Goal: Task Accomplishment & Management: Manage account settings

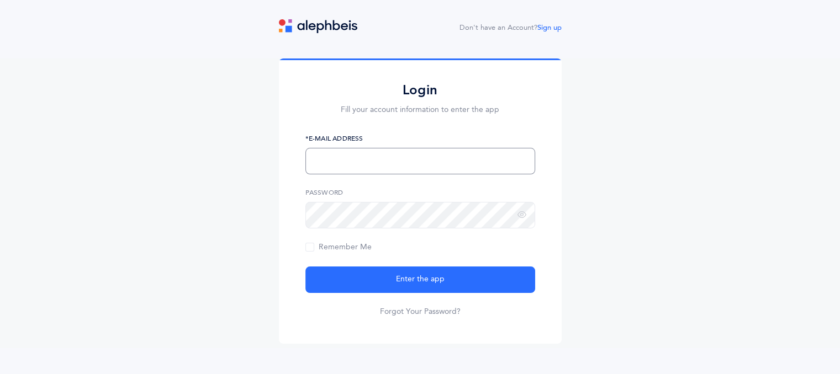
click at [353, 159] on input "text" at bounding box center [420, 161] width 230 height 27
type input "[EMAIL_ADDRESS][DOMAIN_NAME]"
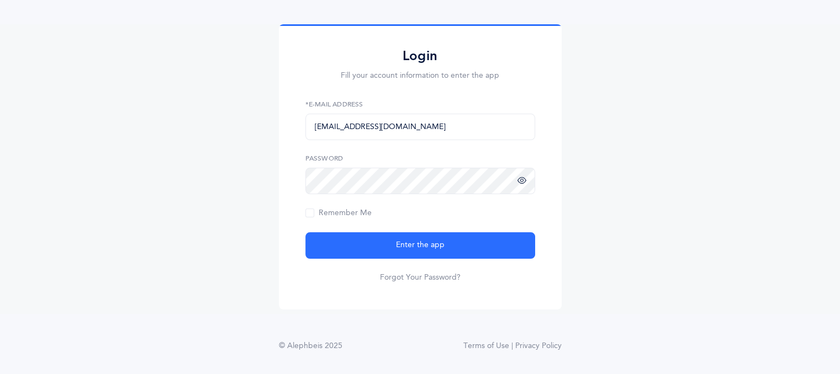
click at [521, 182] on icon at bounding box center [521, 181] width 9 height 10
click at [311, 214] on span "Remember Me" at bounding box center [338, 213] width 66 height 9
click at [0, 0] on input "Remember Me" at bounding box center [0, 0] width 0 height 0
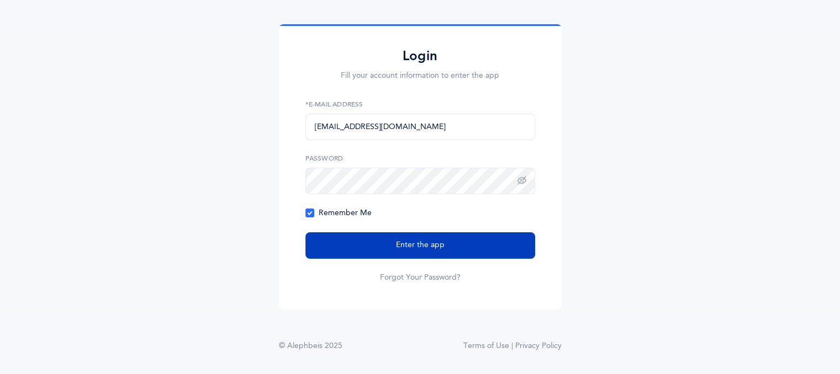
click at [420, 245] on span "Enter the app" at bounding box center [420, 246] width 49 height 12
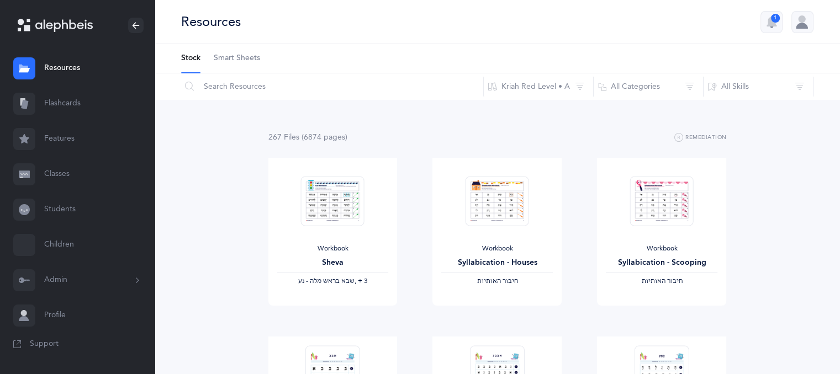
click at [53, 176] on link "Classes" at bounding box center [77, 174] width 155 height 35
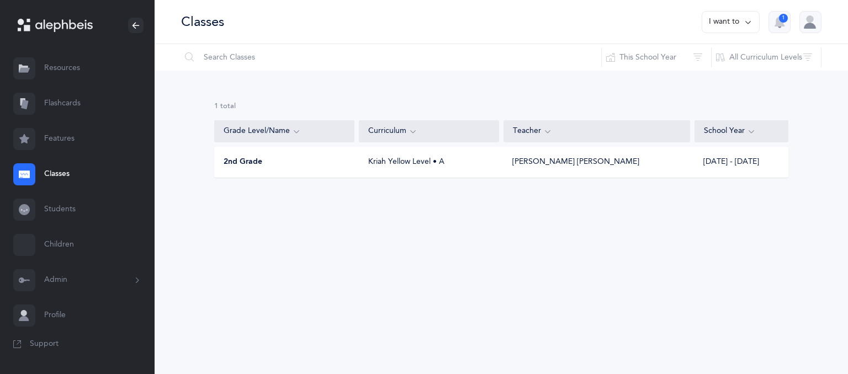
click at [61, 67] on link "Resources" at bounding box center [77, 68] width 155 height 35
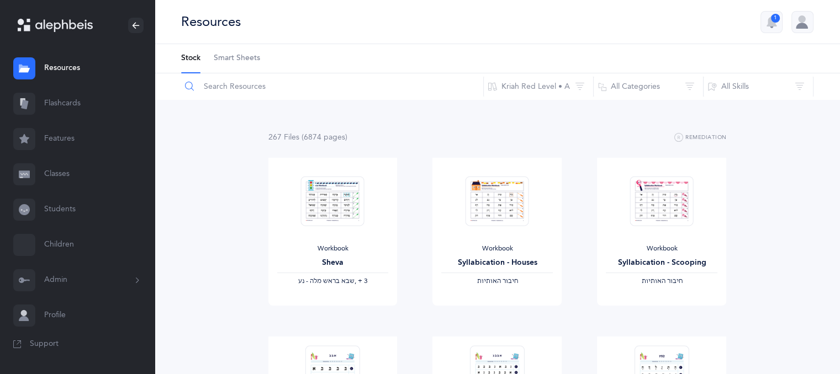
click at [245, 91] on input "text" at bounding box center [332, 86] width 303 height 27
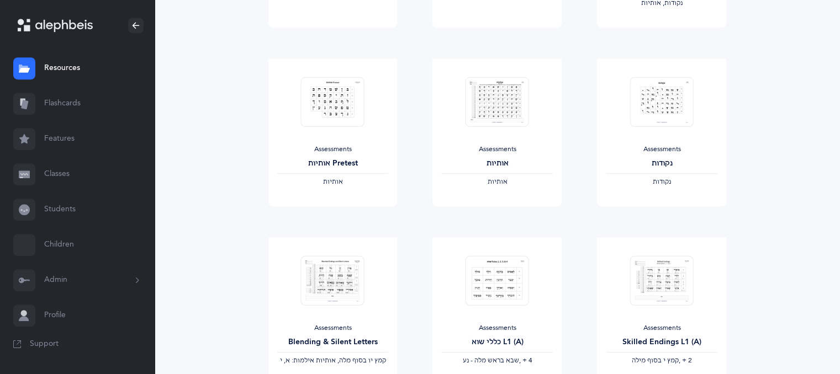
scroll to position [641, 0]
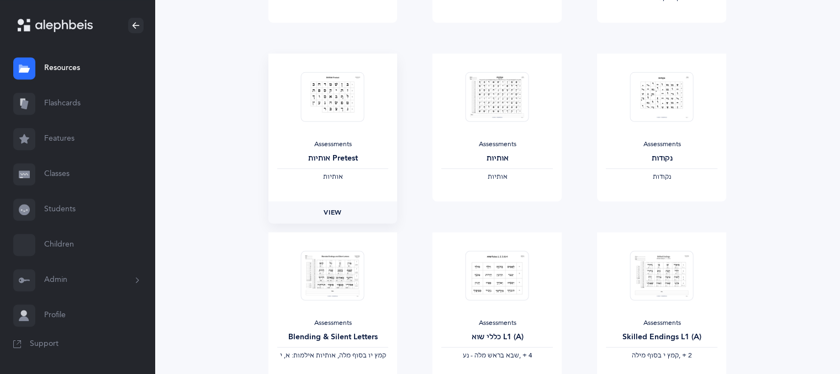
type input "assessment"
click at [334, 212] on span "View" at bounding box center [333, 213] width 18 height 10
click at [491, 96] on img at bounding box center [498, 97] width 64 height 50
click at [493, 210] on span "View" at bounding box center [497, 213] width 18 height 10
click at [52, 342] on span "Support" at bounding box center [44, 344] width 29 height 11
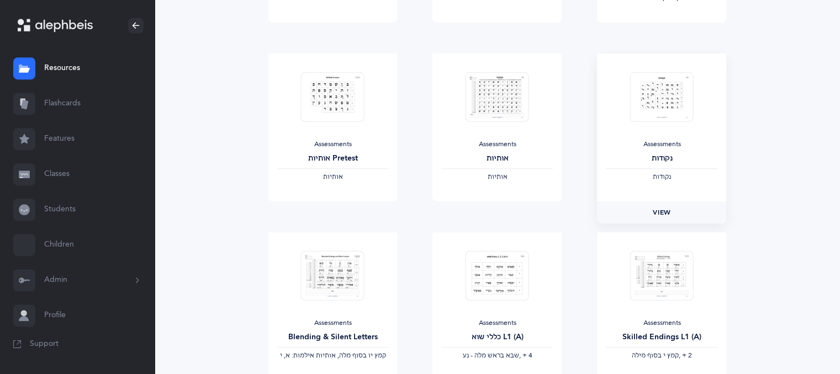
click at [669, 214] on span "View" at bounding box center [662, 213] width 18 height 10
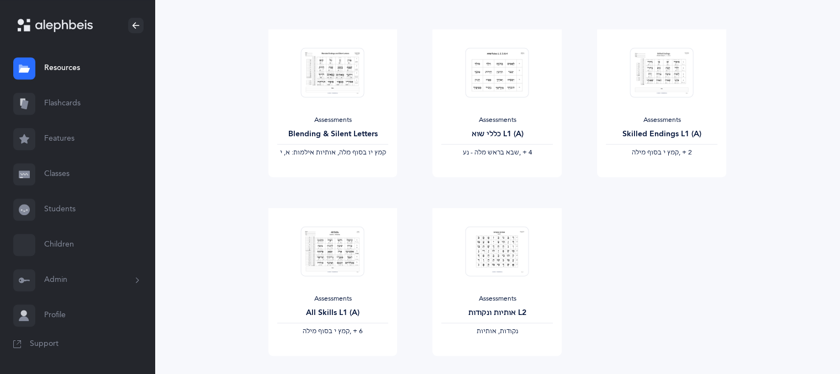
scroll to position [843, 0]
click at [501, 366] on span "View" at bounding box center [497, 369] width 18 height 10
click at [335, 187] on span "View" at bounding box center [333, 190] width 18 height 10
click at [658, 189] on span "View" at bounding box center [662, 190] width 18 height 10
click at [662, 187] on span "View" at bounding box center [662, 190] width 18 height 10
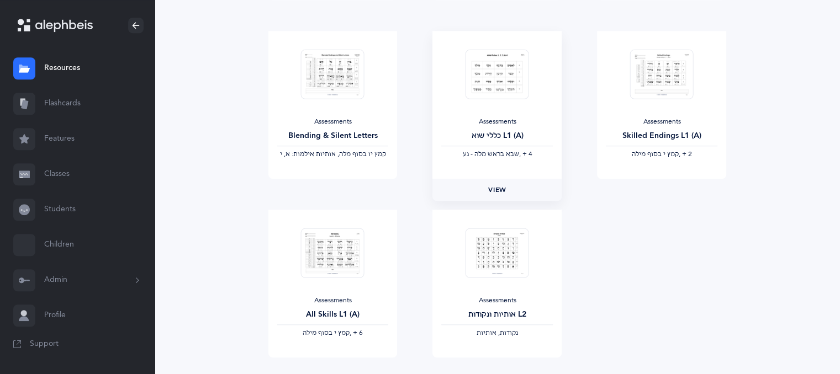
click at [499, 183] on link "View" at bounding box center [496, 190] width 129 height 22
click at [339, 364] on span "View" at bounding box center [333, 369] width 18 height 10
click at [68, 176] on link "Classes" at bounding box center [77, 174] width 155 height 35
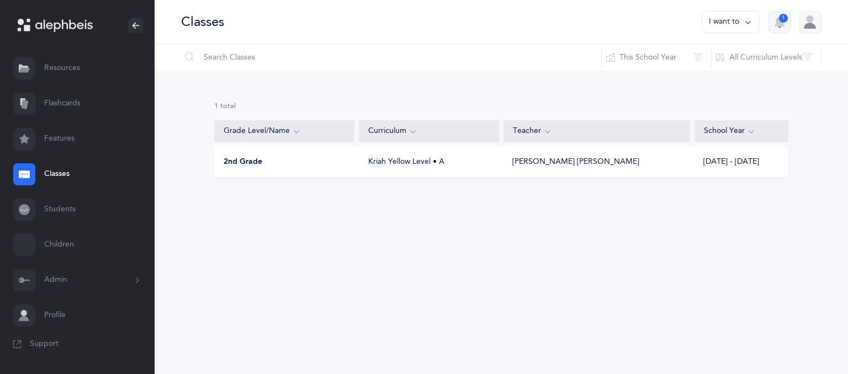
click at [234, 162] on span "2nd Grade" at bounding box center [243, 162] width 39 height 11
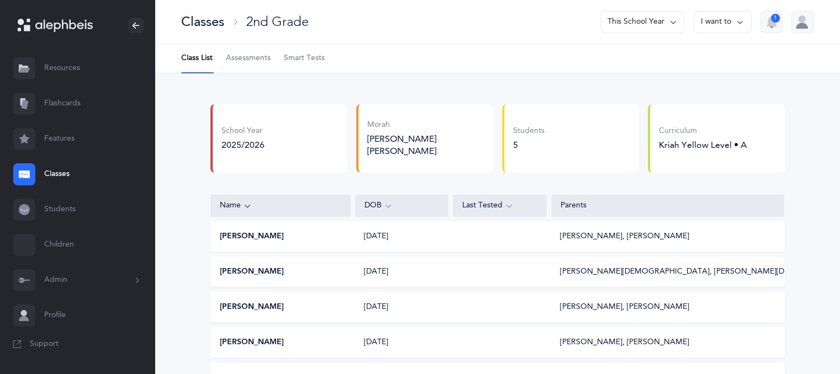
click at [254, 60] on span "Assessments" at bounding box center [248, 58] width 45 height 11
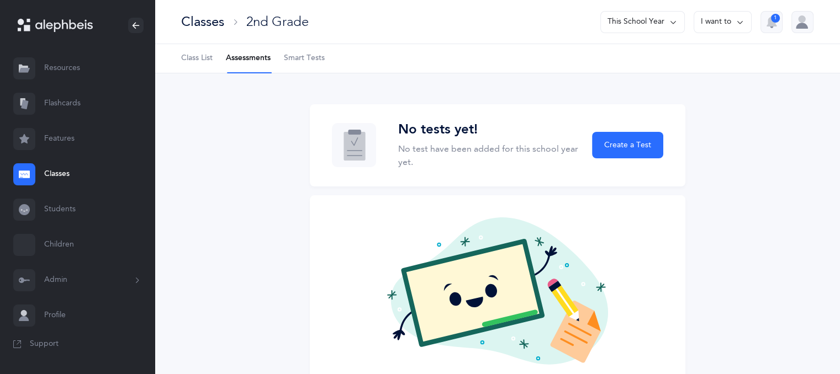
click at [311, 57] on span "Smart Tests" at bounding box center [304, 58] width 41 height 11
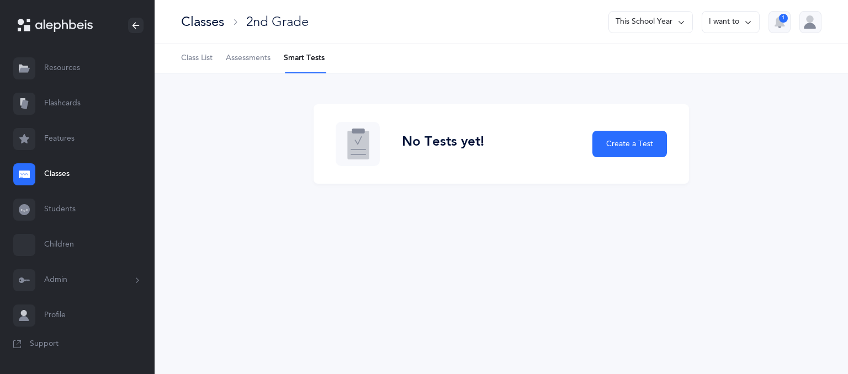
click at [190, 57] on span "Class List" at bounding box center [196, 58] width 31 height 11
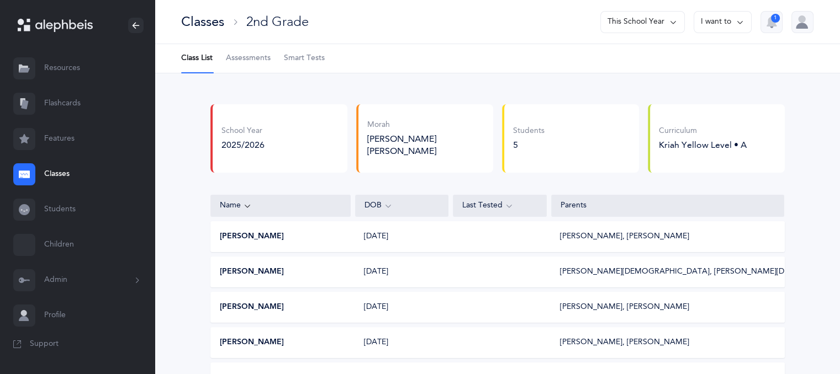
click at [65, 173] on link "Classes" at bounding box center [77, 174] width 155 height 35
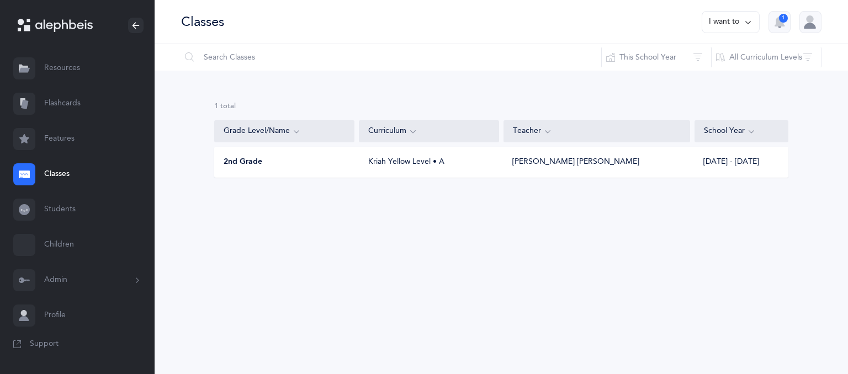
click at [739, 25] on button "I want to" at bounding box center [731, 22] width 58 height 22
click at [725, 71] on button "Add new" at bounding box center [719, 76] width 61 height 20
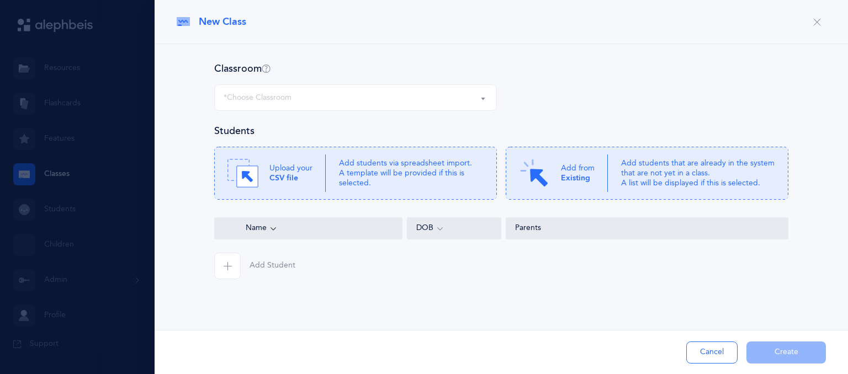
click at [482, 98] on button "*Choose Classroom" at bounding box center [355, 97] width 283 height 27
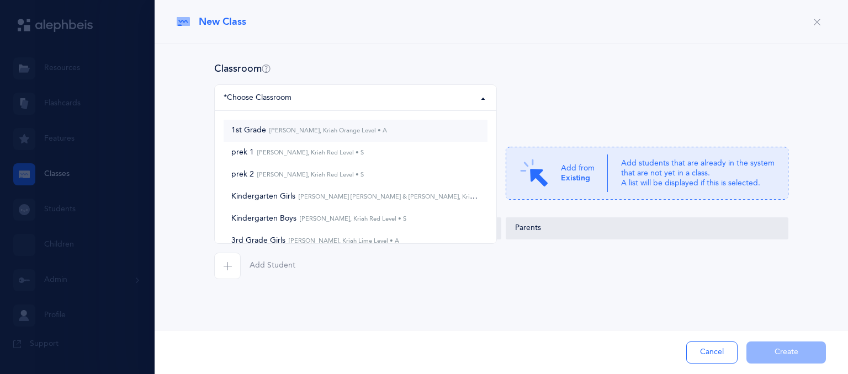
click at [355, 130] on small "Reena Greenspan, Kriah Orange Level • A" at bounding box center [326, 130] width 121 height 7
select select "1170"
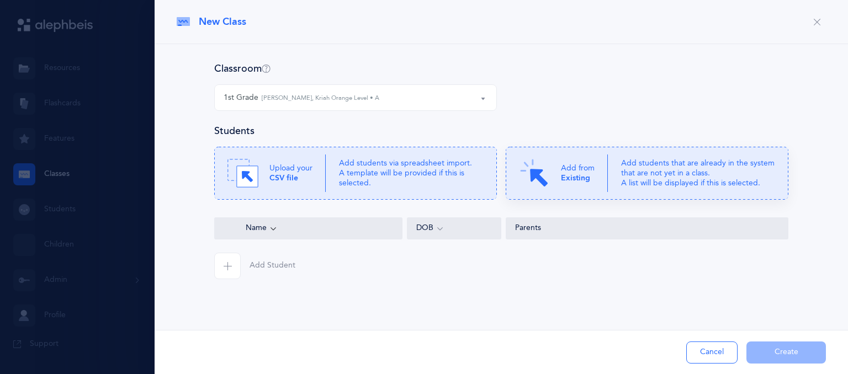
click at [579, 179] on b "Existing" at bounding box center [575, 178] width 29 height 9
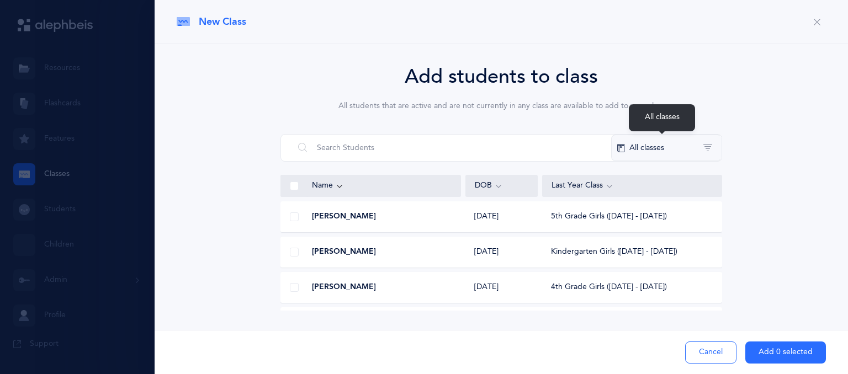
click at [709, 151] on button "All classes" at bounding box center [666, 148] width 110 height 27
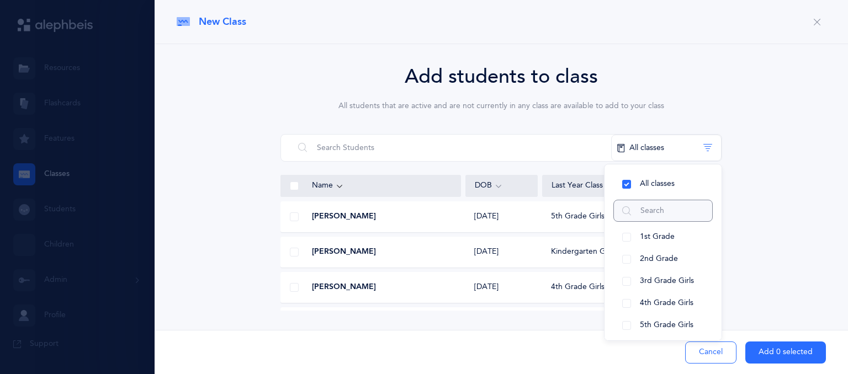
scroll to position [115, 0]
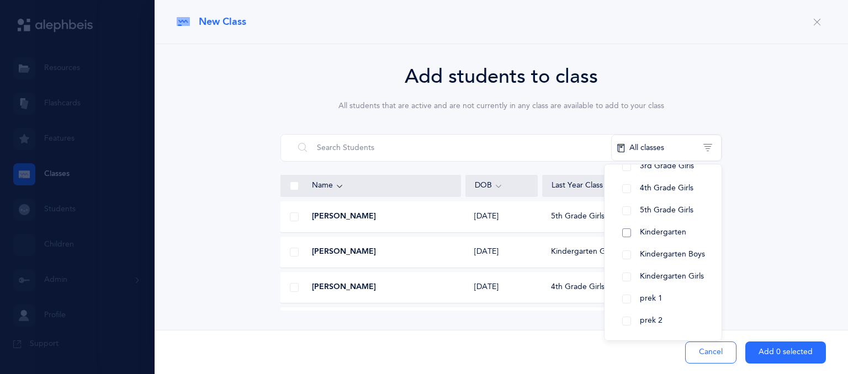
click at [628, 231] on button "Kindergarten" at bounding box center [663, 233] width 99 height 22
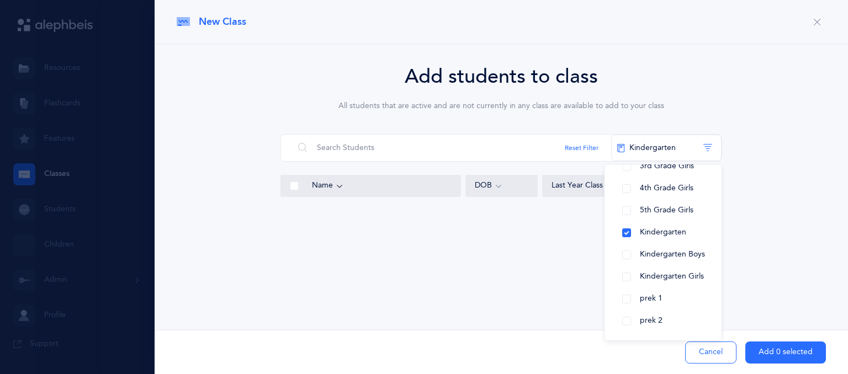
click at [754, 288] on div "New Class Classroom 1st Grade prek 1 prek 2 Kindergarten Girls Kindergarten Boy…" at bounding box center [502, 187] width 694 height 374
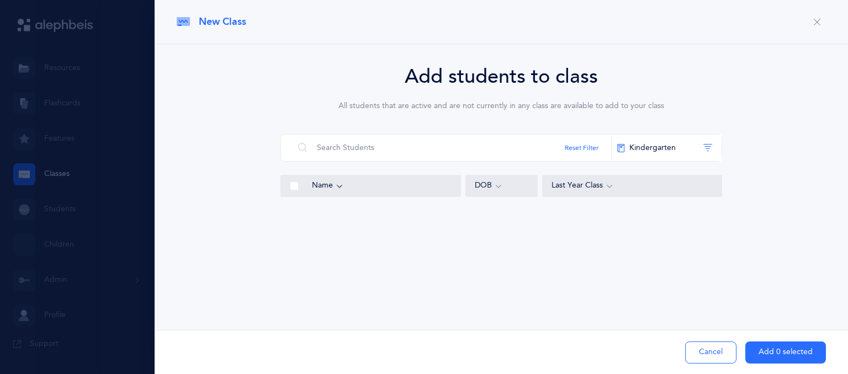
click at [610, 189] on icon at bounding box center [609, 186] width 9 height 12
click at [353, 266] on div "New Class Classroom 1st Grade prek 1 prek 2 Kindergarten Girls Kindergarten Boy…" at bounding box center [502, 187] width 694 height 374
click at [637, 149] on button "Kindergarten" at bounding box center [666, 148] width 110 height 27
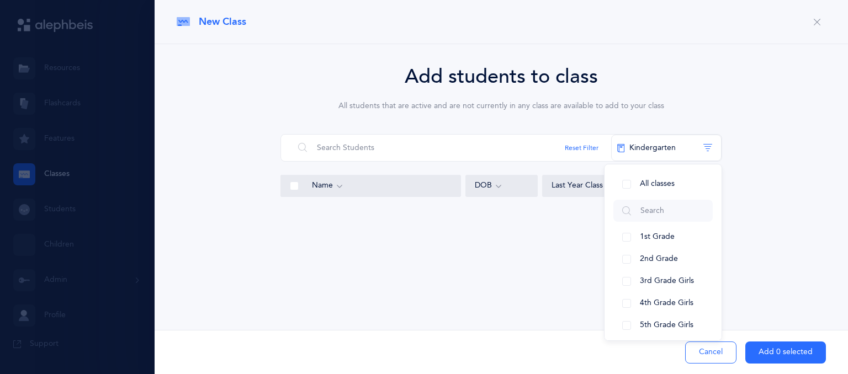
click at [411, 267] on div "New Class Classroom 1st Grade prek 1 prek 2 Kindergarten Girls Kindergarten Boy…" at bounding box center [502, 187] width 694 height 374
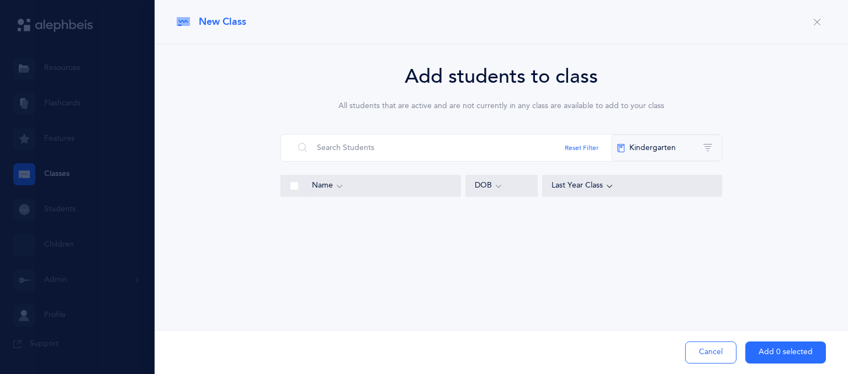
click at [709, 145] on button "Kindergarten" at bounding box center [666, 148] width 110 height 27
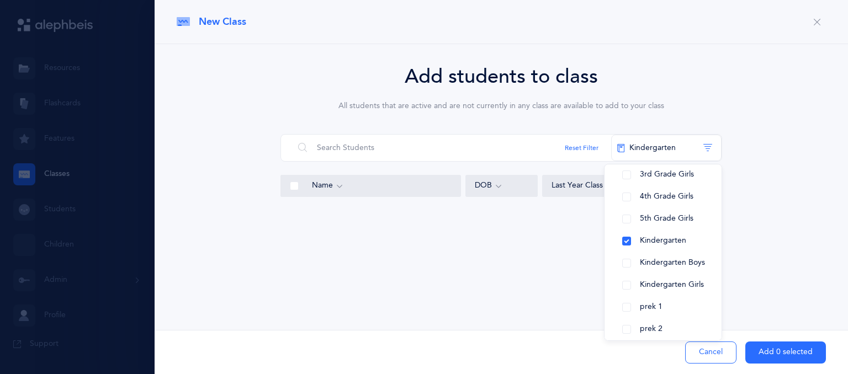
scroll to position [115, 0]
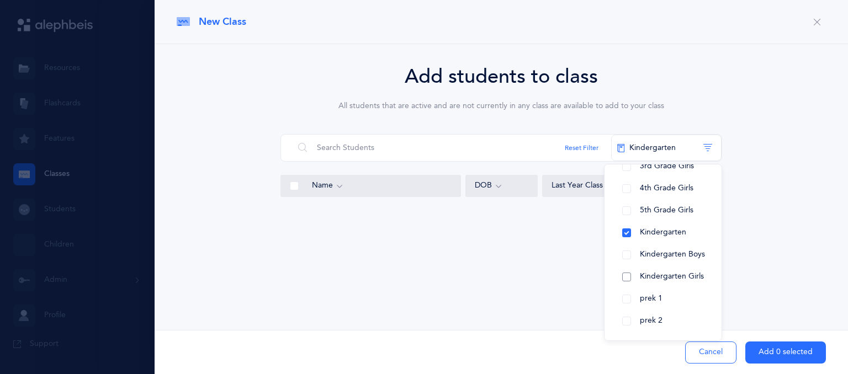
click at [628, 275] on button "Kindergarten Girls" at bounding box center [663, 277] width 99 height 22
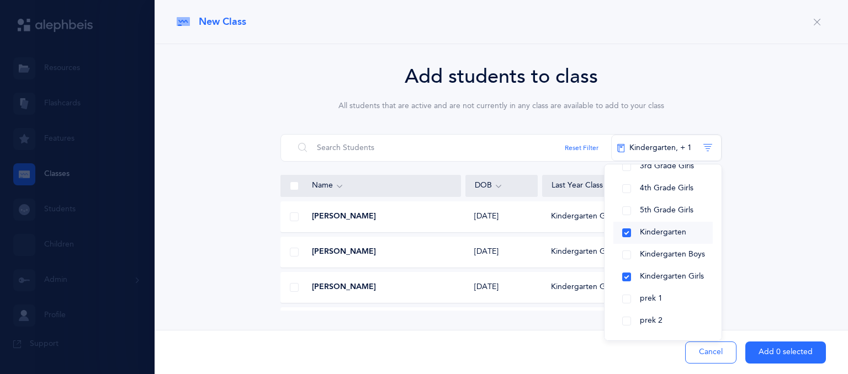
click at [628, 230] on button "Kindergarten" at bounding box center [663, 233] width 99 height 22
click at [797, 197] on div "Add students to class All students that are active and are not currently in any…" at bounding box center [501, 186] width 649 height 249
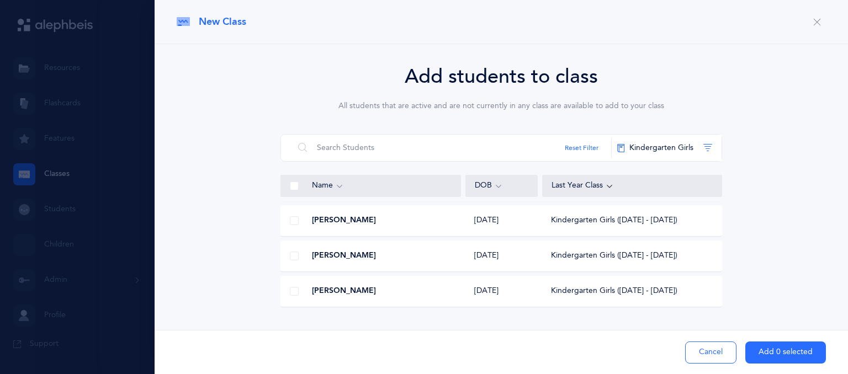
scroll to position [0, 0]
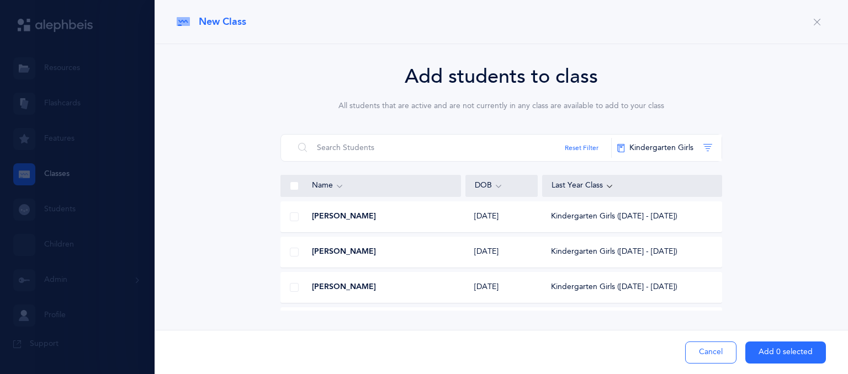
click at [294, 217] on span at bounding box center [294, 217] width 9 height 9
click at [0, 0] on input "checkbox" at bounding box center [0, 0] width 0 height 0
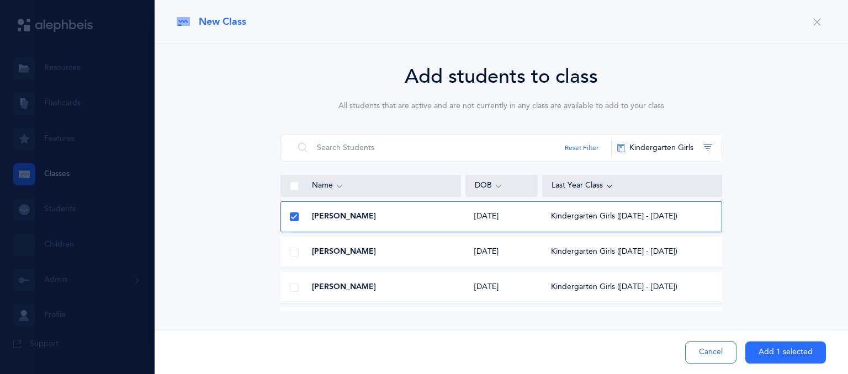
click at [296, 253] on span at bounding box center [294, 252] width 9 height 9
click at [0, 0] on input "checkbox" at bounding box center [0, 0] width 0 height 0
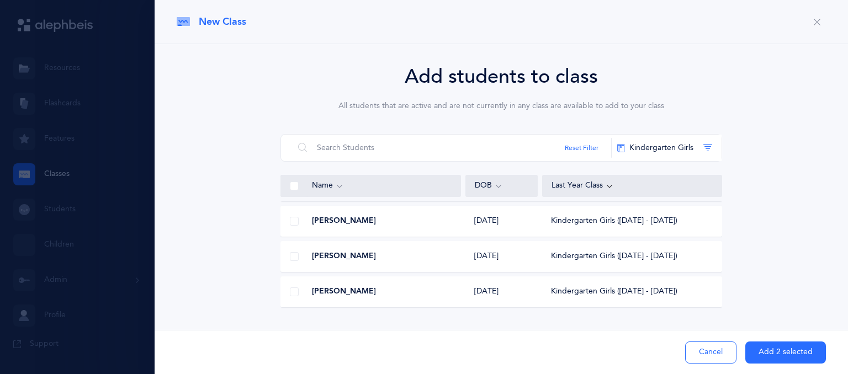
scroll to position [88, 0]
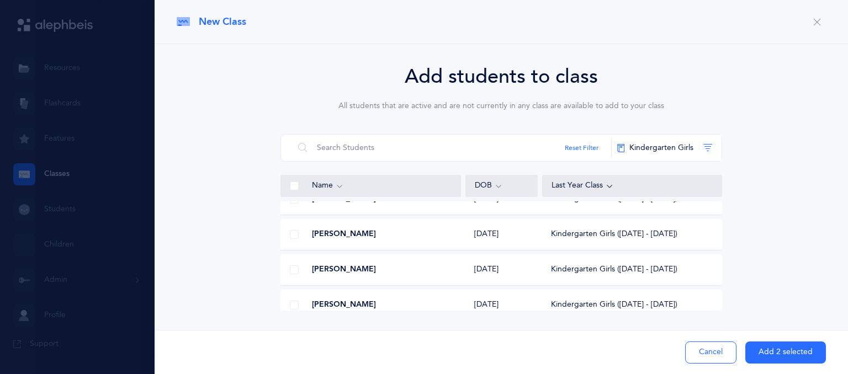
click at [296, 231] on span at bounding box center [294, 234] width 9 height 9
click at [0, 0] on input "checkbox" at bounding box center [0, 0] width 0 height 0
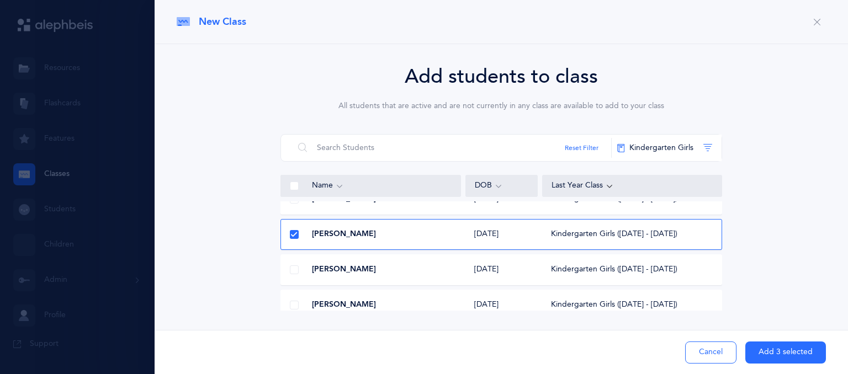
click at [292, 274] on div at bounding box center [294, 270] width 27 height 22
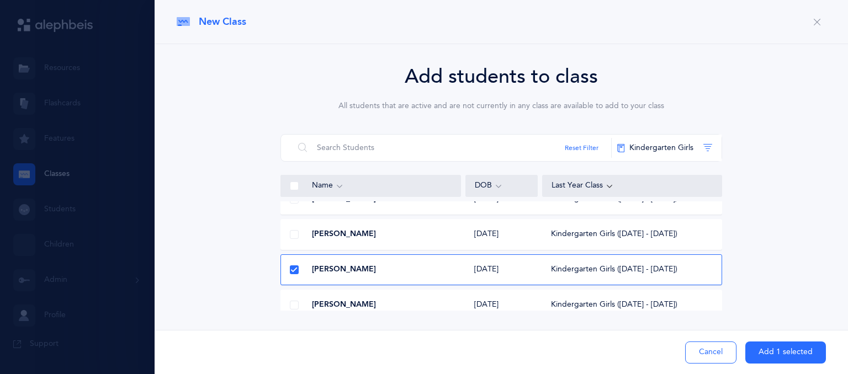
click at [290, 302] on span at bounding box center [294, 305] width 9 height 9
click at [0, 0] on input "checkbox" at bounding box center [0, 0] width 0 height 0
click at [291, 303] on icon at bounding box center [294, 306] width 6 height 6
click at [0, 0] on input "checkbox" at bounding box center [0, 0] width 0 height 0
click at [294, 272] on icon at bounding box center [294, 270] width 6 height 6
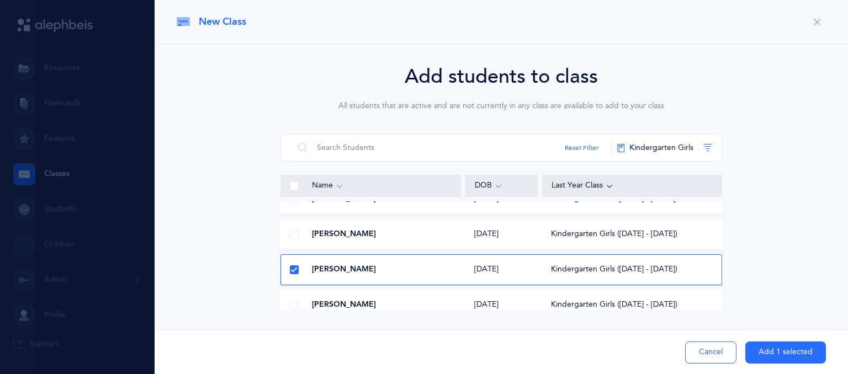
click at [0, 0] on input "checkbox" at bounding box center [0, 0] width 0 height 0
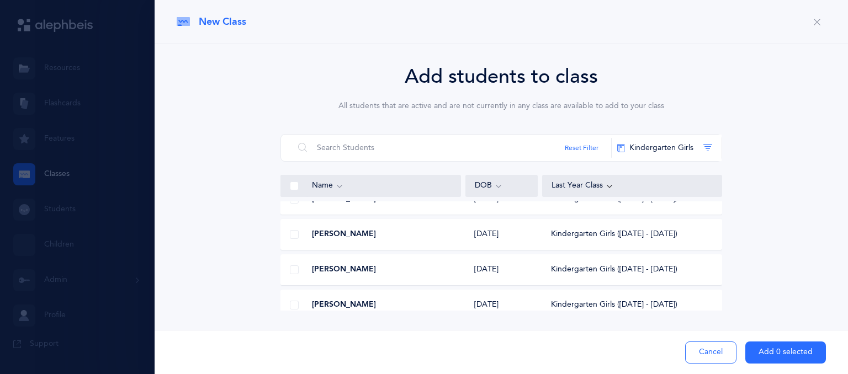
scroll to position [0, 0]
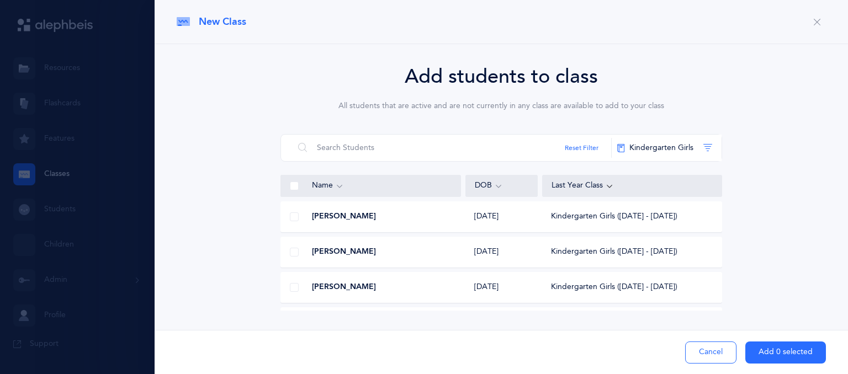
click at [294, 188] on span at bounding box center [294, 186] width 9 height 9
click at [0, 0] on input "checkbox" at bounding box center [0, 0] width 0 height 0
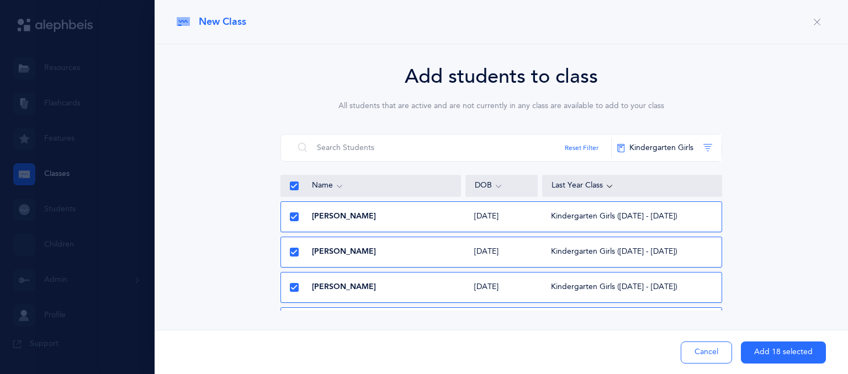
click at [294, 287] on icon at bounding box center [294, 288] width 6 height 6
click at [0, 0] on input "checkbox" at bounding box center [0, 0] width 0 height 0
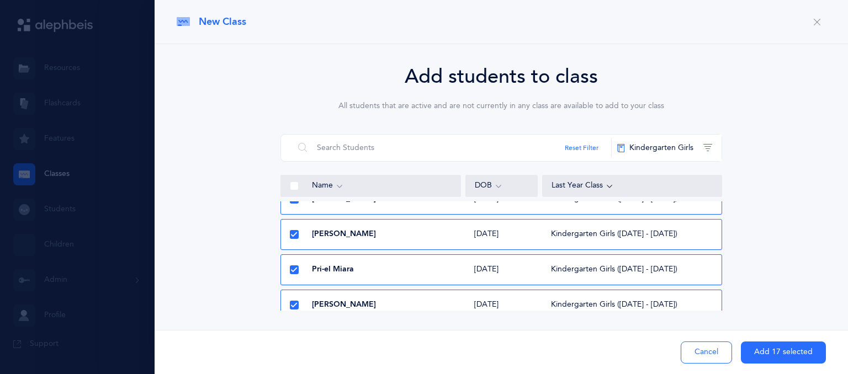
scroll to position [243, 0]
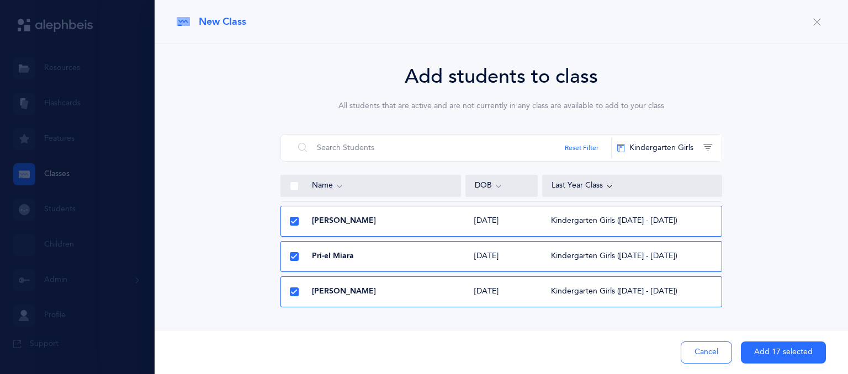
click at [296, 257] on icon at bounding box center [294, 257] width 6 height 6
click at [0, 0] on input "checkbox" at bounding box center [0, 0] width 0 height 0
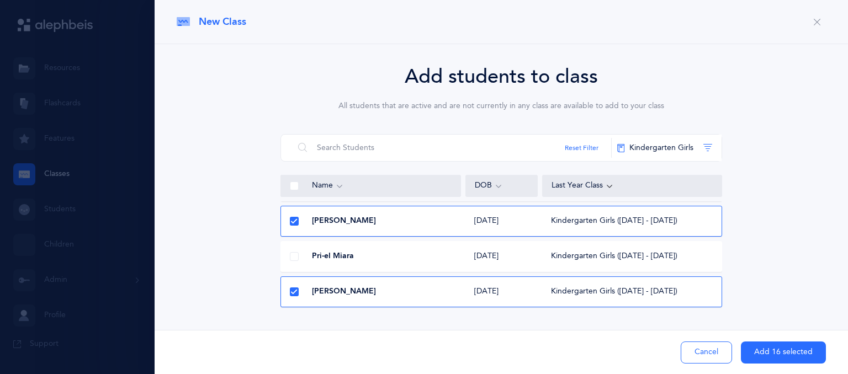
click at [296, 291] on icon at bounding box center [294, 292] width 6 height 6
click at [0, 0] on input "checkbox" at bounding box center [0, 0] width 0 height 0
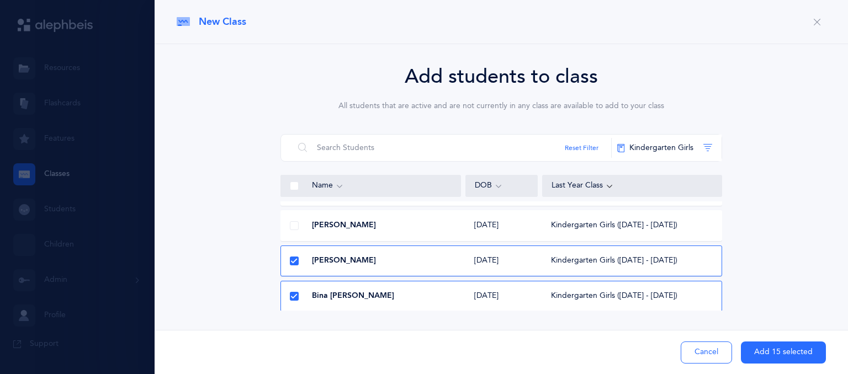
scroll to position [331, 0]
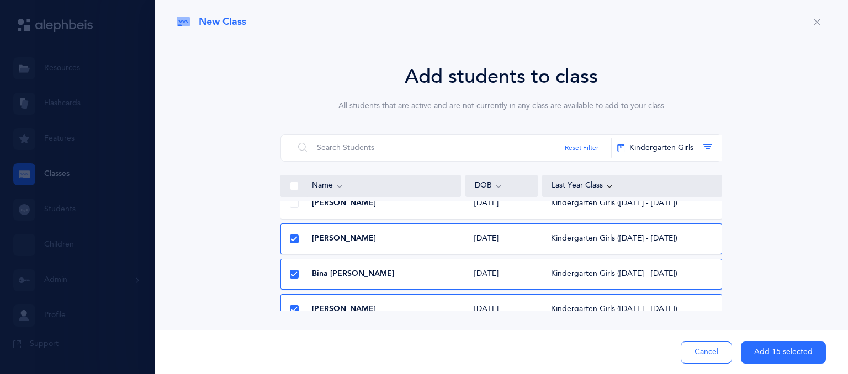
click at [295, 240] on icon at bounding box center [294, 239] width 6 height 6
click at [0, 0] on input "checkbox" at bounding box center [0, 0] width 0 height 0
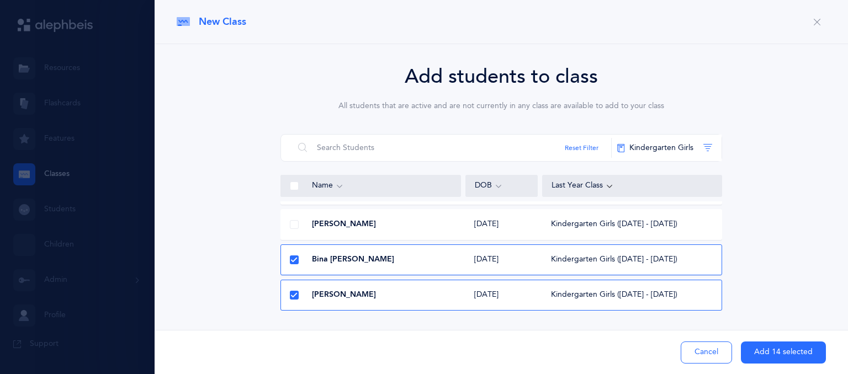
scroll to position [353, 0]
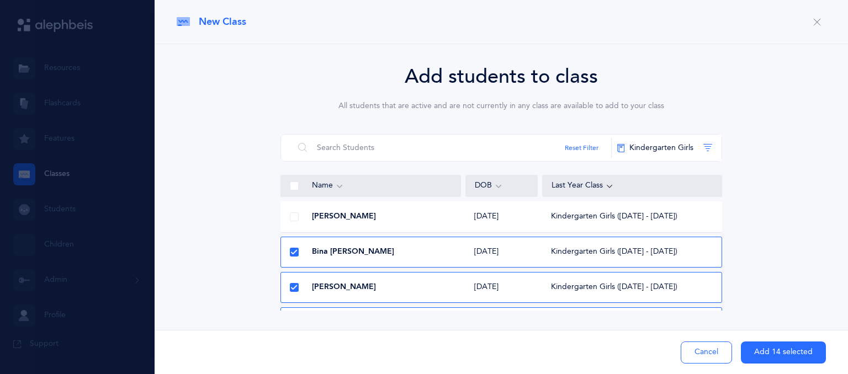
click at [290, 251] on span at bounding box center [294, 252] width 9 height 9
click at [0, 0] on input "checkbox" at bounding box center [0, 0] width 0 height 0
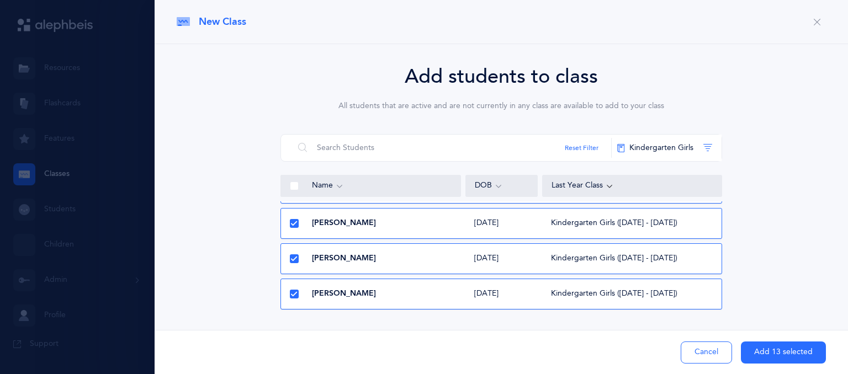
scroll to position [464, 0]
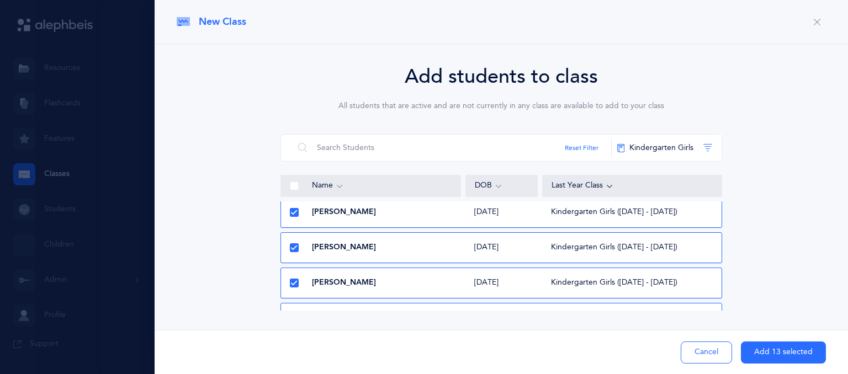
click at [294, 213] on icon at bounding box center [294, 213] width 6 height 6
click at [0, 0] on input "checkbox" at bounding box center [0, 0] width 0 height 0
click at [295, 244] on span at bounding box center [294, 248] width 9 height 9
click at [0, 0] on input "checkbox" at bounding box center [0, 0] width 0 height 0
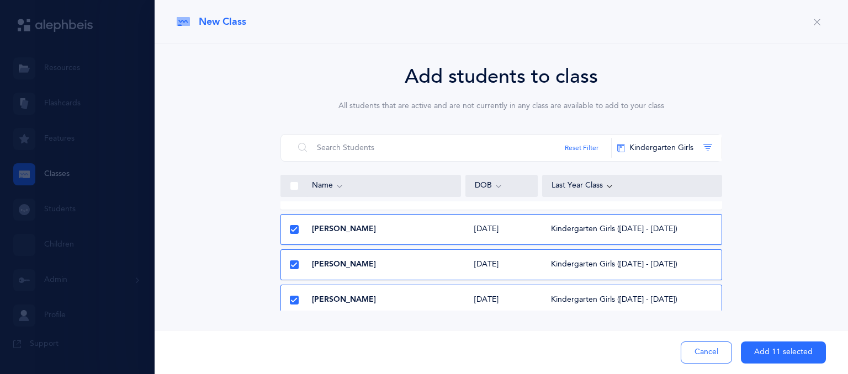
scroll to position [526, 0]
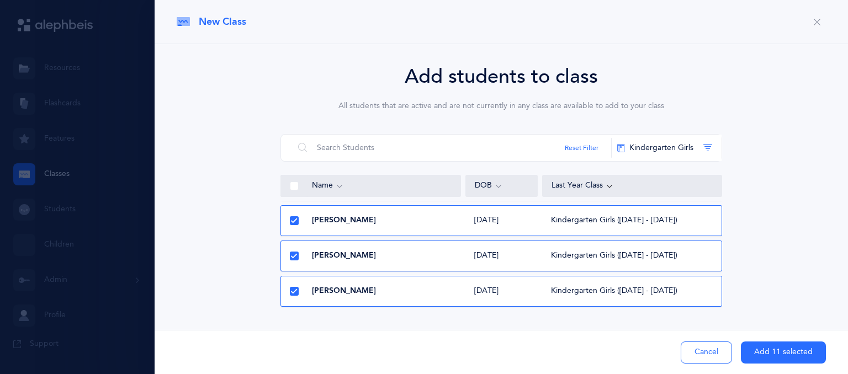
click at [291, 254] on icon at bounding box center [294, 256] width 6 height 6
click at [0, 0] on input "checkbox" at bounding box center [0, 0] width 0 height 0
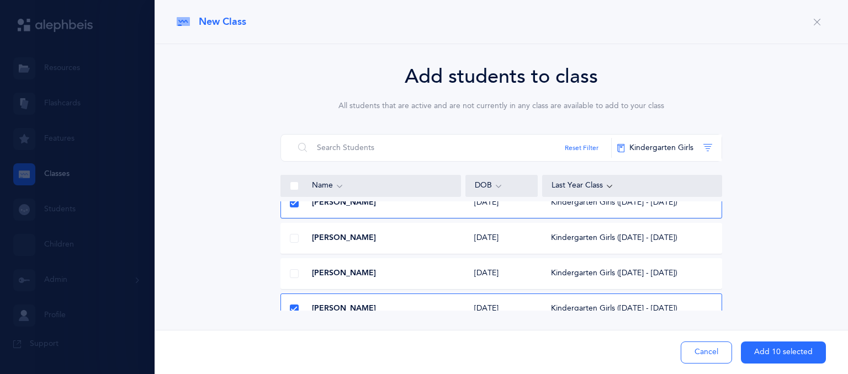
scroll to position [416, 0]
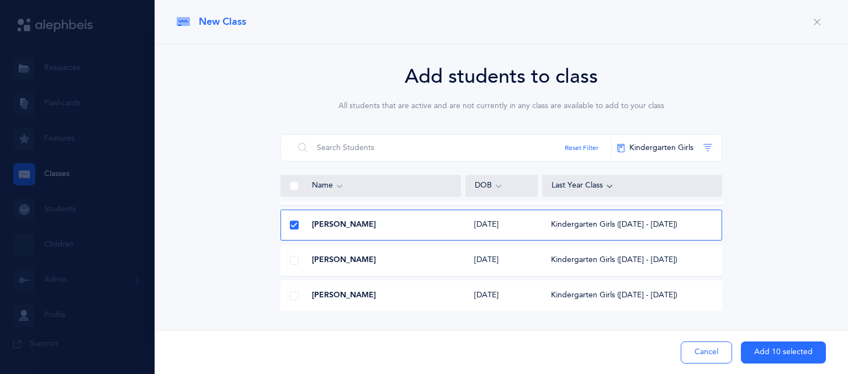
click at [294, 261] on span at bounding box center [294, 260] width 9 height 9
click at [0, 0] on input "checkbox" at bounding box center [0, 0] width 0 height 0
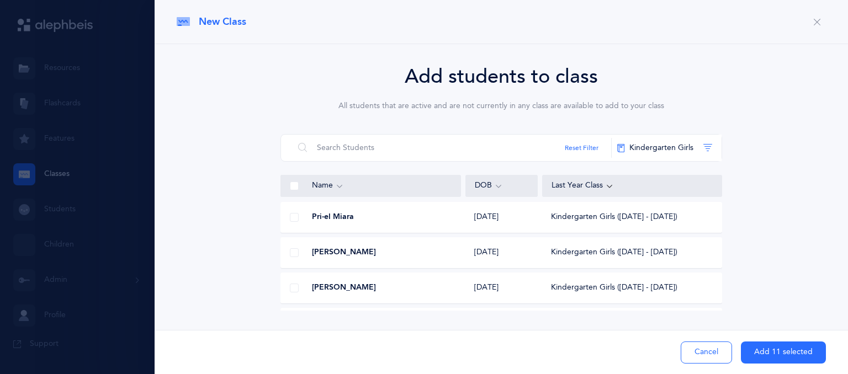
scroll to position [261, 0]
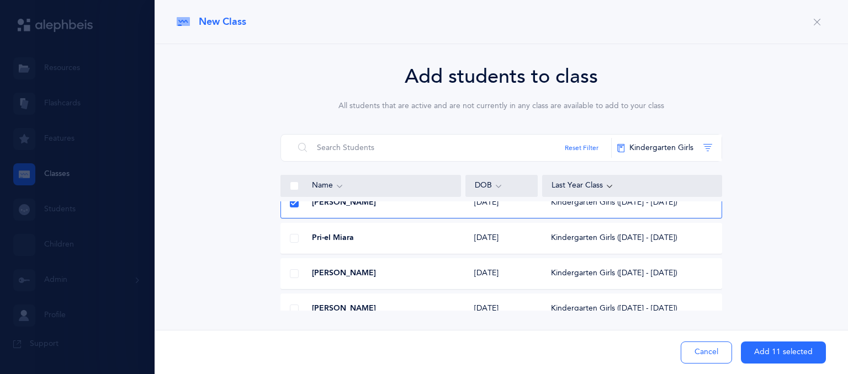
click at [769, 350] on button "Add 11 selected" at bounding box center [783, 353] width 85 height 22
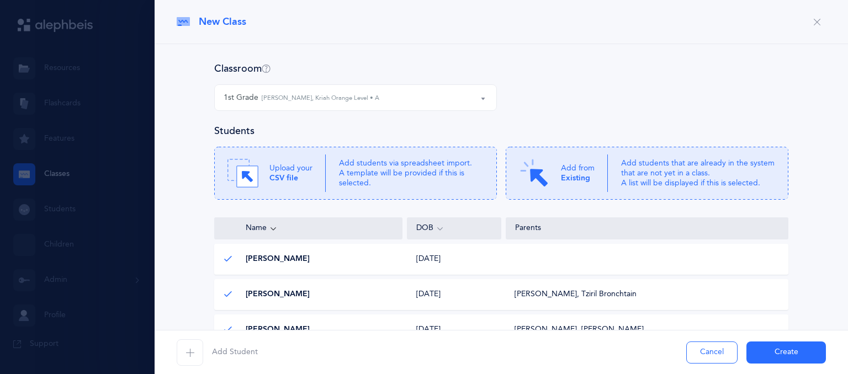
click at [770, 348] on button "Create" at bounding box center [787, 353] width 80 height 22
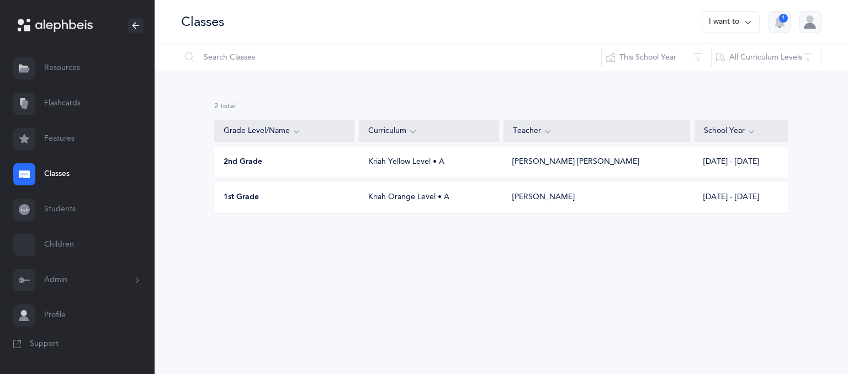
click at [719, 20] on button "I want to" at bounding box center [731, 22] width 58 height 22
click at [706, 74] on button "Add new" at bounding box center [719, 76] width 61 height 20
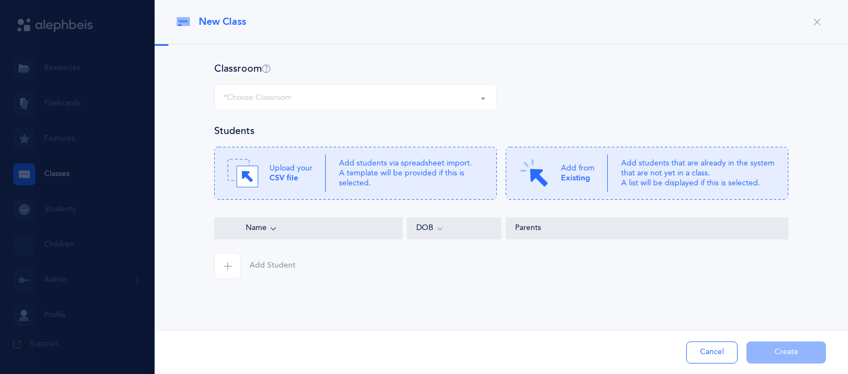
select select
click at [466, 95] on div "*Choose Classroom" at bounding box center [356, 97] width 264 height 19
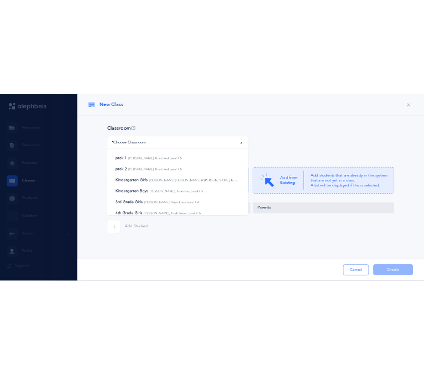
scroll to position [0, 0]
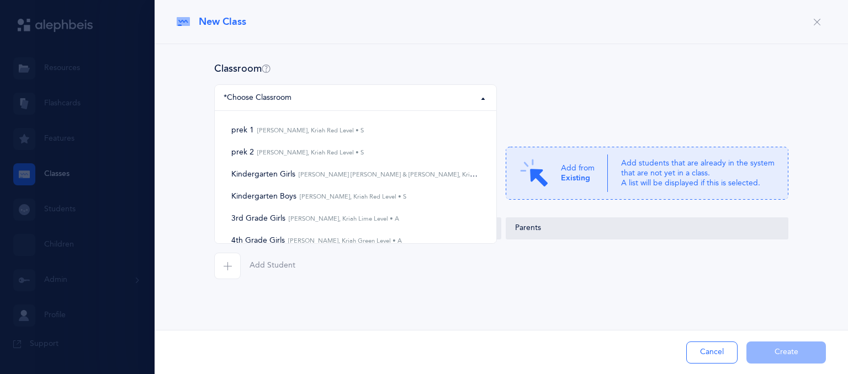
click at [525, 101] on div "prek 1 prek 2 Kindergarten Girls Kindergarten Boys 3rd Grade Girls 4th Grade Gi…" at bounding box center [501, 104] width 583 height 40
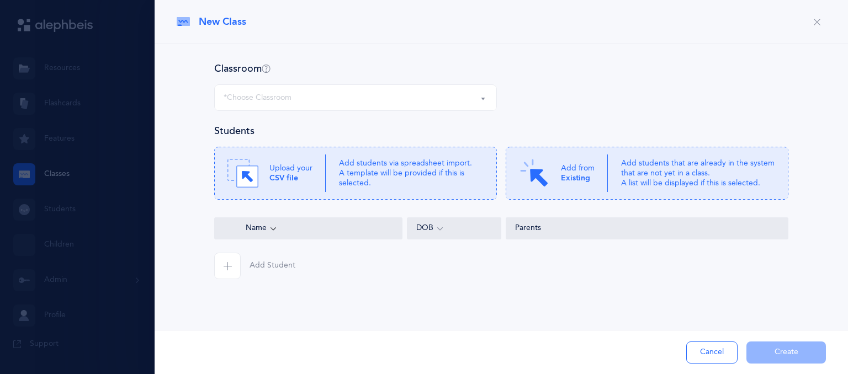
click at [526, 101] on div "prek 1 prek 2 Kindergarten Girls Kindergarten Boys 3rd Grade Girls 4th Grade Gi…" at bounding box center [501, 104] width 583 height 40
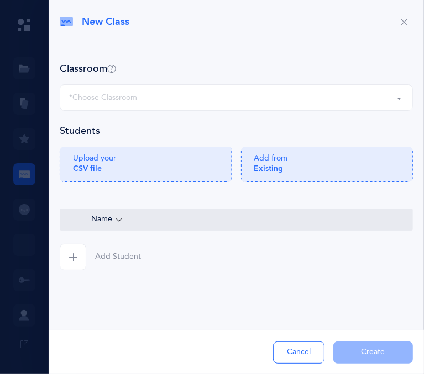
click at [150, 84] on button "*Choose Classroom" at bounding box center [236, 97] width 353 height 27
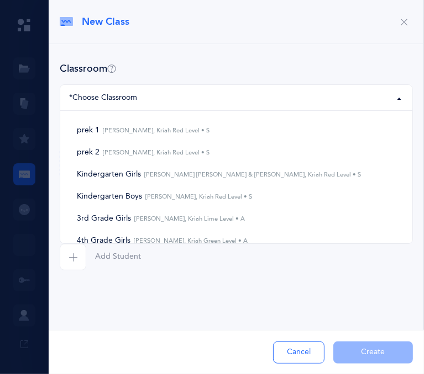
click at [393, 96] on button "*Choose Classroom" at bounding box center [236, 97] width 353 height 27
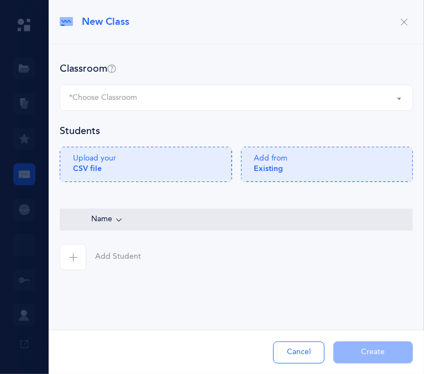
scroll to position [13, 0]
click at [285, 182] on icon at bounding box center [327, 164] width 172 height 35
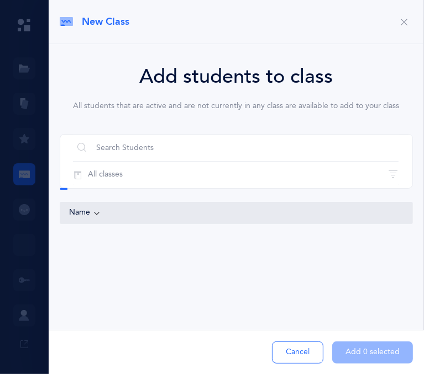
scroll to position [0, 0]
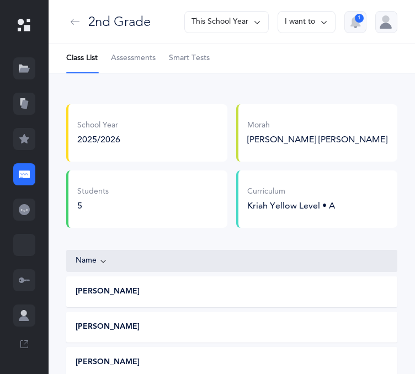
click at [310, 20] on button "I want to" at bounding box center [307, 22] width 58 height 22
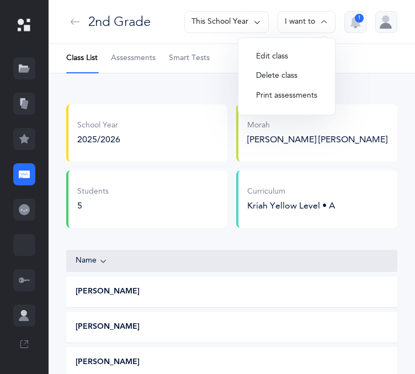
click at [360, 55] on ul "Class List Assessments Smart Tests" at bounding box center [232, 58] width 367 height 29
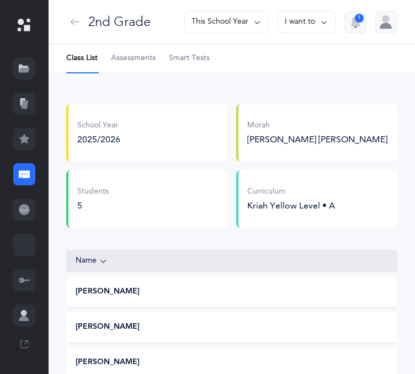
click at [71, 20] on icon "button" at bounding box center [75, 22] width 9 height 9
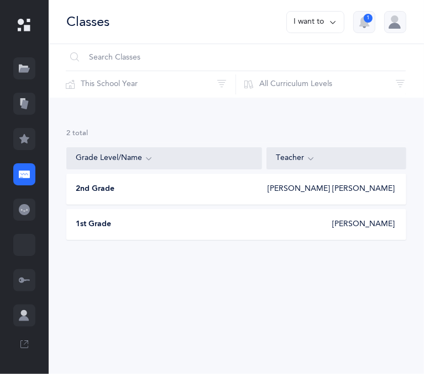
click at [314, 24] on button "I want to" at bounding box center [315, 22] width 58 height 22
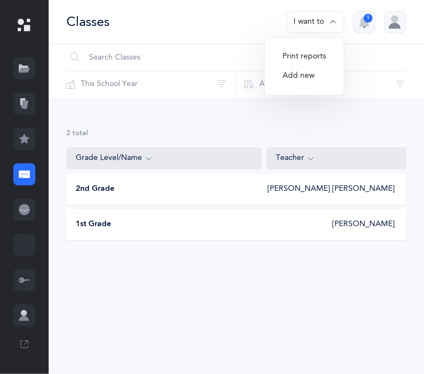
click at [309, 76] on button "Add new" at bounding box center [303, 76] width 61 height 20
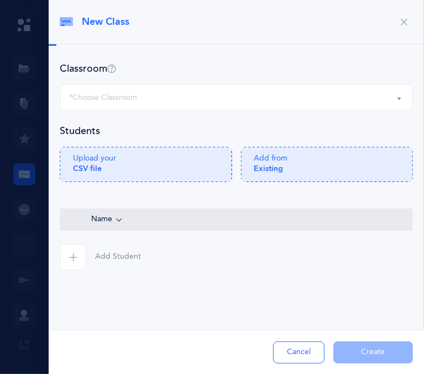
select select
click at [123, 263] on span "Add Student" at bounding box center [118, 257] width 46 height 11
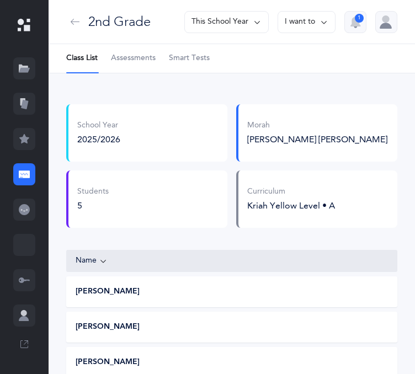
click at [74, 18] on icon "button" at bounding box center [75, 22] width 9 height 9
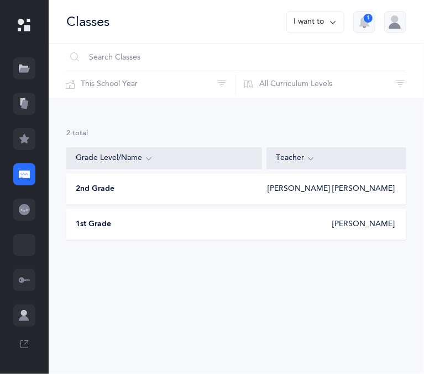
click at [323, 17] on button "I want to" at bounding box center [315, 22] width 58 height 22
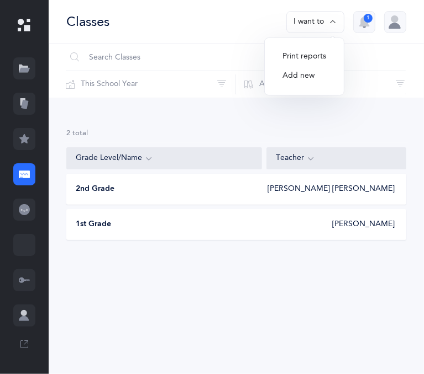
click at [303, 75] on button "Add new" at bounding box center [303, 76] width 61 height 20
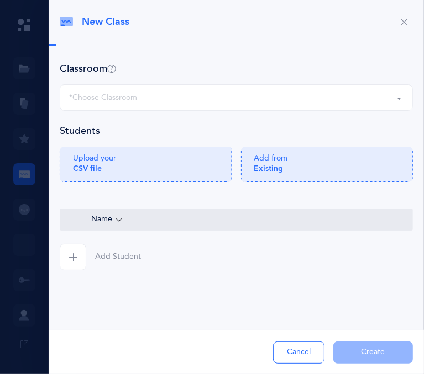
select select
click at [175, 182] on icon at bounding box center [146, 164] width 172 height 35
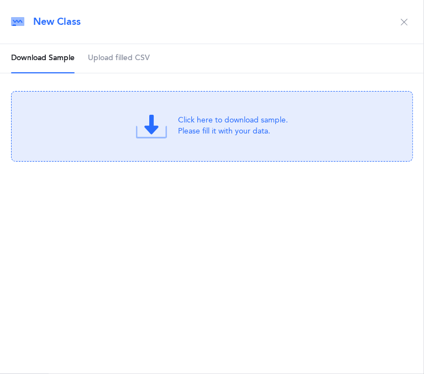
click at [152, 125] on icon at bounding box center [151, 125] width 14 height 20
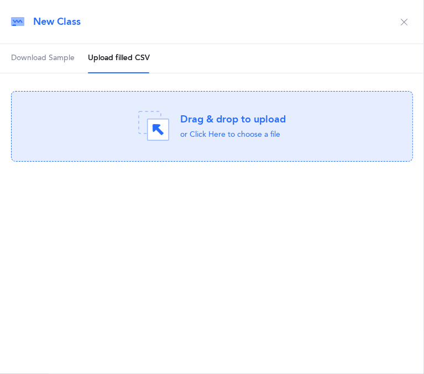
click at [258, 235] on div "New Class Download Sample Upload filled CSV Click here to download sample. Plea…" at bounding box center [212, 187] width 424 height 374
click at [208, 123] on div "Drag & drop to upload" at bounding box center [232, 120] width 105 height 14
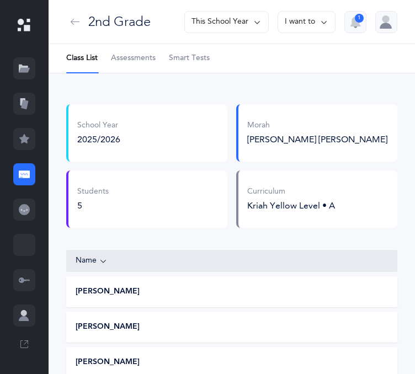
click at [73, 16] on button "button" at bounding box center [75, 22] width 18 height 18
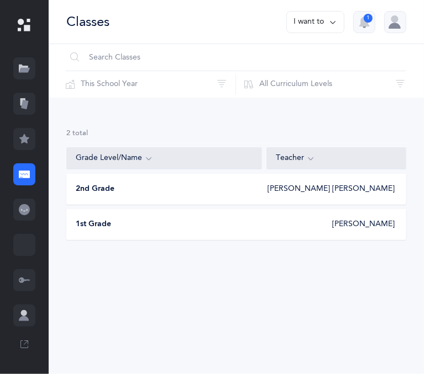
click at [318, 25] on button "I want to" at bounding box center [315, 22] width 58 height 22
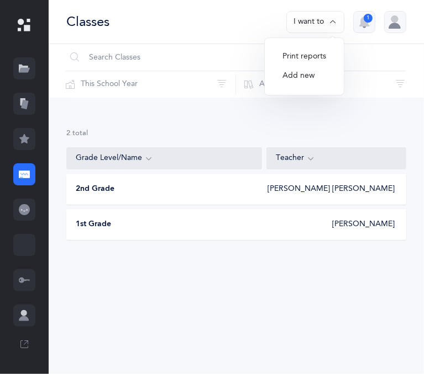
click at [305, 73] on button "Add new" at bounding box center [303, 76] width 61 height 20
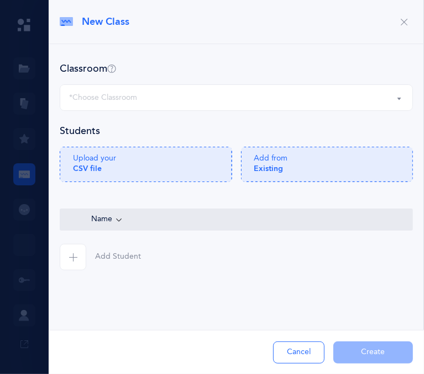
click at [120, 263] on span "Add Student" at bounding box center [118, 257] width 46 height 11
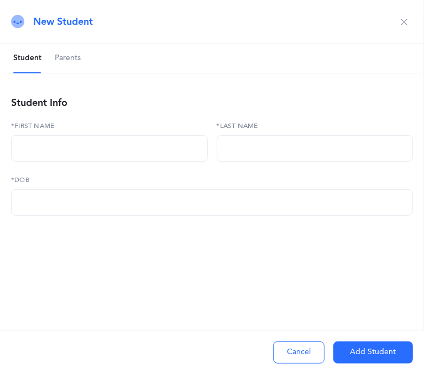
click at [405, 20] on icon "button" at bounding box center [403, 22] width 9 height 9
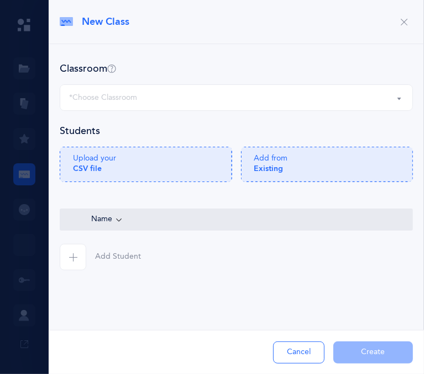
click at [236, 101] on div "*Choose Classroom" at bounding box center [236, 97] width 334 height 19
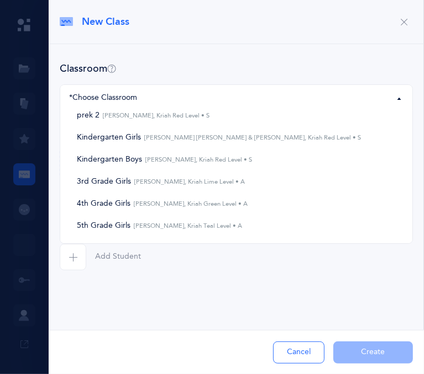
scroll to position [40, 0]
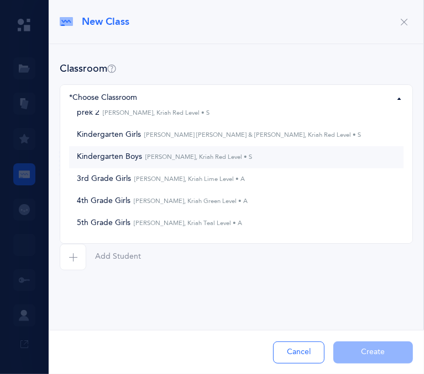
click at [197, 162] on span "Kindergarten Boys Mendy Grifkin, Kriah Red Level • S" at bounding box center [164, 157] width 175 height 10
select select "1184"
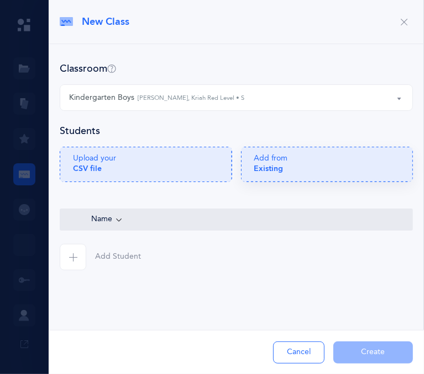
click at [268, 182] on div "Add from Existing" at bounding box center [327, 168] width 146 height 29
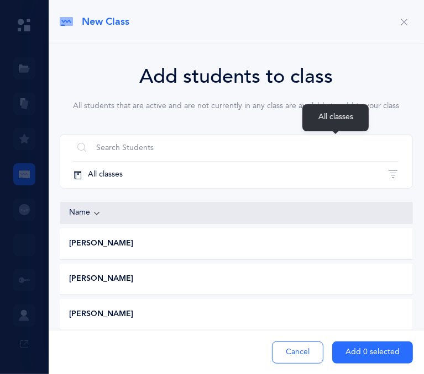
click at [308, 162] on button "All classes" at bounding box center [235, 175] width 325 height 27
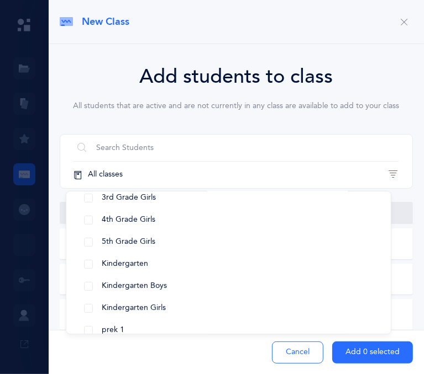
scroll to position [115, 0]
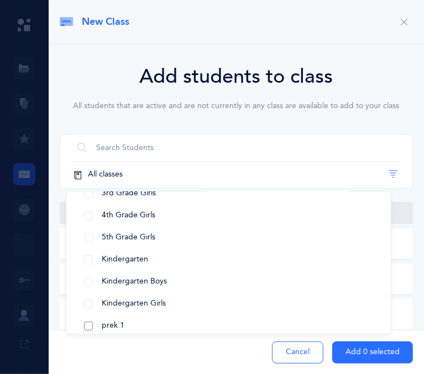
click at [304, 315] on button "prek 1" at bounding box center [228, 326] width 306 height 22
click at [229, 330] on div "Cancel Add 0 selected" at bounding box center [236, 352] width 375 height 44
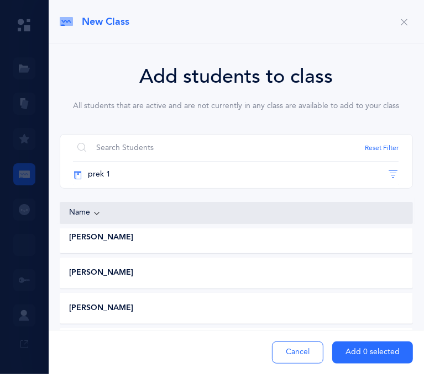
scroll to position [0, 0]
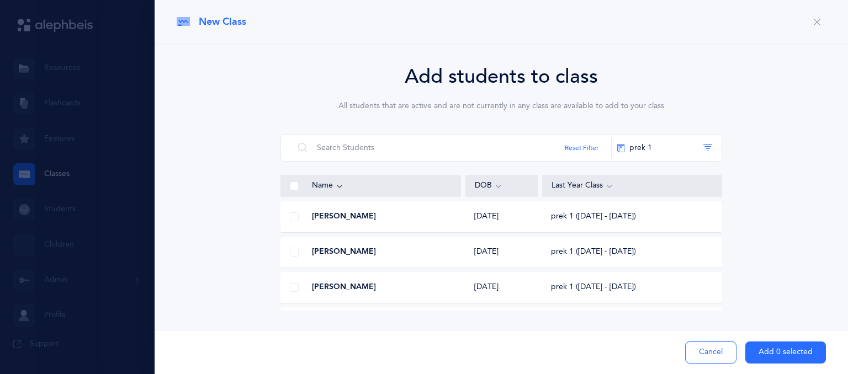
click at [294, 187] on span at bounding box center [294, 186] width 9 height 9
click at [0, 0] on input "checkbox" at bounding box center [0, 0] width 0 height 0
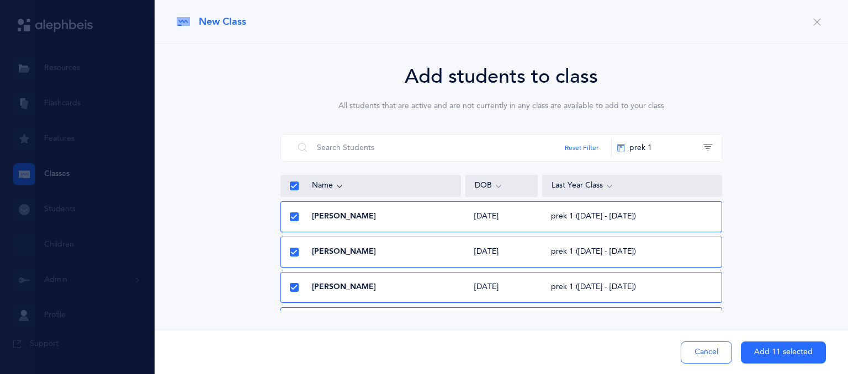
click at [296, 251] on icon at bounding box center [294, 253] width 6 height 6
click at [0, 0] on input "checkbox" at bounding box center [0, 0] width 0 height 0
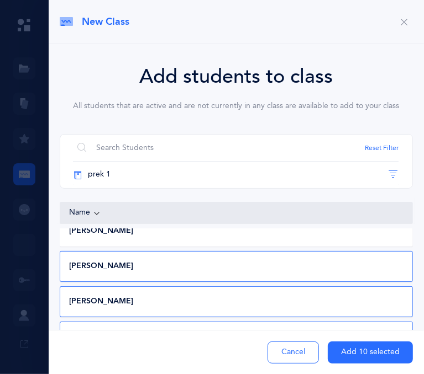
scroll to position [60, 0]
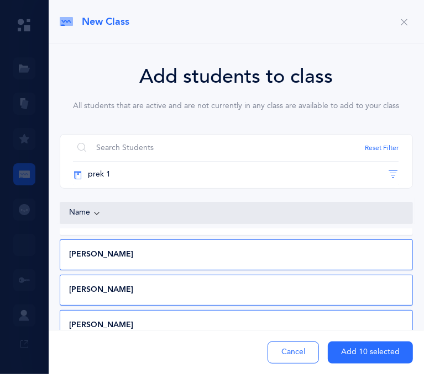
click at [306, 275] on div "Geula Shaina Gerlitzky 03/23/2020 prek 1 (2024 - 2025)" at bounding box center [236, 290] width 353 height 31
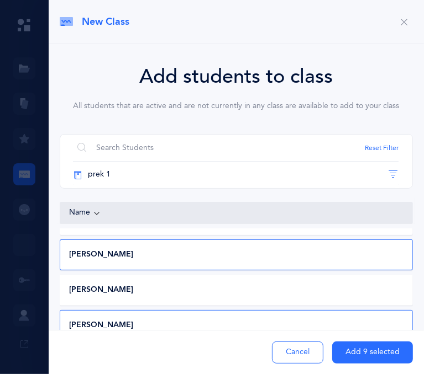
click at [419, 226] on div "Add students to class All students that are active and are not currently in any…" at bounding box center [236, 222] width 375 height 356
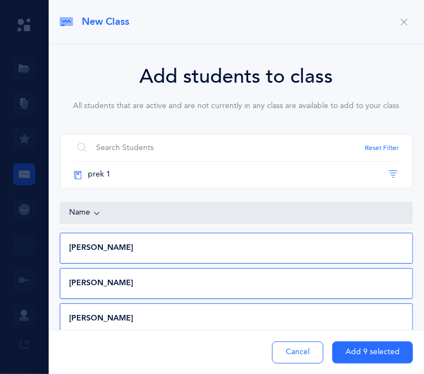
scroll to position [168, 0]
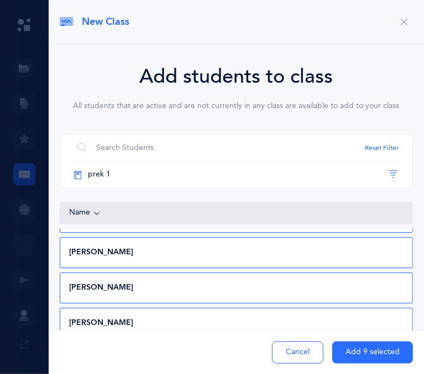
click at [275, 237] on div "Rosie Mindick 05/25/2020 prek 1 (2024 - 2025)" at bounding box center [236, 252] width 353 height 31
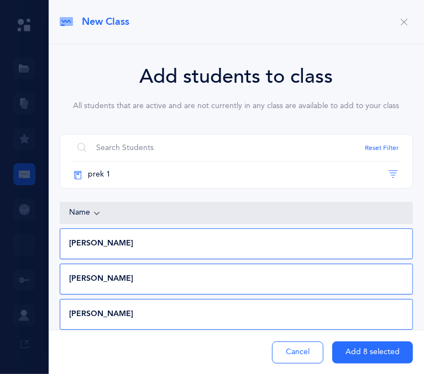
scroll to position [216, 0]
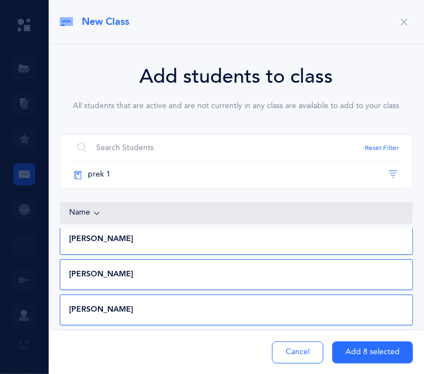
click at [337, 260] on div "Shaina Nessenoff 07/27/2020 prek 1 (2024 - 2025)" at bounding box center [236, 275] width 353 height 31
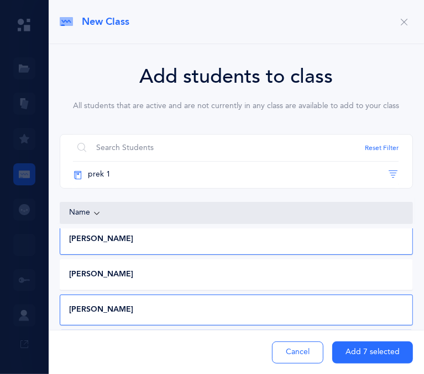
click at [319, 295] on div "Shmuel Ovadia 11/06/2019 prek 1 (2024 - 2025)" at bounding box center [236, 310] width 353 height 31
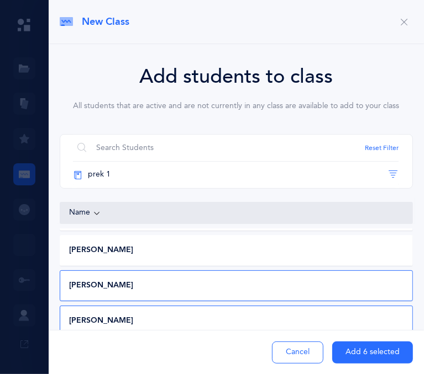
scroll to position [279, 0]
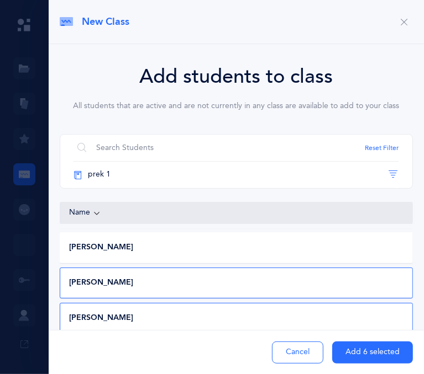
click at [303, 278] on div "Aliza Rivka Rice" at bounding box center [235, 283] width 350 height 11
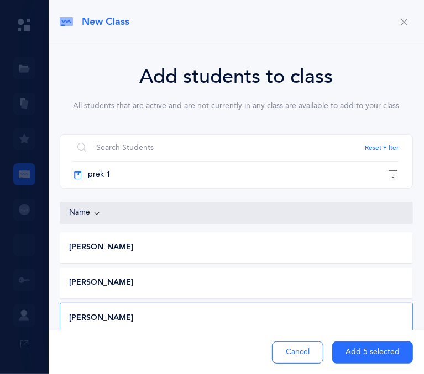
click at [362, 313] on div "Menachem Mendel Seigel" at bounding box center [235, 318] width 350 height 11
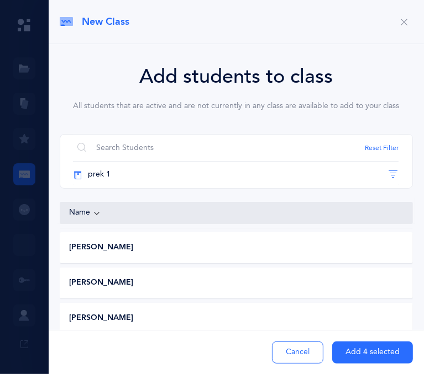
click at [411, 294] on div "Add students to class All students that are active and are not currently in any…" at bounding box center [236, 222] width 375 height 356
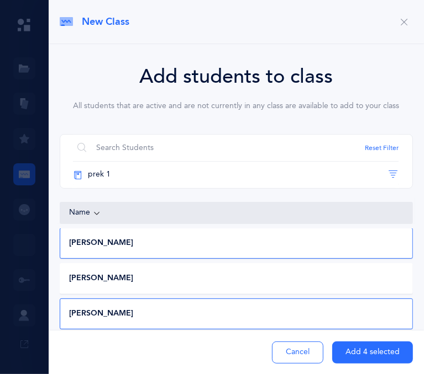
scroll to position [0, 0]
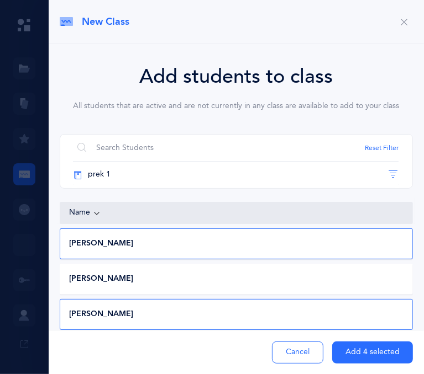
click at [345, 348] on button "Add 4 selected" at bounding box center [372, 353] width 81 height 22
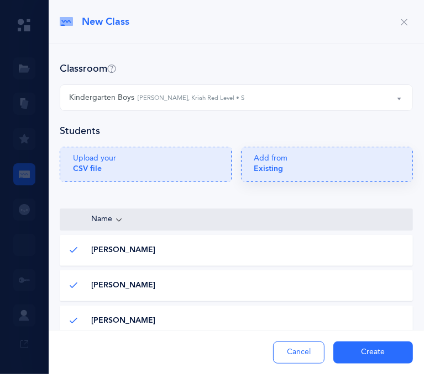
click at [335, 174] on div "Add from Existing" at bounding box center [327, 168] width 146 height 29
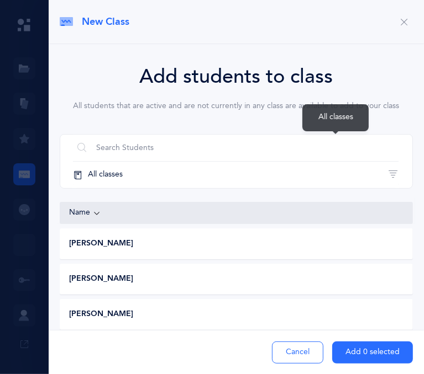
click at [316, 162] on button "All classes" at bounding box center [235, 175] width 325 height 27
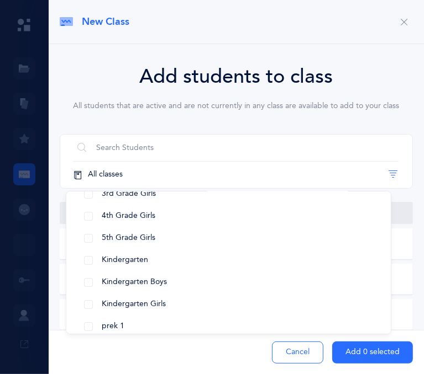
scroll to position [115, 0]
click at [124, 343] on span "prek 2" at bounding box center [113, 347] width 23 height 9
click at [213, 229] on div "Mina Barrocas 08/28/2020 prek 2 (2024 - 2025)" at bounding box center [236, 244] width 353 height 31
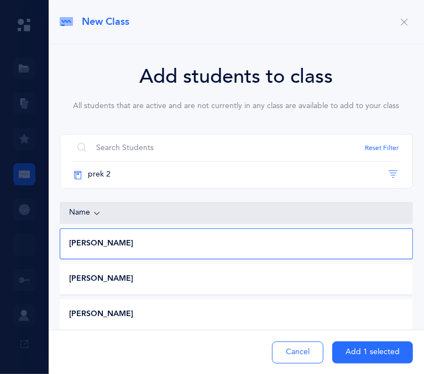
click at [98, 207] on icon at bounding box center [96, 213] width 9 height 12
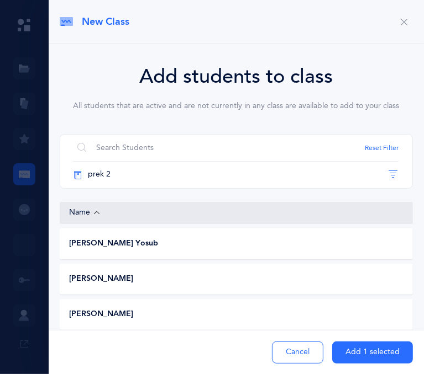
click at [93, 207] on icon at bounding box center [96, 213] width 9 height 12
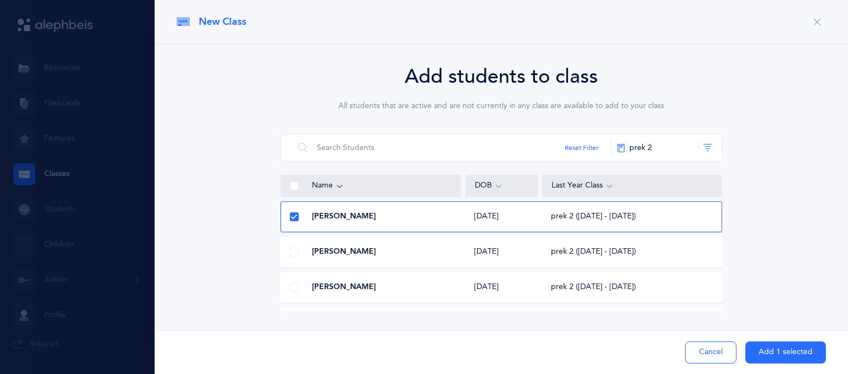
click at [292, 193] on div at bounding box center [295, 186] width 28 height 22
click at [296, 184] on span at bounding box center [294, 186] width 9 height 9
click at [0, 0] on input "checkbox" at bounding box center [0, 0] width 0 height 0
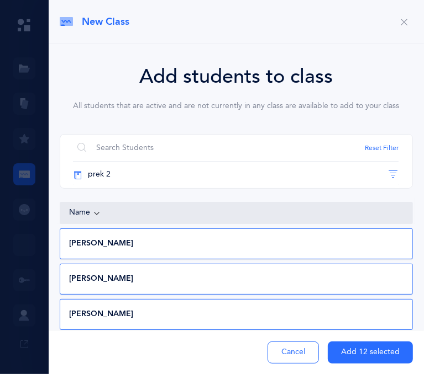
click at [178, 239] on div "Mina Barrocas" at bounding box center [235, 244] width 350 height 11
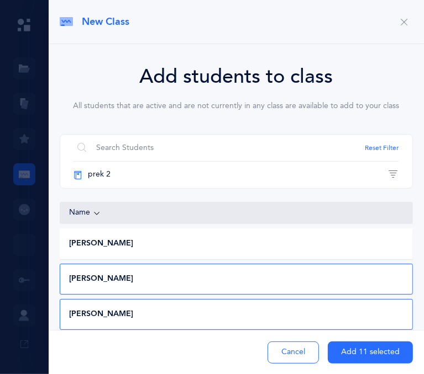
click at [177, 274] on div "Asher Fleischmann" at bounding box center [235, 279] width 350 height 11
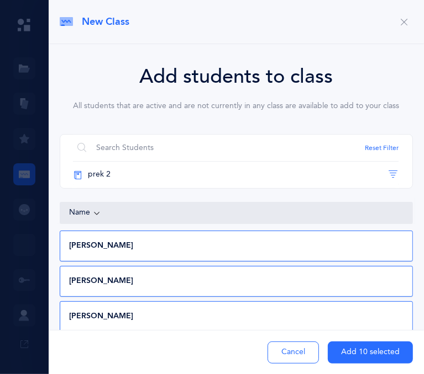
scroll to position [216, 0]
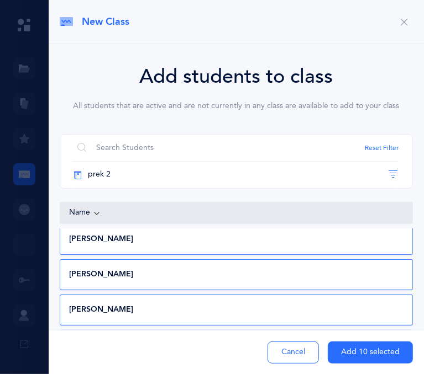
click at [246, 234] on div "Shaina Ovadia" at bounding box center [235, 239] width 350 height 11
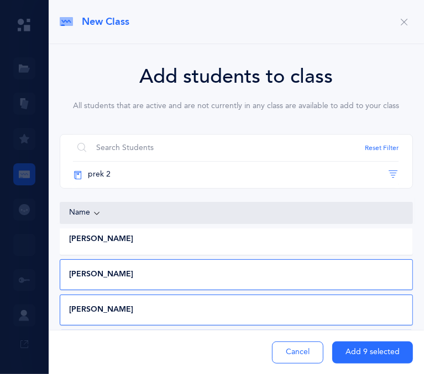
click at [292, 260] on div "Shaina Plotkin 02/19/2020 prek 2 (2024 - 2025)" at bounding box center [236, 275] width 353 height 31
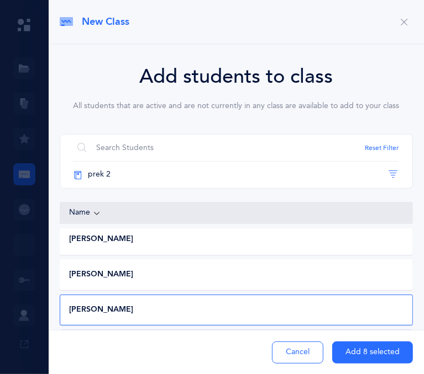
click at [273, 264] on div "Mina Barrocas 08/28/2020 prek 2 (2024 - 2025) Asher Fleischmann 09/03/2020 prek…" at bounding box center [236, 283] width 353 height 109
click at [302, 295] on div "Devorah Leah Silberstein 10/05/2019 prek 2 (2024 - 2025)" at bounding box center [236, 310] width 353 height 31
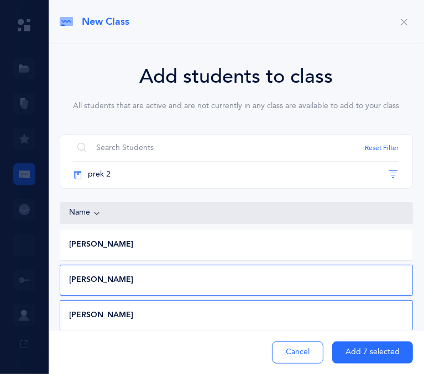
scroll to position [288, 0]
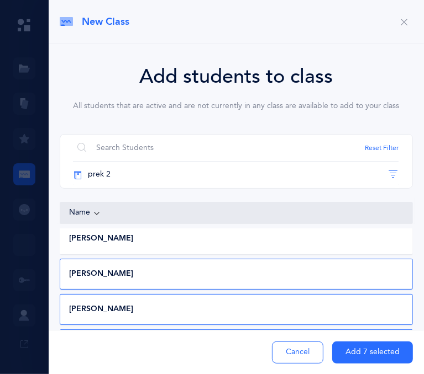
click at [298, 259] on div "Sholom Sirota 06/19/2020 prek 2 (2024 - 2025)" at bounding box center [236, 274] width 353 height 31
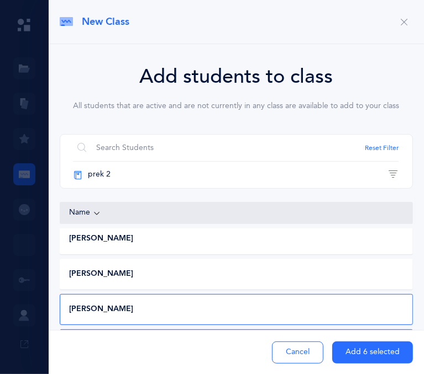
click at [371, 294] on div "Gittel Wajsbort 03/21/2020 prek 2 (2024 - 2025)" at bounding box center [236, 309] width 353 height 31
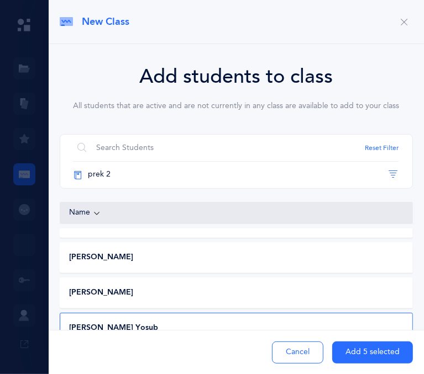
scroll to position [314, 0]
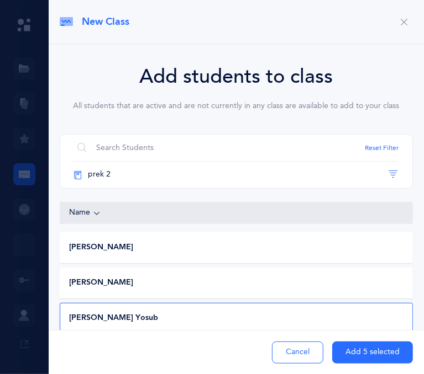
click at [308, 303] on div "Sara'le Yosub 05/10/2020 prek 2 (2024 - 2025)" at bounding box center [236, 318] width 353 height 31
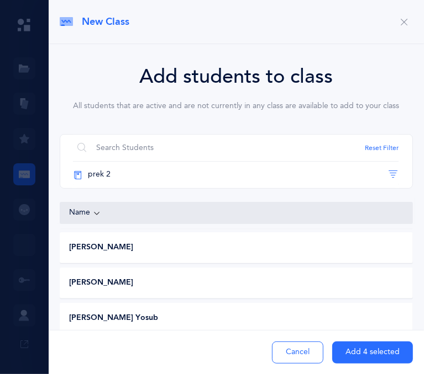
click at [361, 345] on button "Add 4 selected" at bounding box center [372, 353] width 81 height 22
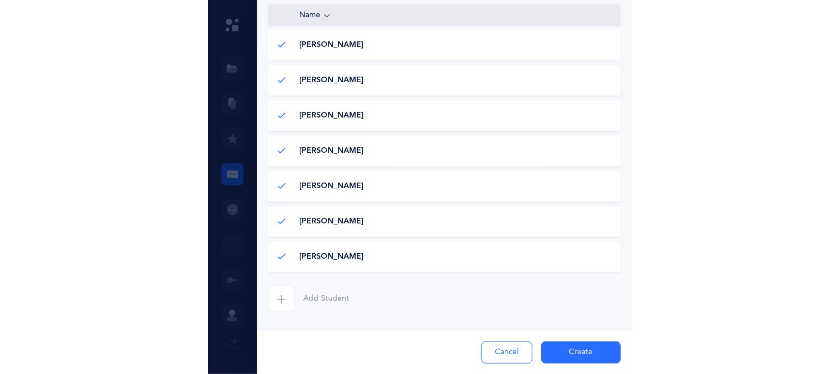
scroll to position [256, 0]
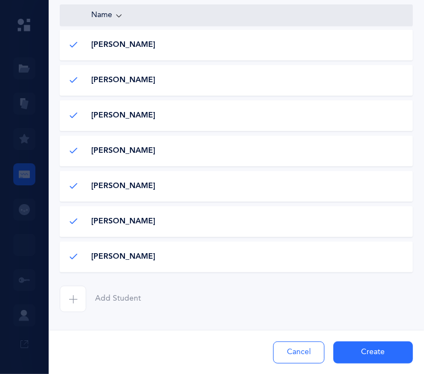
click at [385, 263] on div "Refael Namdar Refael Namdar" at bounding box center [235, 257] width 350 height 11
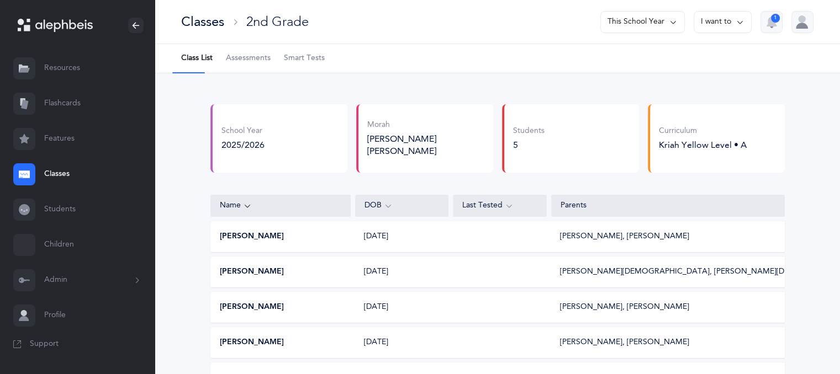
click at [656, 16] on button "This School Year" at bounding box center [642, 22] width 84 height 22
click at [195, 21] on div "Classes" at bounding box center [202, 22] width 43 height 18
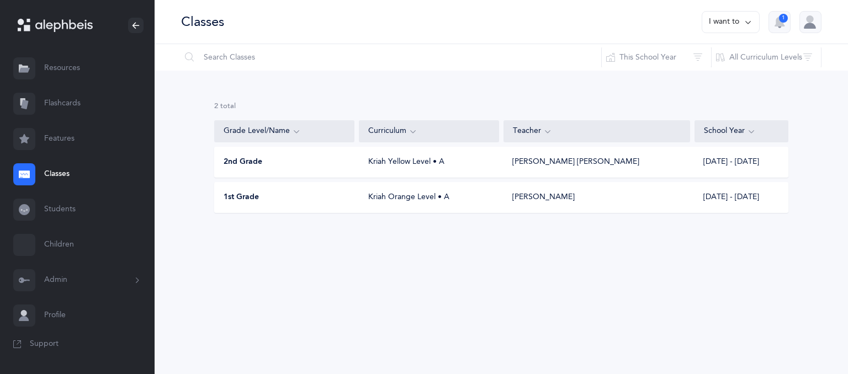
click at [254, 205] on div "1st Grade Kriah Orange Level • A Reena Greenspan 2025 - 2026" at bounding box center [501, 197] width 574 height 31
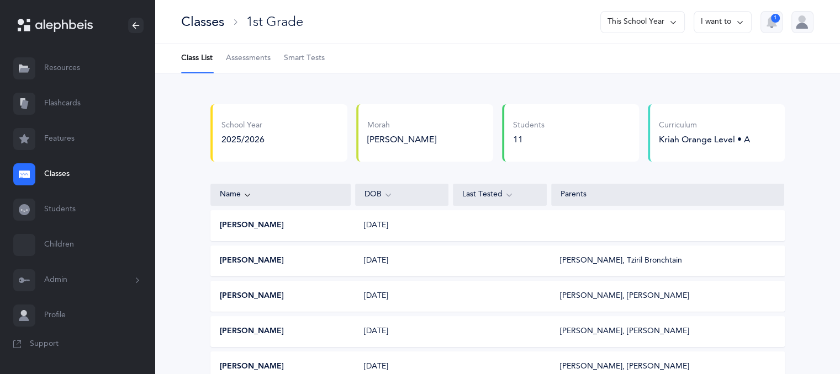
click at [736, 20] on icon at bounding box center [740, 22] width 9 height 12
click at [804, 20] on div at bounding box center [802, 22] width 22 height 22
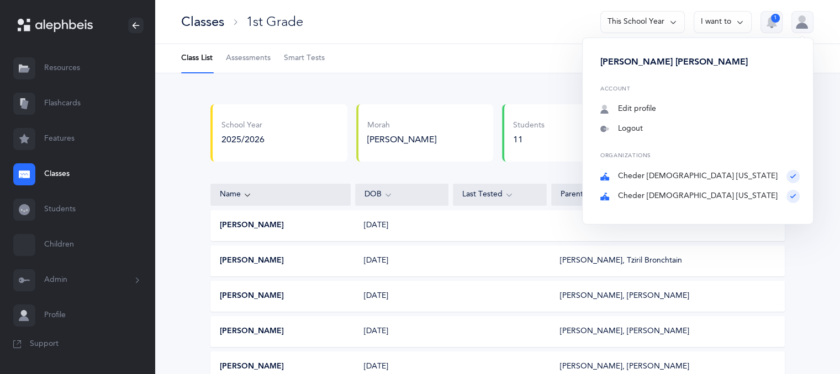
click at [733, 18] on button "I want to" at bounding box center [723, 22] width 58 height 22
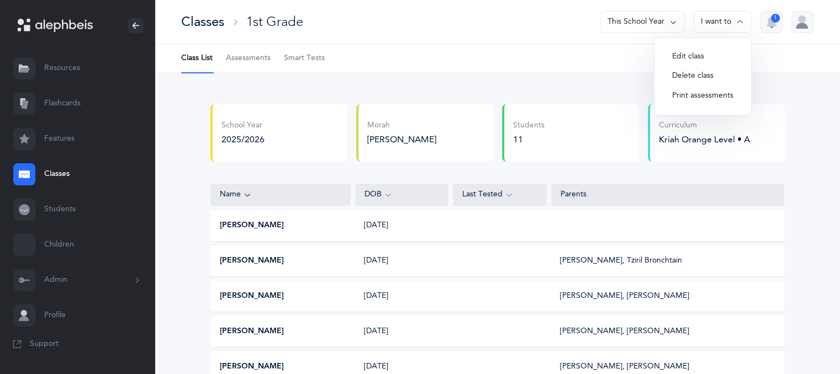
click at [709, 59] on button "Edit class" at bounding box center [702, 57] width 79 height 20
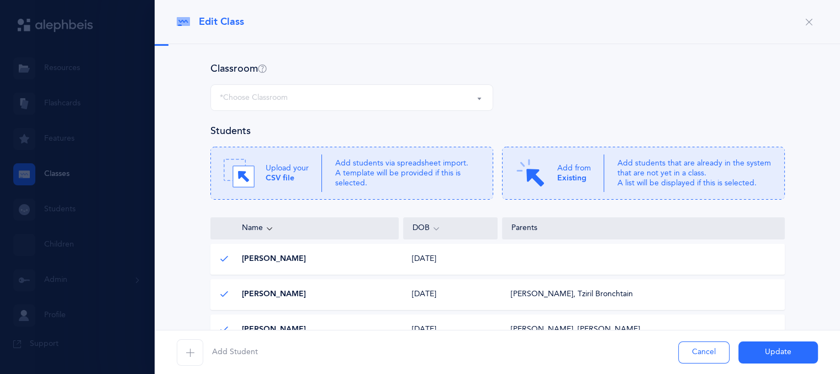
select select "1170"
click at [702, 354] on button "Cancel" at bounding box center [703, 353] width 51 height 22
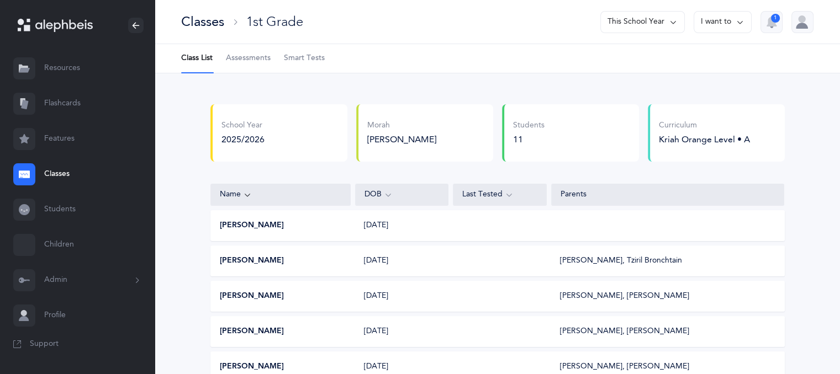
click at [376, 131] on div "Morah Reena Greenspan" at bounding box center [425, 132] width 117 height 25
click at [382, 147] on div "Morah Reena Greenspan Morah Reena Greenspan Morah Reena Greenspan" at bounding box center [424, 132] width 137 height 57
drag, startPoint x: 382, startPoint y: 147, endPoint x: 358, endPoint y: 69, distance: 81.4
click at [358, 71] on div "Class List Assessments Smart Tests School Year 2025/2026 Morah Reena Greenspan …" at bounding box center [497, 343] width 685 height 599
click at [318, 105] on div "School Year 2025/2026" at bounding box center [278, 132] width 137 height 57
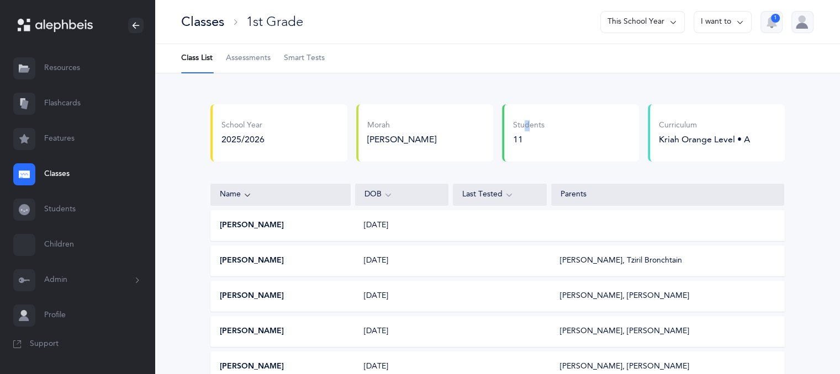
click at [523, 91] on div "School Year 2025/2026 Morah Reena Greenspan Morah Reena Greenspan Morah Reena G…" at bounding box center [497, 358] width 685 height 570
click at [813, 122] on div "School Year 2025/2026 Morah Reena Greenspan Morah Reena Greenspan Morah Reena G…" at bounding box center [497, 358] width 685 height 570
drag, startPoint x: 813, startPoint y: 122, endPoint x: 847, endPoint y: 185, distance: 71.7
click at [840, 185] on html "Chana Hinda Rivkin Resources Resources Flashcards Flashcards Features Features …" at bounding box center [420, 321] width 840 height 643
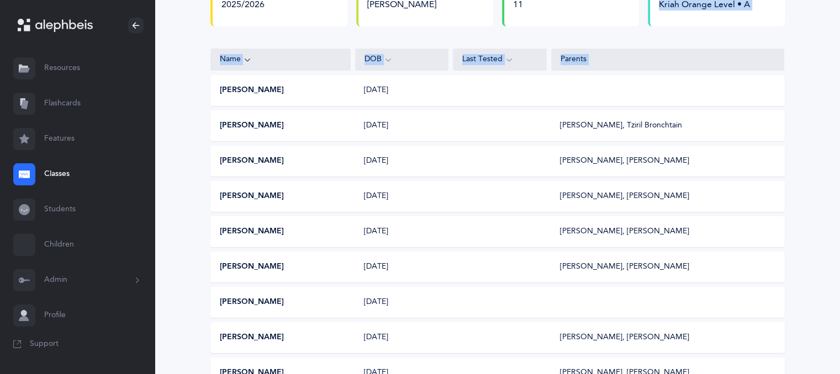
scroll to position [137, 0]
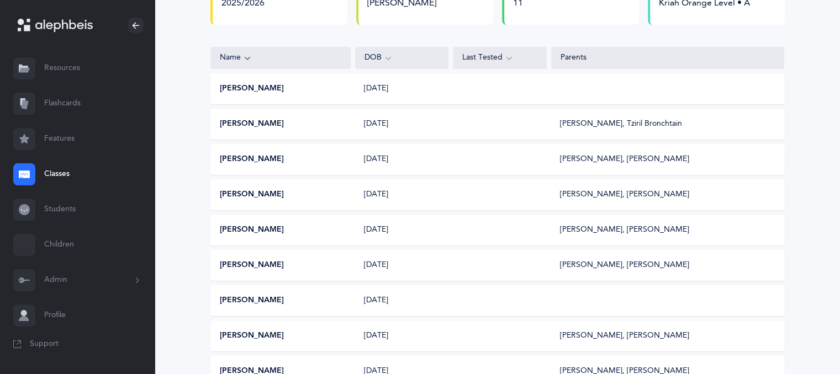
click at [816, 247] on div "School Year 2025/2026 Morah Reena Greenspan Morah Reena Greenspan Morah Reena G…" at bounding box center [497, 221] width 685 height 570
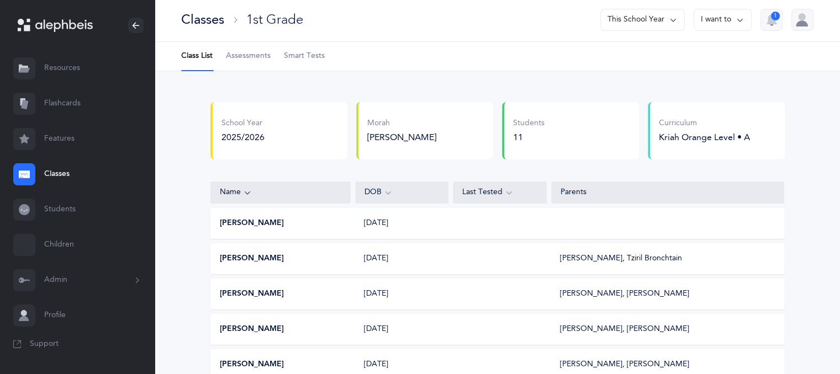
scroll to position [0, 0]
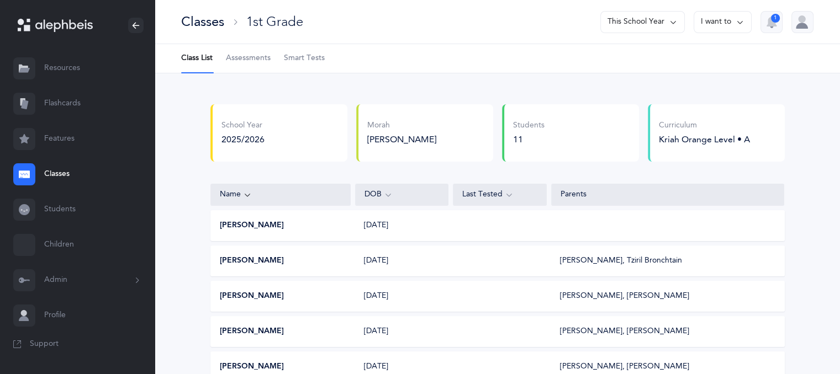
click at [594, 193] on div "Parents" at bounding box center [668, 194] width 215 height 11
click at [723, 23] on button "I want to" at bounding box center [723, 22] width 58 height 22
click at [686, 54] on button "Edit class" at bounding box center [702, 57] width 79 height 20
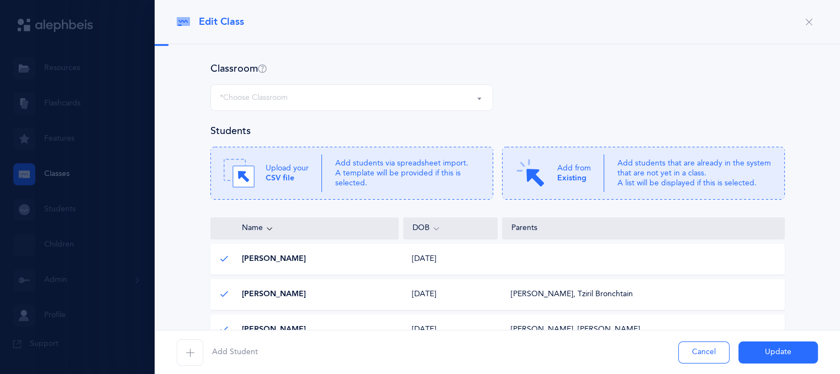
select select "1170"
click at [395, 94] on div "1st Grade Reena Greenspan, Kriah Orange Level • A" at bounding box center [352, 97] width 264 height 19
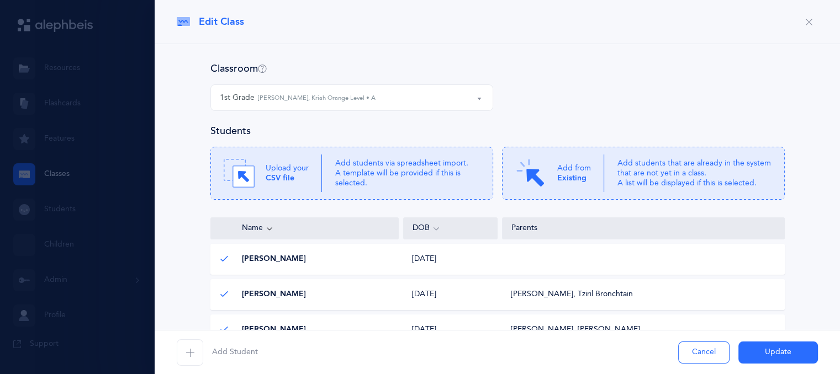
click at [699, 353] on button "Cancel" at bounding box center [703, 353] width 51 height 22
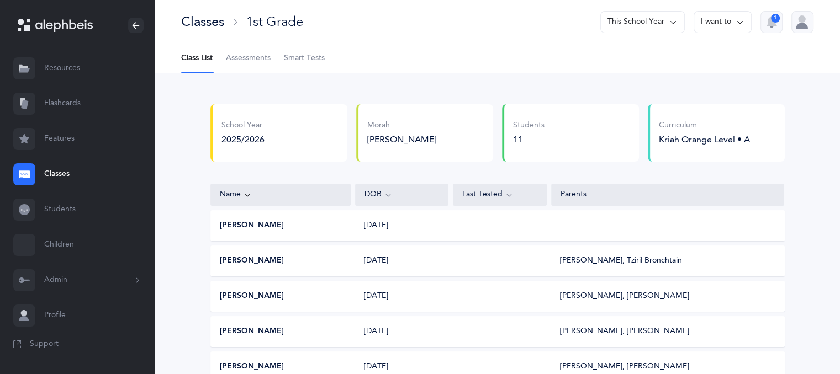
click at [740, 23] on icon at bounding box center [740, 22] width 9 height 12
click at [44, 343] on span "Support" at bounding box center [44, 344] width 29 height 11
click at [805, 22] on div at bounding box center [802, 22] width 22 height 22
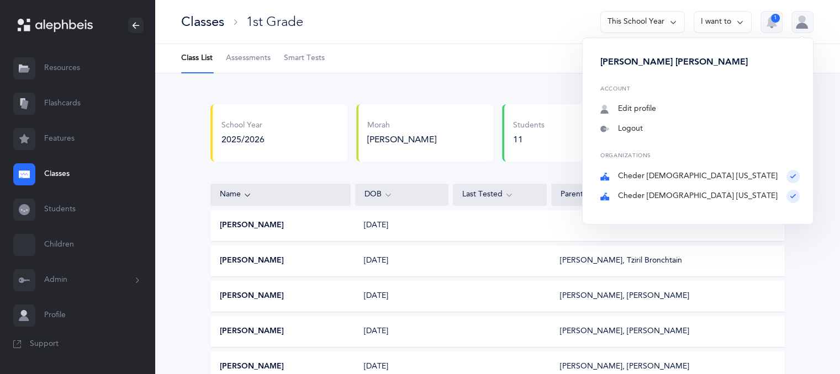
click at [137, 277] on icon at bounding box center [137, 280] width 12 height 9
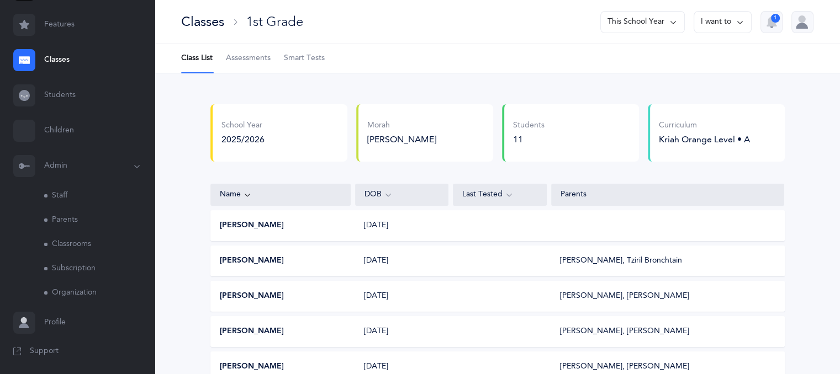
scroll to position [116, 0]
click at [56, 191] on link "Staff" at bounding box center [99, 194] width 110 height 24
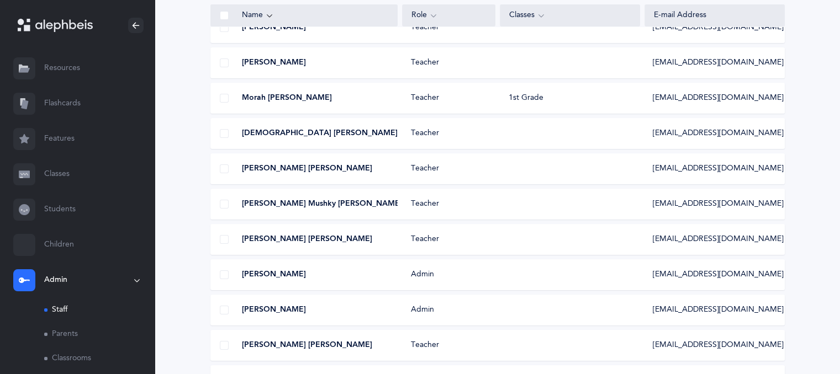
scroll to position [18, 0]
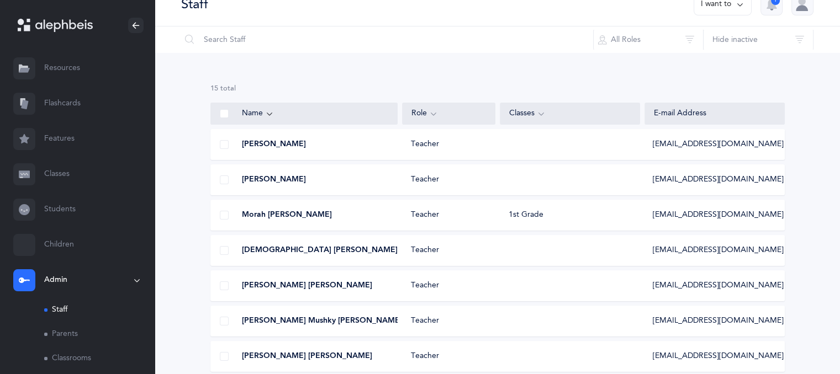
click at [220, 114] on span at bounding box center [224, 113] width 9 height 9
click at [0, 0] on input "checkbox" at bounding box center [0, 0] width 0 height 0
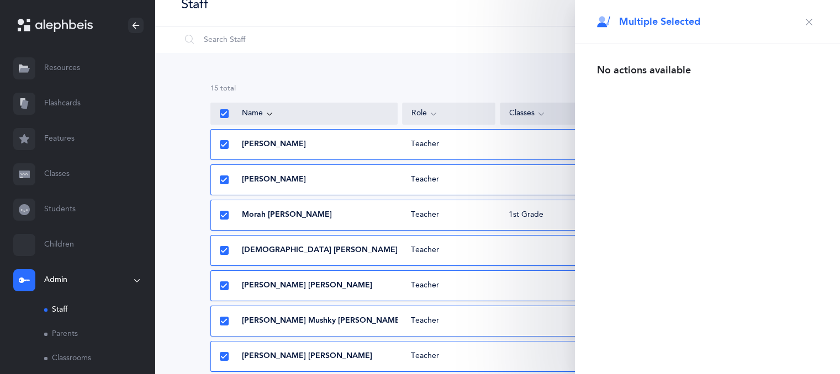
click at [224, 142] on icon at bounding box center [224, 145] width 6 height 6
click at [0, 0] on input "checkbox" at bounding box center [0, 0] width 0 height 0
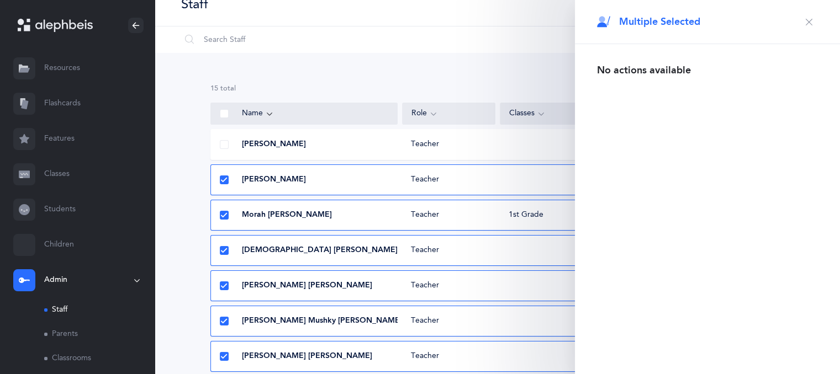
click at [223, 286] on icon at bounding box center [224, 286] width 6 height 6
click at [0, 0] on input "checkbox" at bounding box center [0, 0] width 0 height 0
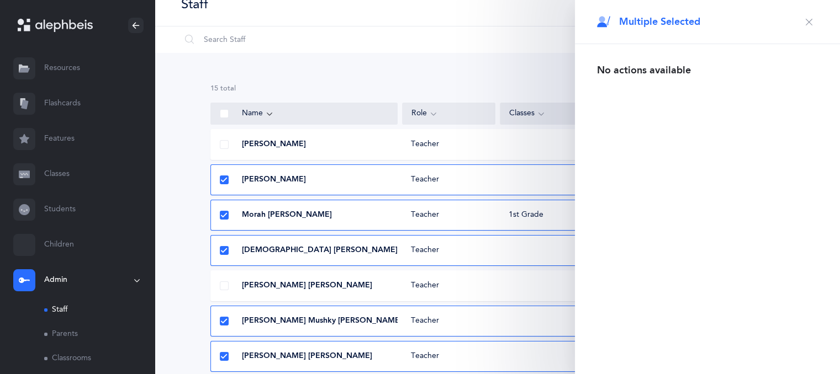
click at [223, 321] on icon at bounding box center [224, 322] width 6 height 6
click at [0, 0] on input "checkbox" at bounding box center [0, 0] width 0 height 0
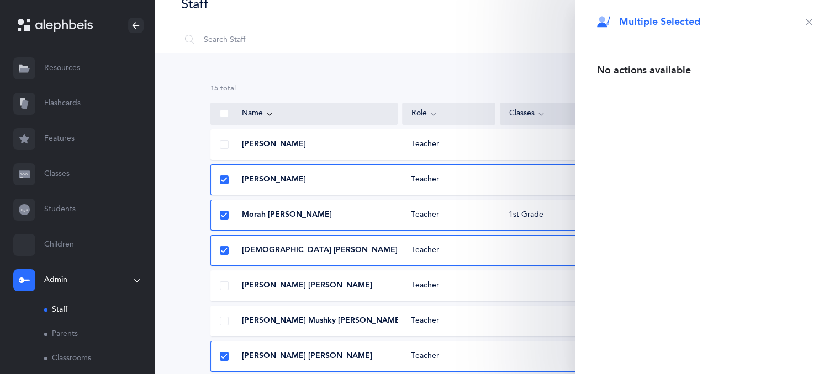
click at [223, 357] on icon at bounding box center [224, 357] width 6 height 6
click at [0, 0] on input "checkbox" at bounding box center [0, 0] width 0 height 0
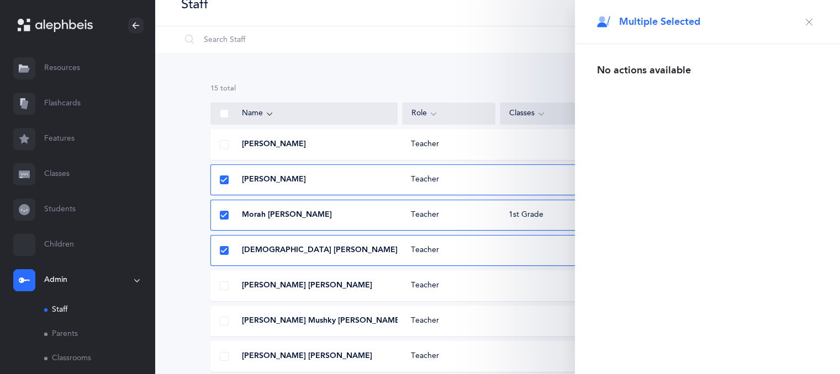
click at [805, 20] on icon "button" at bounding box center [809, 22] width 9 height 9
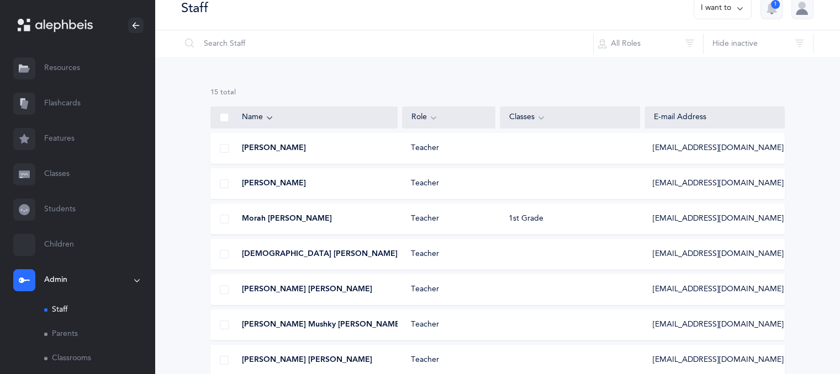
scroll to position [6, 0]
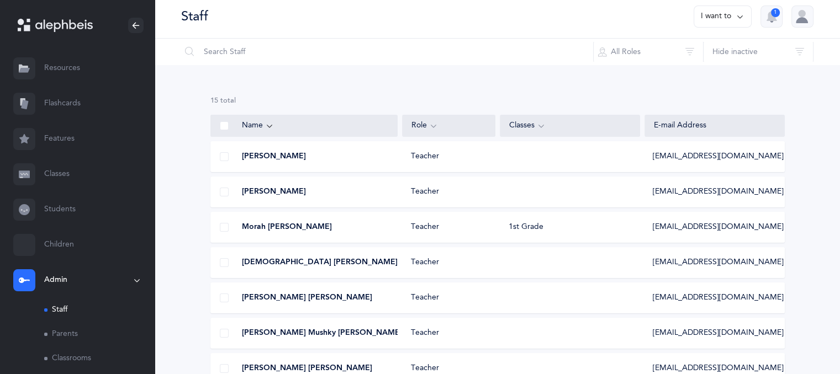
click at [224, 122] on span at bounding box center [224, 125] width 9 height 9
click at [0, 0] on input "checkbox" at bounding box center [0, 0] width 0 height 0
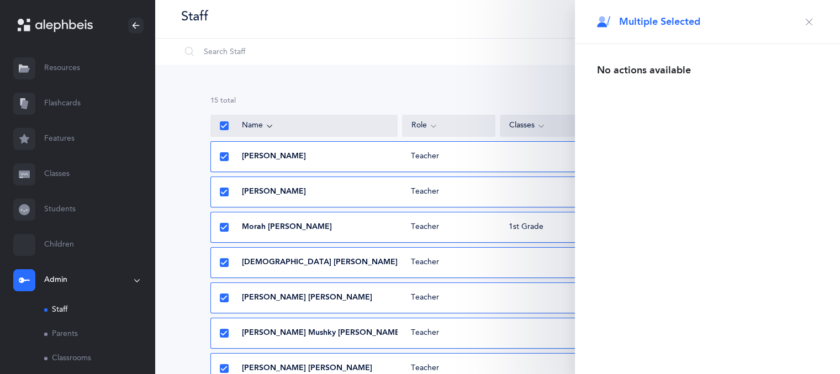
click at [224, 154] on icon at bounding box center [224, 157] width 6 height 6
click at [0, 0] on input "checkbox" at bounding box center [0, 0] width 0 height 0
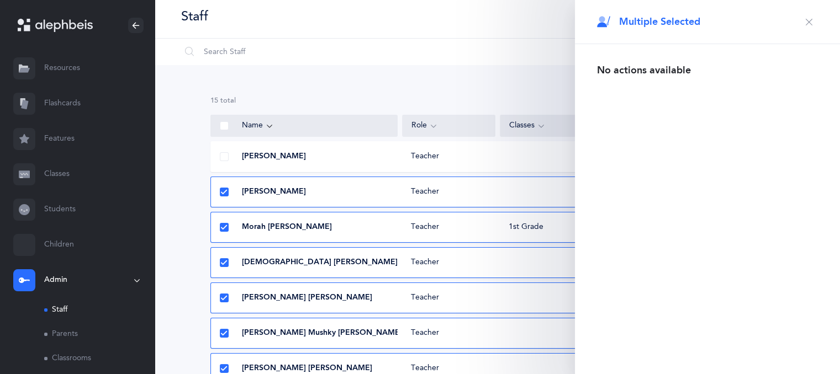
click at [223, 226] on icon at bounding box center [224, 228] width 6 height 6
click at [0, 0] on input "checkbox" at bounding box center [0, 0] width 0 height 0
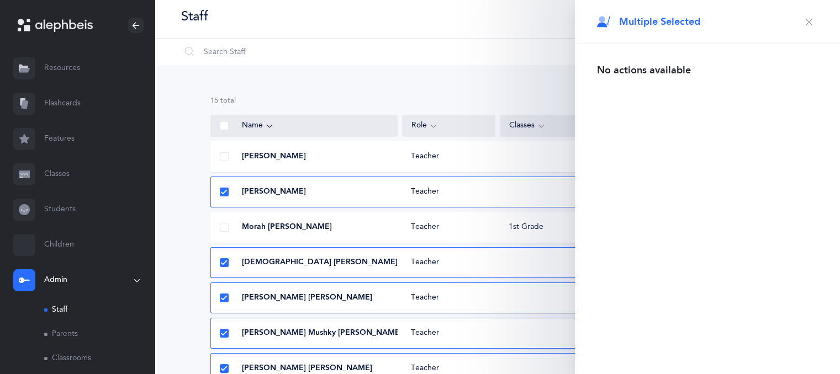
click at [223, 226] on span at bounding box center [224, 227] width 9 height 9
click at [0, 0] on input "checkbox" at bounding box center [0, 0] width 0 height 0
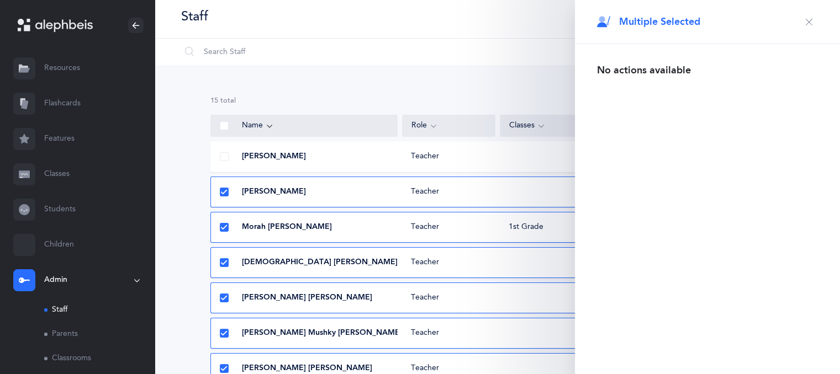
click at [223, 297] on icon at bounding box center [224, 298] width 6 height 6
click at [0, 0] on input "checkbox" at bounding box center [0, 0] width 0 height 0
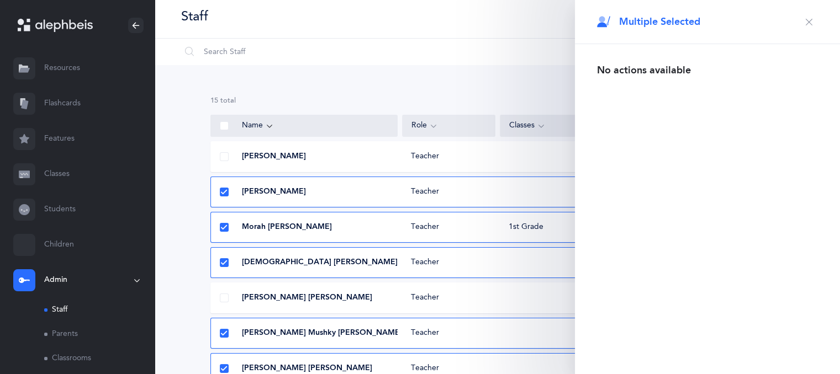
click at [223, 329] on span at bounding box center [224, 333] width 9 height 9
click at [0, 0] on input "checkbox" at bounding box center [0, 0] width 0 height 0
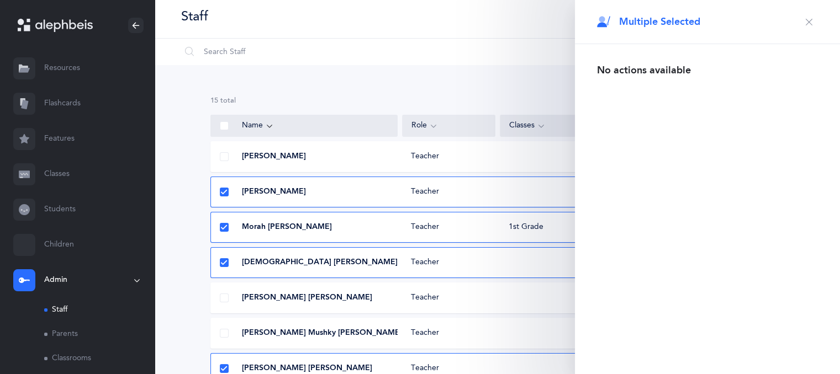
click at [225, 367] on icon at bounding box center [224, 369] width 6 height 6
click at [0, 0] on input "checkbox" at bounding box center [0, 0] width 0 height 0
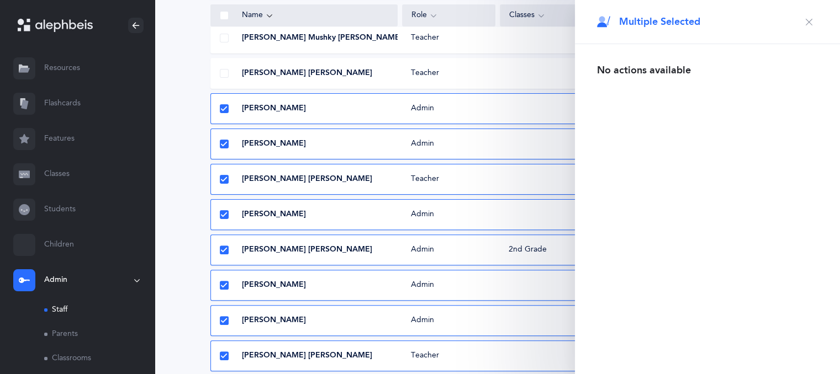
scroll to position [302, 0]
click at [223, 108] on icon at bounding box center [224, 108] width 6 height 6
click at [0, 0] on input "checkbox" at bounding box center [0, 0] width 0 height 0
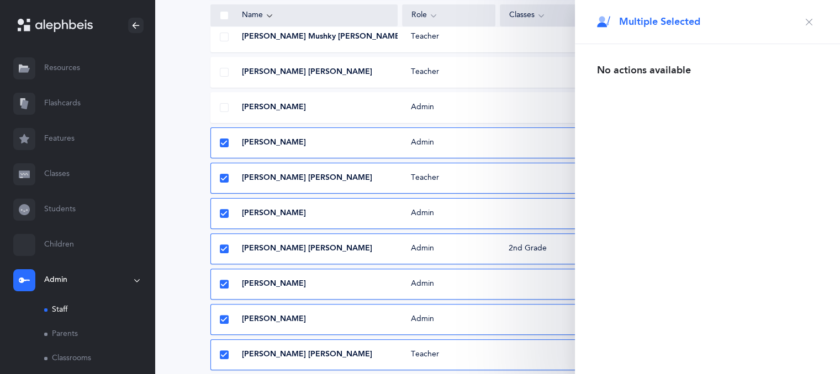
click at [223, 141] on icon at bounding box center [224, 143] width 6 height 6
click at [0, 0] on input "checkbox" at bounding box center [0, 0] width 0 height 0
click at [223, 179] on icon at bounding box center [224, 179] width 6 height 6
click at [0, 0] on input "checkbox" at bounding box center [0, 0] width 0 height 0
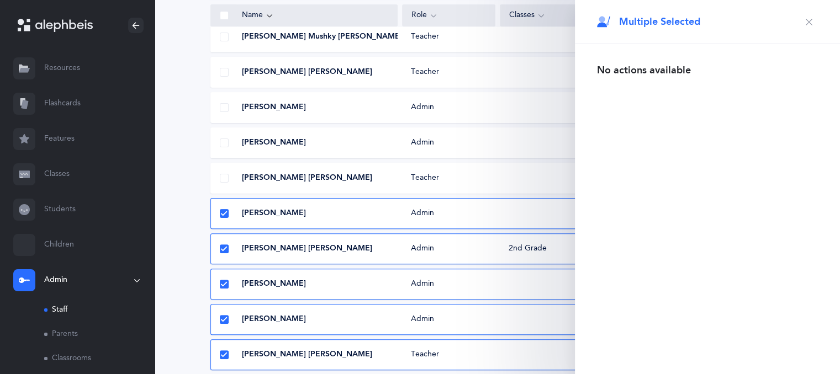
click at [225, 283] on icon at bounding box center [224, 285] width 6 height 6
click at [0, 0] on input "checkbox" at bounding box center [0, 0] width 0 height 0
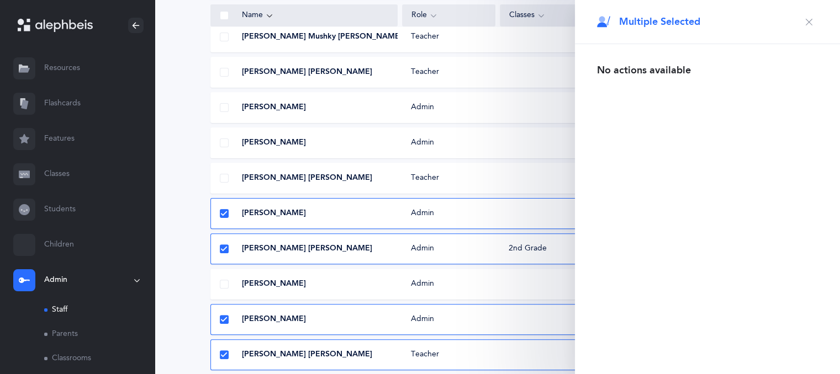
click at [224, 317] on icon at bounding box center [224, 320] width 6 height 6
click at [0, 0] on input "checkbox" at bounding box center [0, 0] width 0 height 0
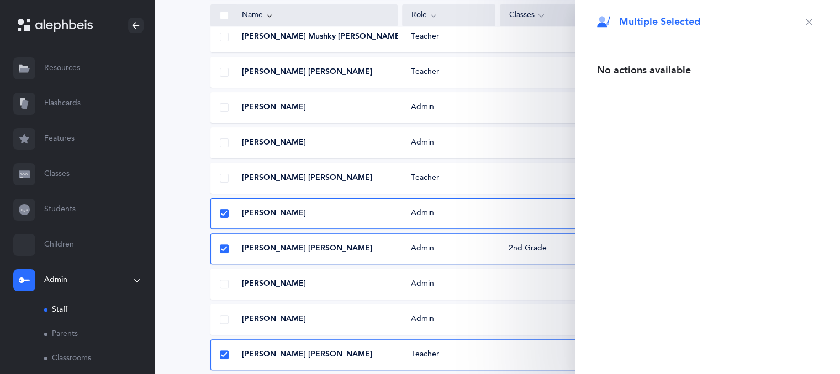
click at [221, 356] on icon at bounding box center [224, 355] width 6 height 6
click at [0, 0] on input "checkbox" at bounding box center [0, 0] width 0 height 0
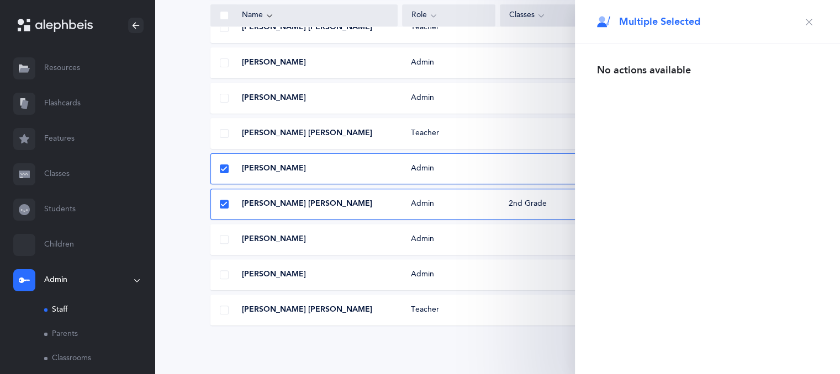
click at [806, 25] on icon "button" at bounding box center [809, 22] width 9 height 9
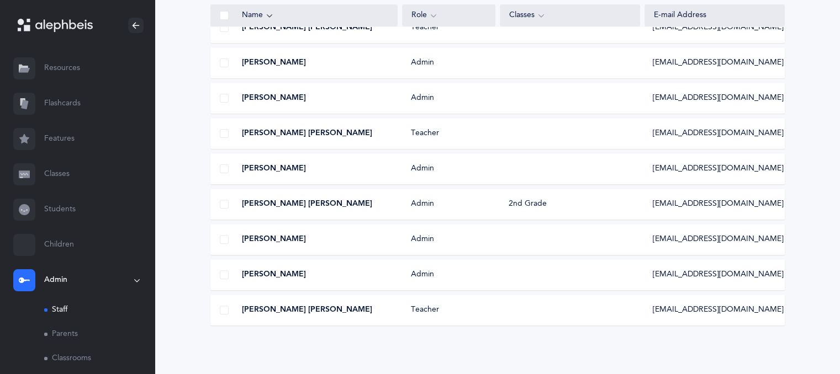
click at [214, 172] on div at bounding box center [224, 169] width 27 height 22
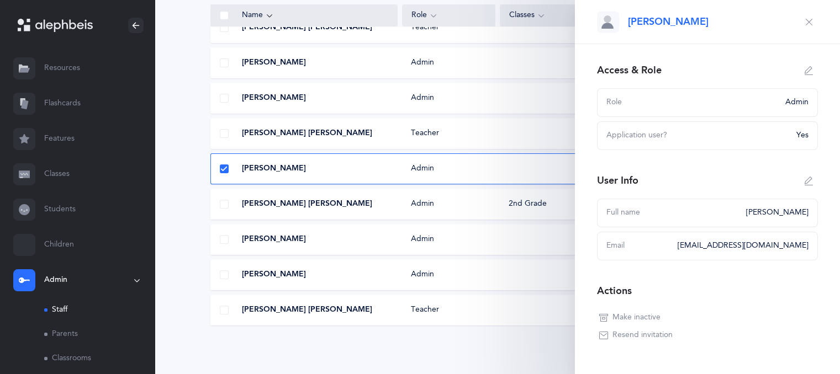
click at [221, 209] on div at bounding box center [224, 204] width 27 height 22
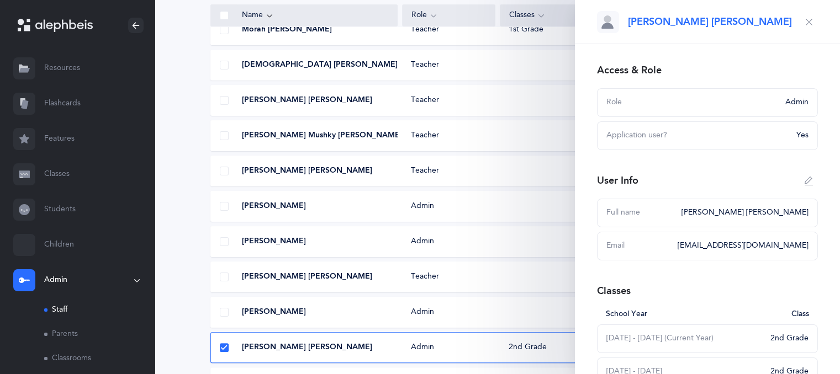
scroll to position [205, 0]
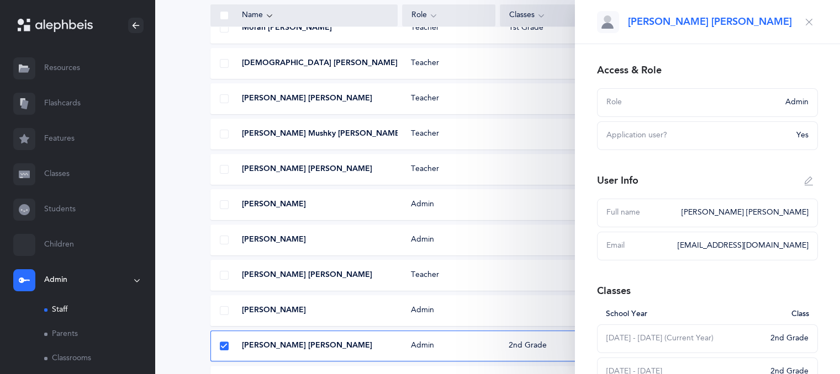
click at [225, 341] on div at bounding box center [224, 346] width 27 height 22
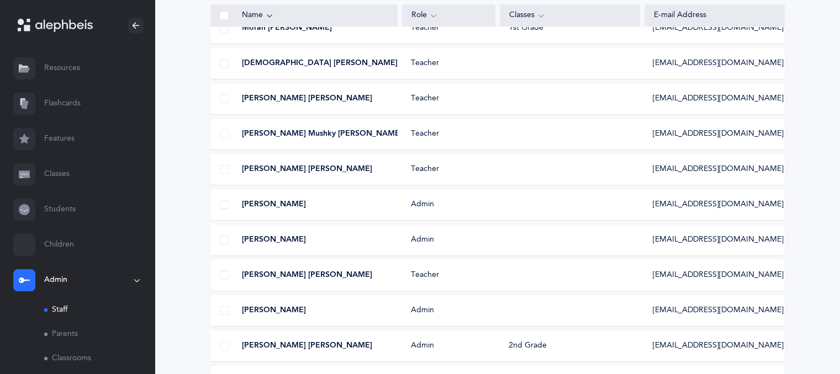
click at [226, 203] on span at bounding box center [224, 204] width 9 height 9
click at [0, 0] on input "checkbox" at bounding box center [0, 0] width 0 height 0
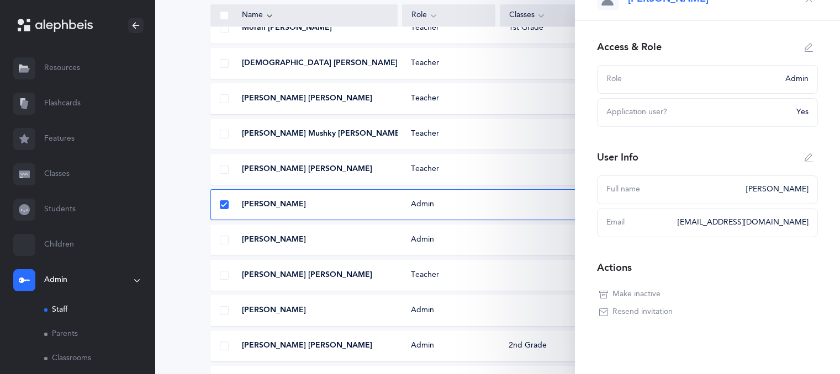
scroll to position [32, 0]
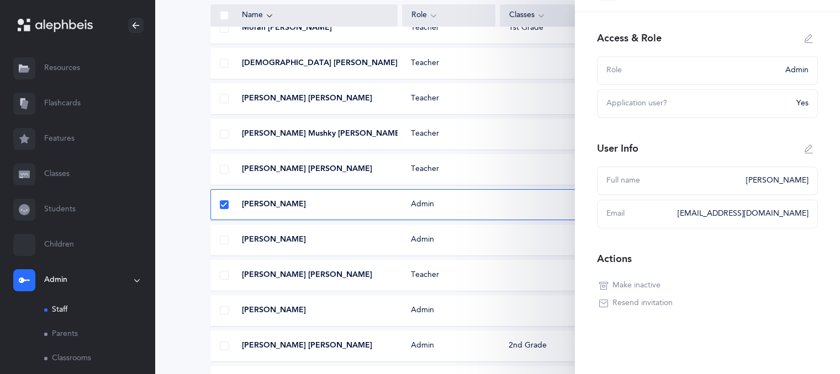
click at [631, 288] on span "Make inactive" at bounding box center [636, 286] width 48 height 11
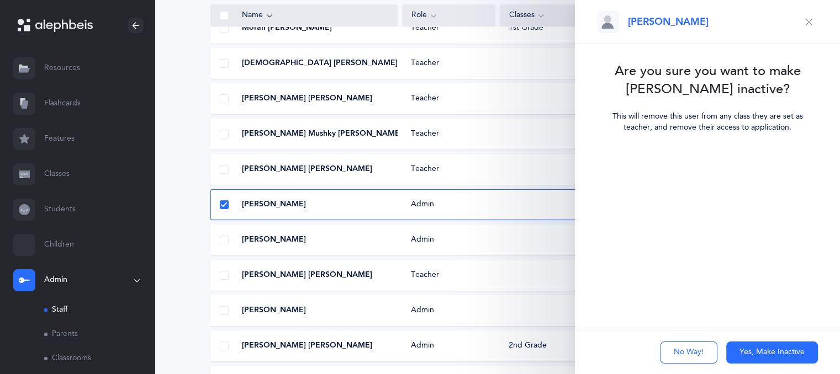
scroll to position [0, 0]
click at [762, 351] on button "Yes, Make Inactive" at bounding box center [772, 353] width 92 height 22
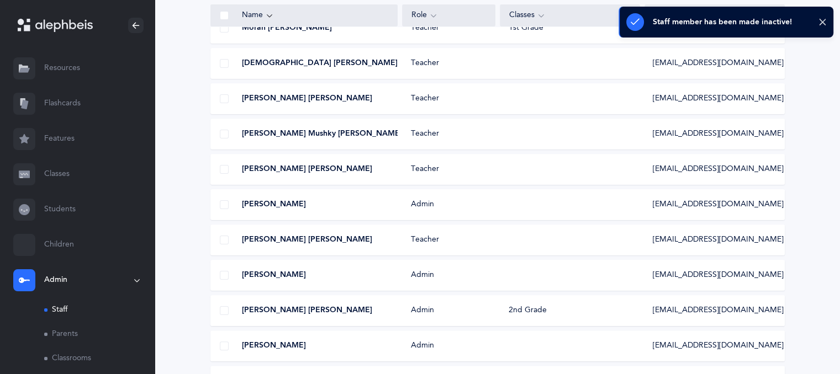
click at [228, 167] on div at bounding box center [224, 169] width 27 height 22
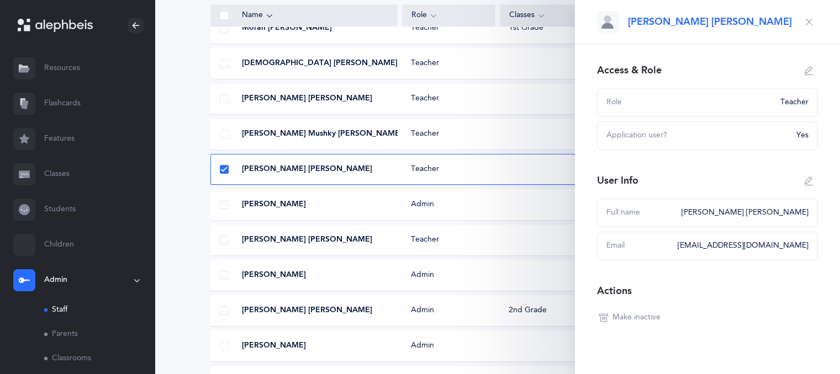
click at [643, 314] on span "Make inactive" at bounding box center [636, 318] width 48 height 11
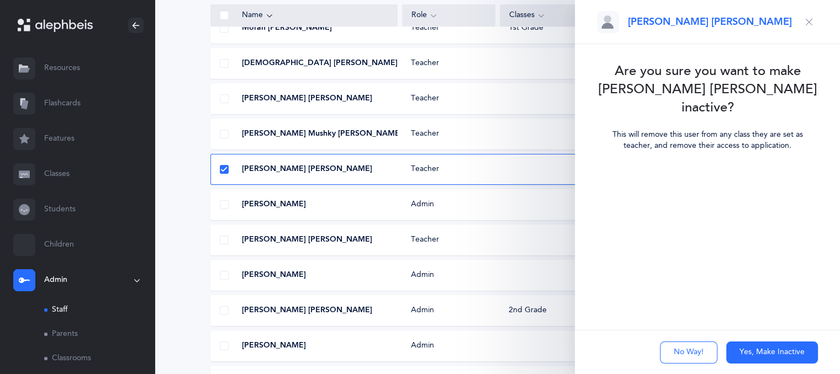
click at [774, 343] on button "Yes, Make Inactive" at bounding box center [772, 353] width 92 height 22
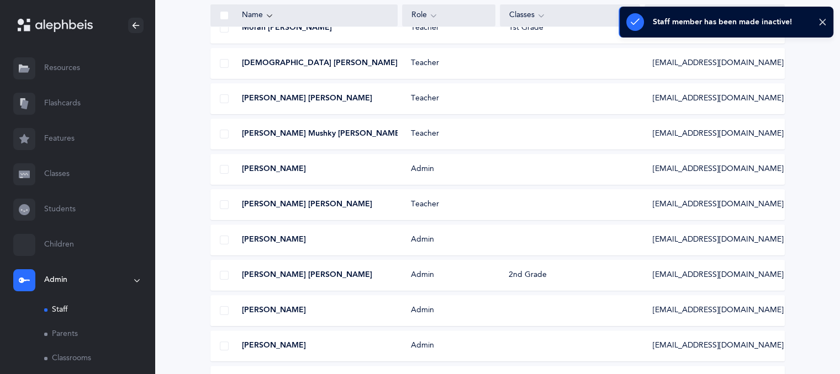
click at [345, 202] on div "Morah Shanna Lerner" at bounding box center [304, 204] width 187 height 11
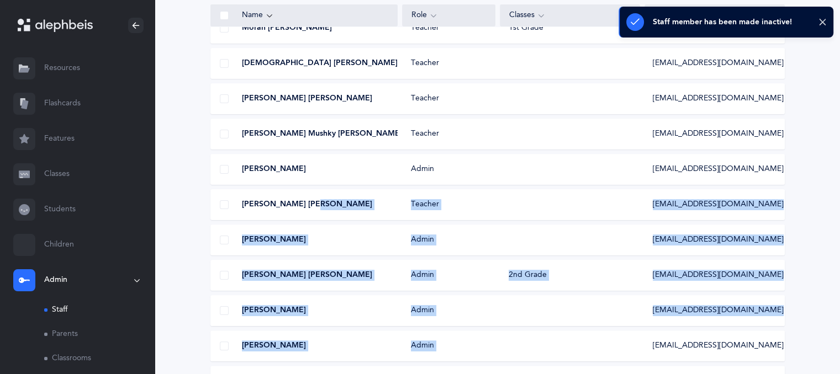
drag, startPoint x: 345, startPoint y: 202, endPoint x: 556, endPoint y: 341, distance: 252.4
click at [556, 341] on div "Morah Rivky Cheruty Teacher Rcheruty@gmail.com Mrs. Shoshy Deray Teacher shoshy…" at bounding box center [497, 169] width 574 height 455
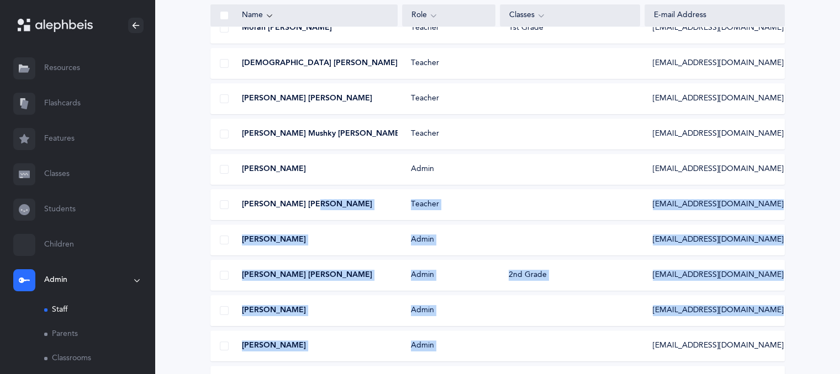
click at [467, 199] on div "Teacher" at bounding box center [448, 204] width 93 height 11
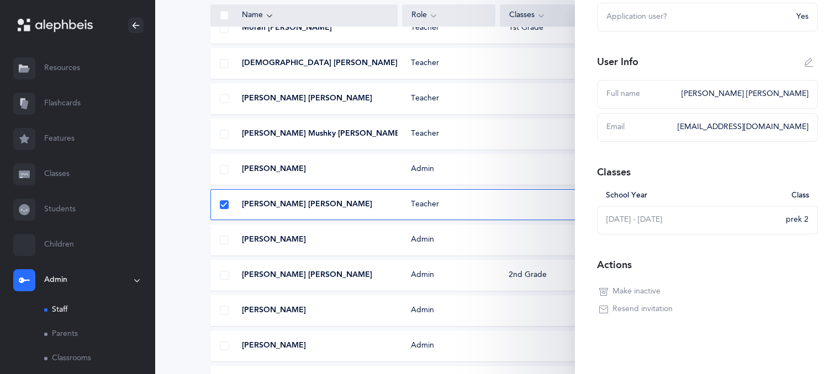
scroll to position [125, 0]
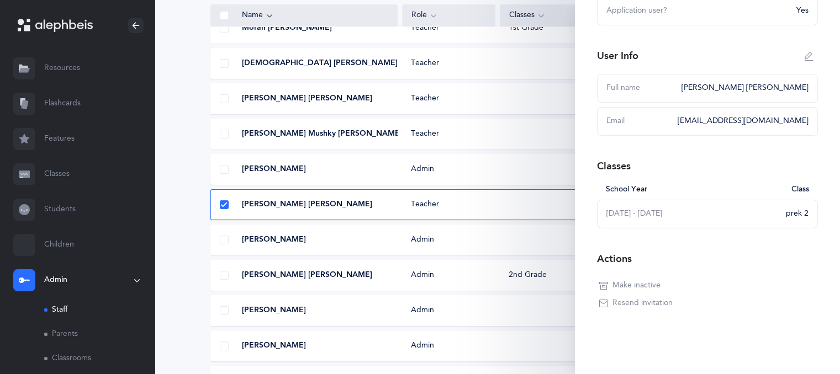
click at [638, 289] on span "Make inactive" at bounding box center [636, 286] width 48 height 11
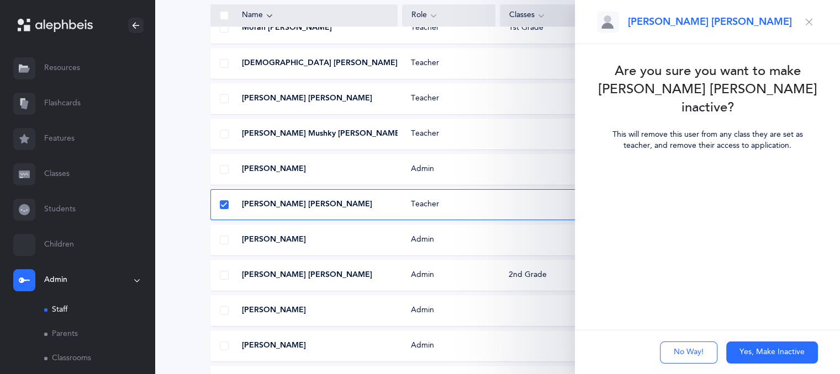
click at [741, 349] on button "Yes, Make Inactive" at bounding box center [772, 353] width 92 height 22
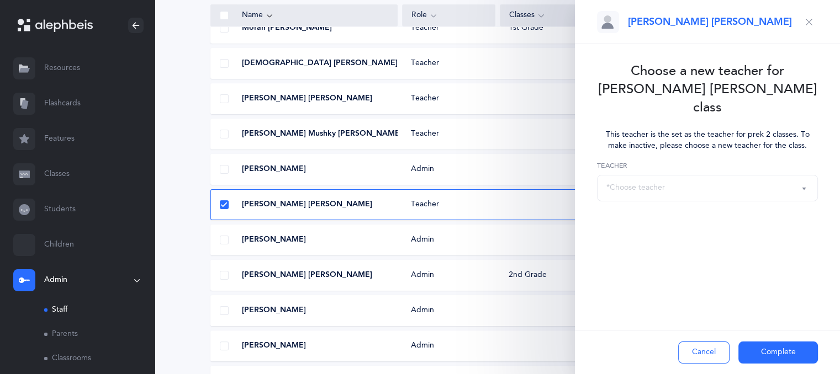
click at [348, 171] on div "Mrs. Nechama Lapidus" at bounding box center [304, 169] width 187 height 11
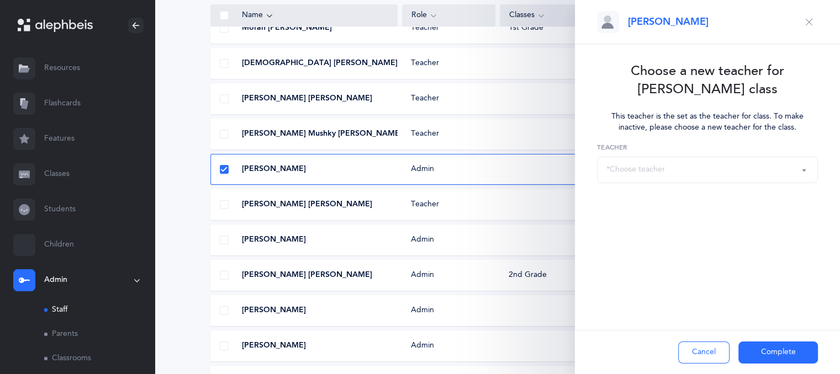
click at [800, 168] on button "*Choose teacher" at bounding box center [707, 170] width 221 height 27
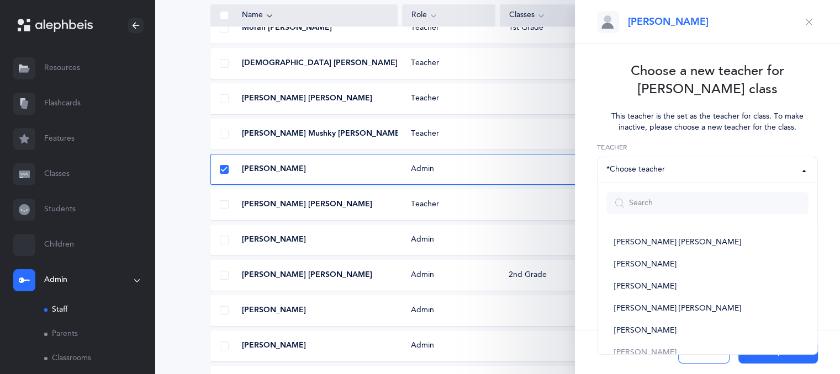
click at [800, 168] on button "*Choose teacher" at bounding box center [707, 170] width 221 height 27
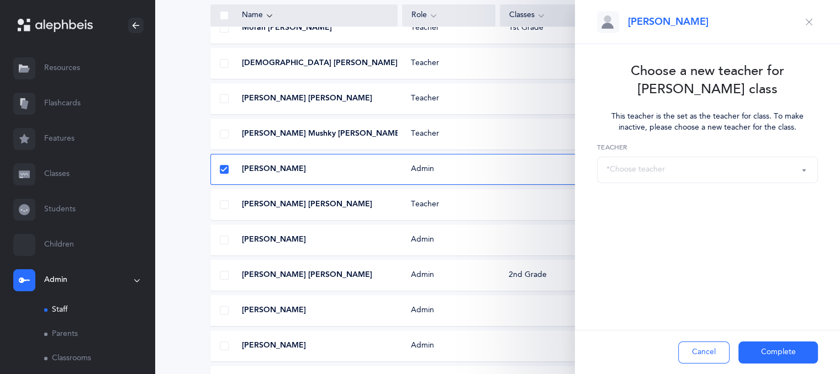
click at [808, 20] on icon "button" at bounding box center [809, 22] width 9 height 9
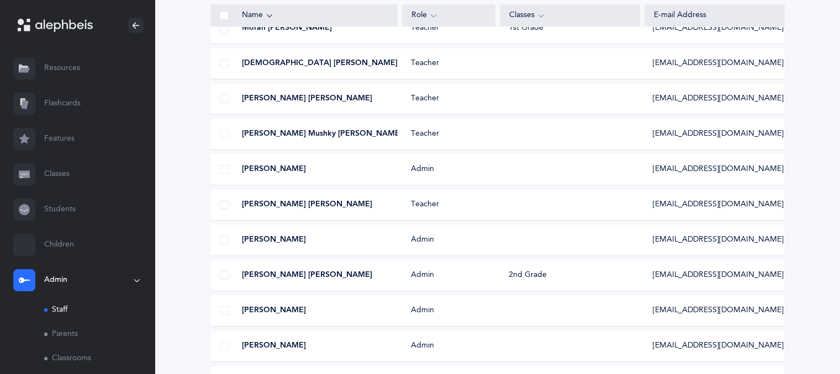
click at [415, 173] on div "Admin" at bounding box center [448, 169] width 93 height 11
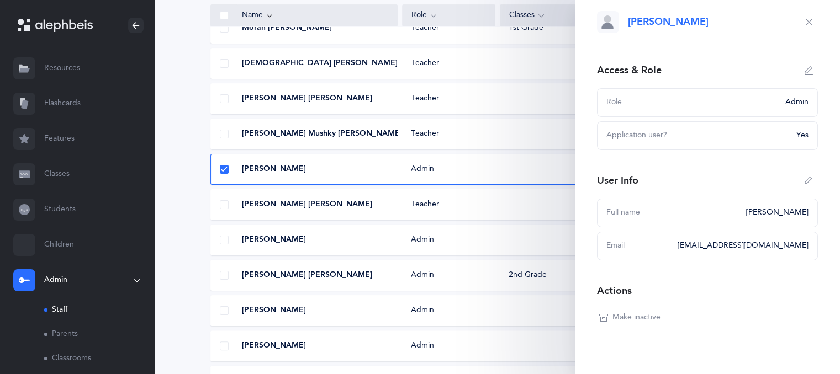
scroll to position [14, 0]
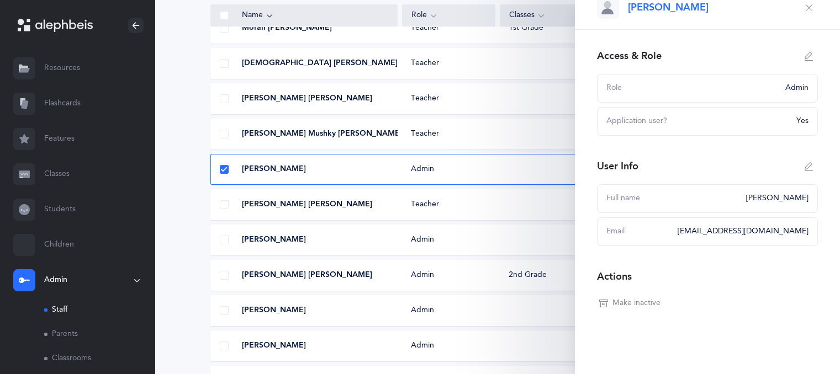
click at [633, 303] on span "Make inactive" at bounding box center [636, 303] width 48 height 11
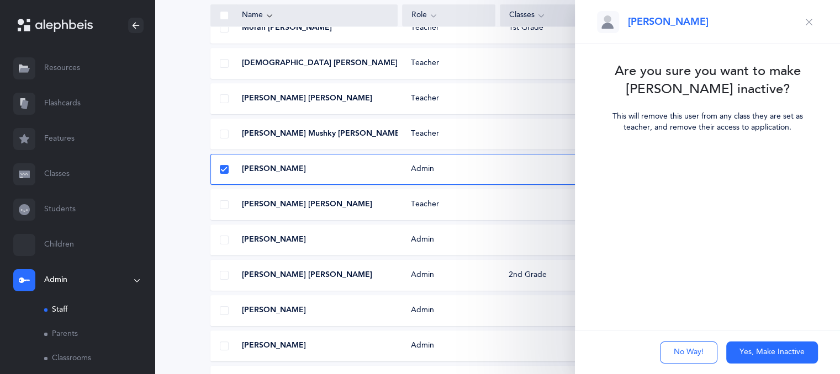
click at [746, 357] on button "Yes, Make Inactive" at bounding box center [772, 353] width 92 height 22
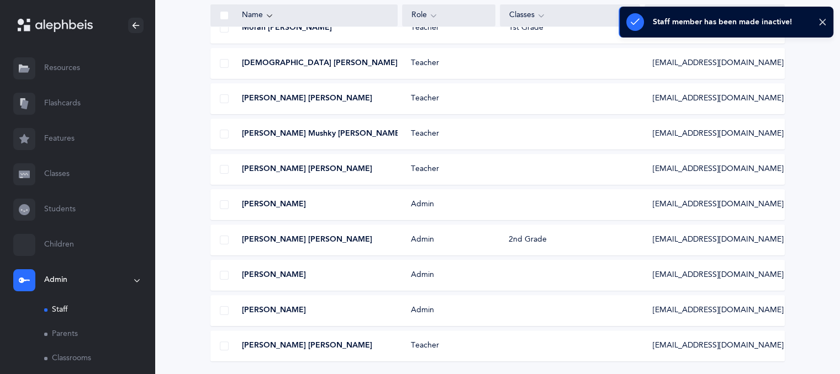
click at [313, 277] on div "Mrs. Rivki Rodal" at bounding box center [304, 275] width 187 height 11
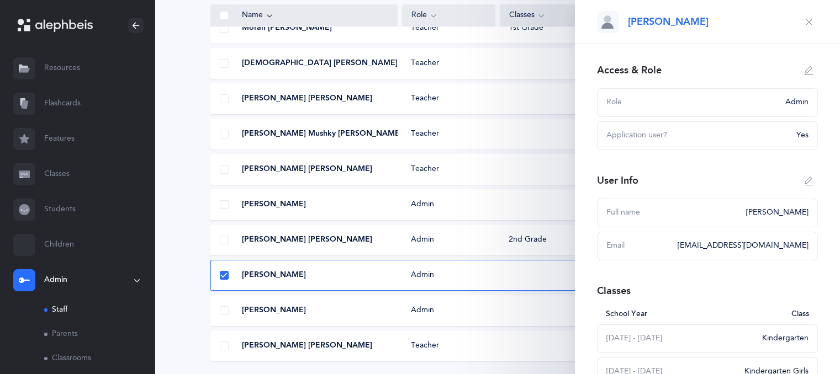
scroll to position [129, 0]
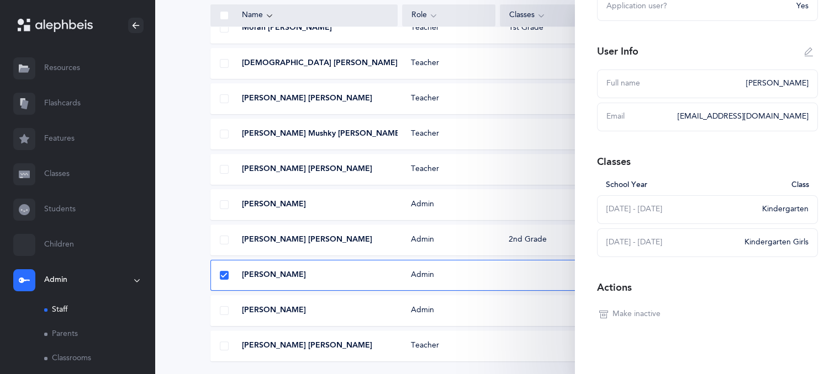
click at [638, 306] on button "Make inactive" at bounding box center [630, 315] width 66 height 18
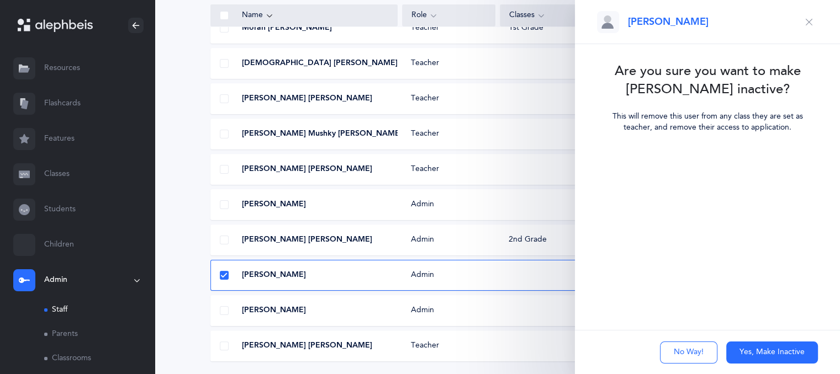
click at [750, 360] on button "Yes, Make Inactive" at bounding box center [772, 353] width 92 height 22
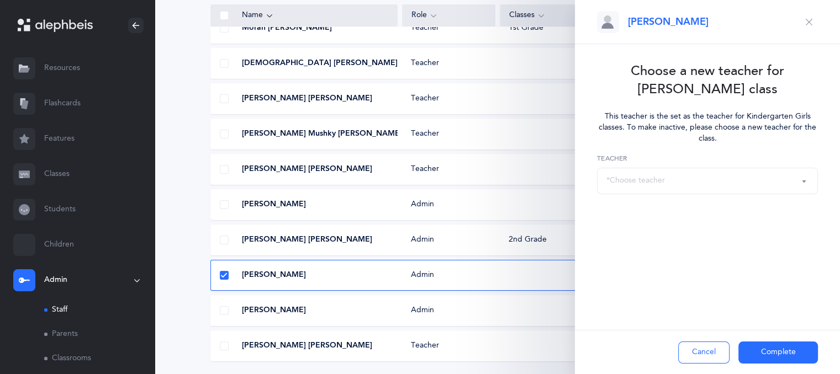
click at [749, 343] on button "Complete" at bounding box center [778, 353] width 80 height 22
select select
click at [800, 181] on button "*Choose teacher" at bounding box center [707, 181] width 221 height 27
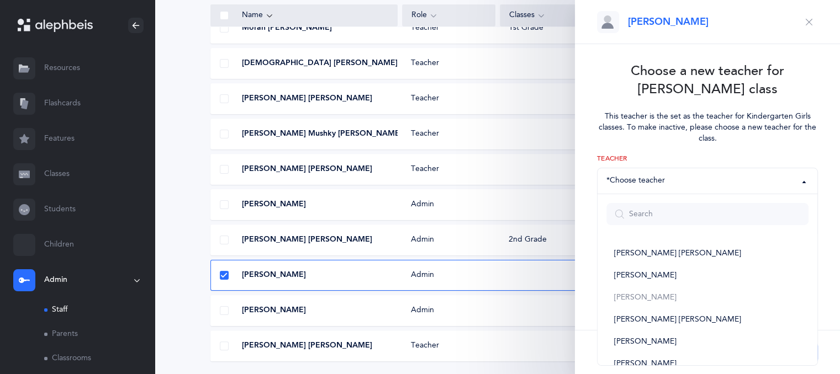
click at [808, 24] on icon "button" at bounding box center [809, 22] width 9 height 9
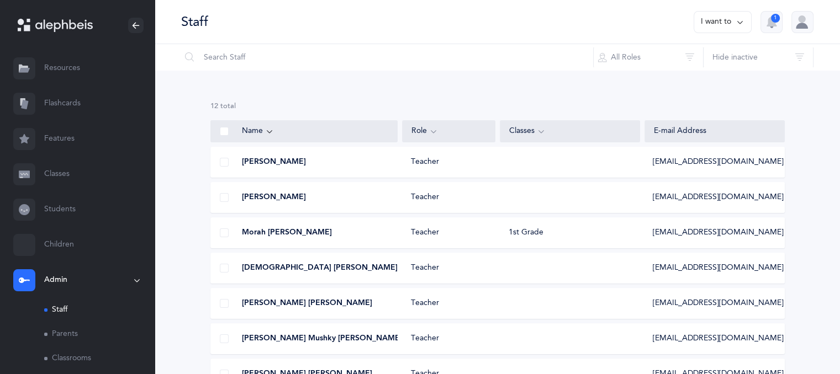
click at [722, 27] on button "I want to" at bounding box center [723, 22] width 58 height 22
click at [708, 56] on button "Add staff member" at bounding box center [701, 57] width 82 height 20
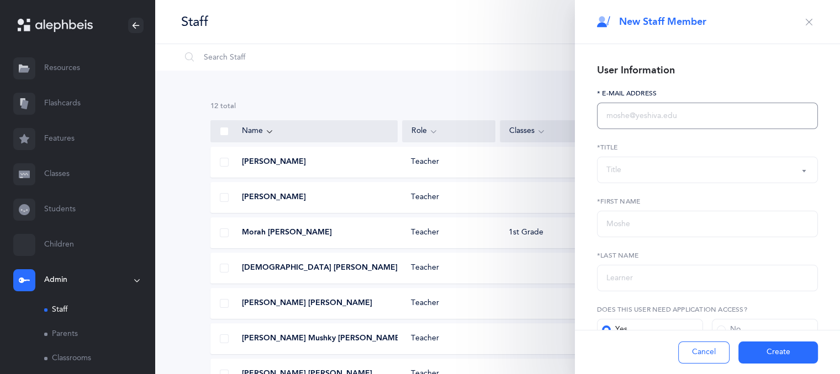
click at [653, 118] on input "text" at bounding box center [707, 116] width 221 height 27
paste input "Cshpindler1@gmail.com"
type input "Cshpindler1@gmail.com"
click at [631, 168] on div "Title" at bounding box center [707, 170] width 202 height 19
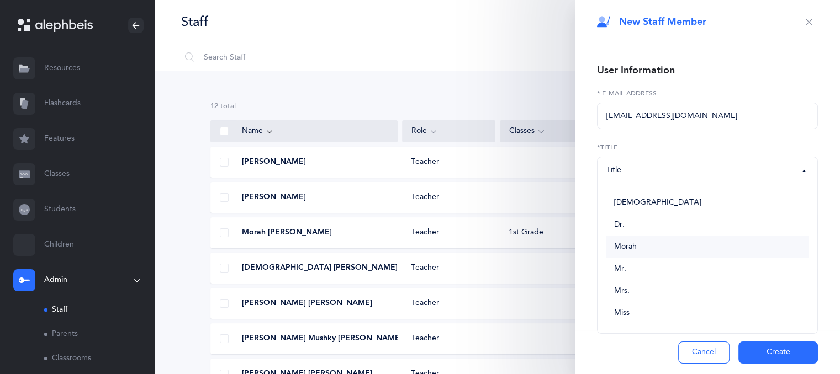
click at [631, 247] on span "Morah" at bounding box center [625, 247] width 23 height 10
select select "2"
click at [626, 229] on input "text" at bounding box center [707, 224] width 221 height 27
type input "D"
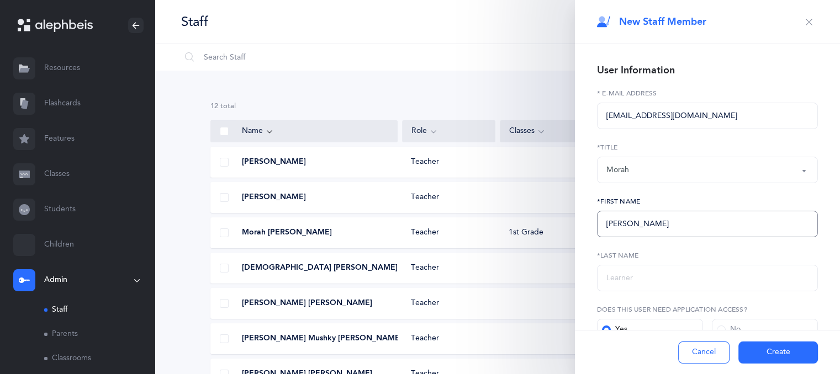
type input "Chaya"
type input "C"
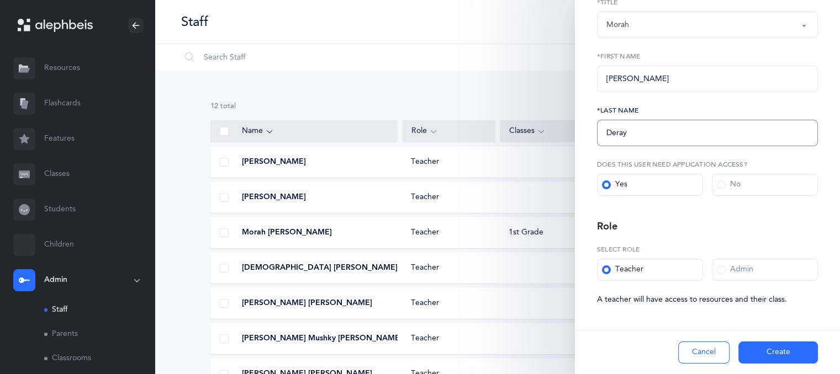
scroll to position [147, 0]
type input "Deray"
click at [773, 354] on button "Create" at bounding box center [778, 353] width 80 height 22
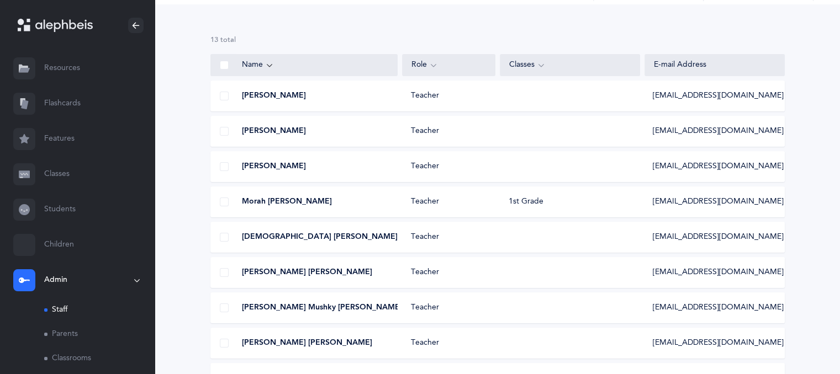
scroll to position [64, 0]
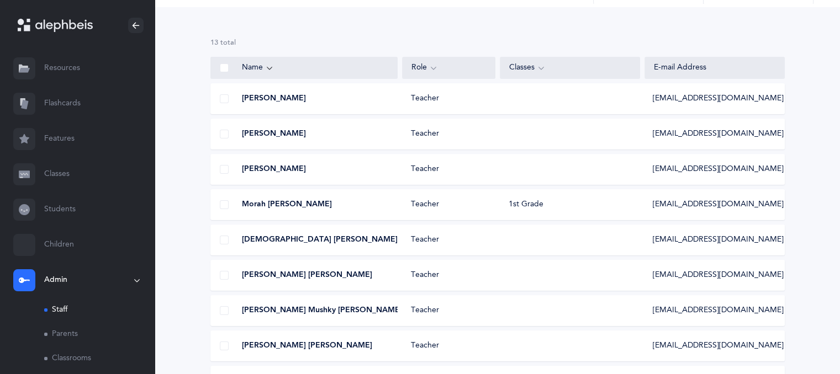
click at [738, 144] on div "Morah Chaya Deray Teacher Cshpindler1@gmail.com" at bounding box center [497, 134] width 574 height 31
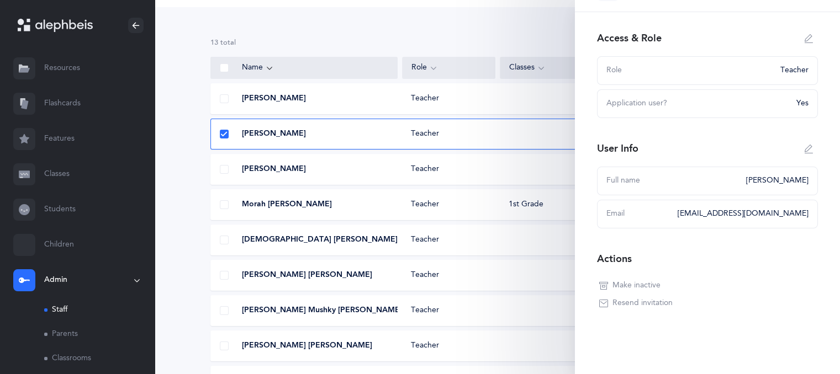
scroll to position [0, 0]
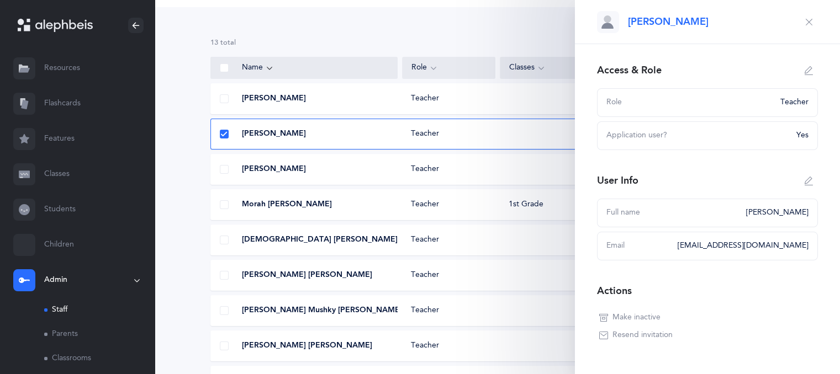
click at [805, 20] on icon "button" at bounding box center [809, 22] width 9 height 9
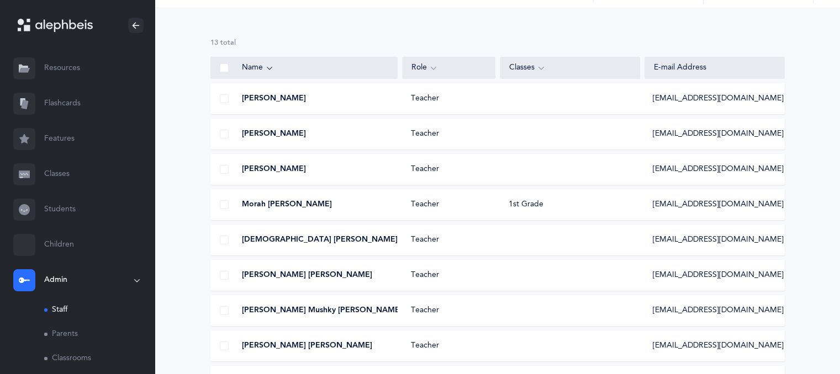
click at [69, 175] on link "Classes" at bounding box center [77, 174] width 155 height 35
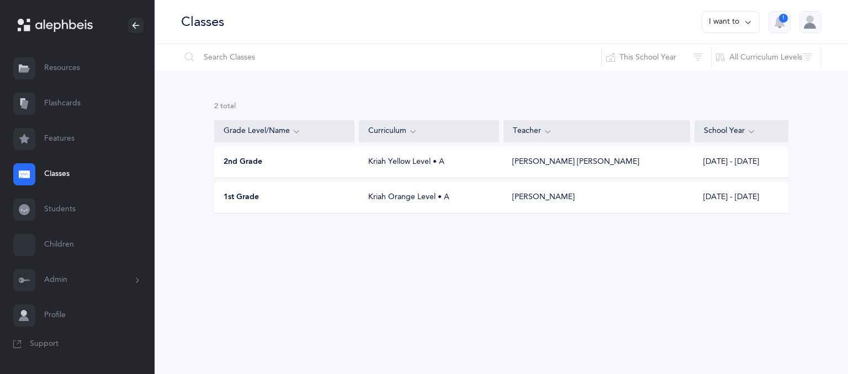
click at [138, 278] on icon at bounding box center [137, 280] width 12 height 9
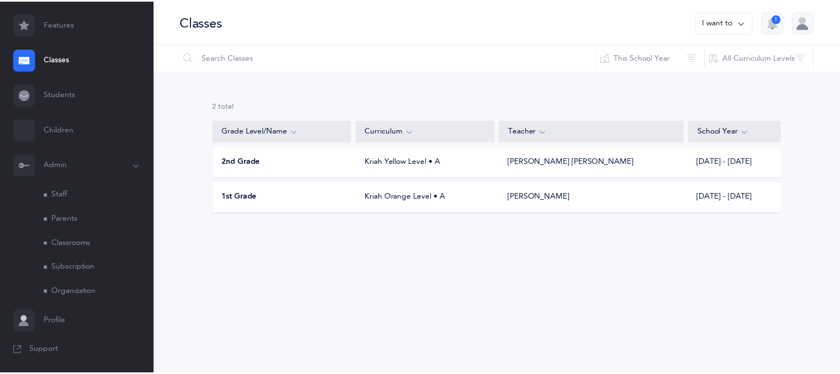
scroll to position [116, 0]
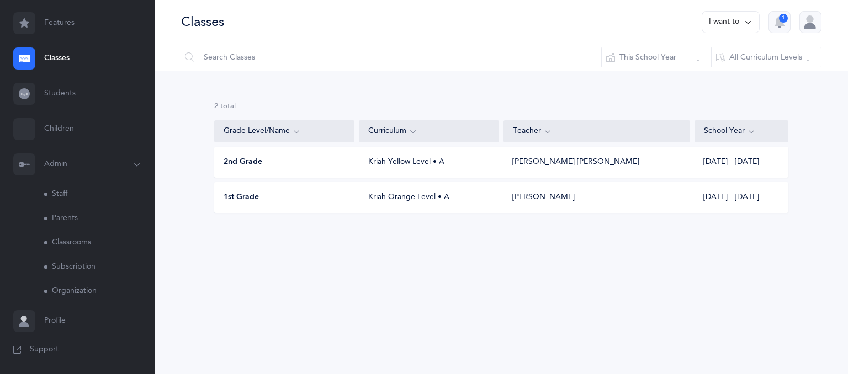
click at [64, 197] on link "Staff" at bounding box center [99, 194] width 110 height 24
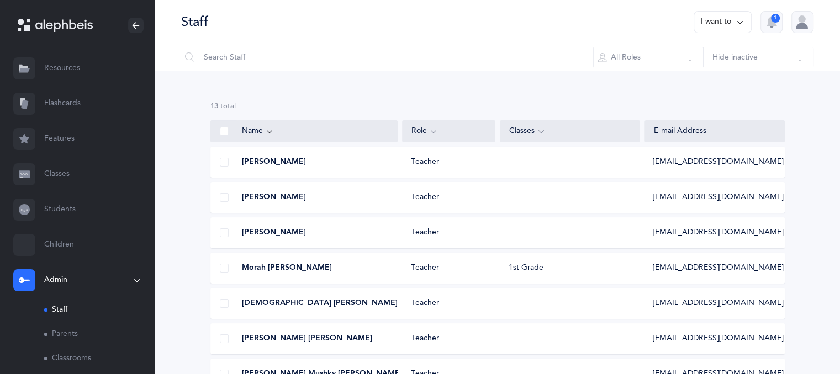
click at [669, 341] on span "saraidel@gmail.com" at bounding box center [718, 339] width 131 height 11
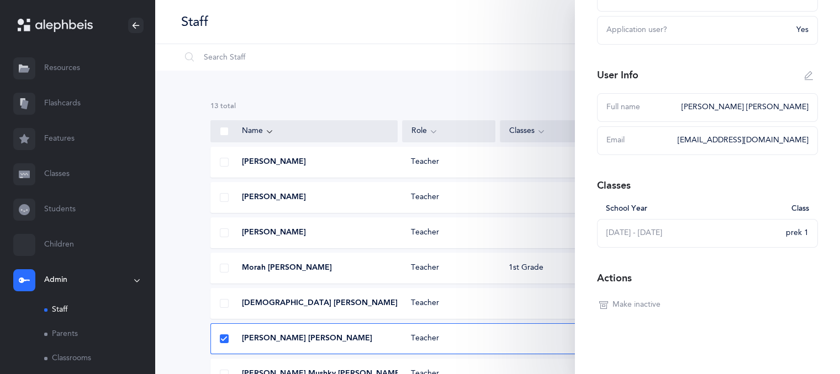
scroll to position [107, 0]
click at [632, 303] on span "Make inactive" at bounding box center [636, 303] width 48 height 11
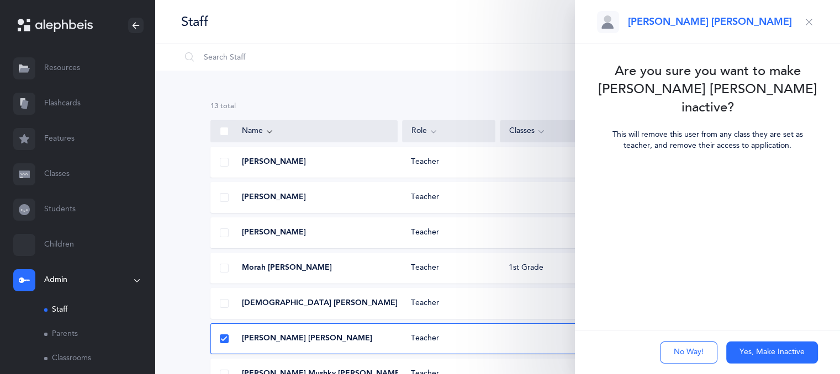
click at [749, 349] on button "Yes, Make Inactive" at bounding box center [772, 353] width 92 height 22
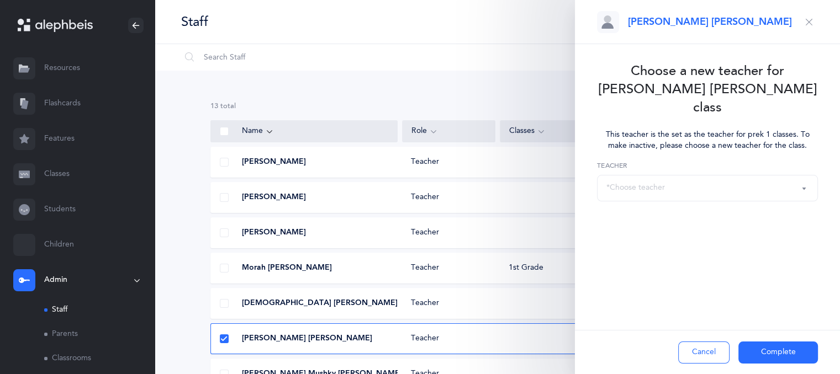
click at [803, 175] on button "*Choose teacher" at bounding box center [707, 188] width 221 height 27
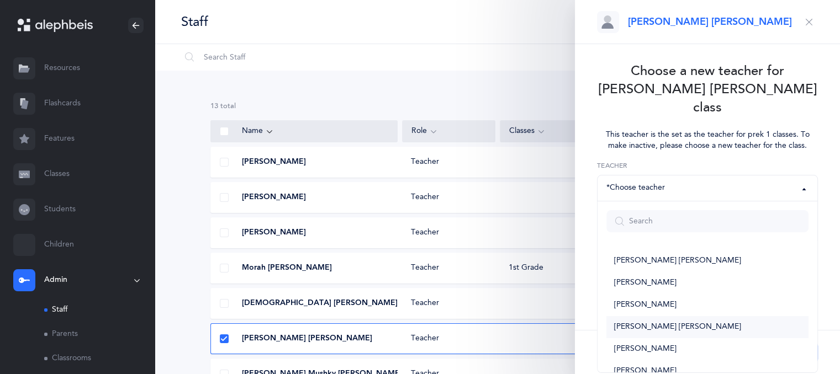
click at [726, 316] on link "Chana Hinda Rivkin" at bounding box center [707, 327] width 202 height 22
select select "2205"
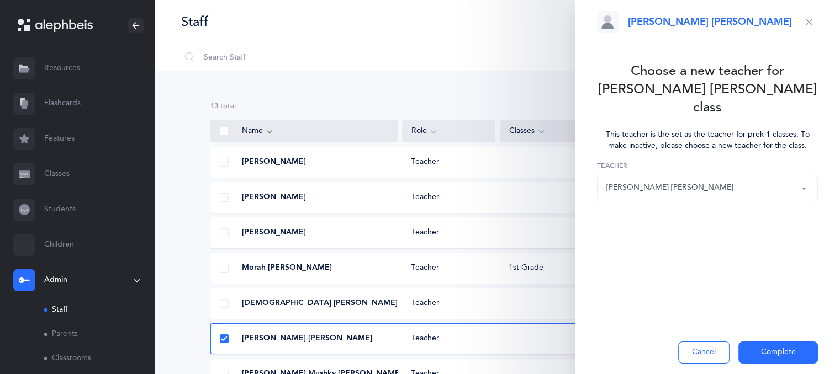
click at [755, 350] on button "Complete" at bounding box center [778, 353] width 80 height 22
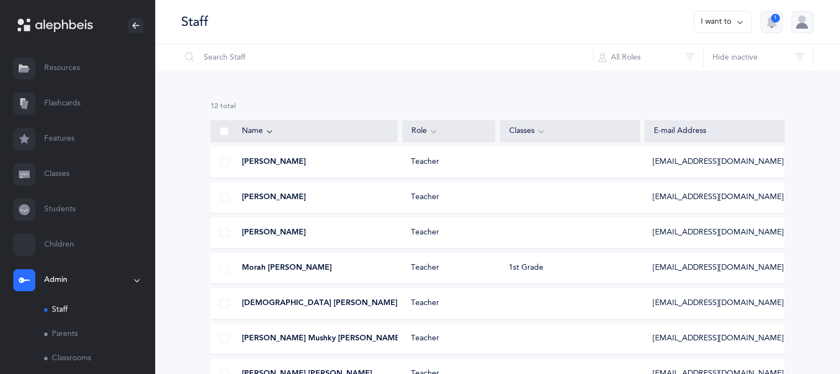
click at [747, 159] on div "Rcheruty@gmail.com" at bounding box center [714, 162] width 140 height 11
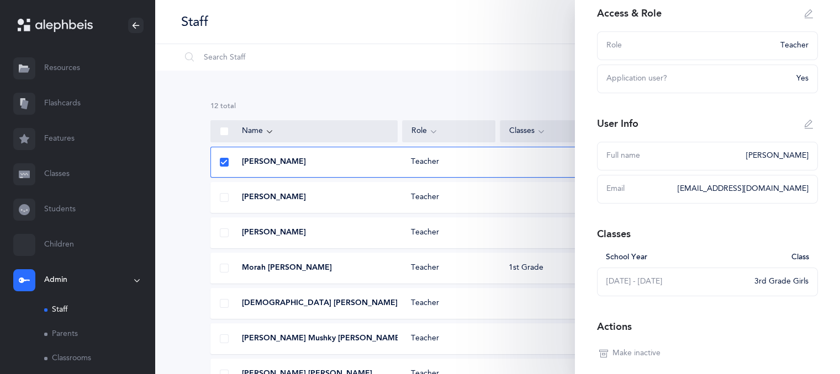
scroll to position [107, 0]
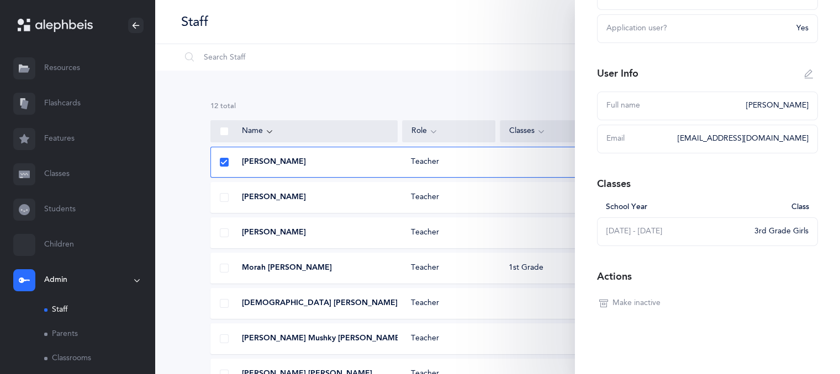
click at [657, 310] on button "Make inactive" at bounding box center [630, 304] width 66 height 18
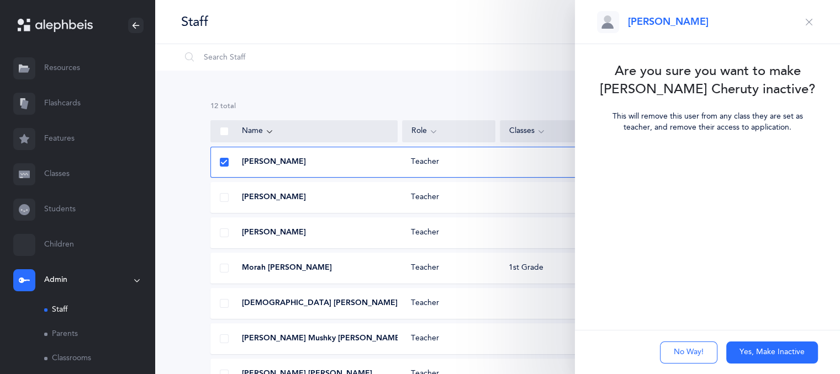
scroll to position [0, 0]
click at [760, 352] on button "Yes, Make Inactive" at bounding box center [772, 353] width 92 height 22
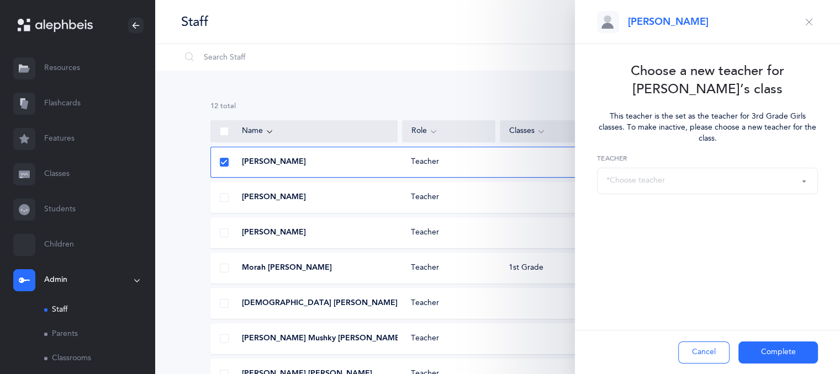
click at [795, 182] on div "*Choose teacher" at bounding box center [707, 181] width 202 height 19
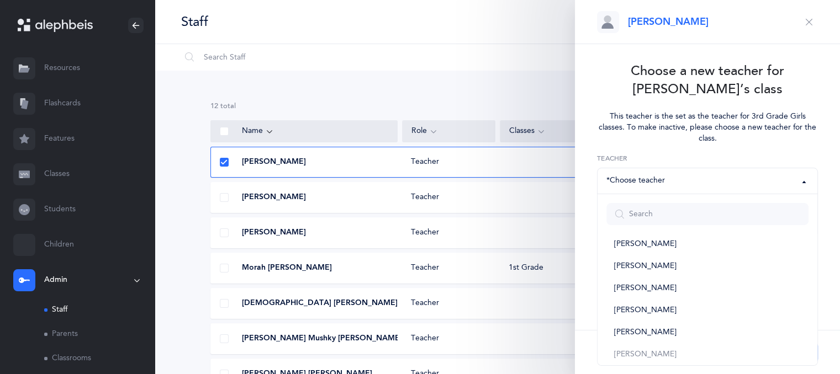
scroll to position [150, 0]
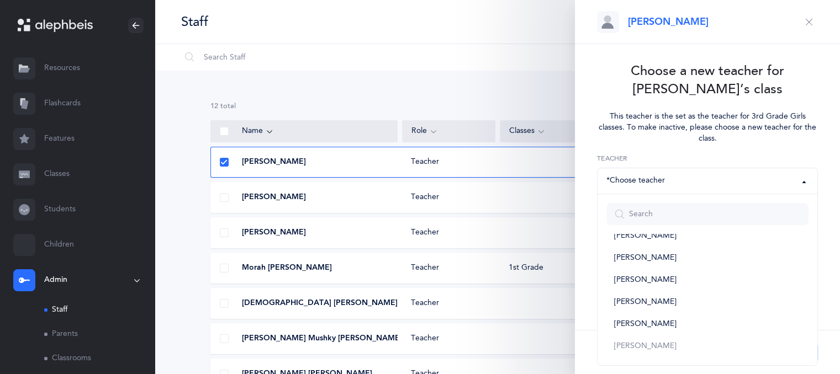
click at [493, 34] on div "Staff I want to 1" at bounding box center [497, 22] width 685 height 44
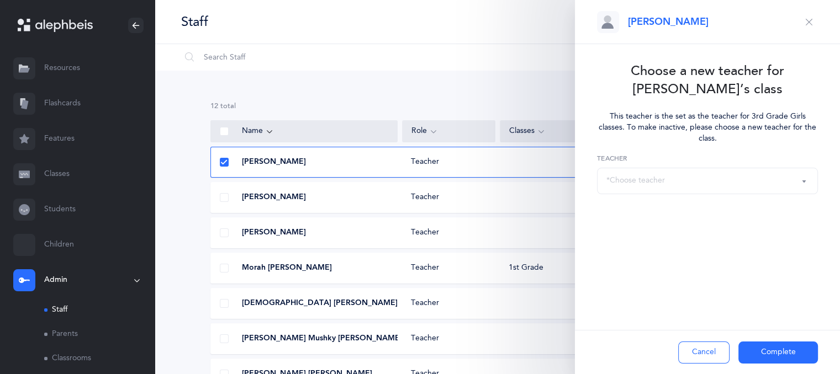
click at [811, 20] on icon "button" at bounding box center [809, 22] width 9 height 9
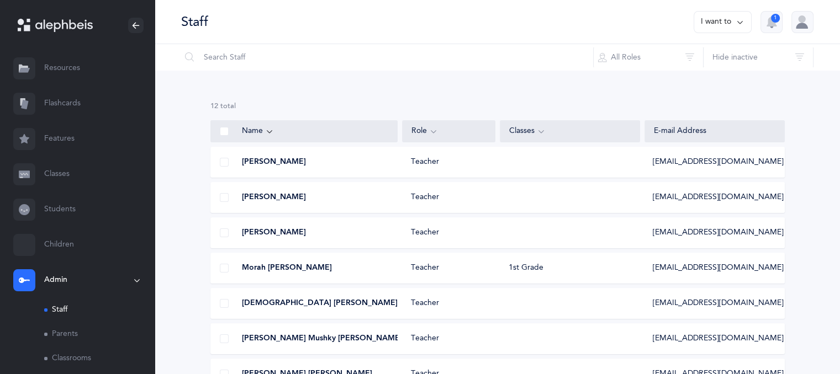
click at [729, 19] on button "I want to" at bounding box center [723, 22] width 58 height 22
click at [706, 59] on button "Add staff member" at bounding box center [701, 57] width 82 height 20
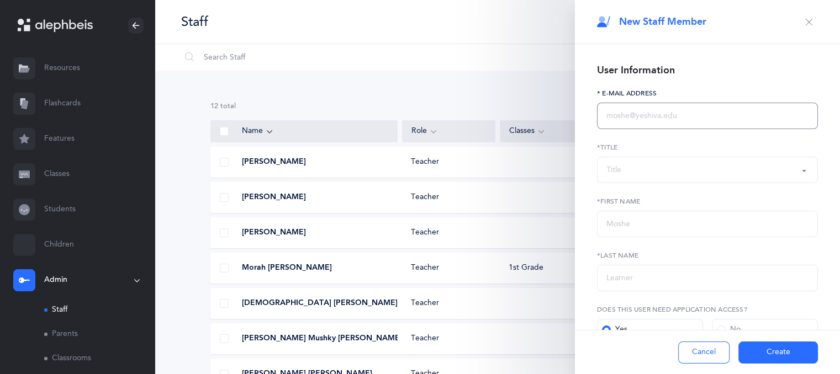
click at [661, 124] on input "text" at bounding box center [707, 116] width 221 height 27
paste input "Menachemderay@gmail.com"
type input "Menachemderay@gmail.com"
click at [648, 170] on div "Title" at bounding box center [707, 170] width 202 height 19
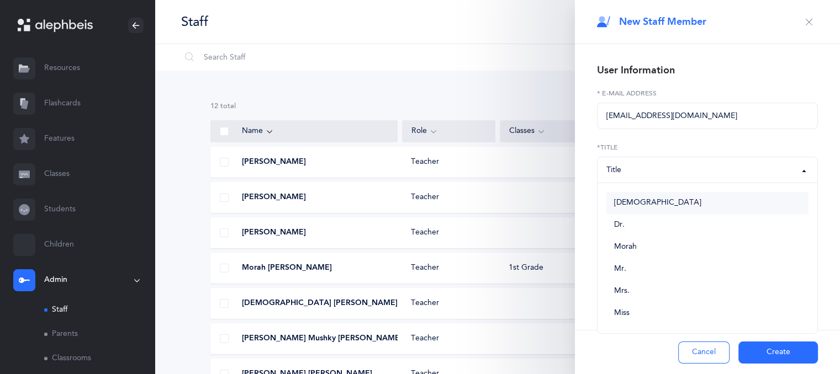
click at [625, 208] on link "Rabbi" at bounding box center [707, 203] width 202 height 22
select select "1"
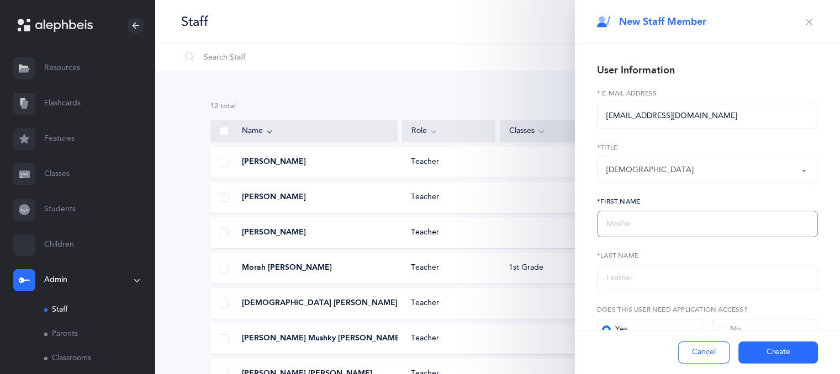
click at [621, 224] on input "text" at bounding box center [707, 224] width 221 height 27
type input "Menachem"
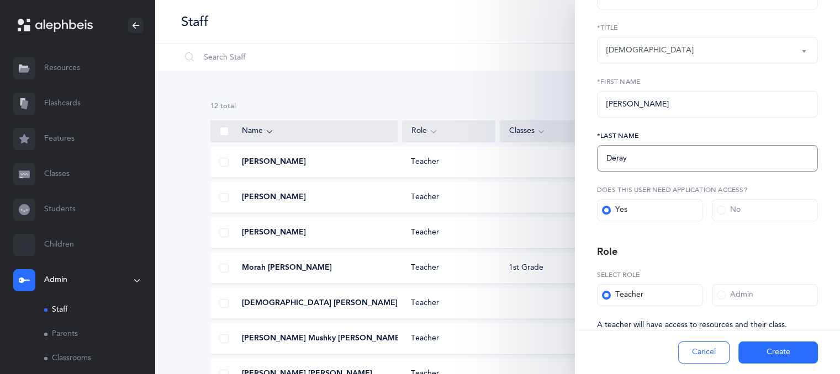
scroll to position [147, 0]
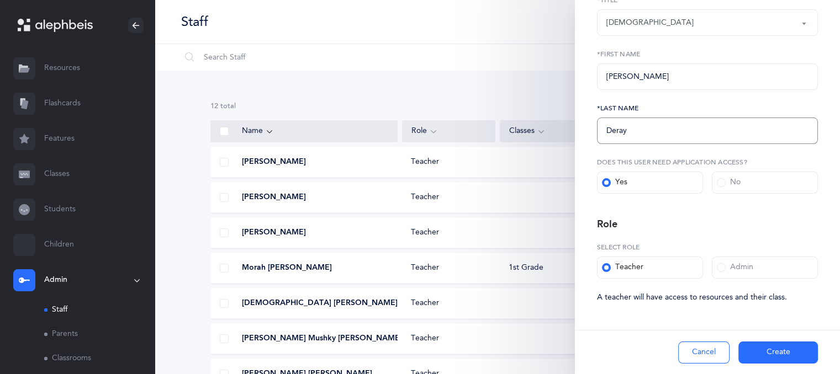
type input "Deray"
click at [762, 351] on button "Create" at bounding box center [778, 353] width 80 height 22
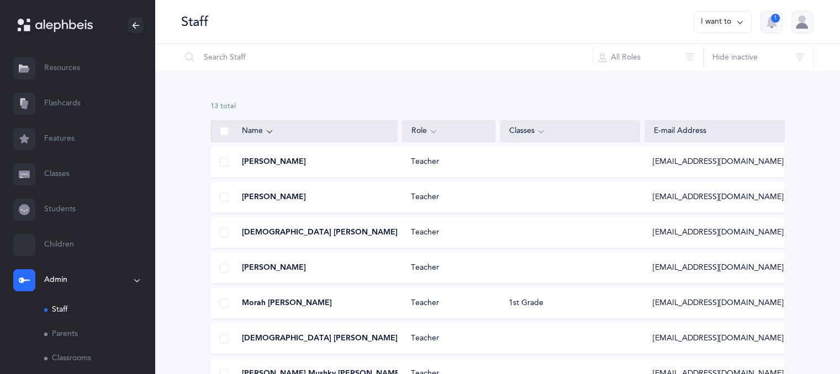
click at [731, 22] on button "I want to" at bounding box center [723, 22] width 58 height 22
click at [720, 58] on button "Add staff member" at bounding box center [701, 57] width 82 height 20
select select
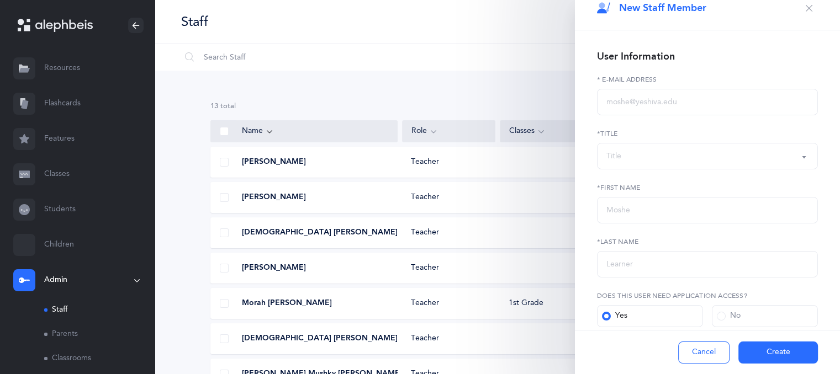
scroll to position [0, 0]
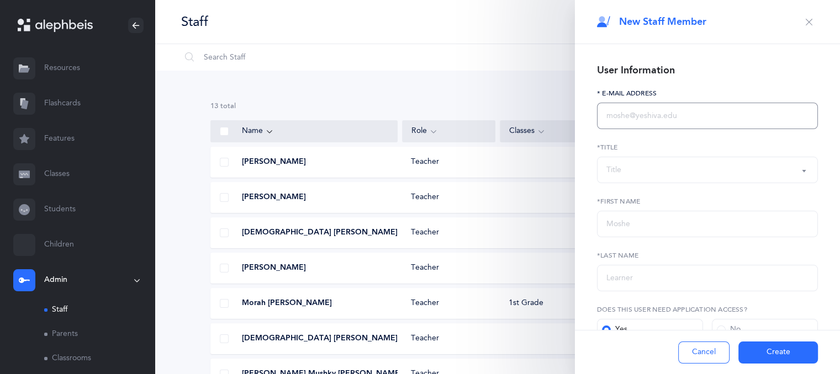
click at [616, 112] on input "text" at bounding box center [707, 116] width 221 height 27
paste input "Mendelkohn58@gmail.com"
type input "Mendelkohn58@gmail.com"
click at [618, 173] on div "Title" at bounding box center [613, 171] width 15 height 12
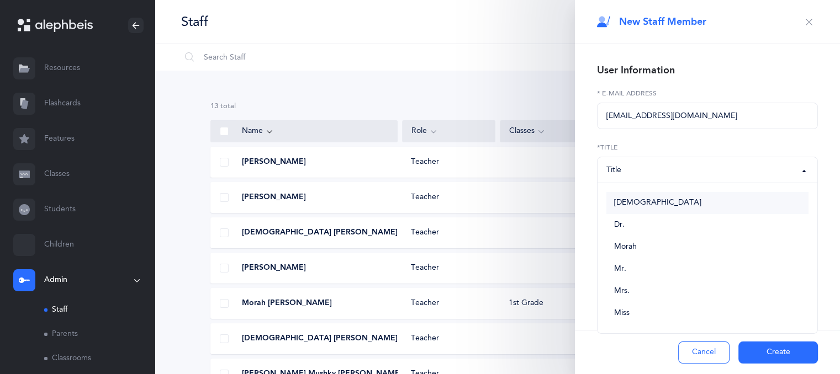
click at [618, 199] on span "Rabbi" at bounding box center [657, 203] width 87 height 10
select select "1"
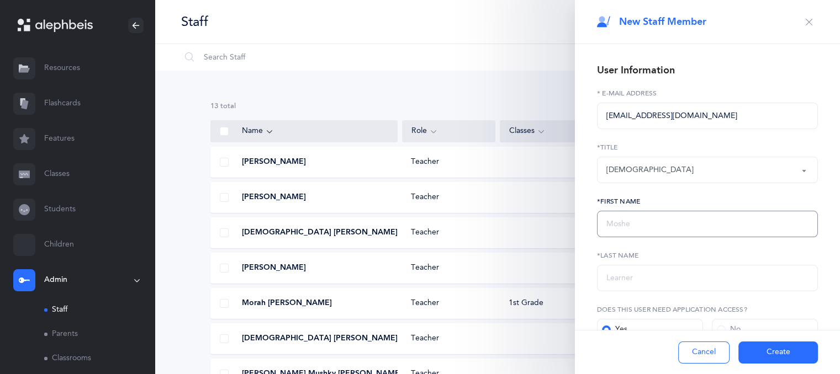
click at [617, 219] on input "text" at bounding box center [707, 224] width 221 height 27
type input "Mendel"
type input "Kohn"
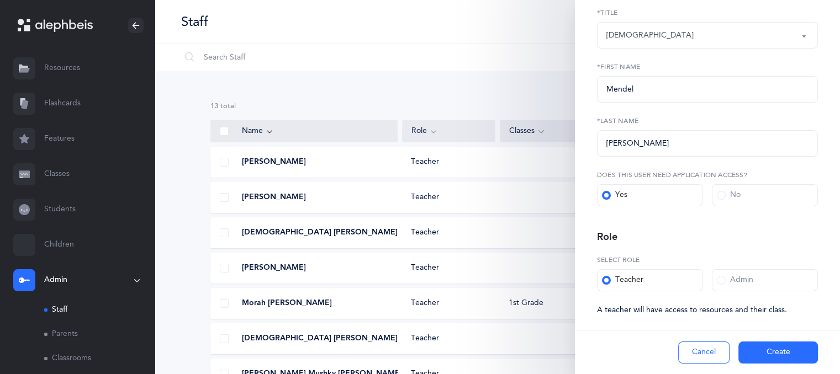
scroll to position [147, 0]
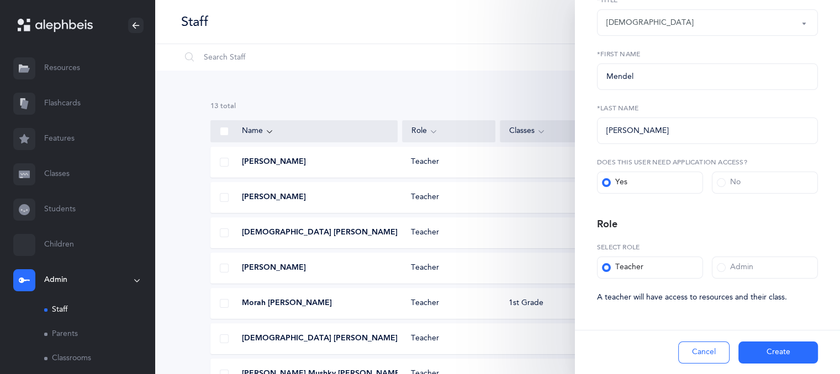
click at [769, 350] on button "Create" at bounding box center [778, 353] width 80 height 22
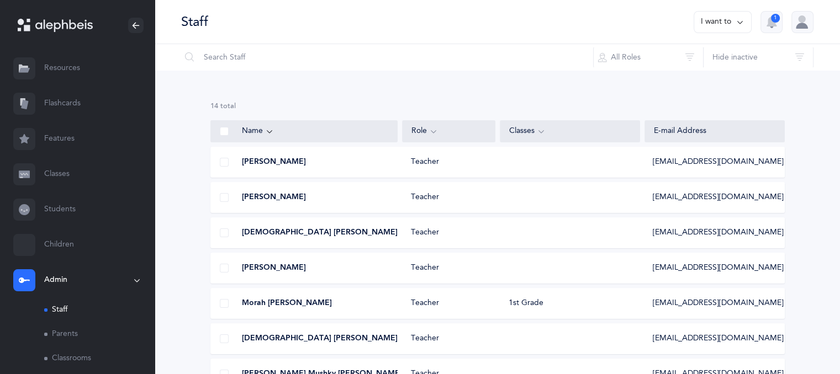
click at [600, 336] on div "Rabbi Mendy Grifkin Teacher mgrifkin@gmail.com" at bounding box center [497, 339] width 574 height 31
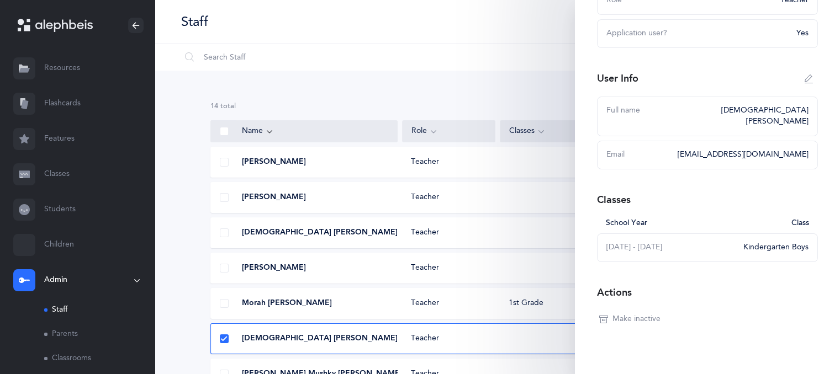
scroll to position [0, 0]
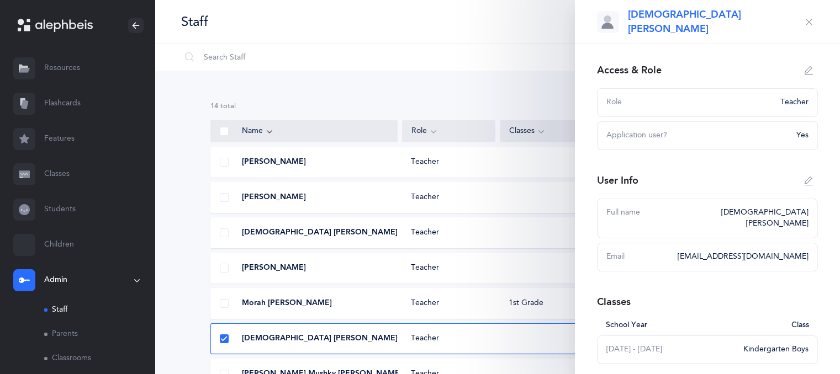
click at [805, 18] on icon "button" at bounding box center [809, 22] width 9 height 9
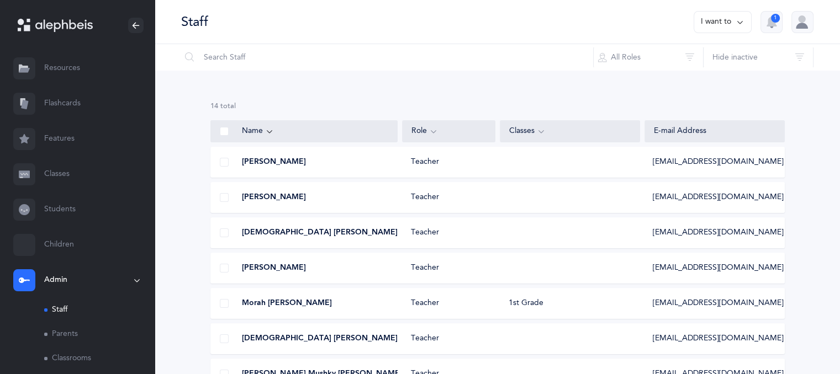
click at [719, 20] on button "I want to" at bounding box center [723, 22] width 58 height 22
click at [700, 55] on button "Add staff member" at bounding box center [701, 57] width 82 height 20
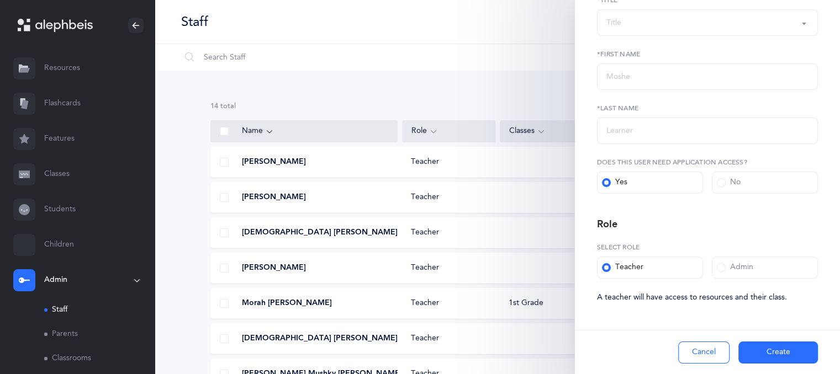
click at [674, 26] on div "Title" at bounding box center [707, 22] width 202 height 19
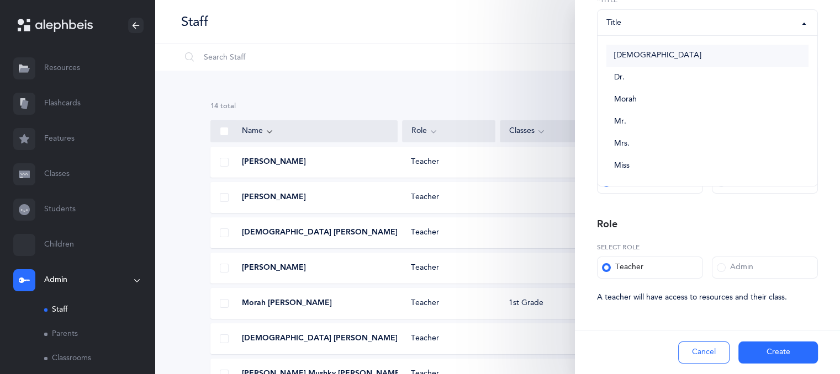
click at [666, 59] on link "Rabbi" at bounding box center [707, 56] width 202 height 22
select select "1"
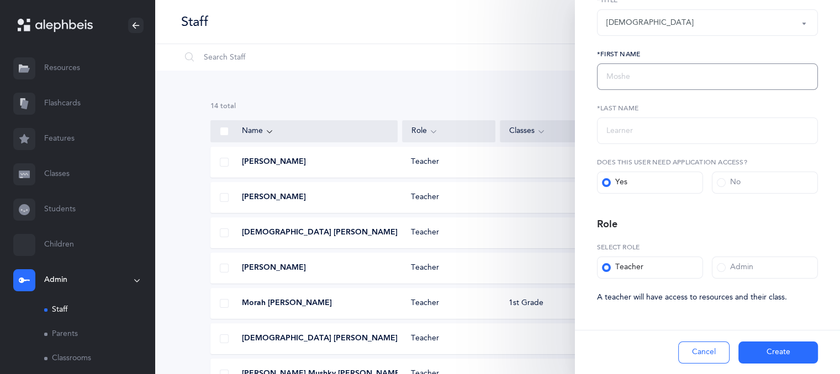
click at [658, 75] on input "text" at bounding box center [707, 77] width 221 height 27
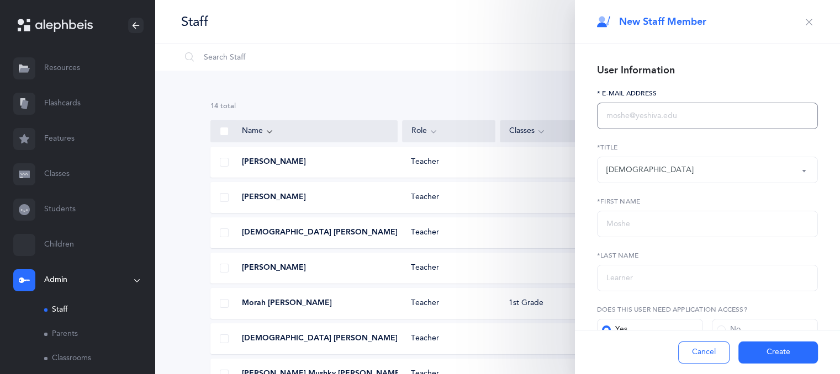
click at [632, 109] on input "text" at bounding box center [707, 116] width 221 height 27
paste input "rabbiakerman5@gmail.com"
type input "rabbiakerman5@gmail.com"
click at [626, 228] on input "text" at bounding box center [707, 224] width 221 height 27
type input "Akerman"
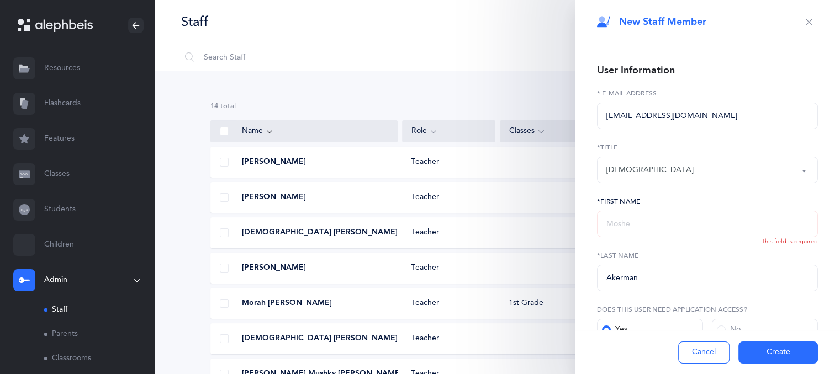
click at [609, 228] on input "text" at bounding box center [707, 224] width 221 height 27
click at [610, 222] on input "text" at bounding box center [707, 224] width 221 height 27
type input "A"
click at [761, 350] on button "Create" at bounding box center [778, 353] width 80 height 22
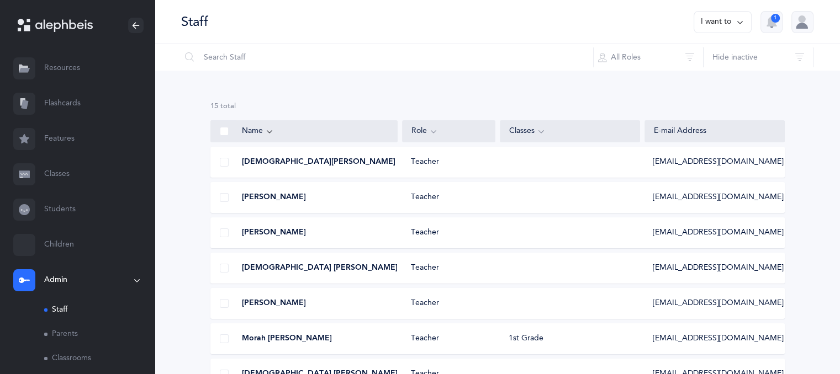
click at [722, 24] on button "I want to" at bounding box center [723, 22] width 58 height 22
click at [719, 60] on button "Add staff member" at bounding box center [701, 57] width 82 height 20
select select
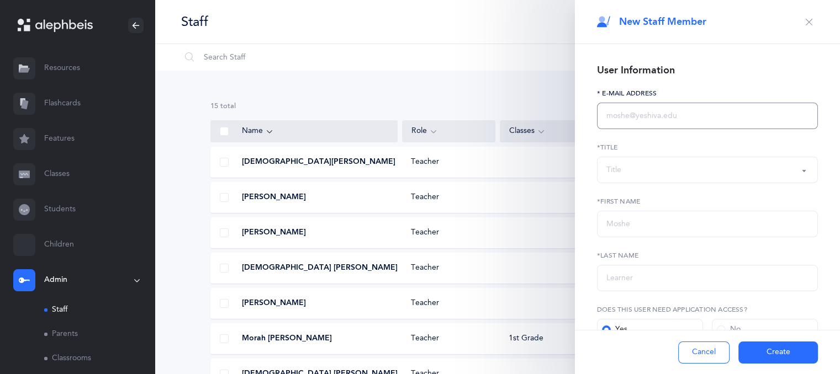
click at [673, 114] on input "text" at bounding box center [707, 116] width 221 height 27
paste input "Zitkin@chederchabadfl.com"
type input "Zitkin@chederchabadfl.com"
click at [616, 166] on div "Title" at bounding box center [613, 171] width 15 height 12
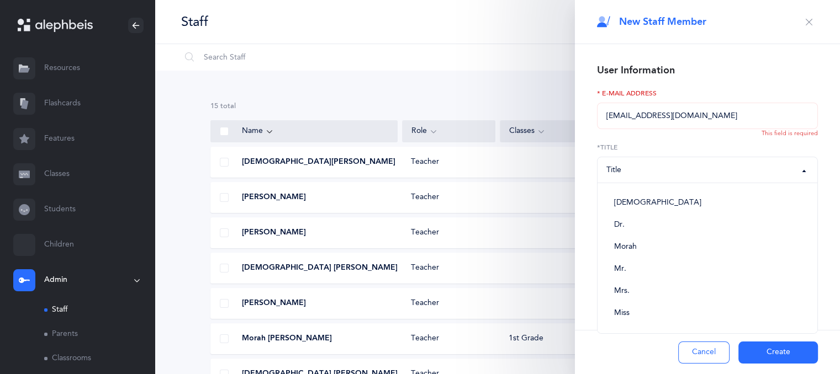
type input "Zalmen"
type input "Itkin"
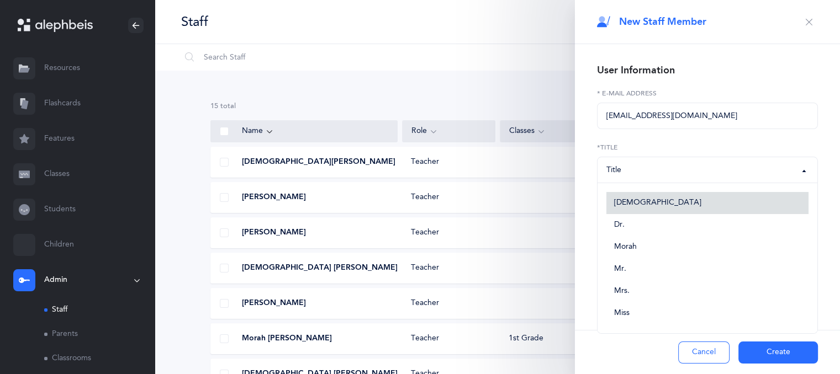
click at [619, 204] on span "Rabbi" at bounding box center [657, 203] width 87 height 10
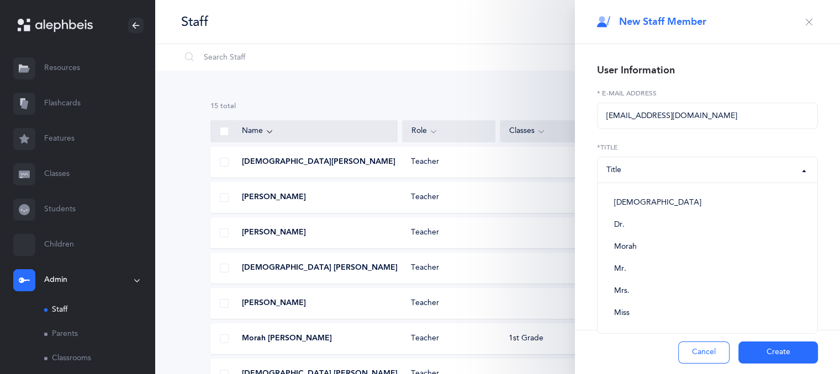
select select "1"
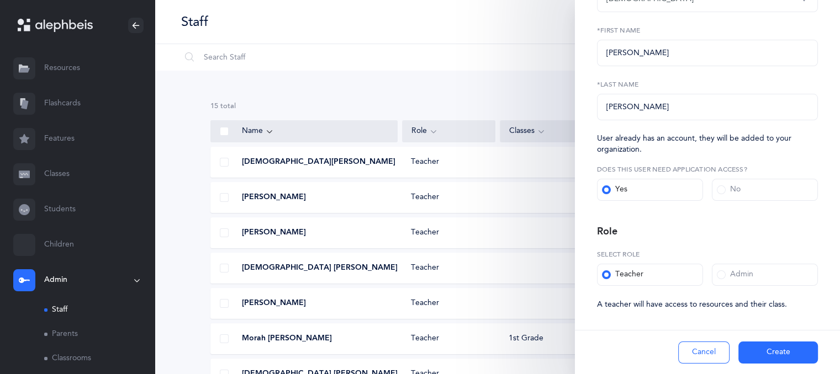
scroll to position [178, 0]
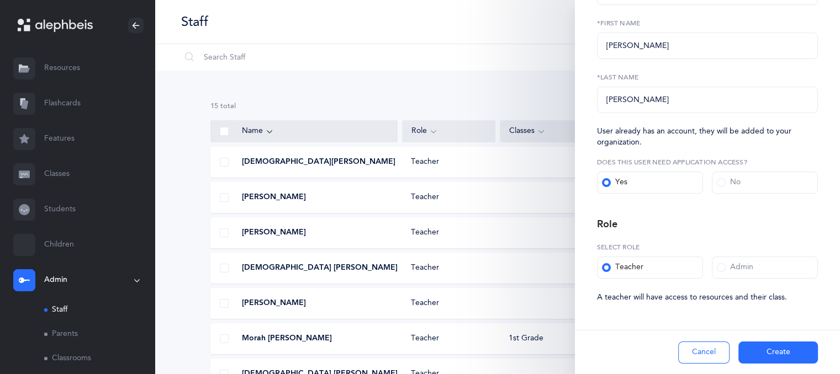
click at [720, 269] on span at bounding box center [721, 267] width 9 height 9
click at [0, 0] on input "Admin" at bounding box center [0, 0] width 0 height 0
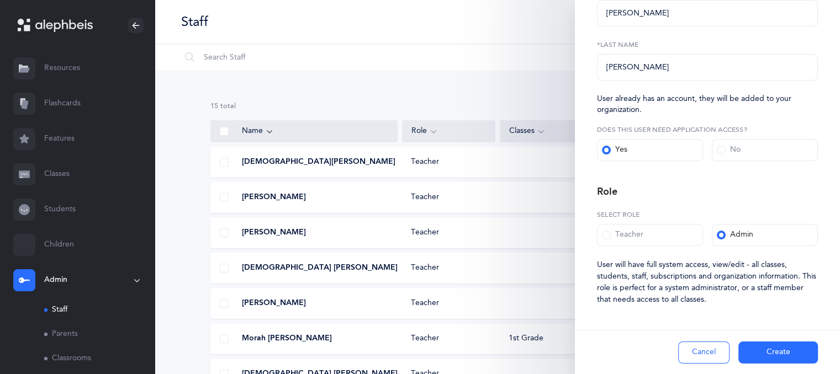
scroll to position [213, 0]
click at [753, 348] on button "Create" at bounding box center [778, 353] width 80 height 22
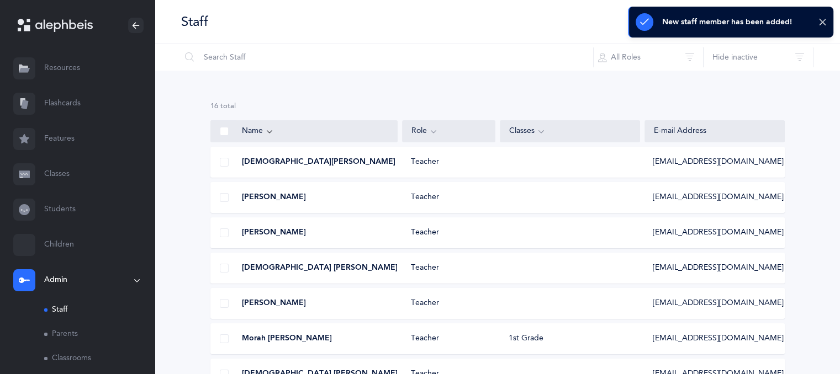
click at [422, 171] on div "Rabbi A Akerman Teacher rabbiakerman5@gmail.com" at bounding box center [497, 162] width 574 height 31
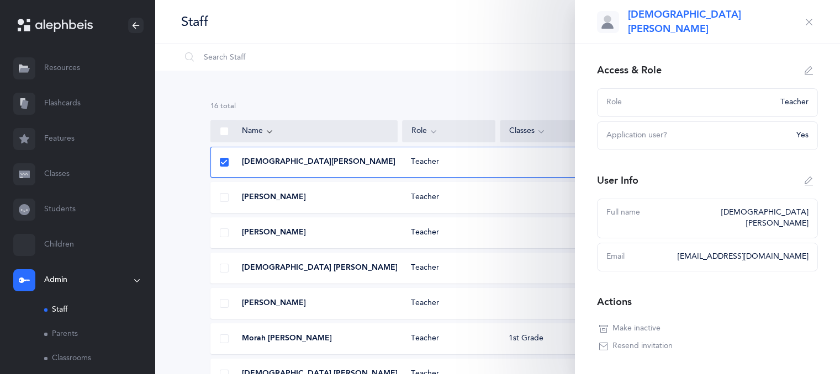
click at [658, 213] on div "Full name" at bounding box center [633, 219] width 54 height 22
click at [800, 178] on button "button" at bounding box center [809, 181] width 18 height 18
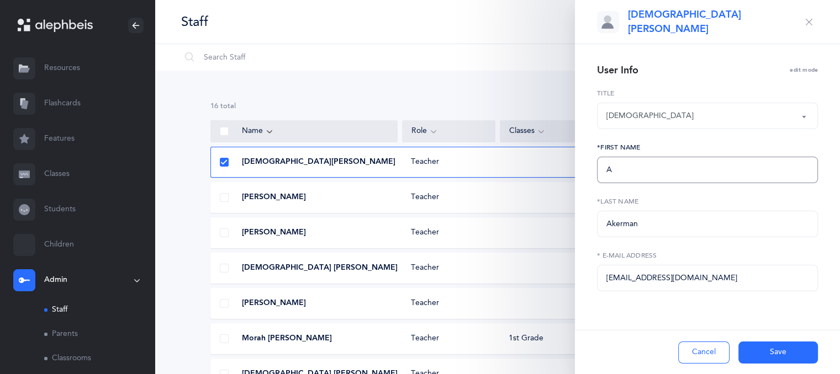
click at [660, 170] on input "A" at bounding box center [707, 170] width 221 height 27
type input "Chezky"
click at [769, 350] on button "Save" at bounding box center [778, 353] width 80 height 22
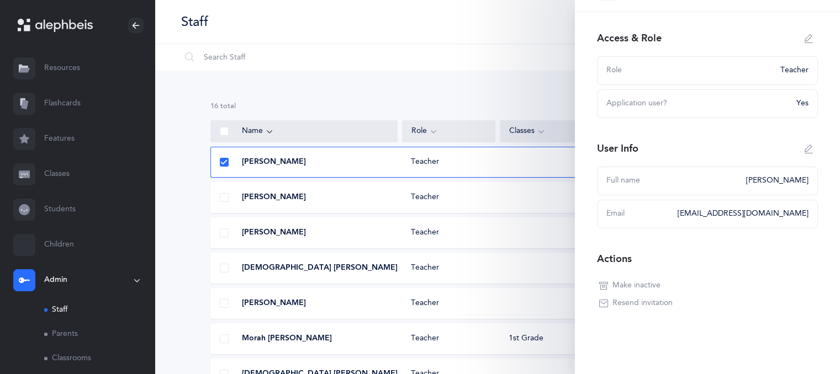
scroll to position [0, 0]
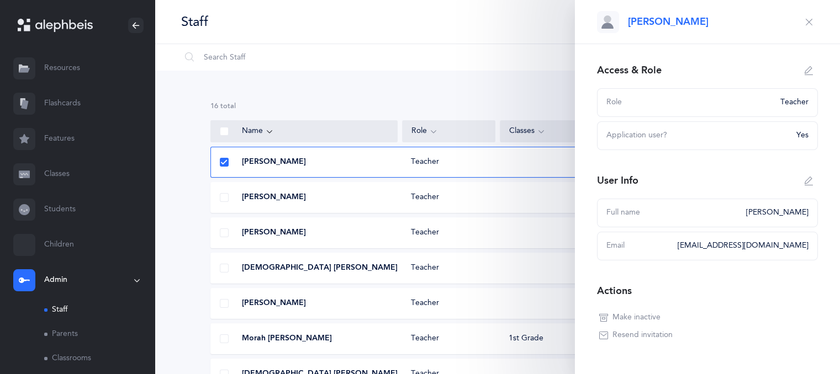
click at [805, 66] on icon "button" at bounding box center [809, 70] width 9 height 9
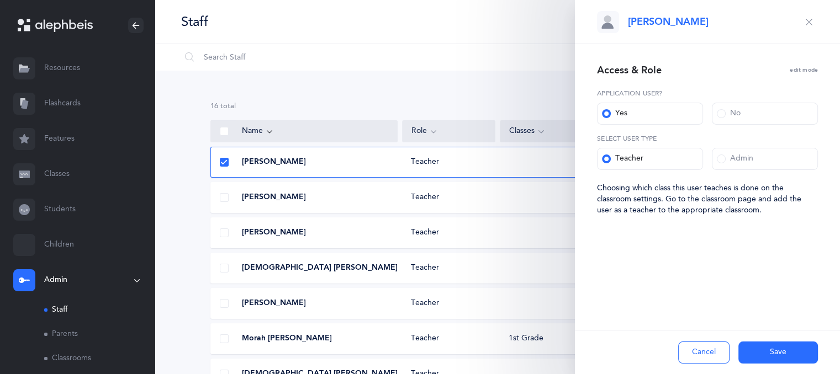
click at [720, 160] on span at bounding box center [721, 159] width 9 height 9
click at [0, 0] on input "Admin" at bounding box center [0, 0] width 0 height 0
click at [757, 350] on button "Save" at bounding box center [778, 353] width 80 height 22
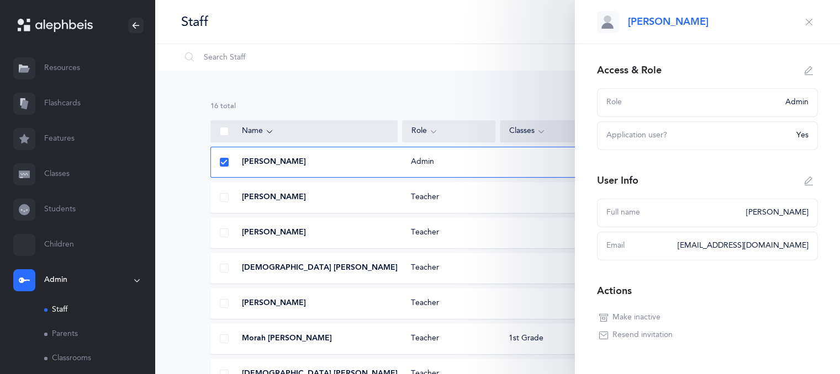
click at [805, 21] on icon "button" at bounding box center [809, 22] width 9 height 9
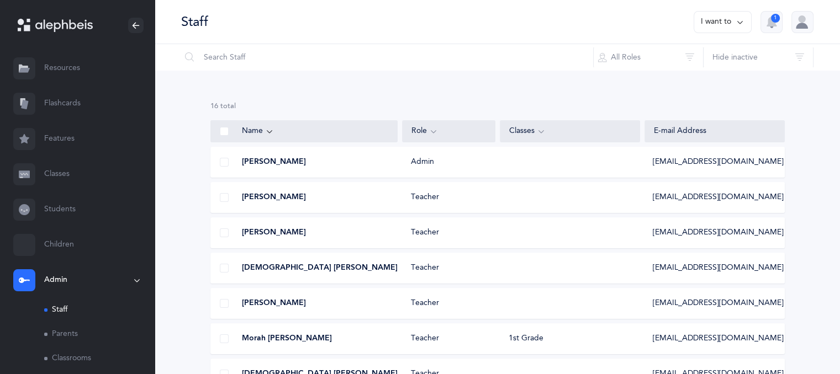
click at [731, 27] on button "I want to" at bounding box center [723, 22] width 58 height 22
click at [721, 57] on button "Add staff member" at bounding box center [701, 57] width 82 height 20
select select
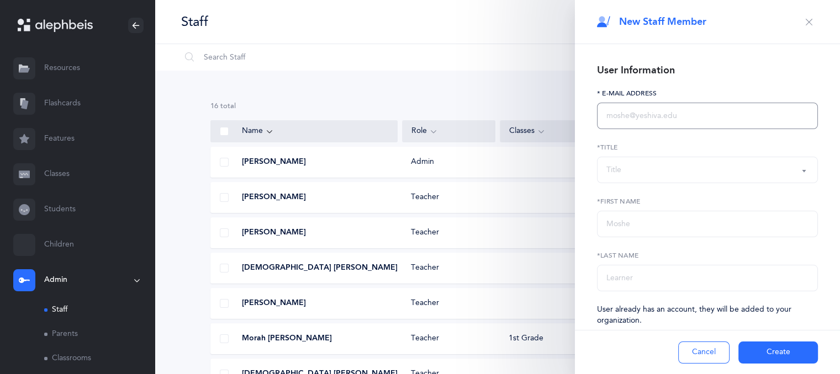
click at [642, 107] on input "text" at bounding box center [707, 116] width 221 height 27
paste input "mushkacohenyes@gmail.com"
type input "mushkacohenyes@gmail.com"
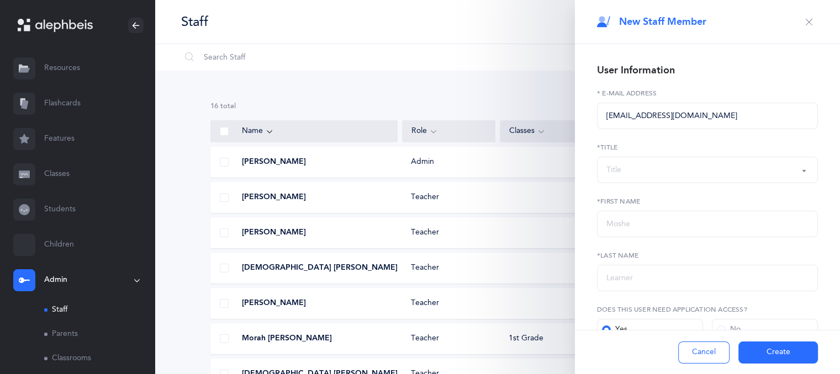
click at [614, 177] on div "Title" at bounding box center [707, 170] width 202 height 19
click at [624, 241] on link "Morah" at bounding box center [707, 247] width 202 height 22
select select "2"
click at [621, 228] on input "text" at bounding box center [707, 224] width 221 height 27
type input "Mushka"
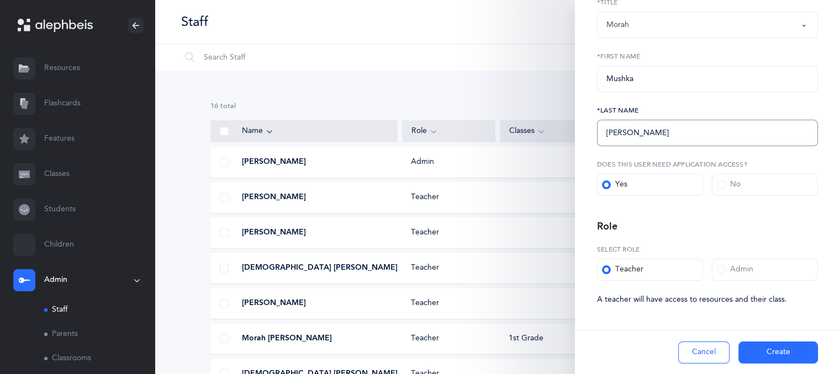
scroll to position [147, 0]
type input "Cohen"
click at [762, 356] on button "Create" at bounding box center [778, 353] width 80 height 22
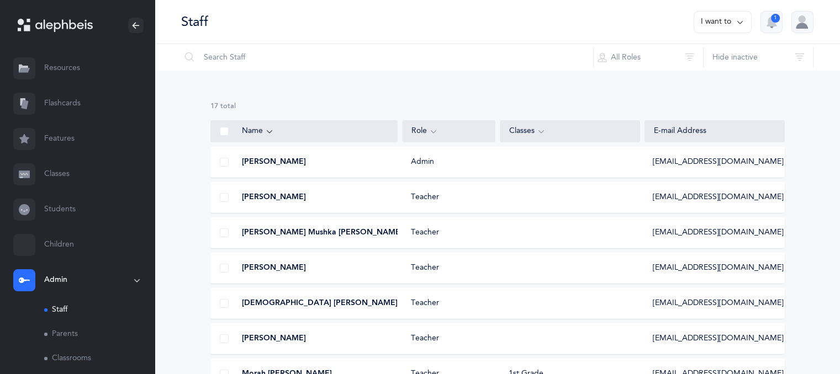
click at [735, 25] on button "I want to" at bounding box center [723, 22] width 58 height 22
click at [722, 56] on button "Add staff member" at bounding box center [701, 57] width 82 height 20
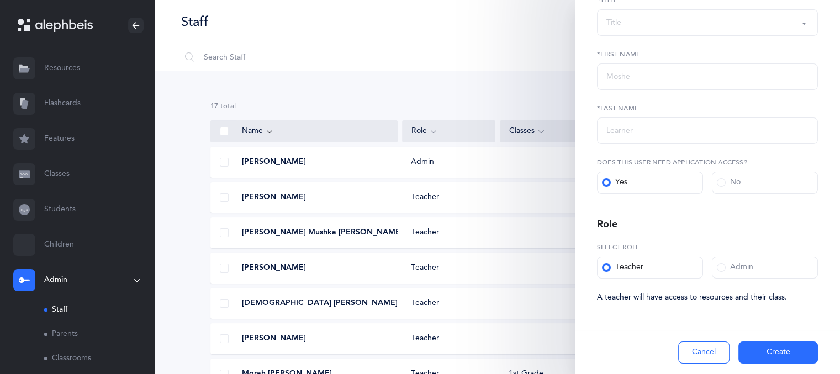
click at [635, 28] on div "Title" at bounding box center [707, 22] width 202 height 19
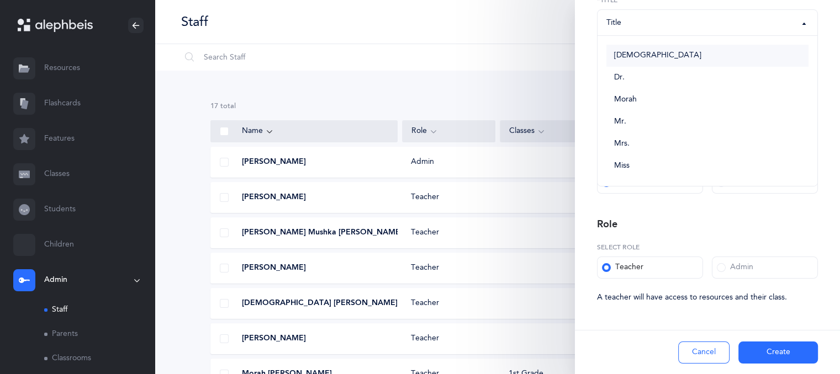
click at [643, 64] on link "Rabbi" at bounding box center [707, 56] width 202 height 22
select select "1"
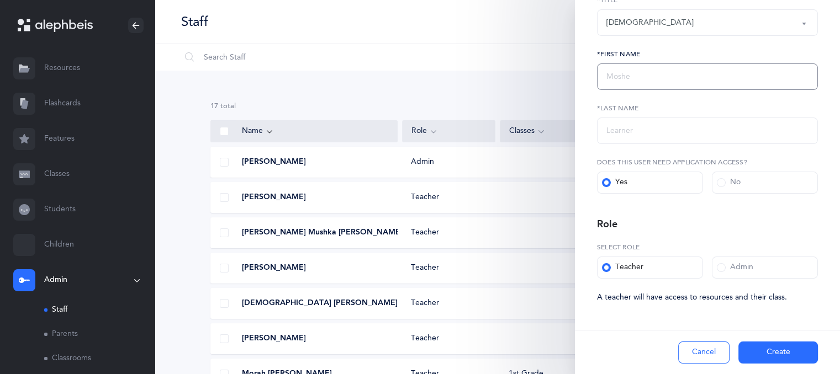
click at [637, 84] on input "text" at bounding box center [707, 77] width 221 height 27
type input "Bentzy"
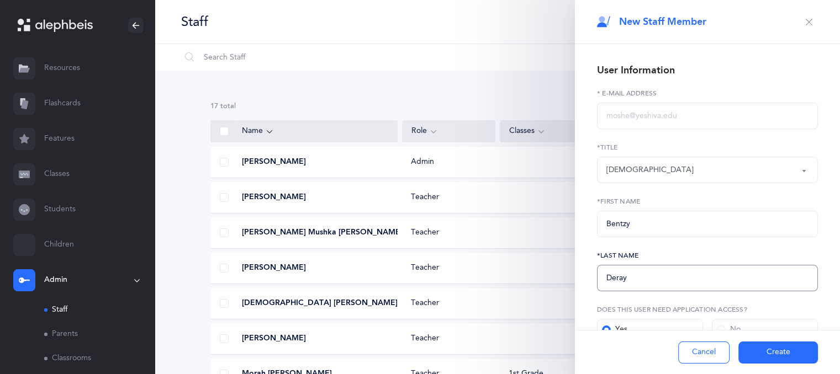
type input "Deray"
click at [612, 120] on input "text" at bounding box center [707, 116] width 221 height 27
paste input "bentzi18@gmail.com"
type input "bentzi18@gmail.com"
click at [765, 352] on button "Create" at bounding box center [778, 353] width 80 height 22
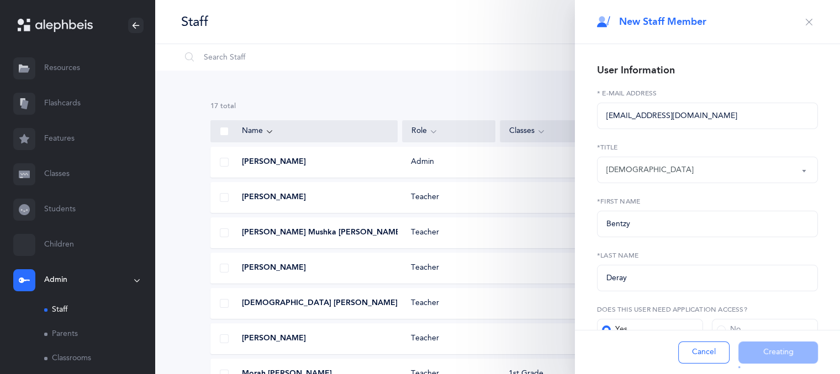
type input "Bentzi"
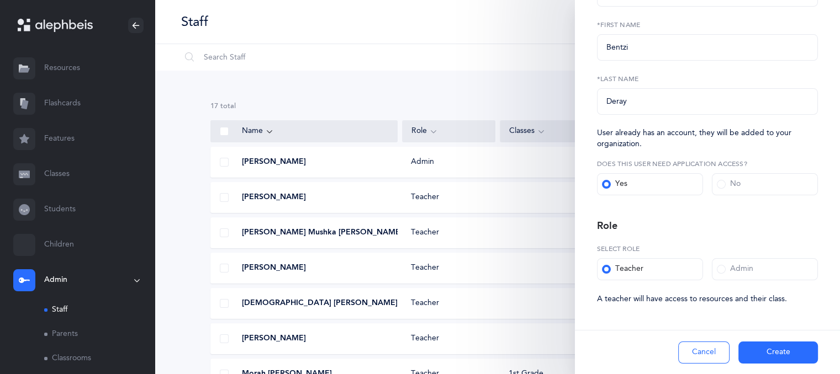
scroll to position [178, 0]
click at [769, 356] on button "Create" at bounding box center [778, 353] width 80 height 22
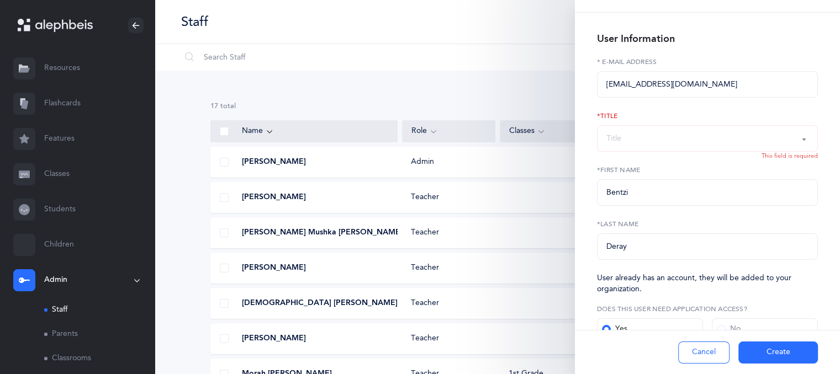
scroll to position [4, 0]
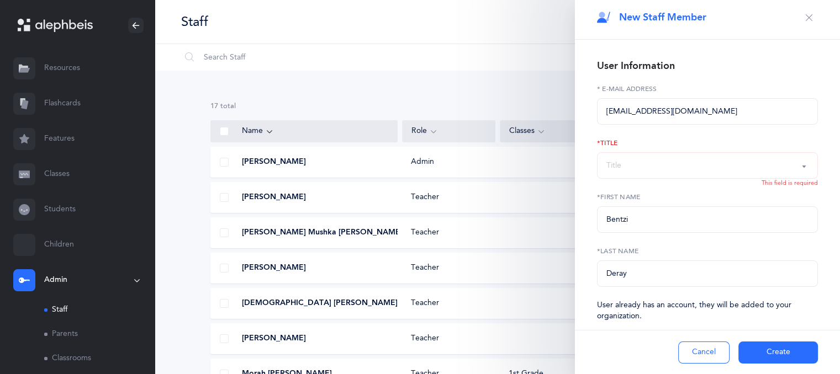
click at [730, 162] on div "Title" at bounding box center [707, 165] width 202 height 19
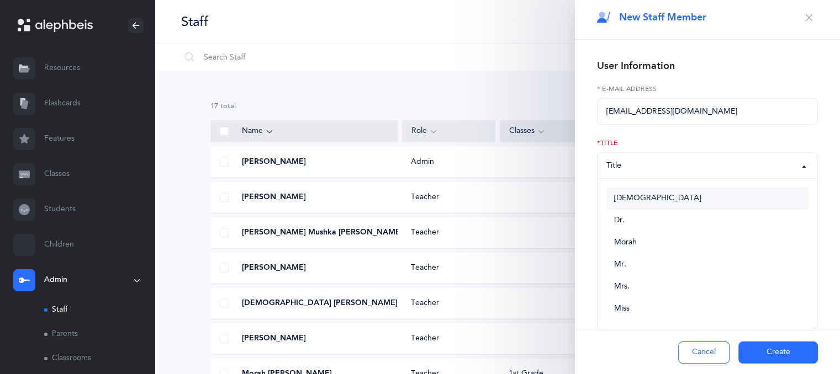
click at [705, 205] on link "Rabbi" at bounding box center [707, 199] width 202 height 22
select select "1"
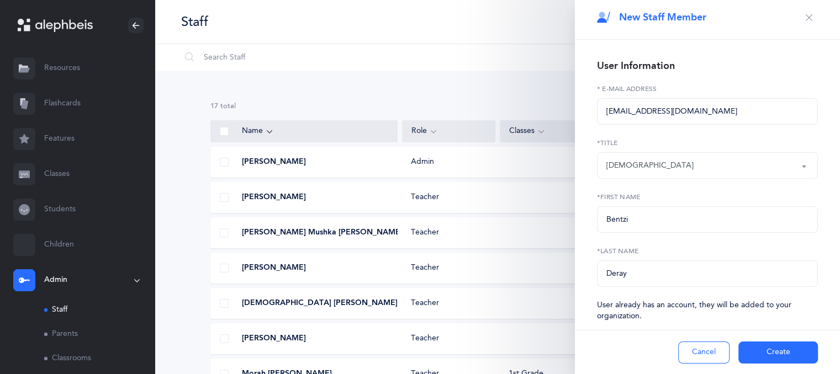
click at [759, 352] on button "Create" at bounding box center [778, 353] width 80 height 22
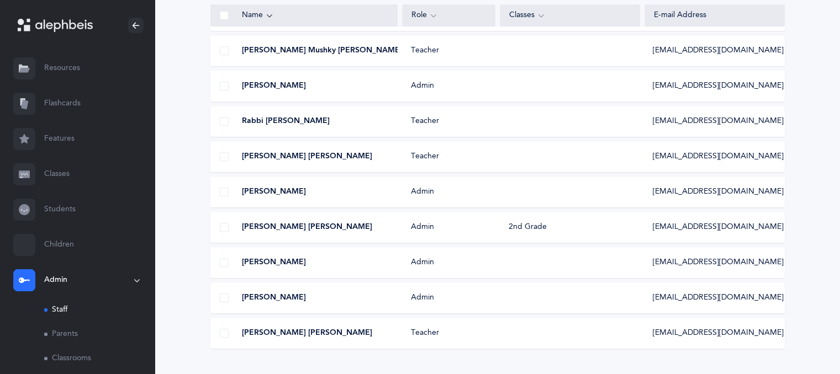
scroll to position [453, 0]
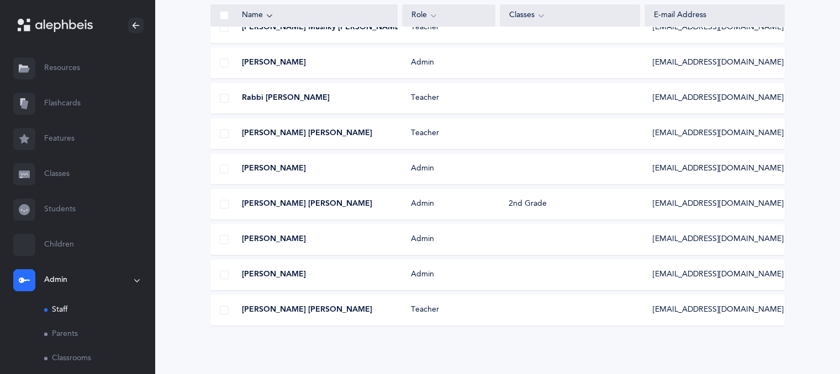
click at [764, 274] on div "gan@chederchabadfl.com" at bounding box center [714, 274] width 140 height 11
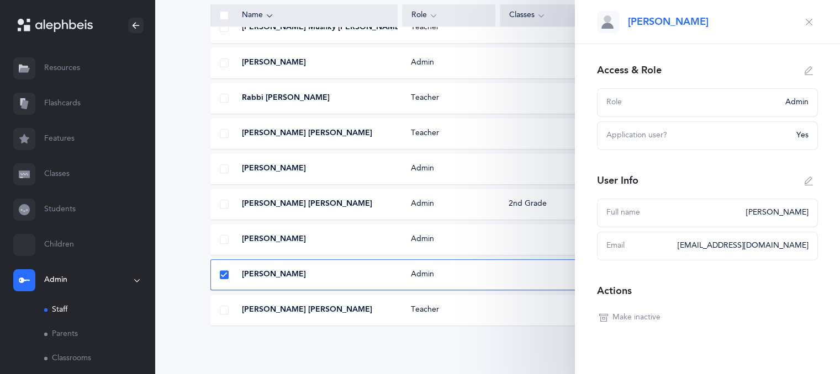
click at [649, 315] on span "Make inactive" at bounding box center [636, 318] width 48 height 11
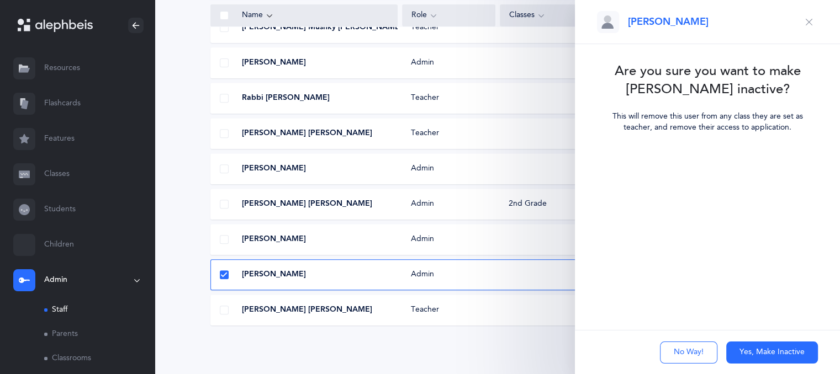
click at [762, 357] on button "Yes, Make Inactive" at bounding box center [772, 353] width 92 height 22
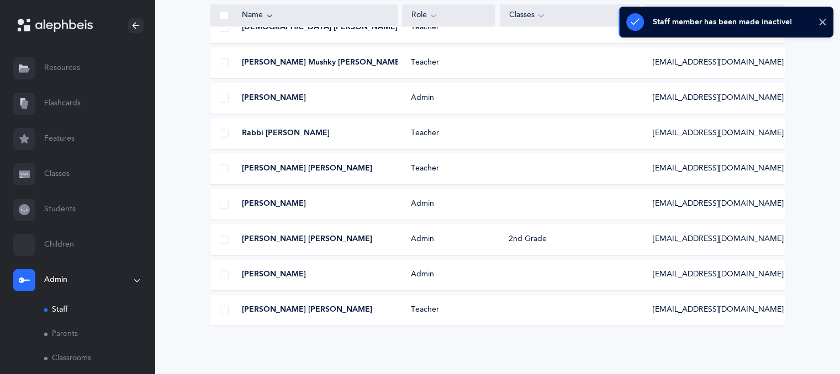
scroll to position [417, 0]
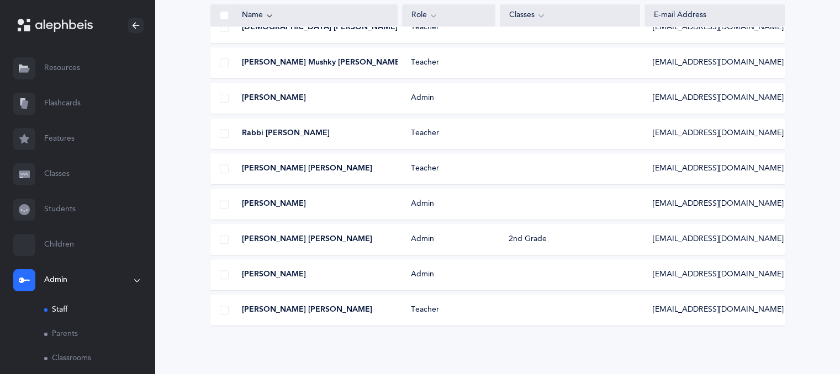
click at [626, 318] on div "Morah Sara Miriam Smith Teacher Saramiriamsmith@gmail.com" at bounding box center [497, 310] width 574 height 31
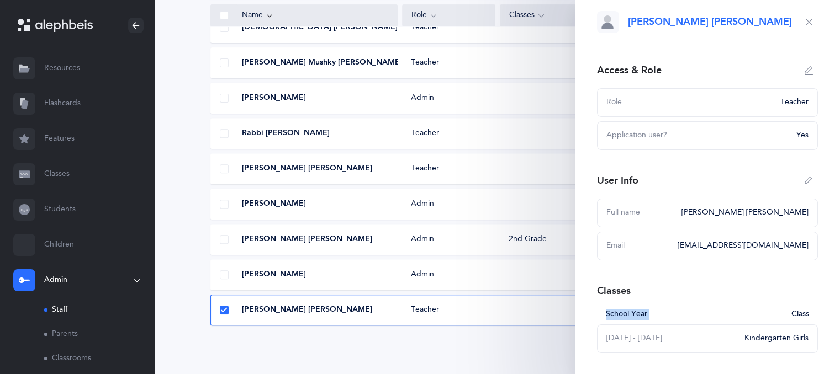
click at [626, 318] on div "School Year" at bounding box center [695, 314] width 179 height 11
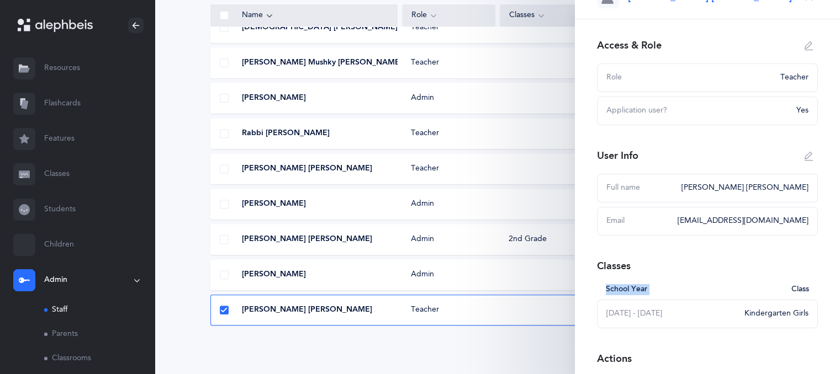
scroll to position [91, 0]
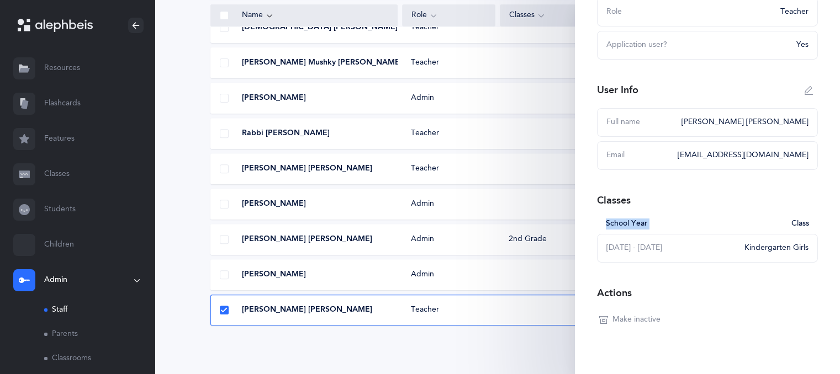
click at [642, 316] on span "Make inactive" at bounding box center [636, 320] width 48 height 11
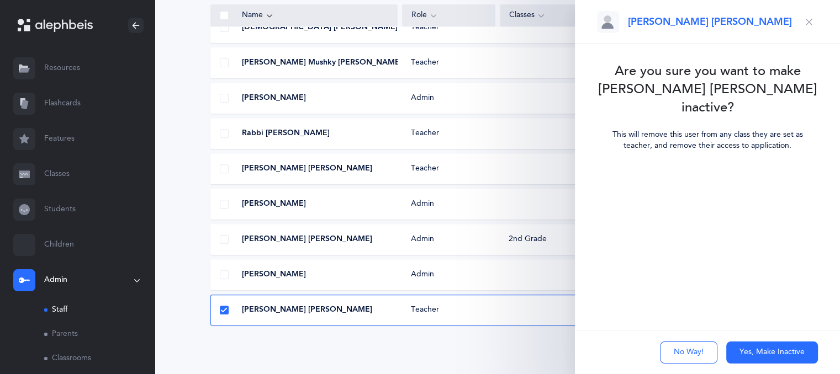
scroll to position [0, 0]
click at [769, 356] on button "Yes, Make Inactive" at bounding box center [772, 353] width 92 height 22
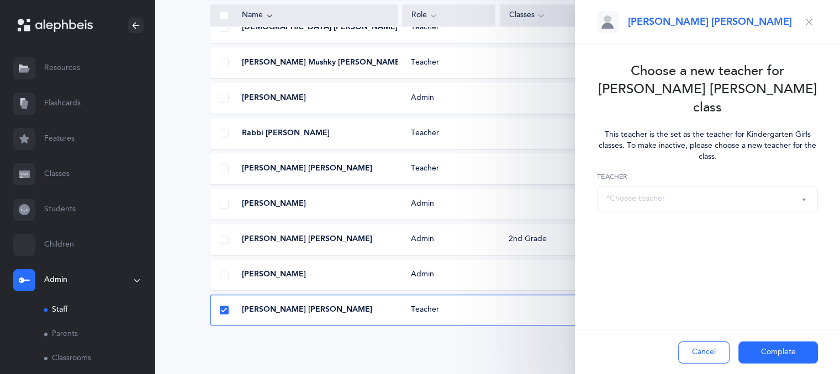
click at [705, 190] on div "*Choose teacher" at bounding box center [707, 199] width 202 height 19
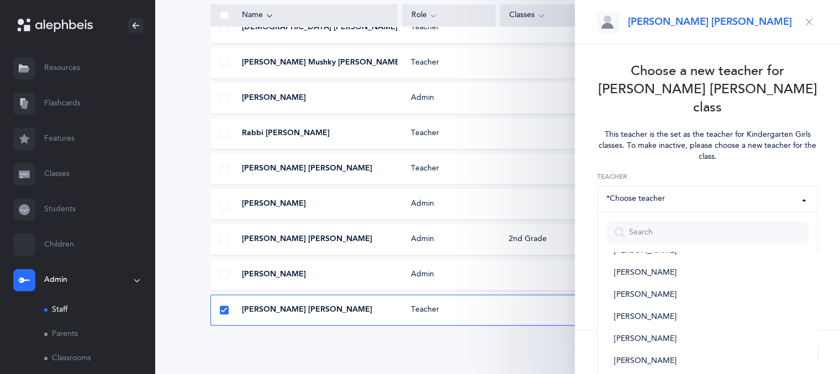
scroll to position [223, 0]
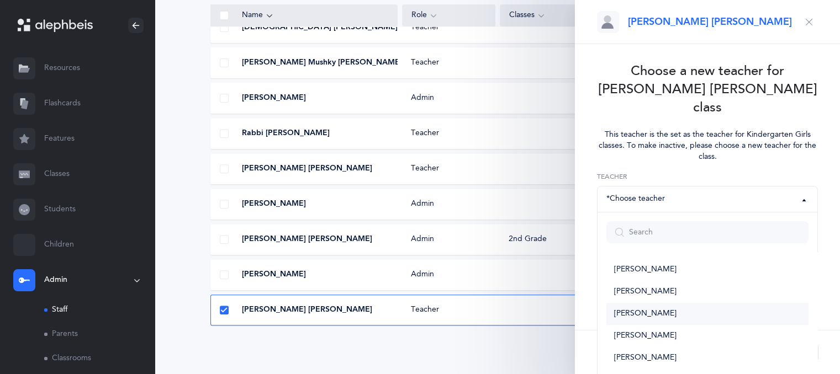
click at [687, 303] on link "Chaya Deray" at bounding box center [707, 314] width 202 height 22
select select "2664"
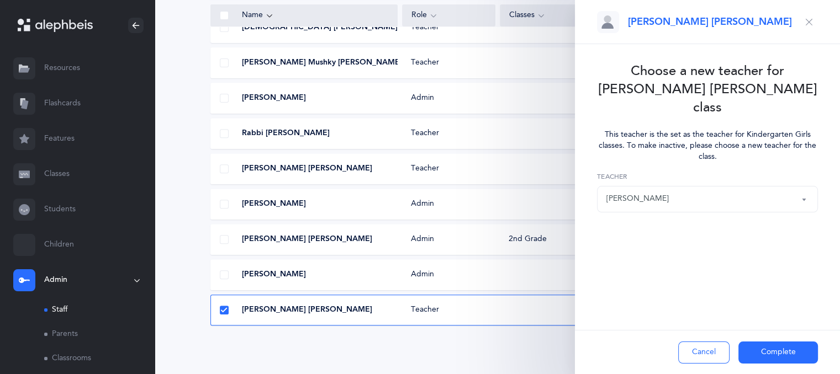
click at [763, 351] on button "Complete" at bounding box center [778, 353] width 80 height 22
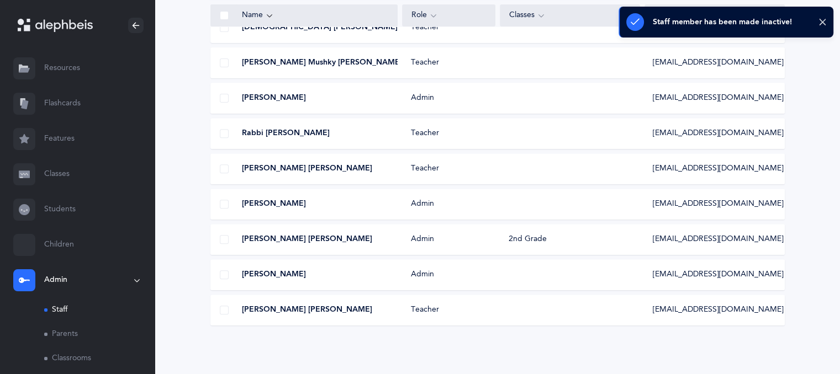
scroll to position [382, 0]
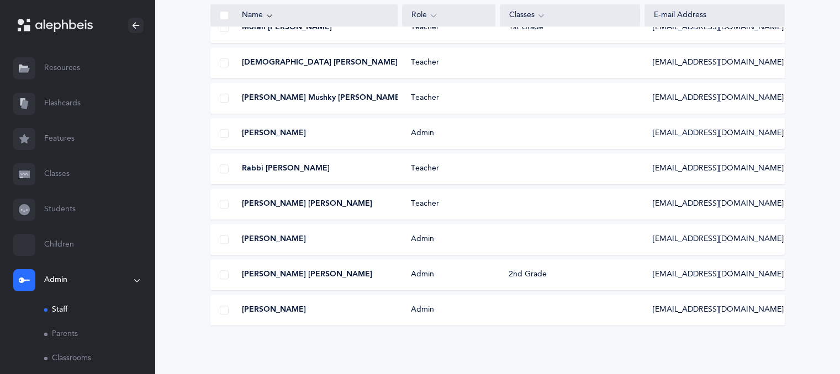
click at [695, 302] on div "Mrs. Rivki Rodal Admin Rodalfl@gmail.com" at bounding box center [497, 310] width 574 height 31
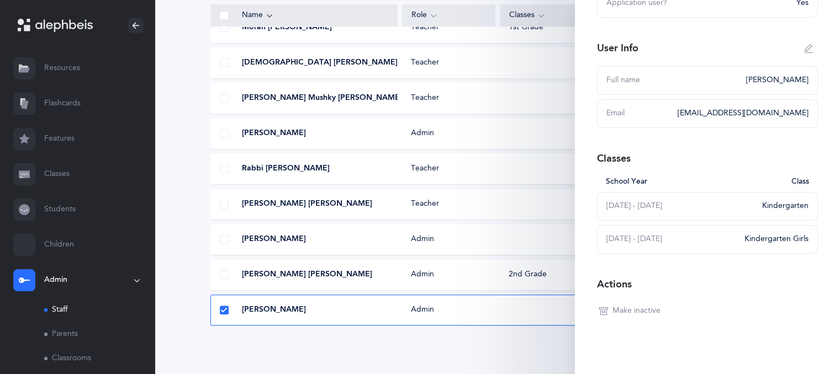
scroll to position [140, 0]
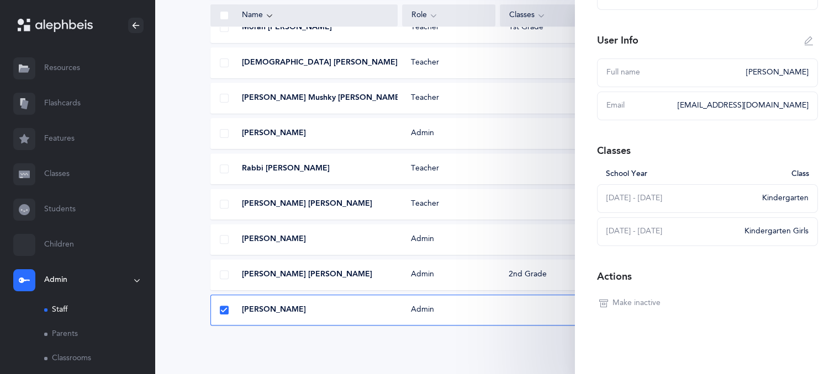
click at [633, 306] on span "Make inactive" at bounding box center [636, 303] width 48 height 11
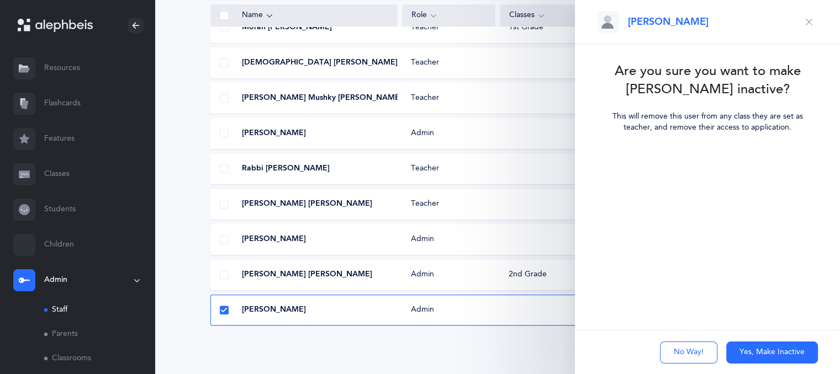
click at [760, 356] on button "Yes, Make Inactive" at bounding box center [772, 353] width 92 height 22
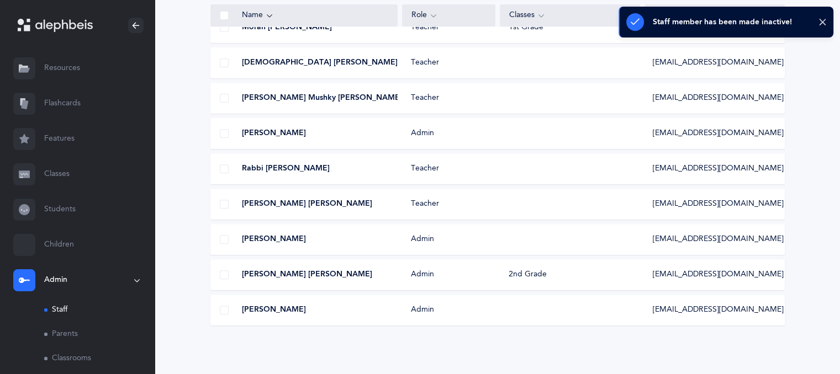
scroll to position [347, 0]
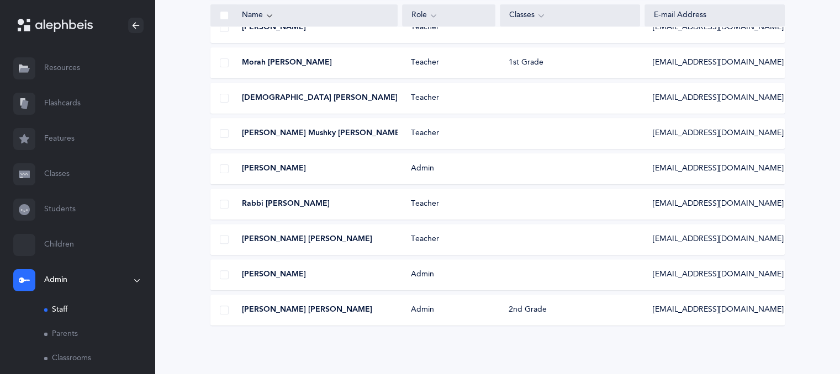
click at [725, 233] on div "Morah Shanna Lerner Teacher sjr1999@hotmail.com" at bounding box center [497, 239] width 574 height 31
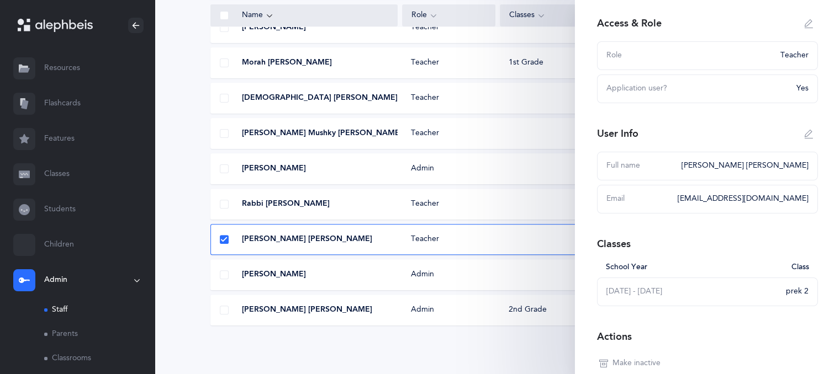
scroll to position [125, 0]
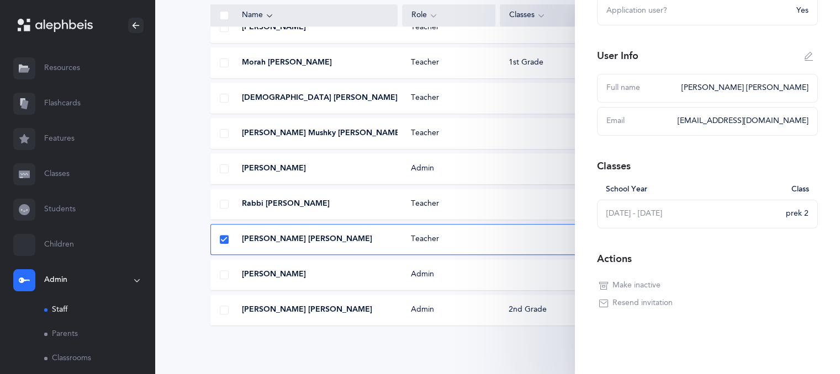
click at [641, 283] on span "Make inactive" at bounding box center [636, 286] width 48 height 11
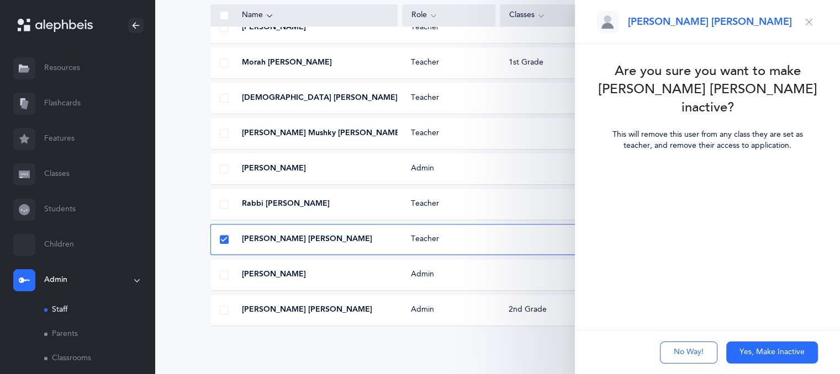
click at [770, 353] on button "Yes, Make Inactive" at bounding box center [772, 353] width 92 height 22
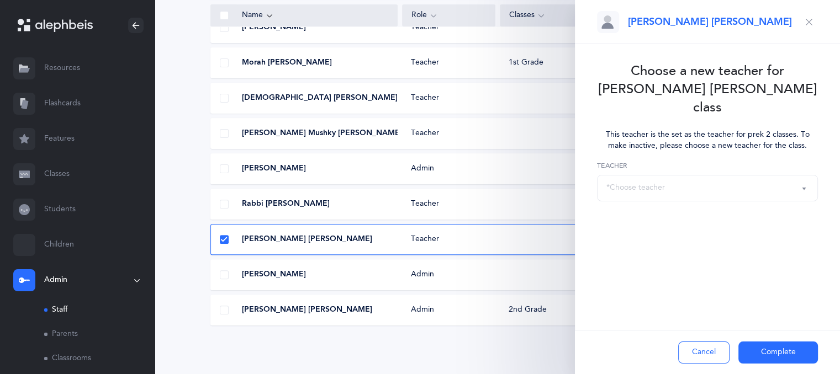
click at [667, 179] on div "*Choose teacher" at bounding box center [707, 188] width 202 height 19
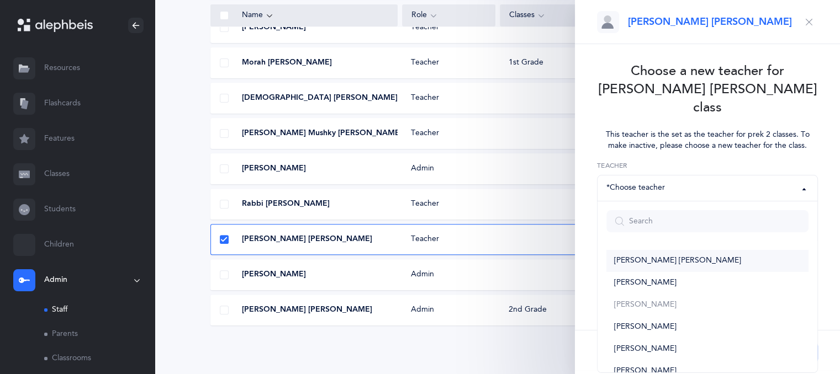
click at [696, 250] on link "Chana Hinda Rivkin" at bounding box center [707, 261] width 202 height 22
select select "2205"
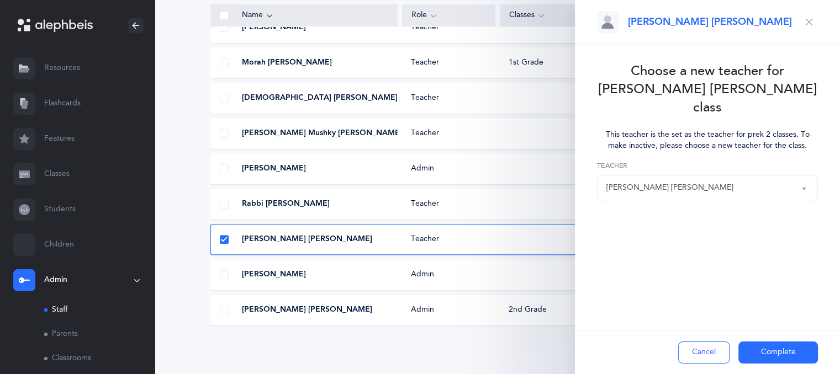
click at [765, 351] on button "Complete" at bounding box center [778, 353] width 80 height 22
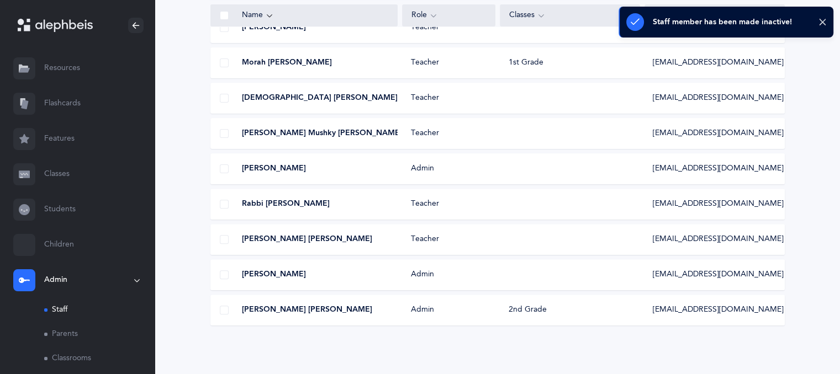
scroll to position [311, 0]
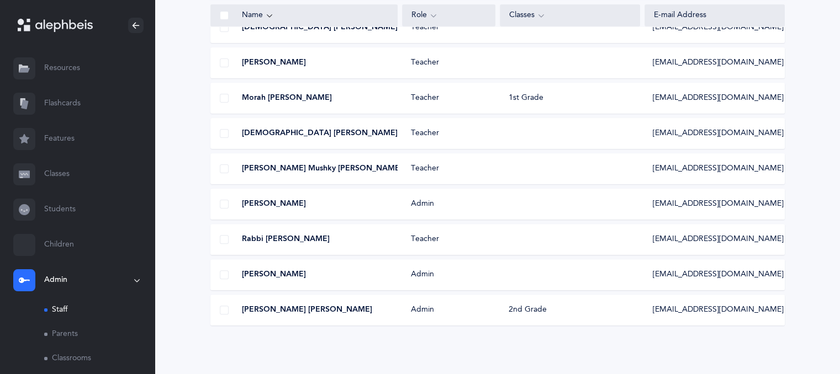
click at [719, 168] on span "mushky233@gmail.com" at bounding box center [718, 168] width 131 height 11
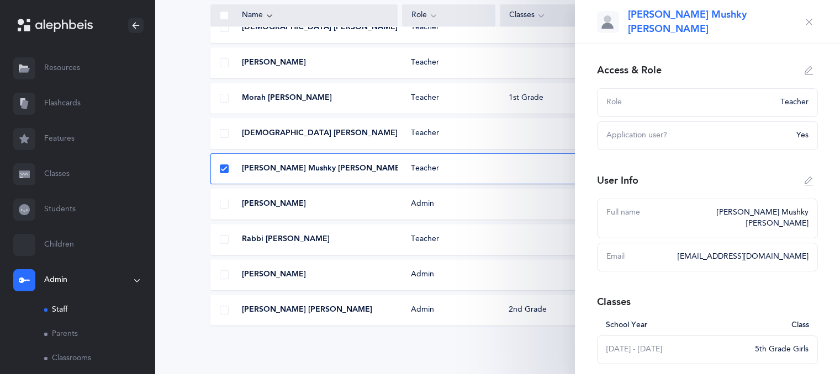
click at [806, 30] on button "button" at bounding box center [809, 22] width 18 height 18
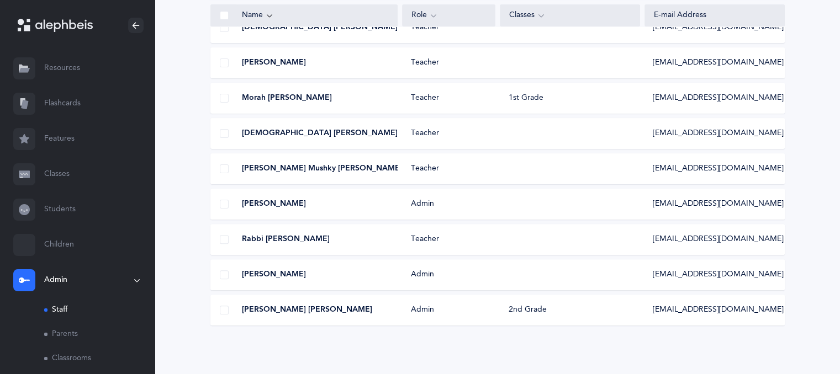
scroll to position [0, 0]
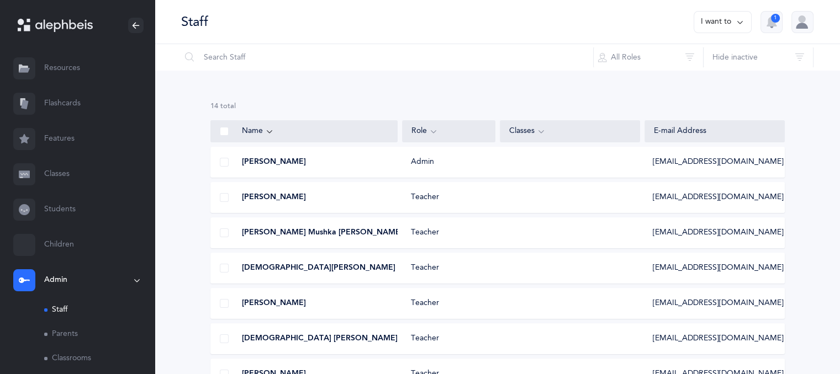
click at [726, 27] on button "I want to" at bounding box center [723, 22] width 58 height 22
click at [713, 56] on button "Add staff member" at bounding box center [701, 57] width 82 height 20
select select
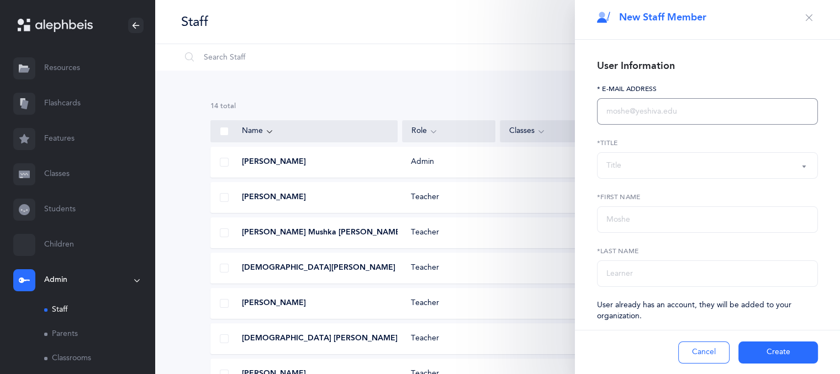
click at [617, 115] on input "text" at bounding box center [707, 111] width 221 height 27
paste input "chayamgoldberg@gmail.com"
click at [617, 115] on input "chayamgoldberg@gmail.com" at bounding box center [707, 111] width 221 height 27
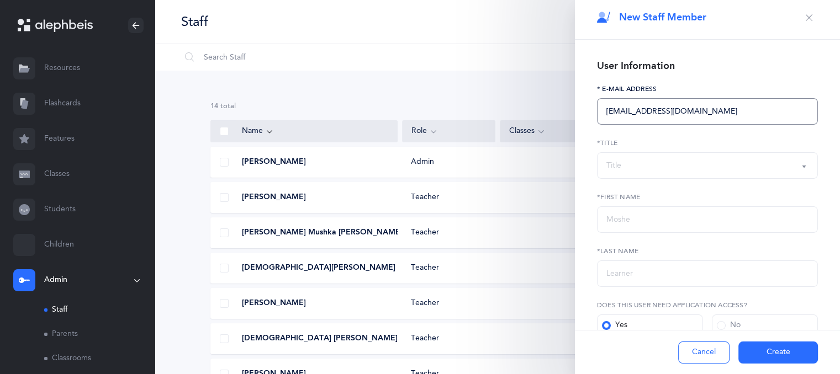
type input "chayamgoldberg@gmail.com"
click at [621, 172] on div "Title" at bounding box center [707, 165] width 202 height 19
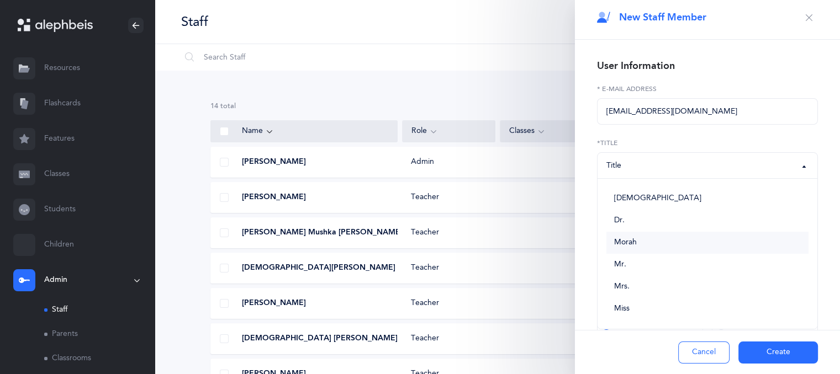
click at [621, 240] on span "Morah" at bounding box center [625, 243] width 23 height 10
select select "2"
click at [621, 216] on input "text" at bounding box center [707, 220] width 221 height 27
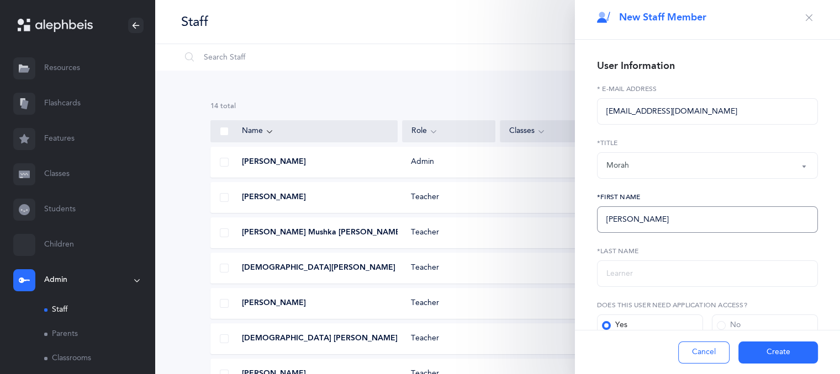
type input "Chaya"
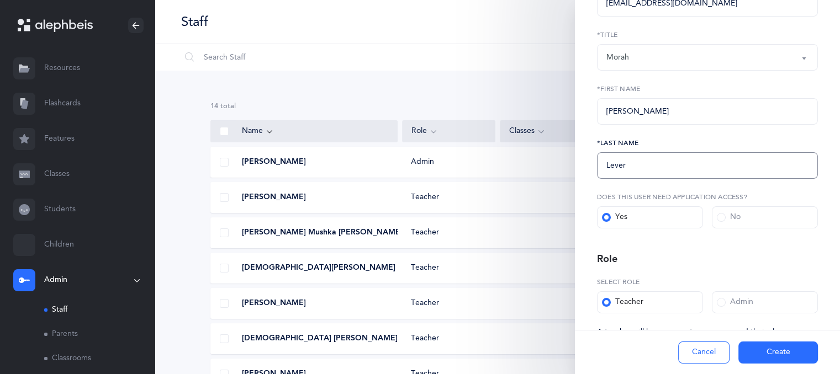
scroll to position [147, 0]
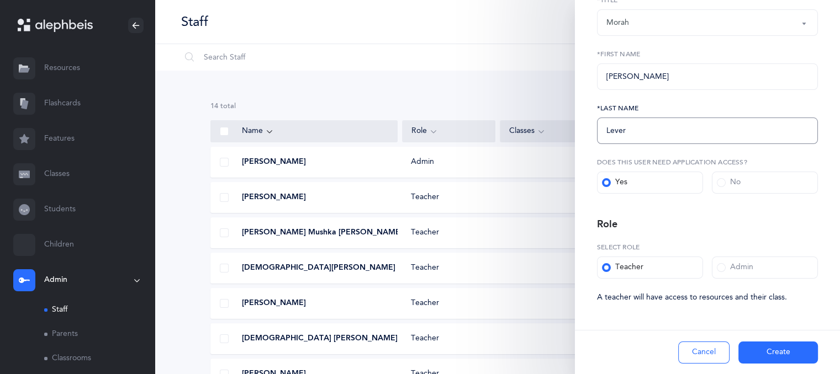
type input "Lever"
click at [758, 355] on button "Create" at bounding box center [778, 353] width 80 height 22
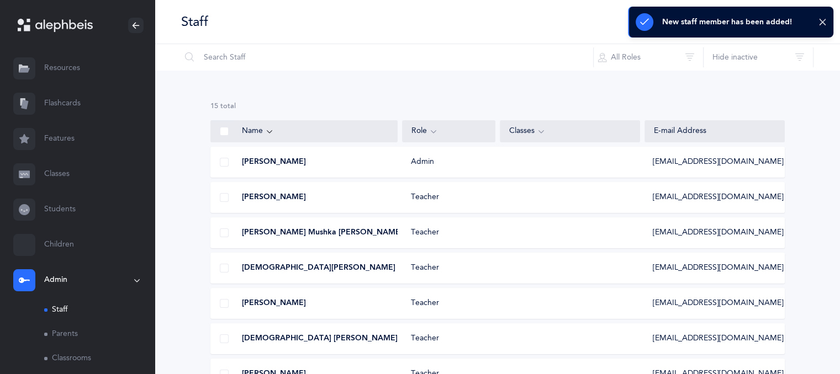
scroll to position [311, 0]
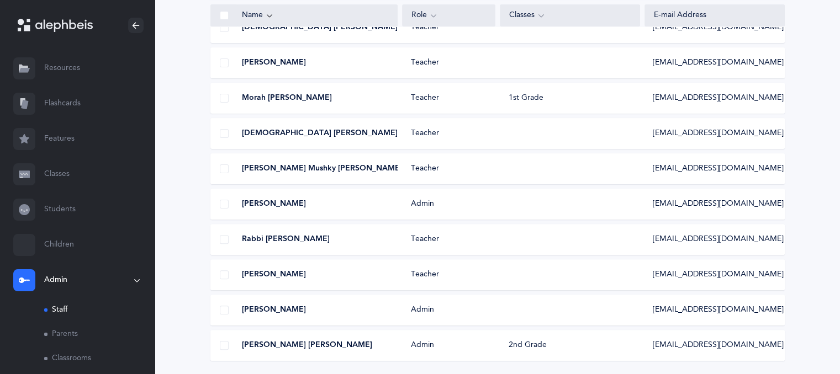
click at [678, 174] on span "mushky233@gmail.com" at bounding box center [718, 168] width 131 height 11
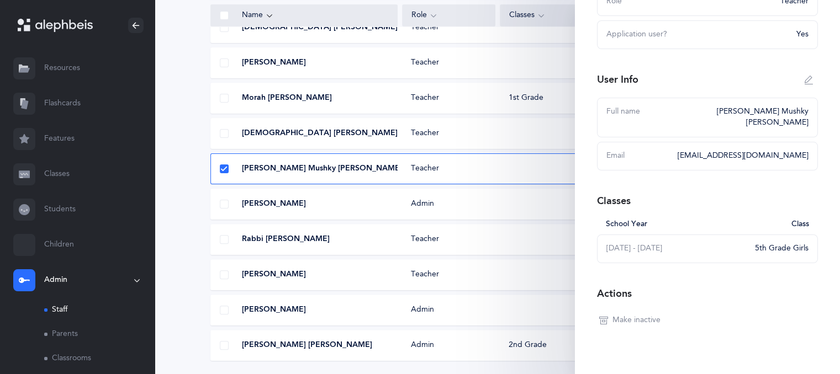
scroll to position [107, 0]
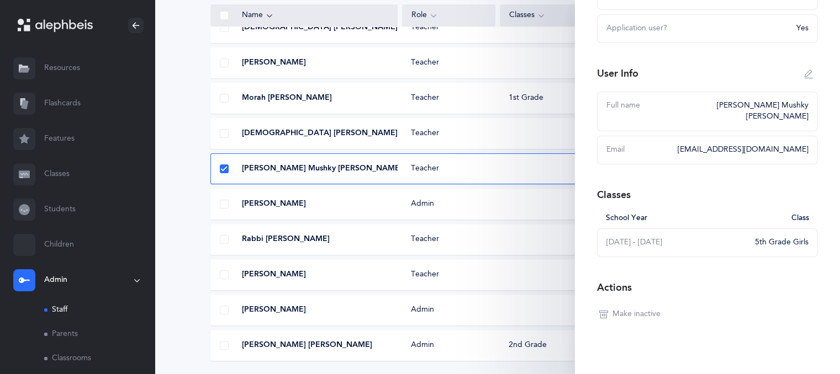
click at [638, 309] on span "Make inactive" at bounding box center [636, 314] width 48 height 11
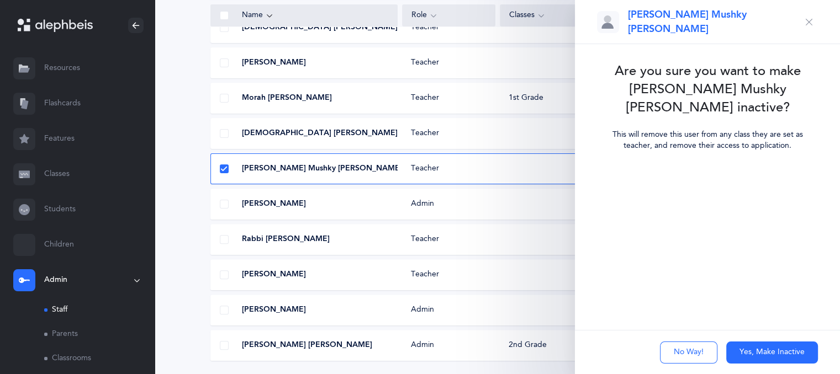
click at [746, 346] on button "Yes, Make Inactive" at bounding box center [772, 353] width 92 height 22
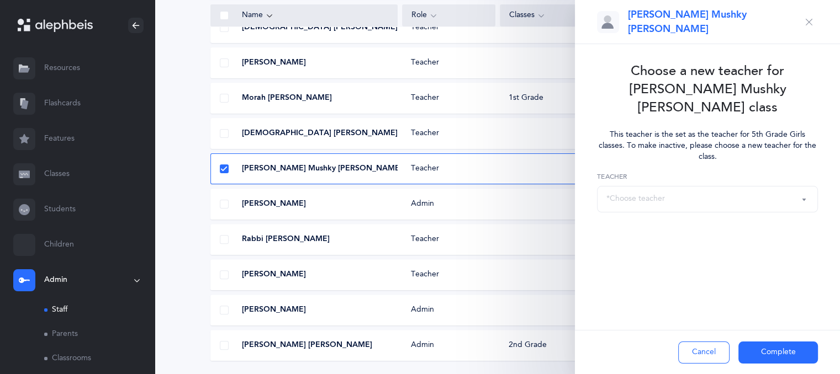
click at [693, 190] on div "*Choose teacher" at bounding box center [707, 199] width 202 height 19
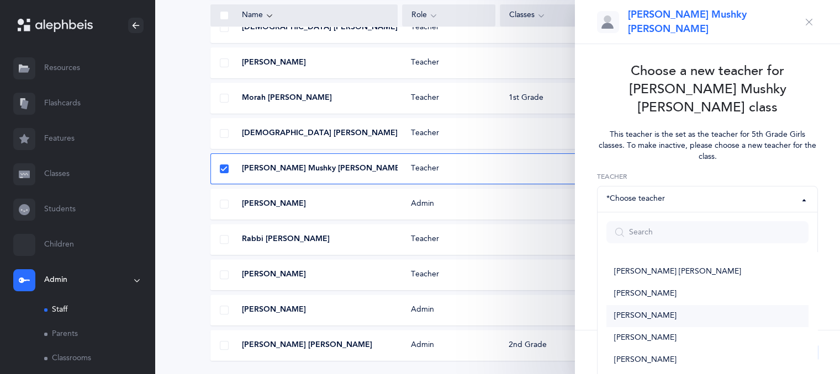
click at [700, 305] on link "Chaya Lever" at bounding box center [707, 316] width 202 height 22
select select "2671"
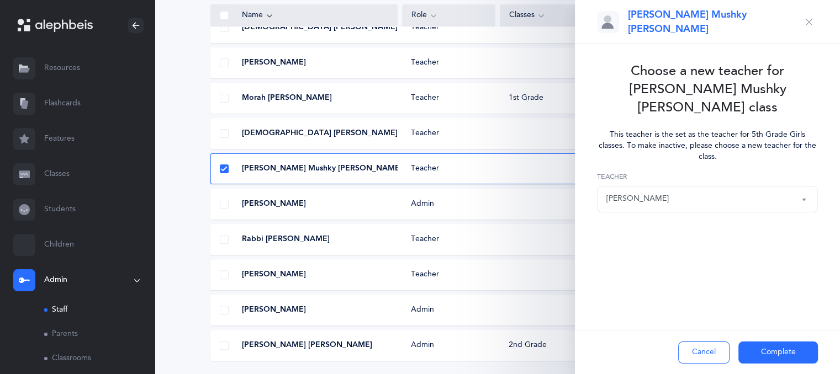
click at [770, 354] on button "Complete" at bounding box center [778, 353] width 80 height 22
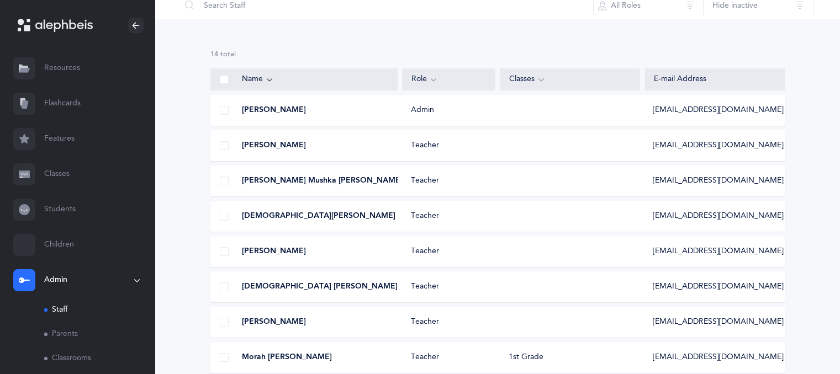
scroll to position [13, 0]
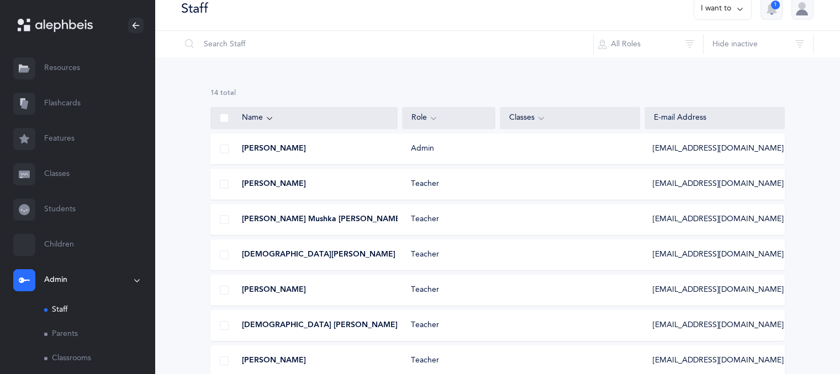
click at [75, 361] on link "Classrooms" at bounding box center [99, 359] width 110 height 24
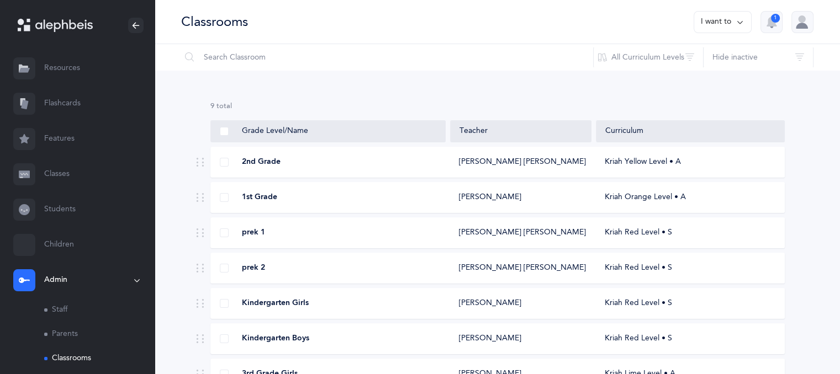
click at [541, 205] on div "1st Grade Reena Greenspan Kriah Orange Level • A" at bounding box center [497, 197] width 574 height 31
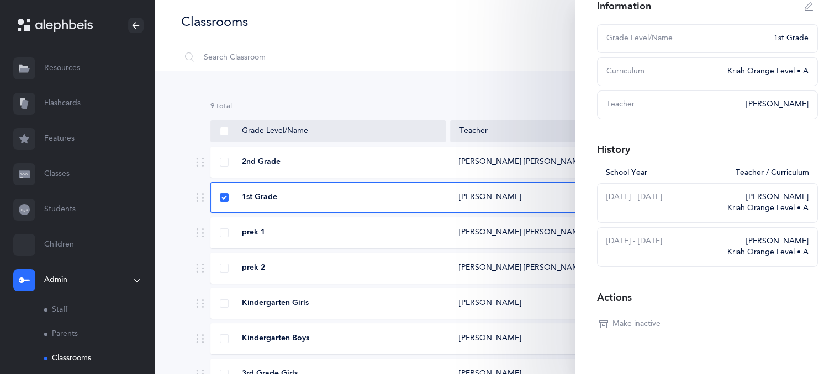
scroll to position [84, 0]
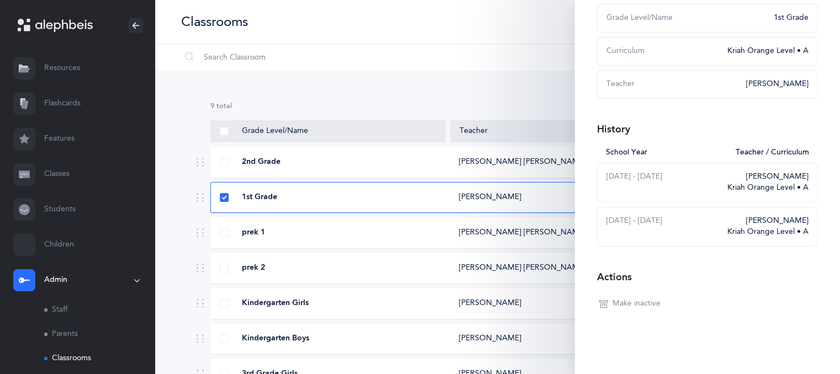
click at [82, 305] on link "Staff" at bounding box center [99, 310] width 110 height 24
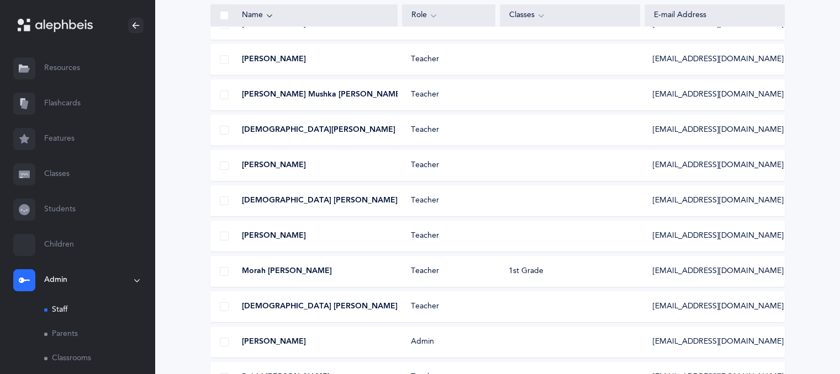
scroll to position [140, 0]
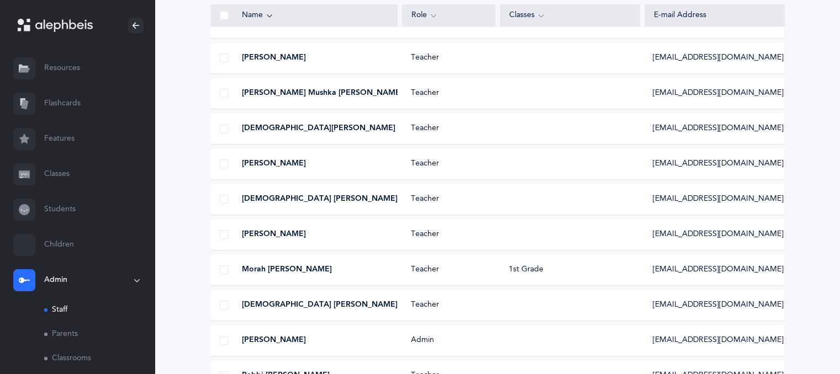
click at [703, 55] on span "Rcheruty@gmail.com" at bounding box center [718, 57] width 131 height 11
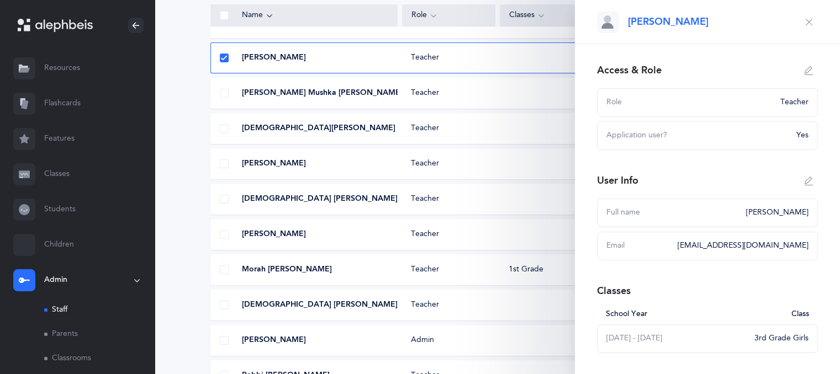
scroll to position [107, 0]
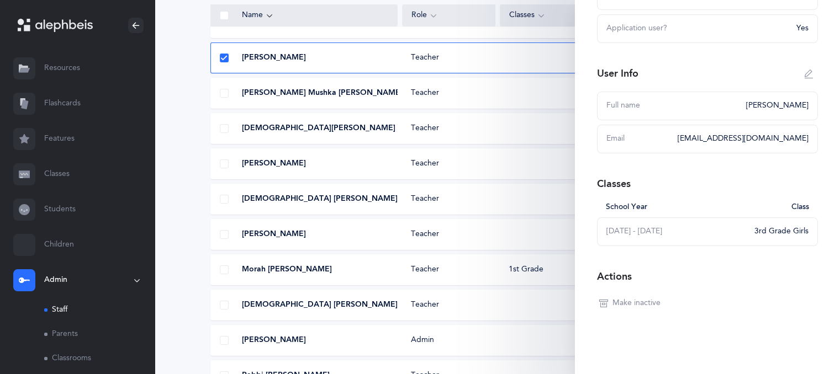
click at [651, 305] on span "Make inactive" at bounding box center [636, 303] width 48 height 11
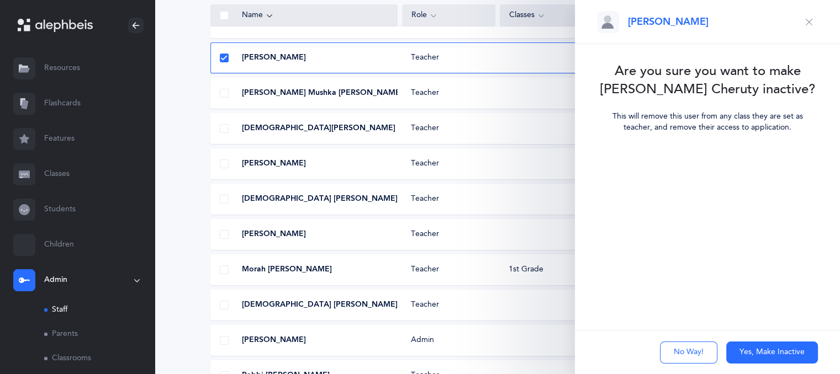
click at [749, 345] on button "Yes, Make Inactive" at bounding box center [772, 353] width 92 height 22
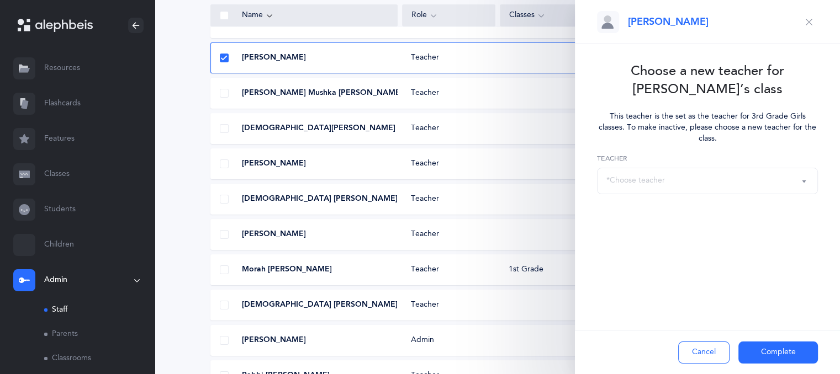
click at [704, 175] on div "*Choose teacher" at bounding box center [707, 181] width 202 height 19
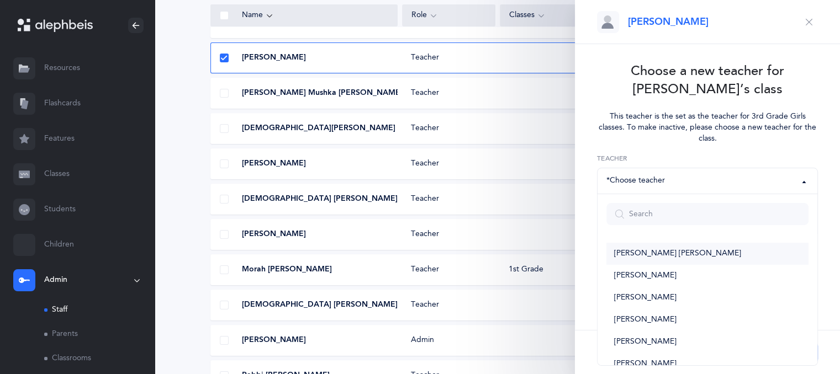
click at [688, 257] on link "Chana Hinda Rivkin" at bounding box center [707, 254] width 202 height 22
select select "2205"
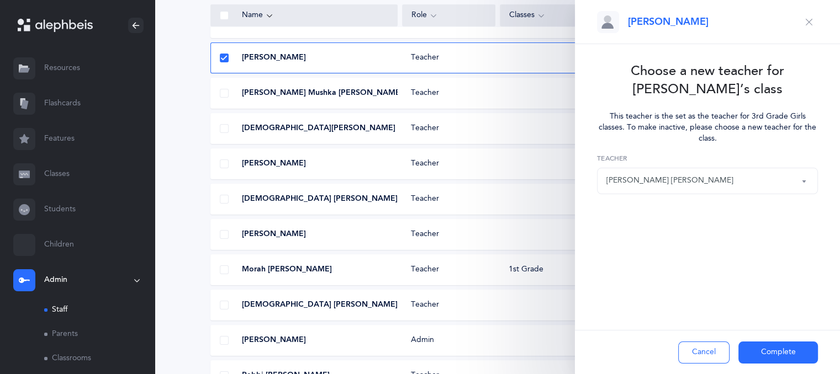
click at [766, 353] on button "Complete" at bounding box center [778, 353] width 80 height 22
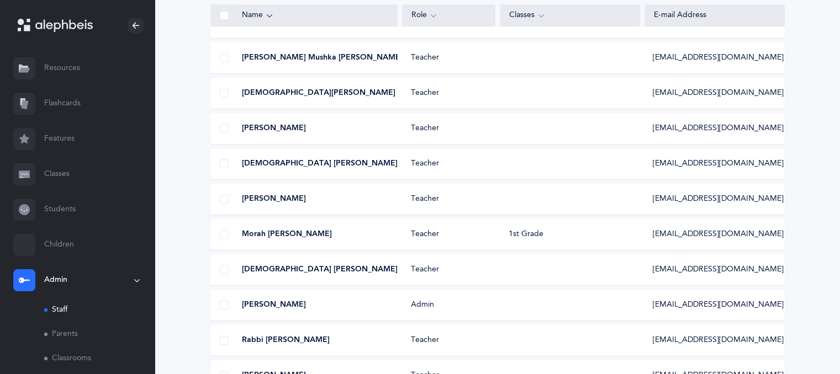
click at [739, 59] on span "mushkacohenyes@gmail.com" at bounding box center [718, 57] width 131 height 11
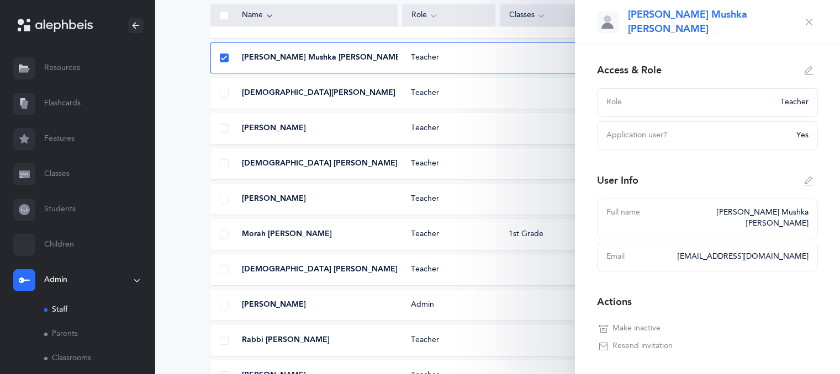
click at [805, 71] on icon "button" at bounding box center [809, 70] width 9 height 9
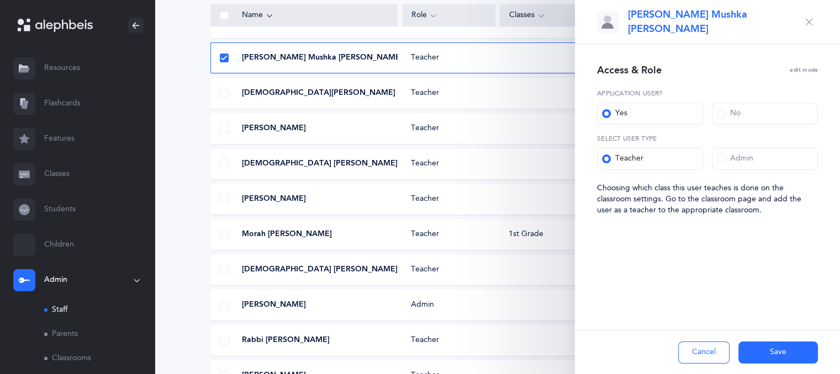
click at [715, 358] on button "Cancel" at bounding box center [703, 353] width 51 height 22
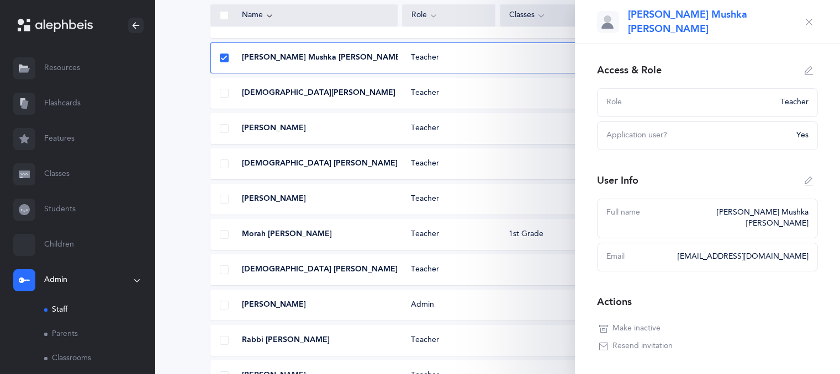
click at [73, 357] on link "Classrooms" at bounding box center [99, 359] width 110 height 24
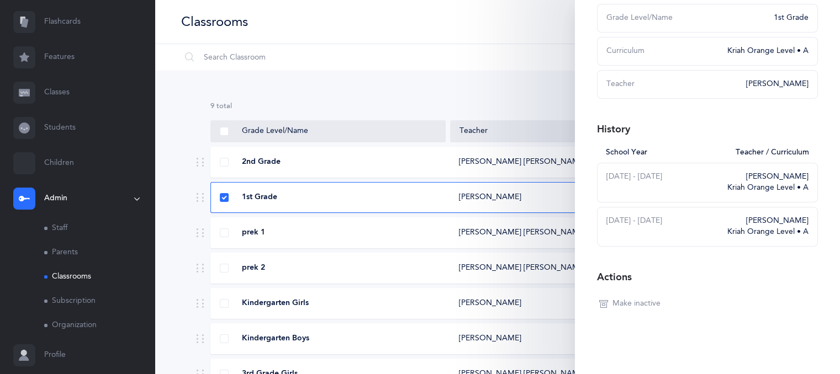
scroll to position [116, 0]
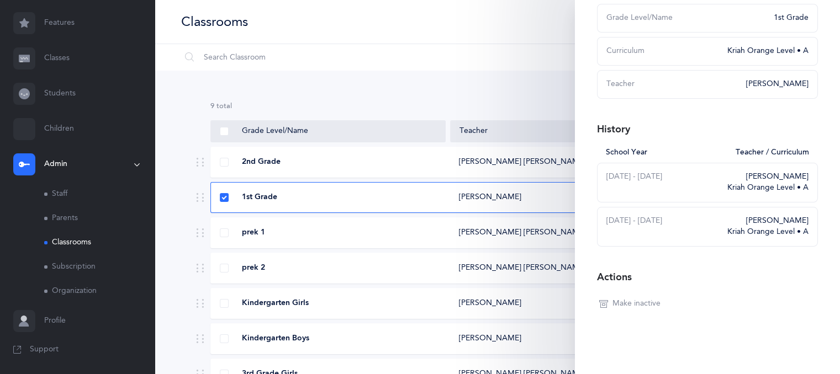
click at [497, 25] on div "Classrooms I want to 1" at bounding box center [497, 22] width 685 height 44
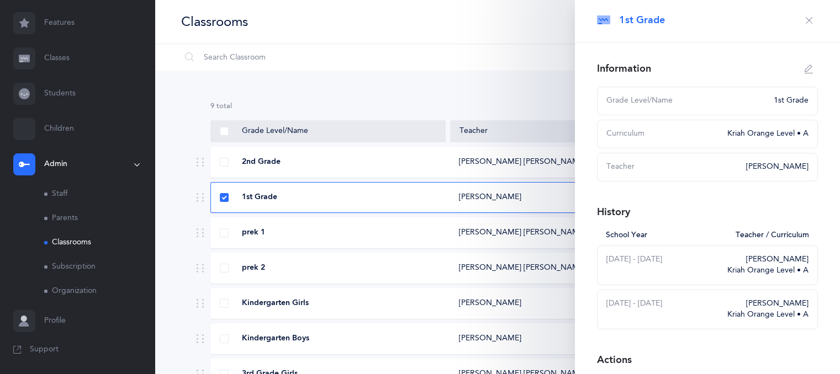
scroll to position [0, 0]
click at [805, 69] on icon "button" at bounding box center [809, 70] width 9 height 9
type input "1st Grade"
select select "3"
select select "2356"
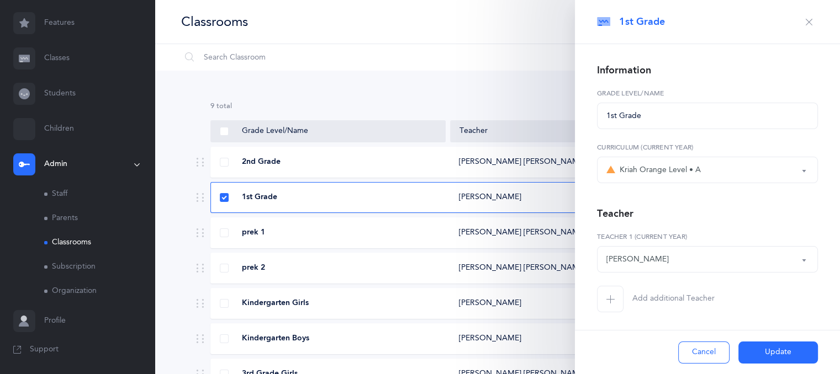
click at [795, 168] on button "Kriah Orange Level • A" at bounding box center [707, 170] width 221 height 27
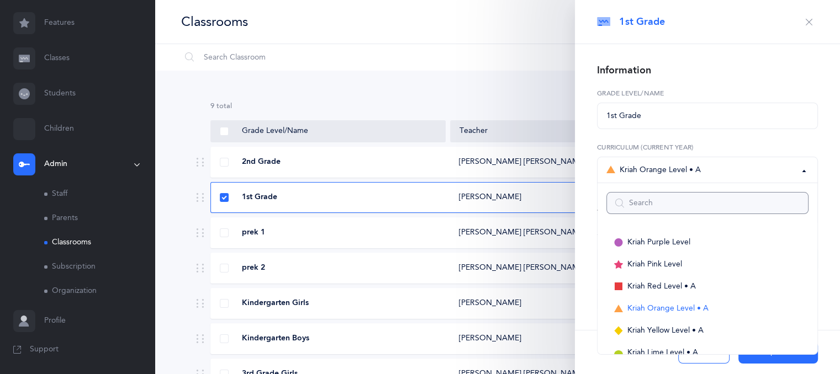
scroll to position [11, 0]
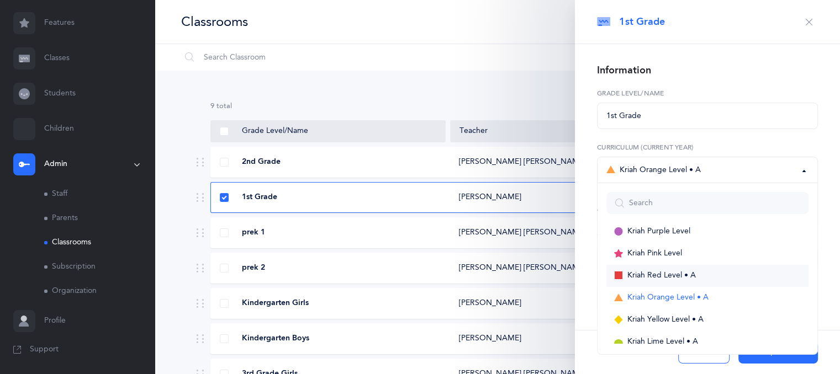
click at [669, 269] on link "Kriah Red Level • A" at bounding box center [707, 276] width 202 height 22
select select "2"
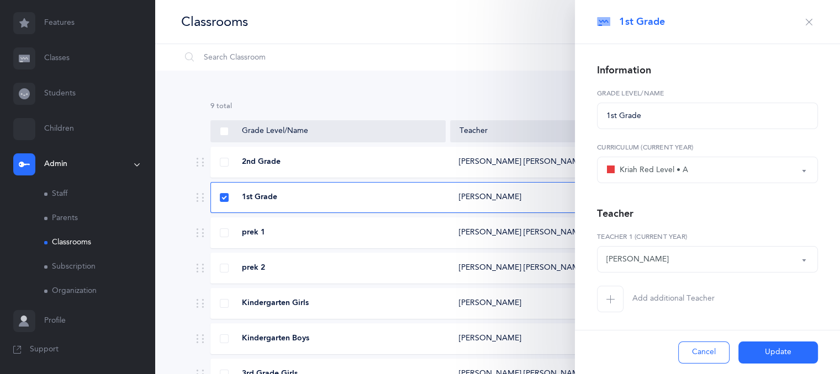
click at [610, 296] on icon "button" at bounding box center [610, 299] width 9 height 9
click at [621, 313] on div "*Choose teacher" at bounding box center [635, 314] width 59 height 12
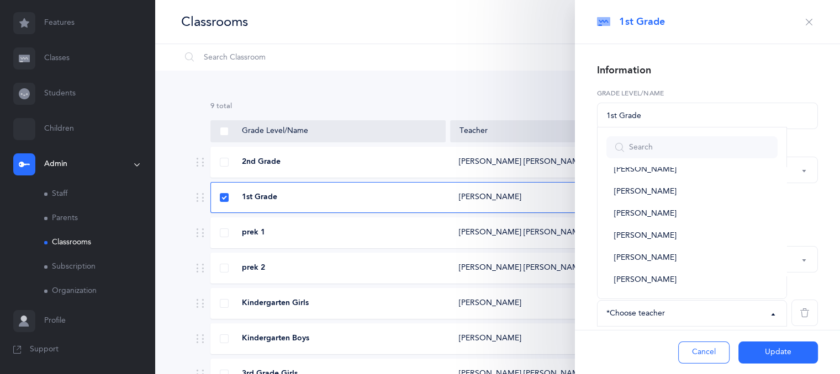
scroll to position [172, 0]
click at [619, 255] on span "Mushka Cohen" at bounding box center [645, 258] width 62 height 10
select select "2669"
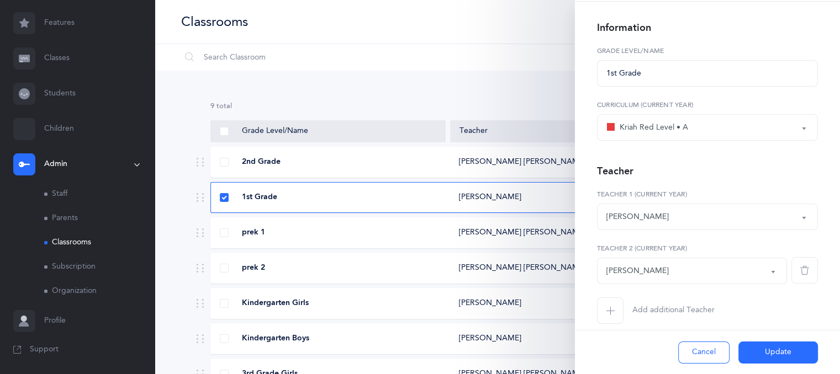
scroll to position [47, 0]
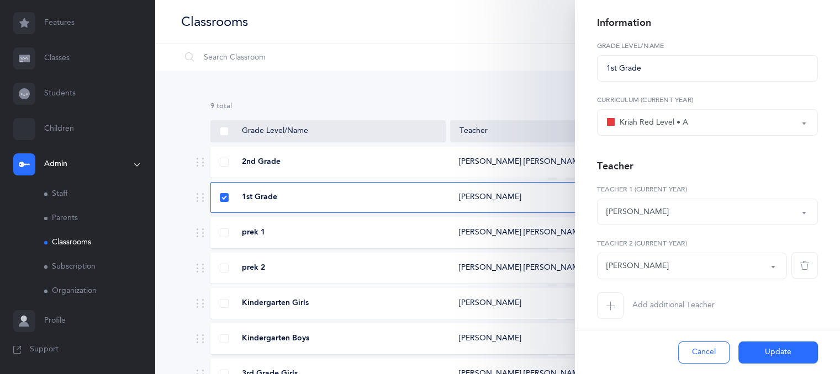
click at [763, 347] on button "Update" at bounding box center [778, 353] width 80 height 22
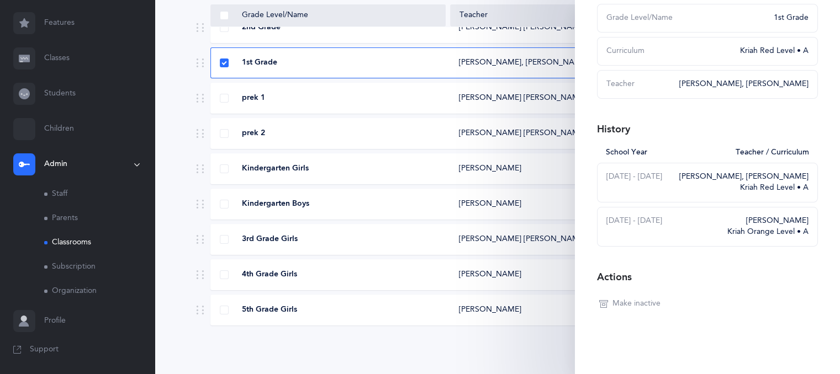
scroll to position [0, 0]
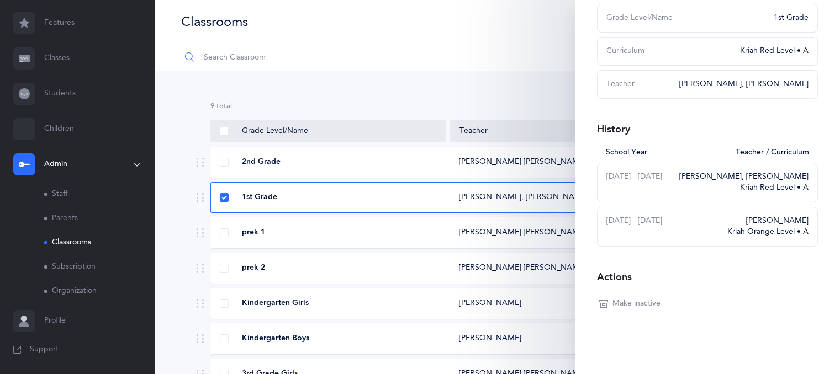
click at [371, 57] on input "text" at bounding box center [387, 57] width 413 height 27
click at [546, 14] on div "Classrooms I want to 1" at bounding box center [497, 22] width 685 height 44
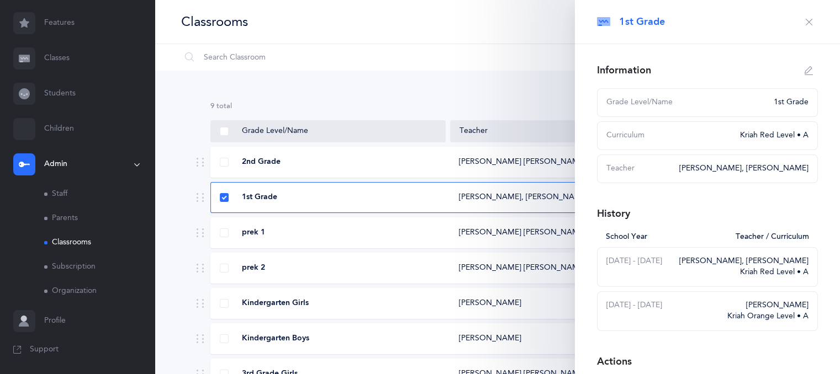
click at [805, 23] on icon "button" at bounding box center [809, 22] width 9 height 9
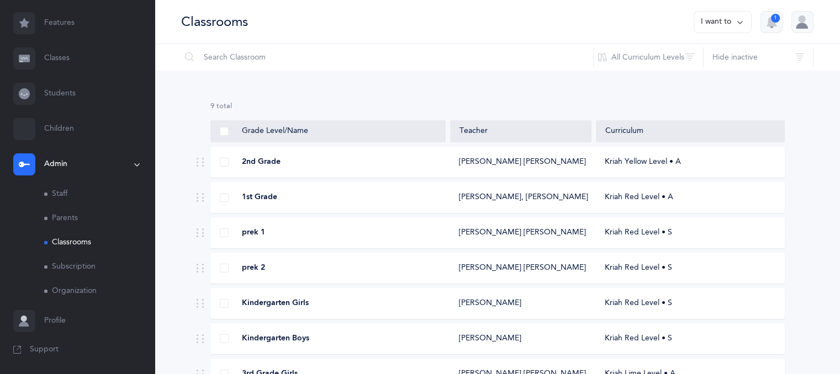
click at [469, 198] on div "Reena Greenspan, Mushka Cohen" at bounding box center [521, 197] width 124 height 11
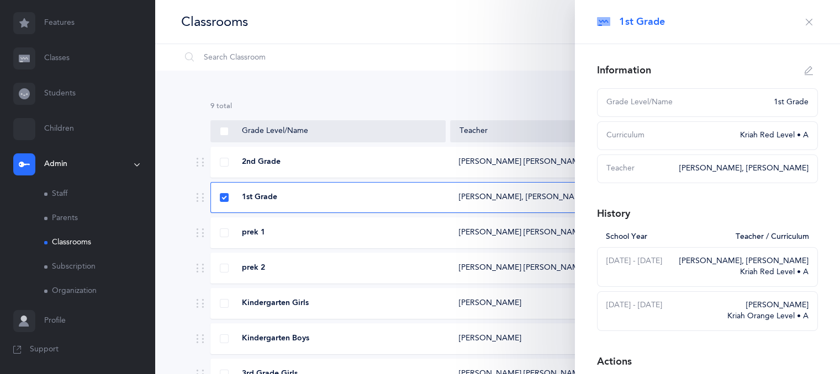
click at [469, 198] on div "Reena Greenspan, Mushka Cohen" at bounding box center [521, 197] width 124 height 11
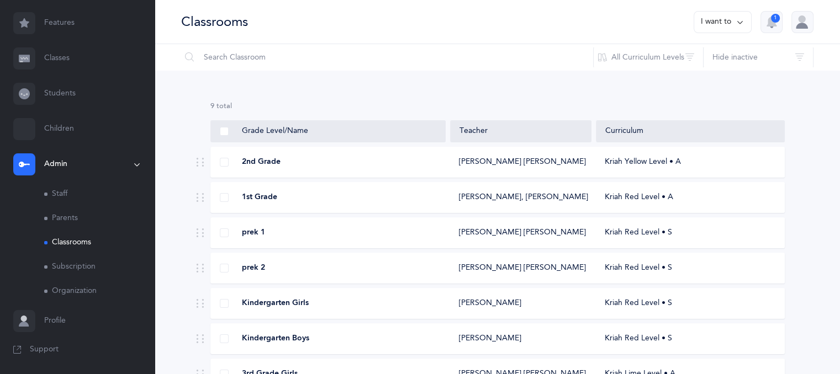
click at [196, 199] on icon at bounding box center [199, 197] width 9 height 9
click at [58, 54] on link "Classes" at bounding box center [77, 58] width 155 height 35
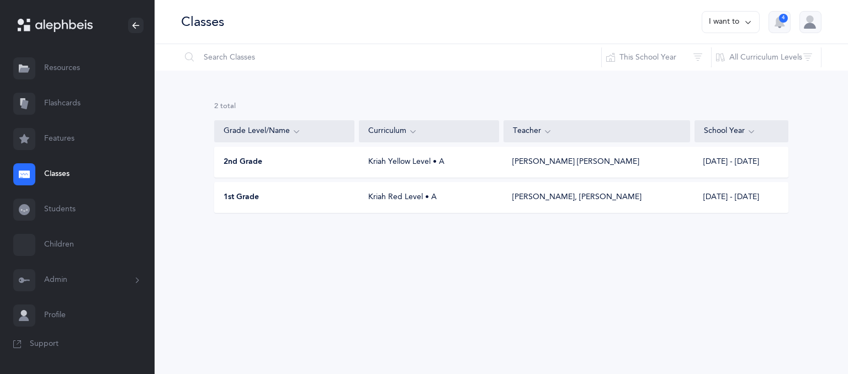
click at [396, 202] on div "Kriah Red Level • A" at bounding box center [430, 197] width 140 height 11
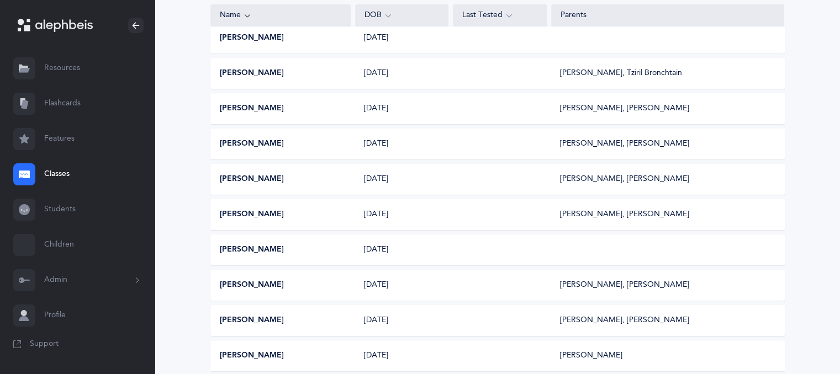
scroll to position [187, 0]
click at [613, 182] on div "Zalmen Itkin, Malky Itkin" at bounding box center [624, 180] width 129 height 11
click at [264, 177] on div "Sima Itkin" at bounding box center [281, 180] width 140 height 11
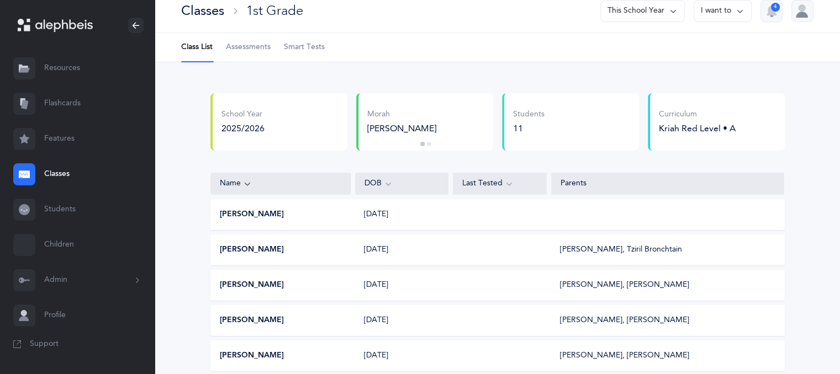
scroll to position [0, 0]
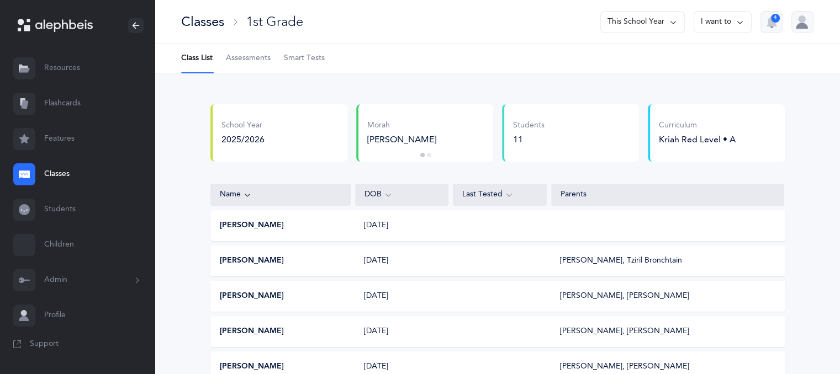
click at [583, 228] on div "Aviva Akerman 01/30/2019" at bounding box center [497, 225] width 574 height 31
click at [256, 226] on button "Aviva Akerman" at bounding box center [252, 225] width 64 height 11
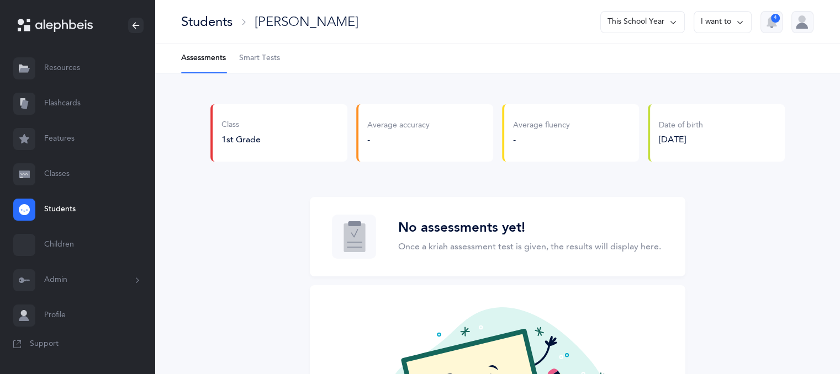
click at [740, 22] on icon at bounding box center [740, 22] width 9 height 12
click at [722, 57] on button "Edit student" at bounding box center [707, 57] width 70 height 20
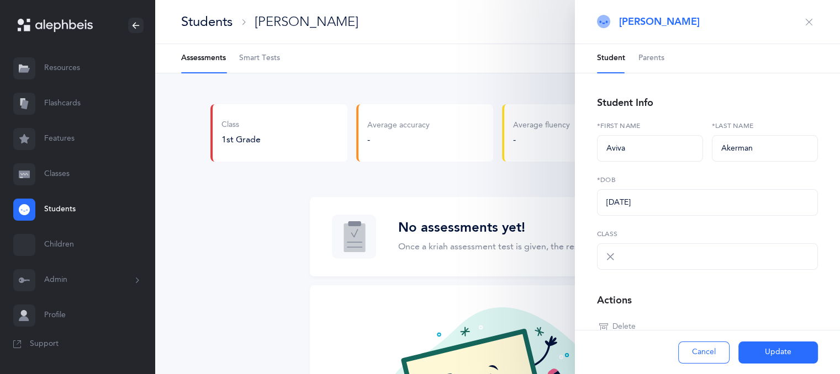
select select "1884"
click at [661, 53] on span "Parents" at bounding box center [651, 58] width 26 height 11
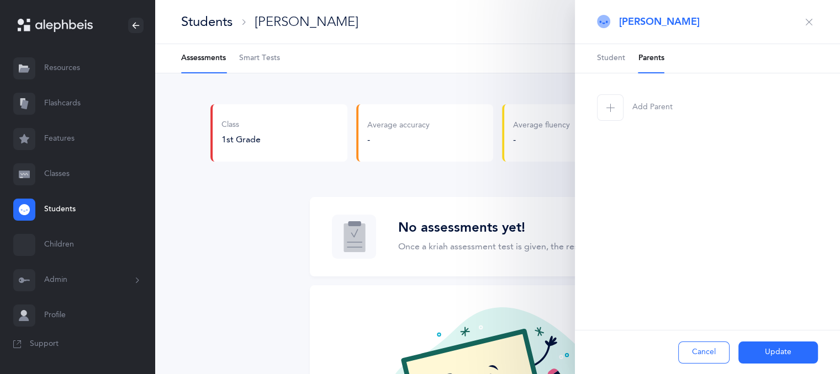
click at [655, 107] on span "Add Parent" at bounding box center [652, 107] width 40 height 11
select select
click at [605, 150] on input "text" at bounding box center [707, 148] width 221 height 27
paste input "[EMAIL_ADDRESS][DOMAIN_NAME]"
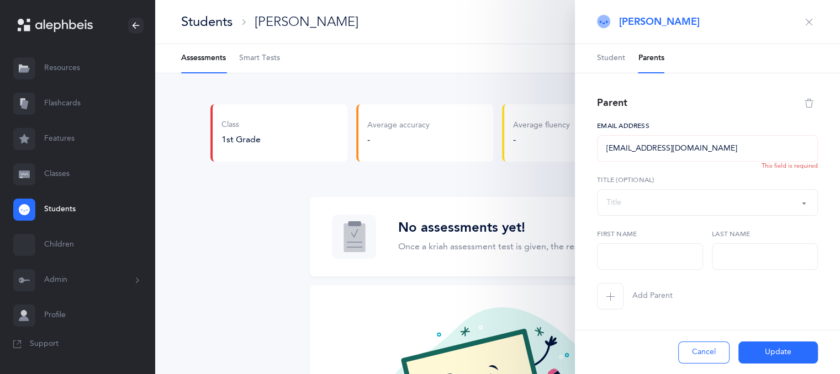
type input "rabbiakerman5@gmail.com"
click at [637, 196] on div "Title" at bounding box center [707, 202] width 202 height 19
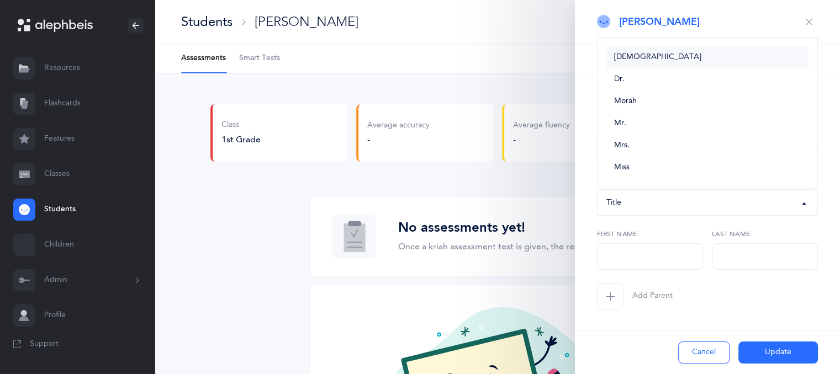
click at [618, 62] on link "Rabbi" at bounding box center [707, 57] width 202 height 22
select select "1"
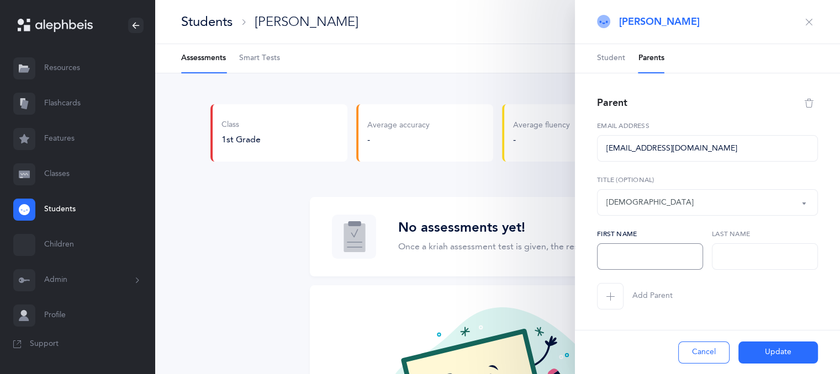
click at [625, 259] on input "text" at bounding box center [650, 257] width 106 height 27
type input "Chezky"
type input "Ackerman"
click at [760, 343] on button "Update" at bounding box center [778, 353] width 80 height 22
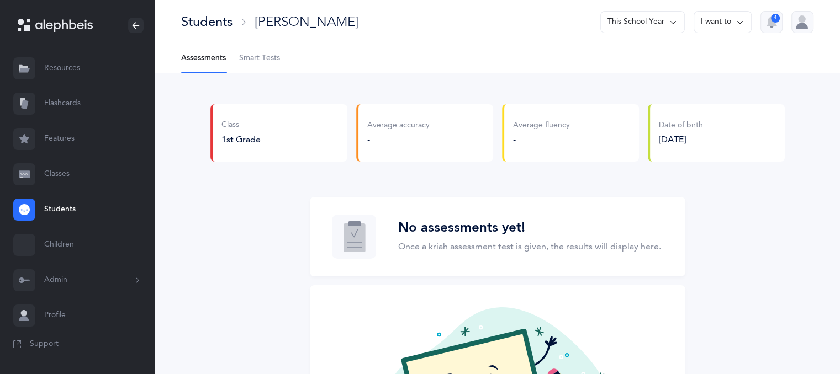
click at [66, 174] on link "Classes" at bounding box center [77, 174] width 155 height 35
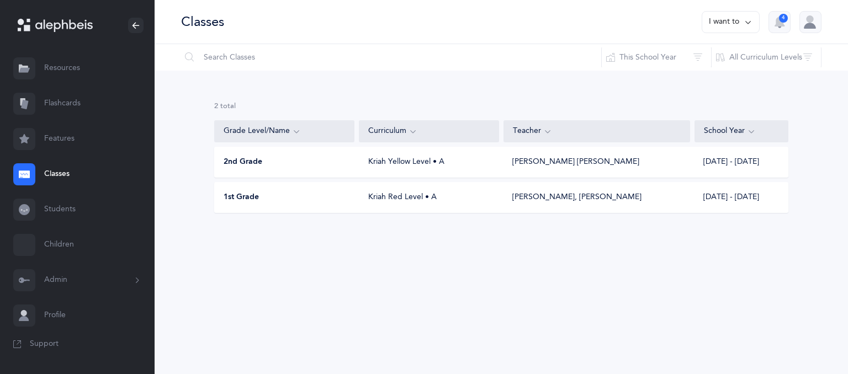
click at [75, 281] on button "Admin" at bounding box center [77, 280] width 155 height 35
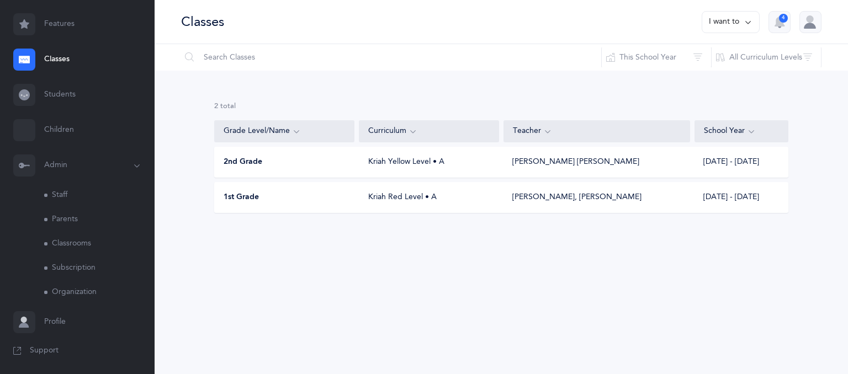
scroll to position [116, 0]
click at [743, 22] on button "I want to" at bounding box center [731, 22] width 58 height 22
click at [711, 81] on button "Add new" at bounding box center [719, 76] width 61 height 20
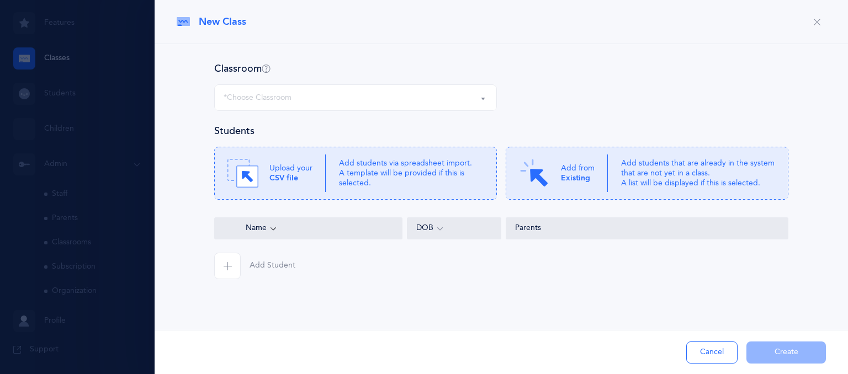
click at [474, 98] on div "*Choose Classroom" at bounding box center [356, 97] width 264 height 19
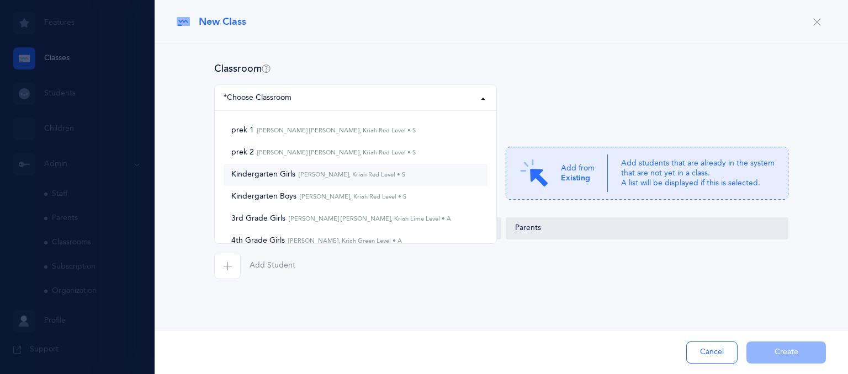
click at [377, 174] on small "Chaya Deray, Kriah Red Level • S" at bounding box center [350, 174] width 110 height 7
select select "1183"
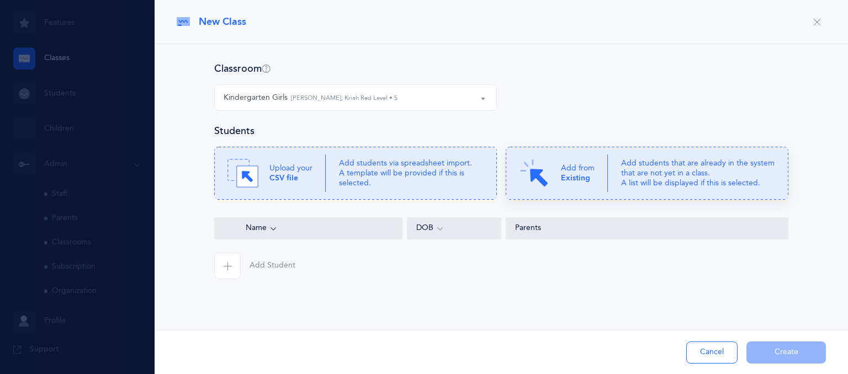
click at [557, 165] on div "Add from Existing" at bounding box center [563, 173] width 89 height 31
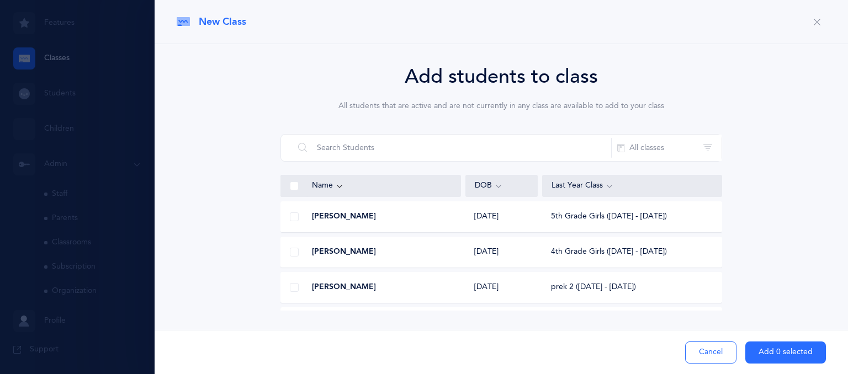
click at [293, 186] on span at bounding box center [294, 186] width 9 height 9
click at [0, 0] on input "checkbox" at bounding box center [0, 0] width 0 height 0
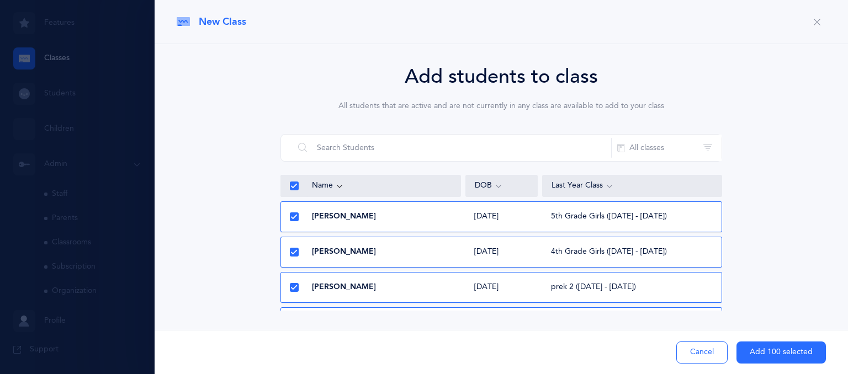
click at [293, 186] on icon at bounding box center [294, 186] width 6 height 6
click at [0, 0] on input "checkbox" at bounding box center [0, 0] width 0 height 0
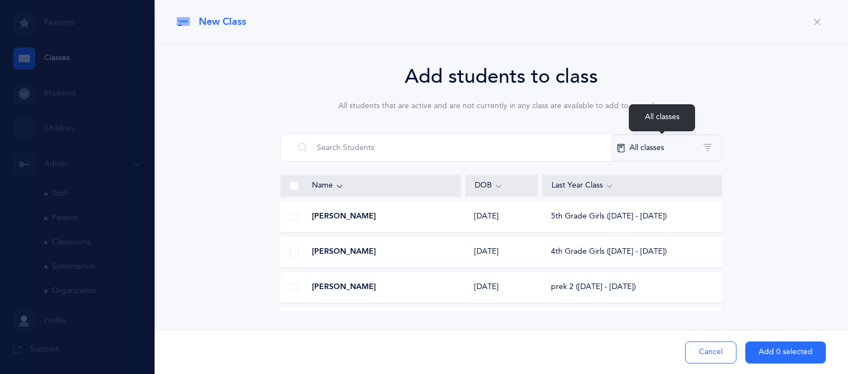
click at [653, 148] on button "All classes" at bounding box center [666, 148] width 110 height 27
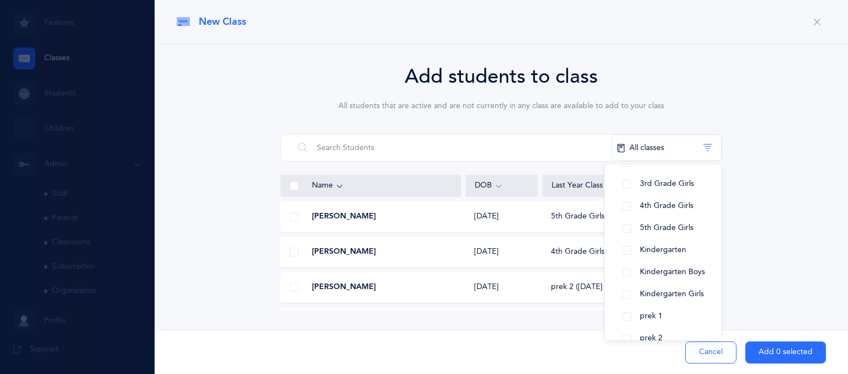
scroll to position [115, 0]
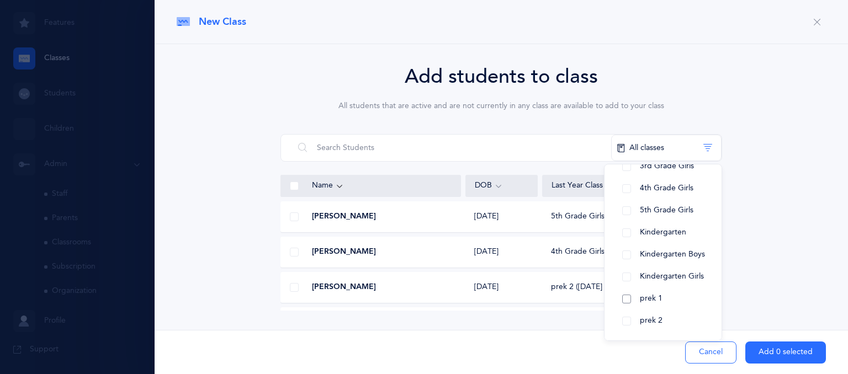
click at [647, 301] on span "prek 1" at bounding box center [651, 298] width 23 height 9
click at [570, 323] on div "Add students to class All students that are active and are not currently in any…" at bounding box center [502, 208] width 694 height 329
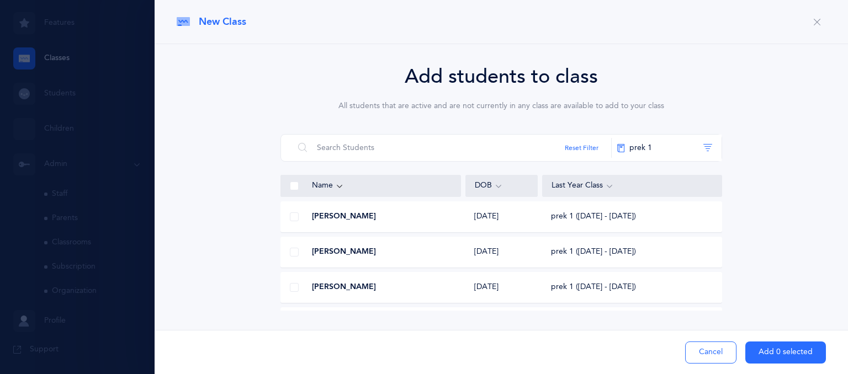
click at [293, 186] on span at bounding box center [294, 186] width 9 height 9
click at [0, 0] on input "checkbox" at bounding box center [0, 0] width 0 height 0
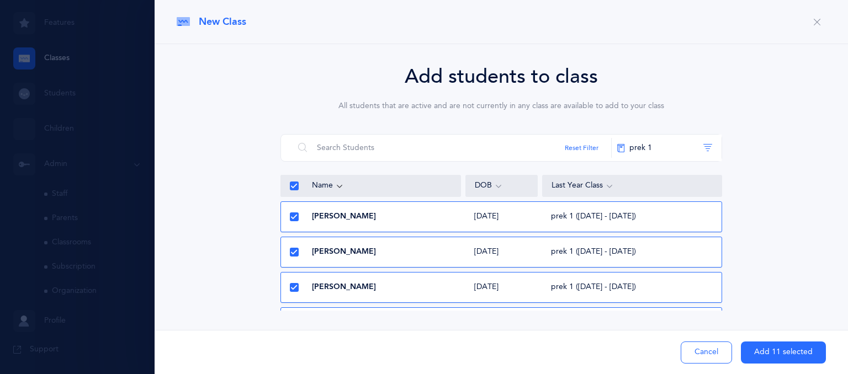
click at [294, 217] on icon at bounding box center [294, 217] width 6 height 6
click at [0, 0] on input "checkbox" at bounding box center [0, 0] width 0 height 0
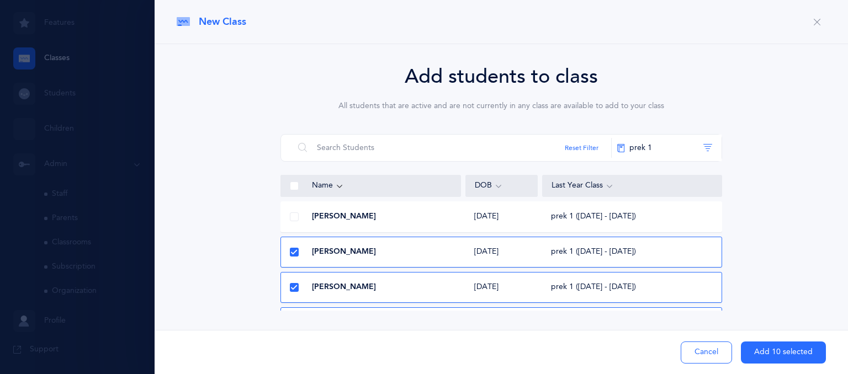
click at [293, 292] on span at bounding box center [294, 287] width 9 height 9
click at [0, 0] on input "checkbox" at bounding box center [0, 0] width 0 height 0
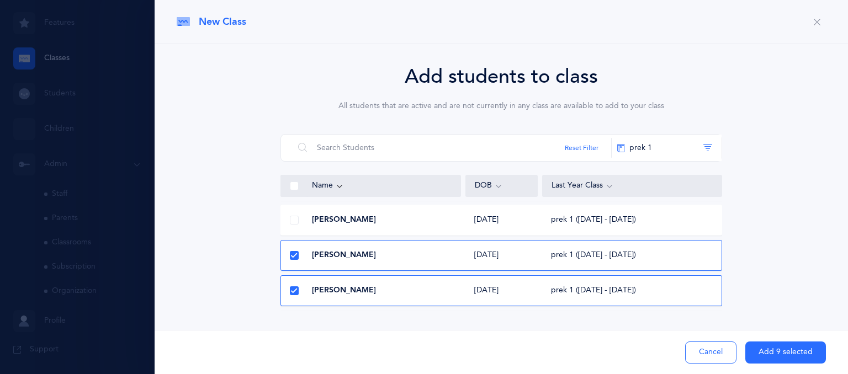
click at [294, 257] on icon at bounding box center [294, 256] width 6 height 6
click at [0, 0] on input "checkbox" at bounding box center [0, 0] width 0 height 0
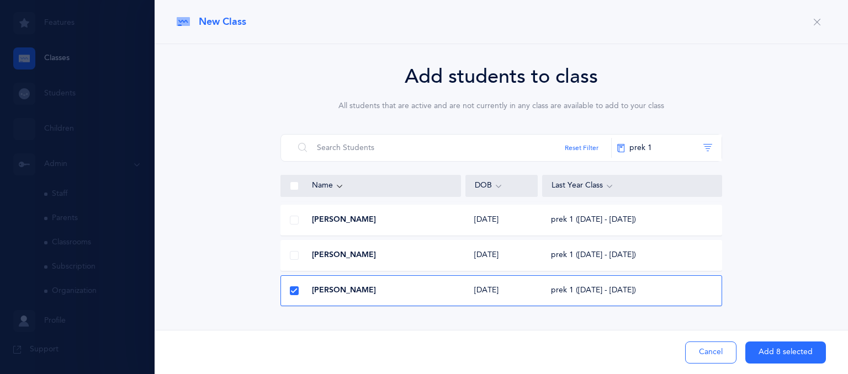
click at [294, 287] on span at bounding box center [294, 291] width 9 height 9
click at [0, 0] on input "checkbox" at bounding box center [0, 0] width 0 height 0
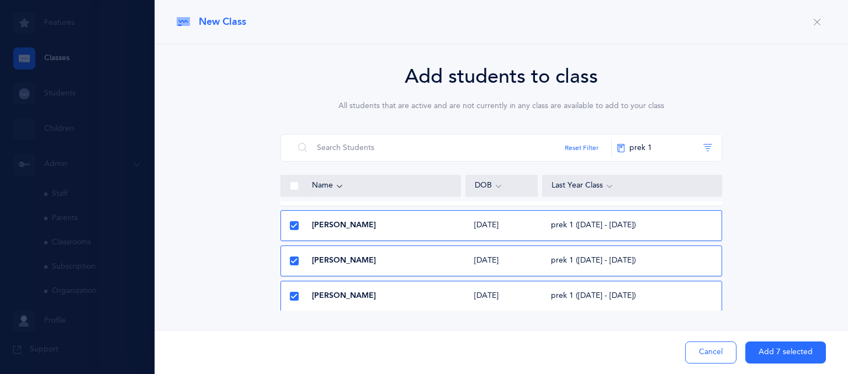
scroll to position [178, 0]
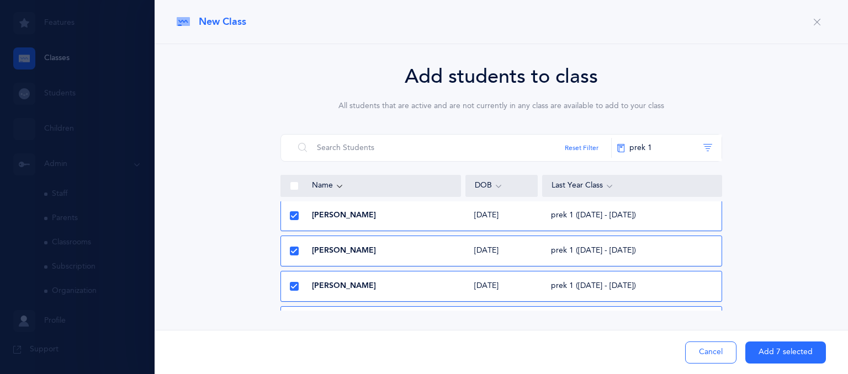
click at [297, 220] on div at bounding box center [294, 216] width 27 height 22
click at [293, 251] on icon at bounding box center [294, 252] width 6 height 6
click at [0, 0] on input "checkbox" at bounding box center [0, 0] width 0 height 0
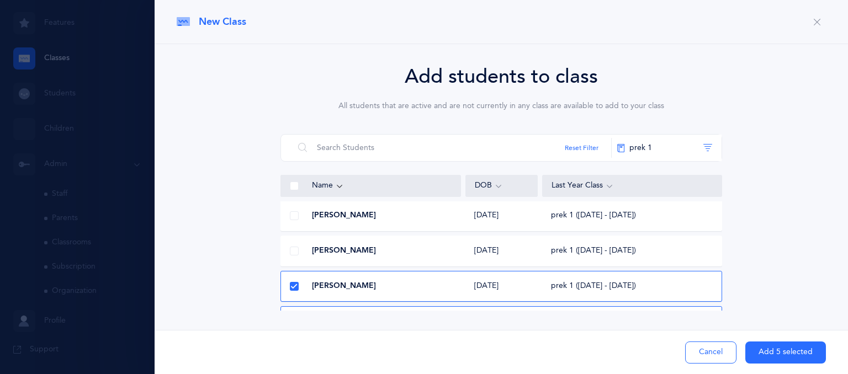
click at [294, 281] on div at bounding box center [294, 287] width 27 height 22
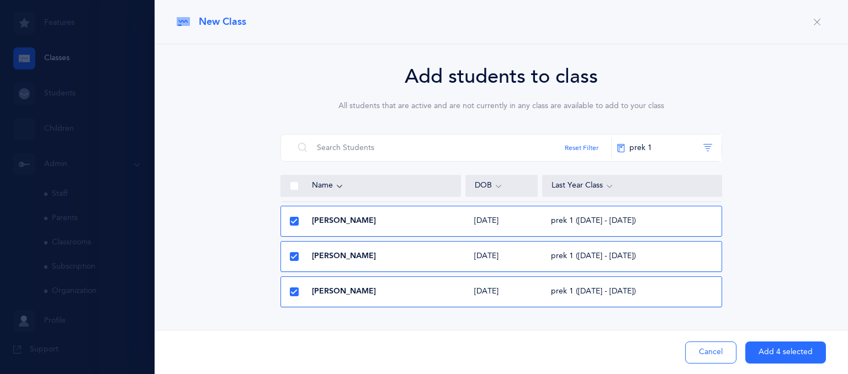
scroll to position [279, 0]
click at [294, 220] on icon at bounding box center [294, 221] width 6 height 6
click at [0, 0] on input "checkbox" at bounding box center [0, 0] width 0 height 0
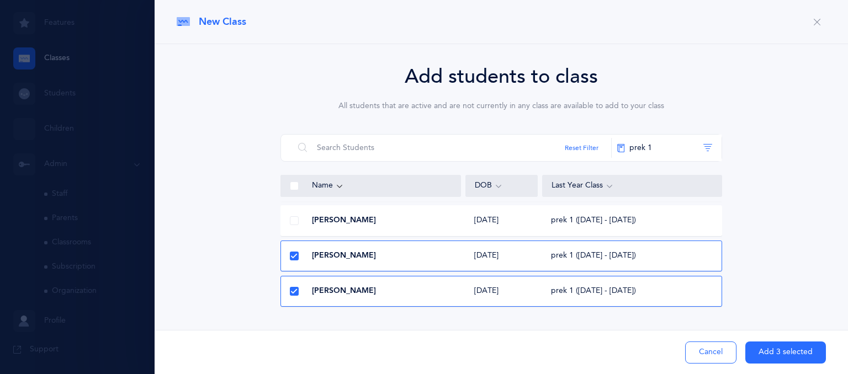
click at [291, 255] on icon at bounding box center [294, 256] width 6 height 6
click at [0, 0] on input "checkbox" at bounding box center [0, 0] width 0 height 0
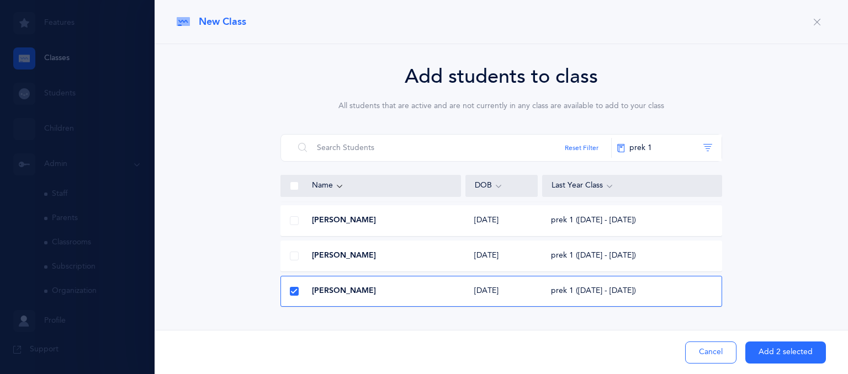
click at [295, 289] on icon at bounding box center [294, 292] width 6 height 6
click at [0, 0] on input "checkbox" at bounding box center [0, 0] width 0 height 0
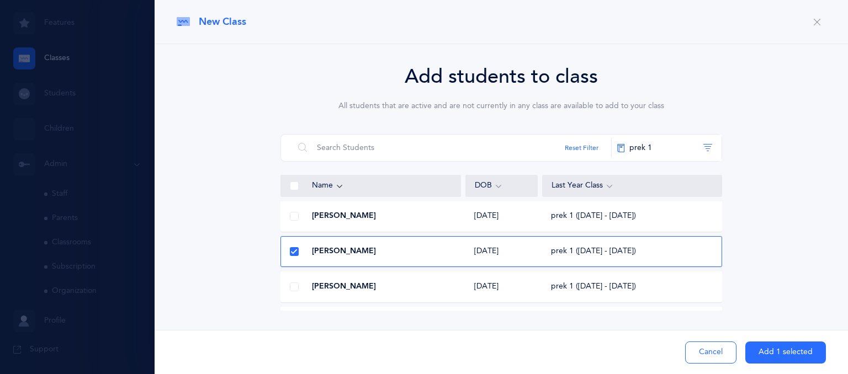
scroll to position [0, 0]
click at [765, 353] on button "Add 1 selected" at bounding box center [786, 353] width 81 height 22
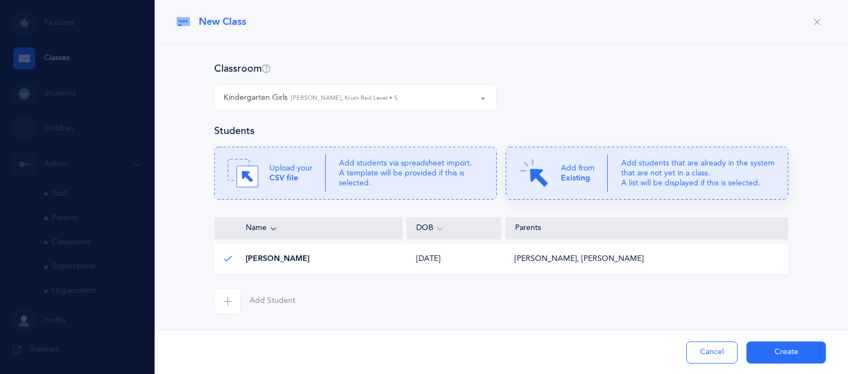
click at [579, 171] on p "Add from Existing" at bounding box center [578, 173] width 34 height 20
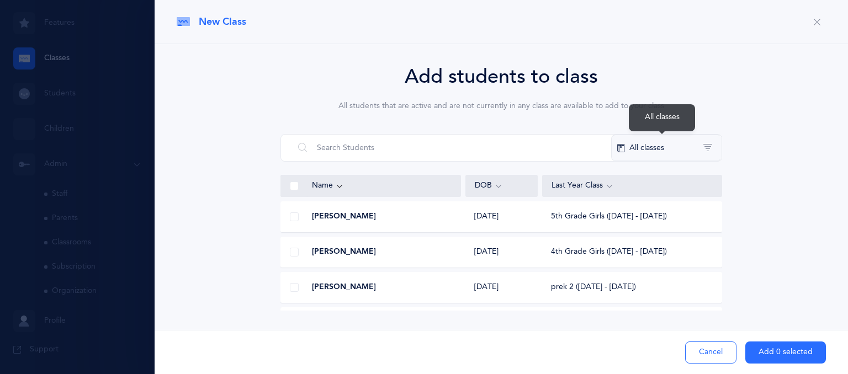
click at [661, 148] on button "All classes" at bounding box center [666, 148] width 110 height 27
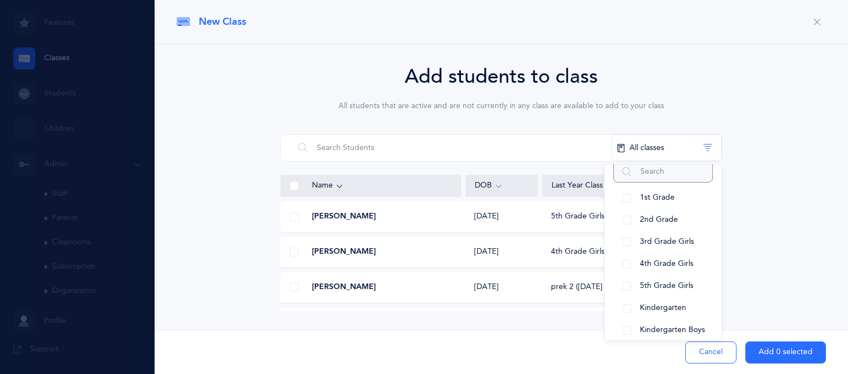
scroll to position [115, 0]
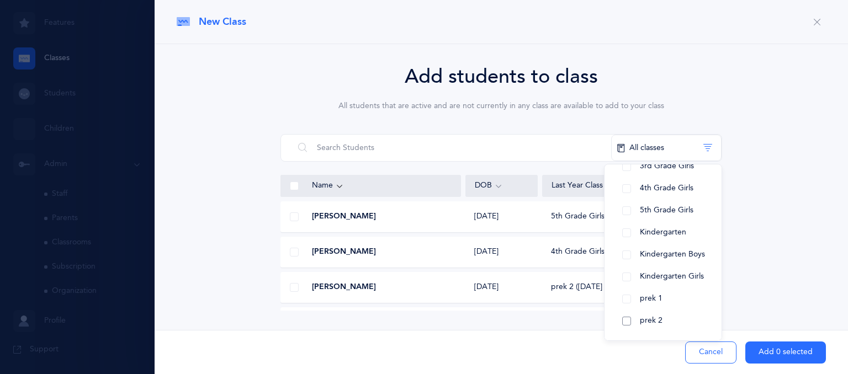
click at [669, 317] on button "prek 2" at bounding box center [663, 321] width 99 height 22
click at [294, 188] on span at bounding box center [294, 186] width 9 height 9
click at [0, 0] on input "checkbox" at bounding box center [0, 0] width 0 height 0
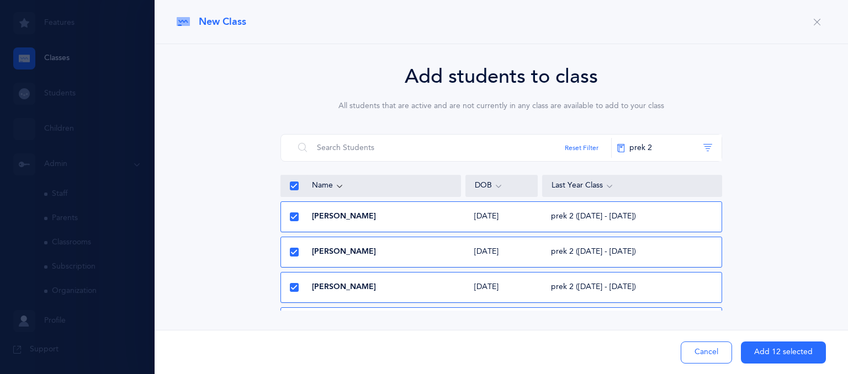
click at [294, 188] on icon at bounding box center [294, 186] width 6 height 6
click at [0, 0] on input "checkbox" at bounding box center [0, 0] width 0 height 0
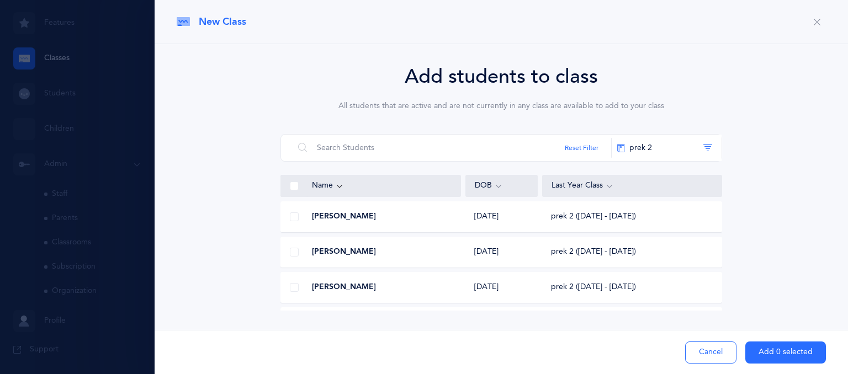
click at [294, 188] on span at bounding box center [294, 186] width 9 height 9
click at [0, 0] on input "checkbox" at bounding box center [0, 0] width 0 height 0
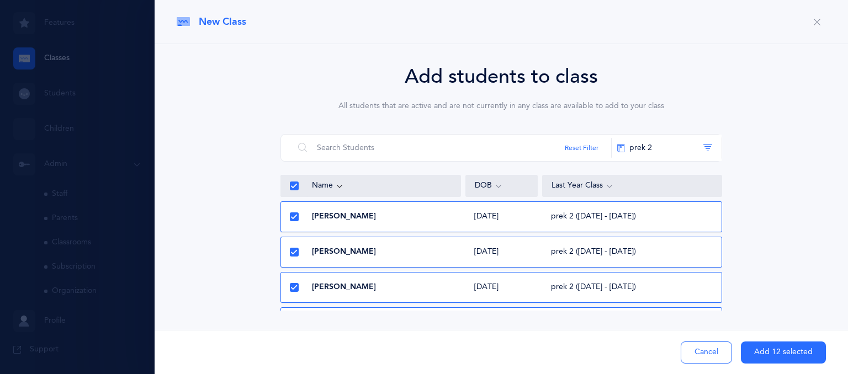
click at [298, 251] on span at bounding box center [294, 252] width 9 height 9
click at [0, 0] on input "checkbox" at bounding box center [0, 0] width 0 height 0
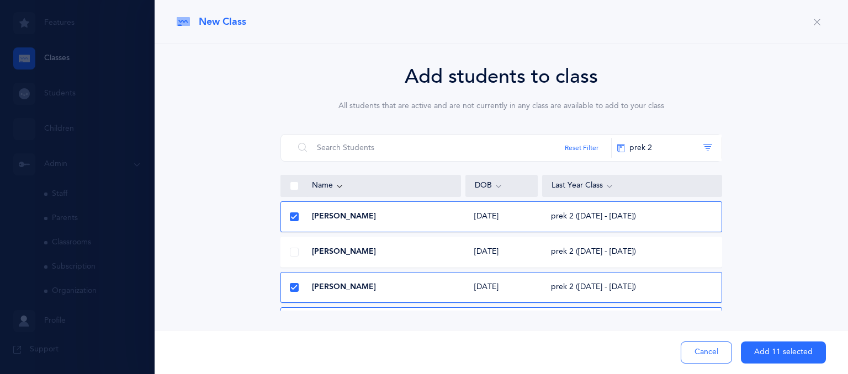
click at [293, 286] on icon at bounding box center [294, 288] width 6 height 6
click at [0, 0] on input "checkbox" at bounding box center [0, 0] width 0 height 0
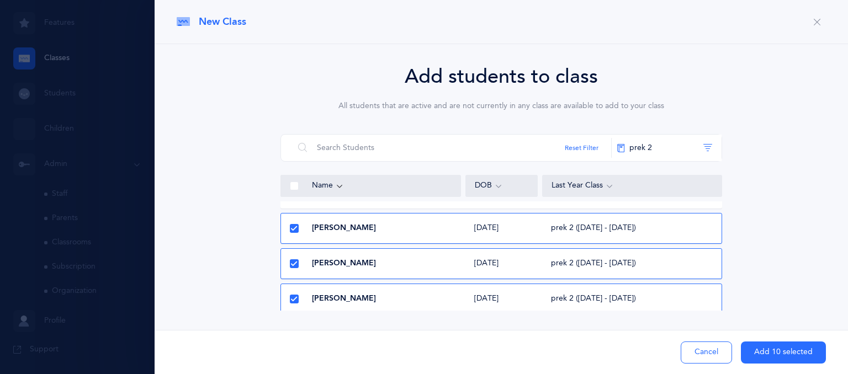
scroll to position [103, 0]
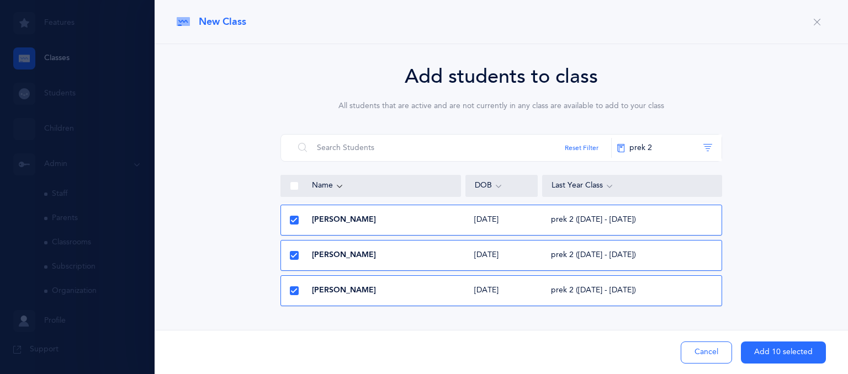
click at [294, 219] on icon at bounding box center [294, 221] width 6 height 6
click at [0, 0] on input "checkbox" at bounding box center [0, 0] width 0 height 0
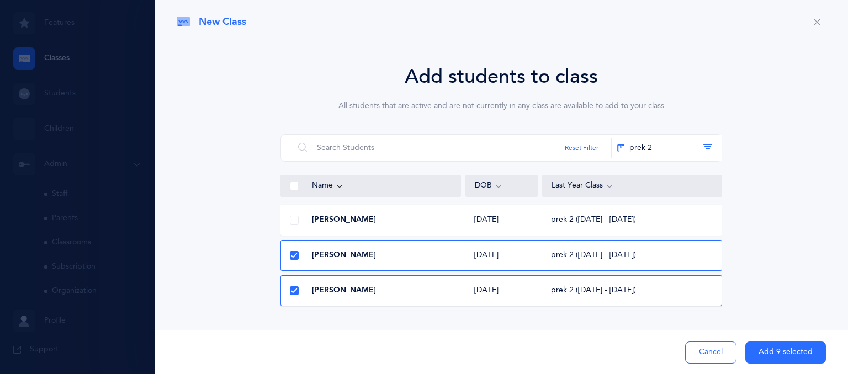
click at [299, 258] on div at bounding box center [294, 256] width 27 height 22
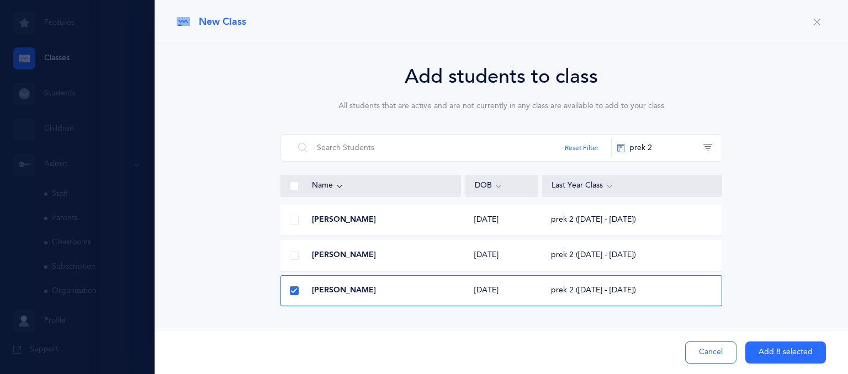
click at [292, 287] on span at bounding box center [294, 291] width 9 height 9
click at [0, 0] on input "checkbox" at bounding box center [0, 0] width 0 height 0
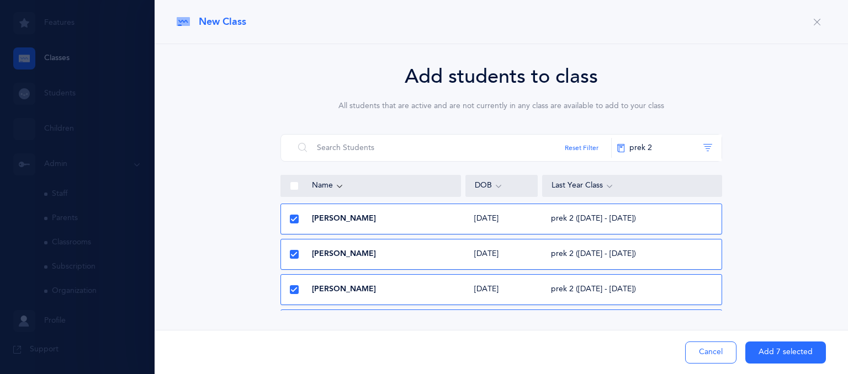
scroll to position [212, 0]
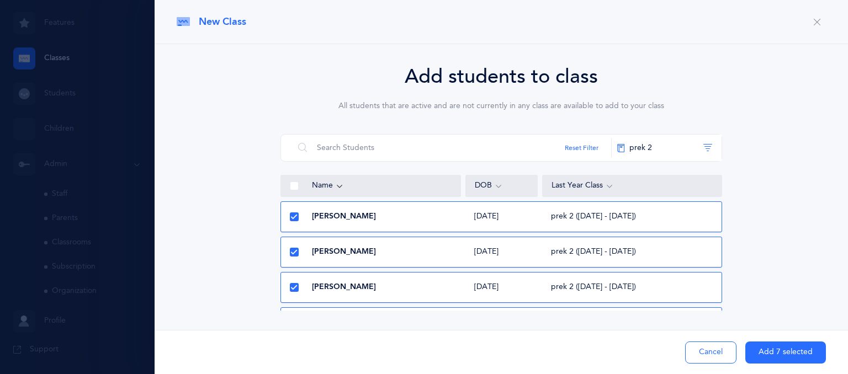
click at [294, 214] on icon at bounding box center [294, 217] width 6 height 6
click at [0, 0] on input "checkbox" at bounding box center [0, 0] width 0 height 0
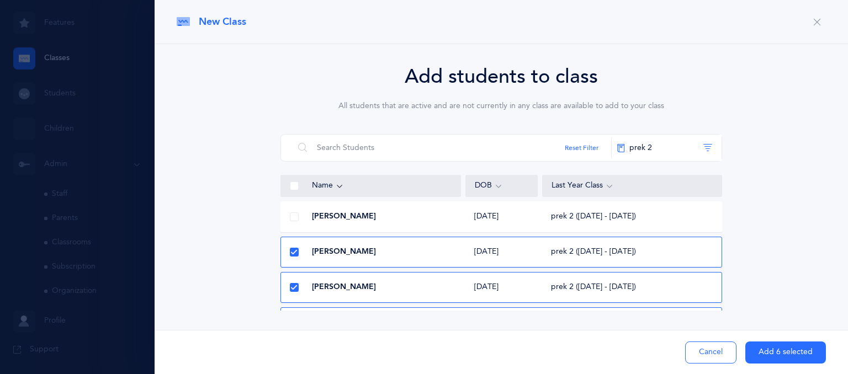
click at [297, 284] on span at bounding box center [294, 287] width 9 height 9
click at [0, 0] on input "checkbox" at bounding box center [0, 0] width 0 height 0
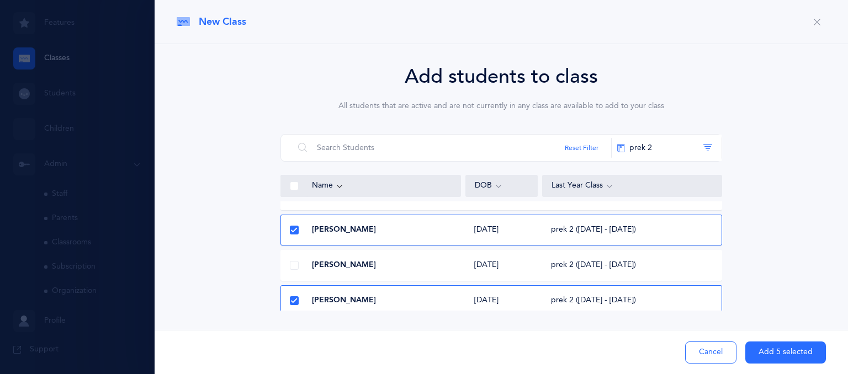
scroll to position [314, 0]
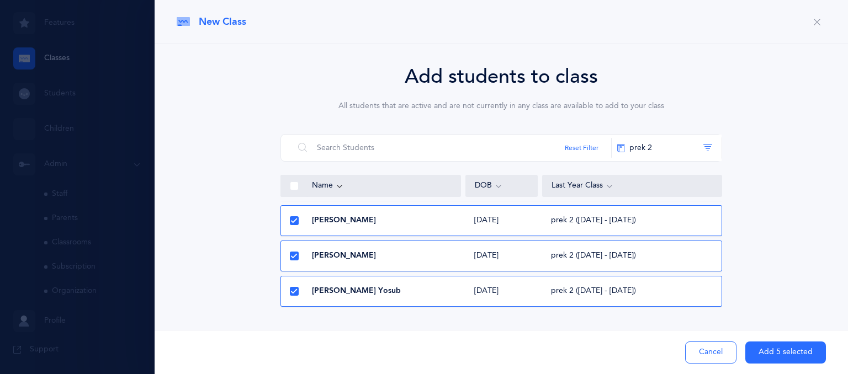
click at [294, 219] on icon at bounding box center [294, 221] width 6 height 6
click at [0, 0] on input "checkbox" at bounding box center [0, 0] width 0 height 0
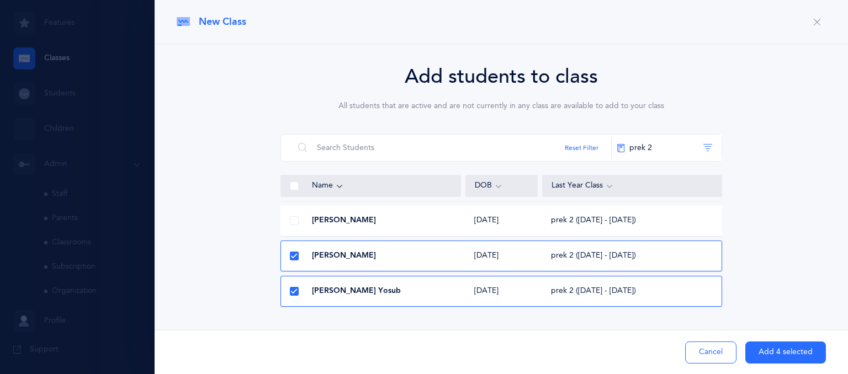
click at [295, 253] on icon at bounding box center [294, 256] width 6 height 6
click at [0, 0] on input "checkbox" at bounding box center [0, 0] width 0 height 0
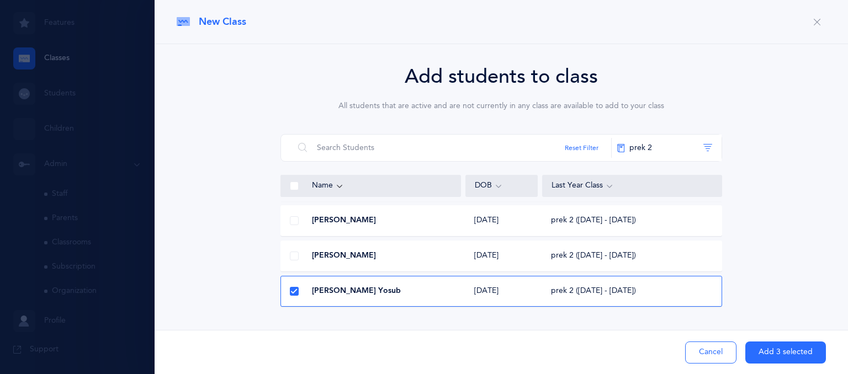
click at [763, 351] on button "Add 3 selected" at bounding box center [786, 353] width 81 height 22
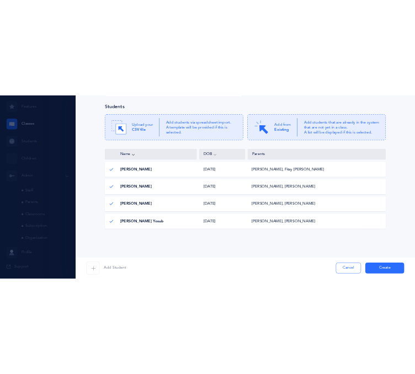
scroll to position [0, 0]
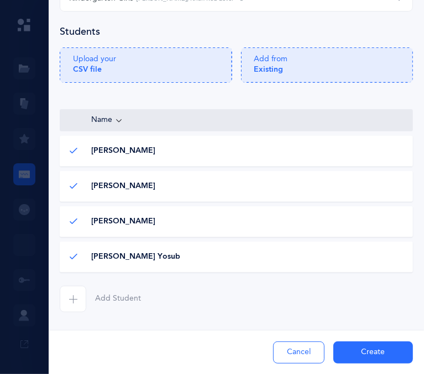
click at [340, 354] on button "Create" at bounding box center [373, 353] width 80 height 22
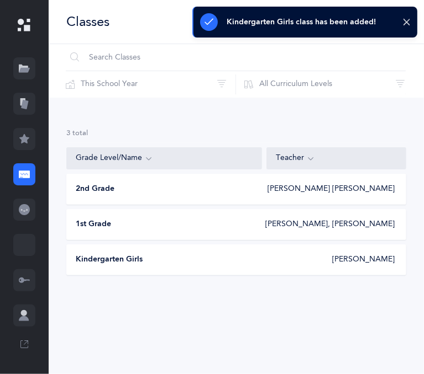
click at [203, 255] on div "Kindergarten Girls" at bounding box center [150, 260] width 166 height 11
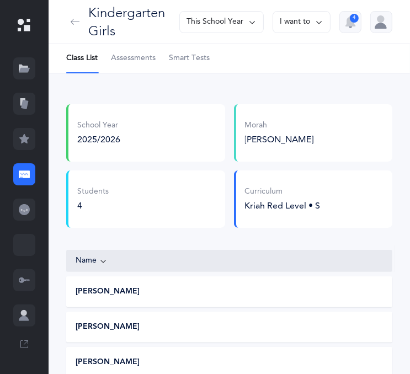
click at [318, 22] on icon at bounding box center [319, 22] width 9 height 12
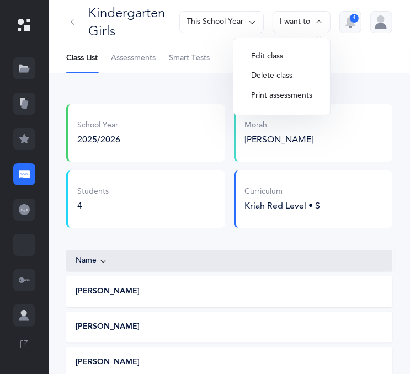
click at [288, 54] on button "Edit class" at bounding box center [281, 57] width 79 height 20
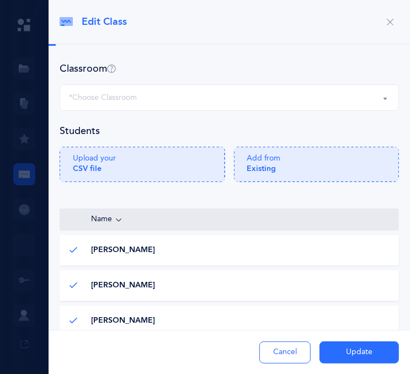
select select "1183"
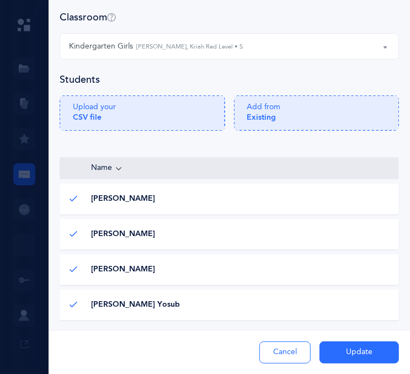
scroll to position [99, 0]
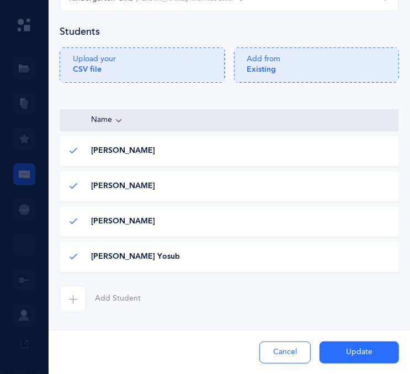
click at [70, 295] on icon "button" at bounding box center [72, 299] width 9 height 9
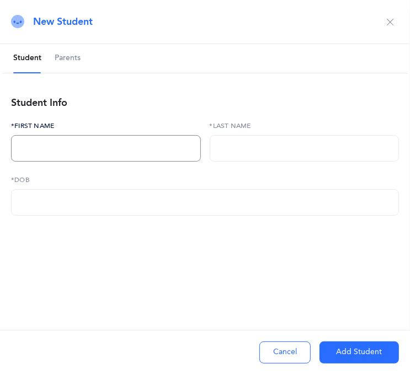
click at [33, 146] on input "text" at bounding box center [106, 148] width 190 height 27
type input "Batsheva"
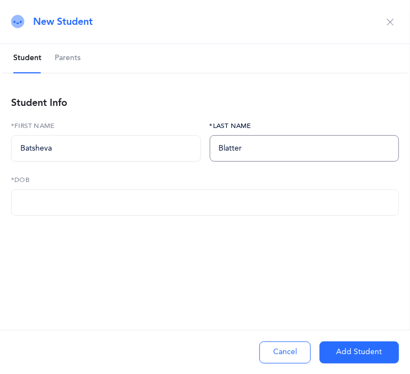
type input "Blatter"
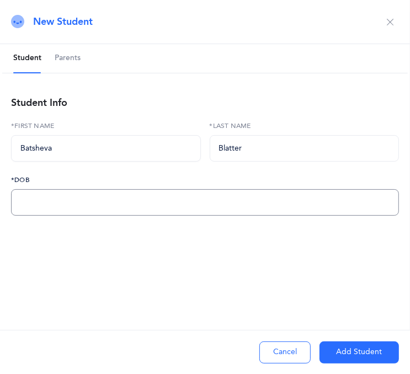
paste input "92/02/0YYY"
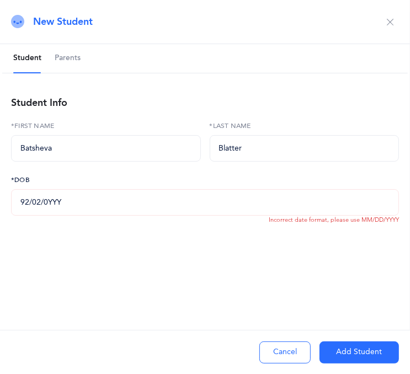
drag, startPoint x: 86, startPoint y: 204, endPoint x: -1, endPoint y: 202, distance: 86.7
click at [0, 202] on html "Chana Hinda Rivkin Resources Resources Flashcards Flashcards Features Features …" at bounding box center [205, 231] width 410 height 462
type input "01/09/2020"
click at [339, 354] on button "Add Student" at bounding box center [360, 353] width 80 height 22
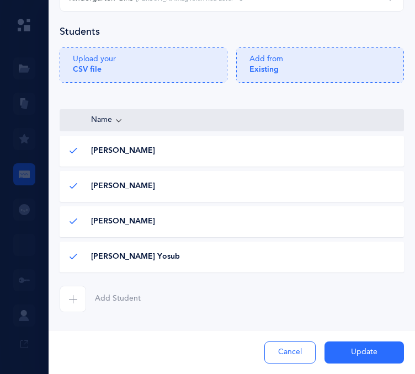
scroll to position [155, 0]
click at [70, 297] on icon "button" at bounding box center [72, 299] width 9 height 9
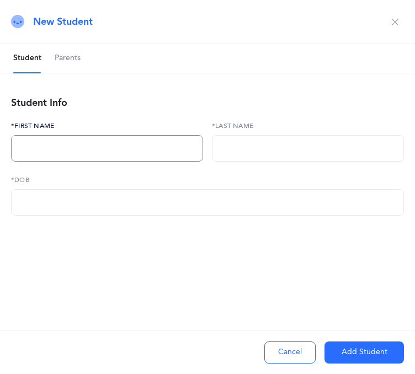
click at [77, 148] on input "text" at bounding box center [107, 148] width 192 height 27
type input "Itta Rivkah"
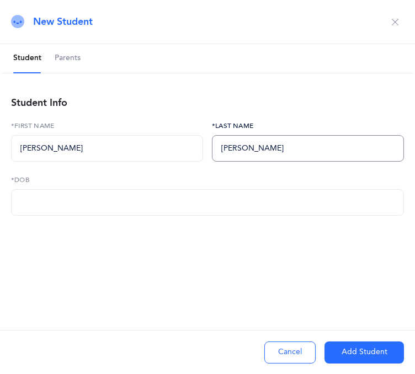
type input "Schochet"
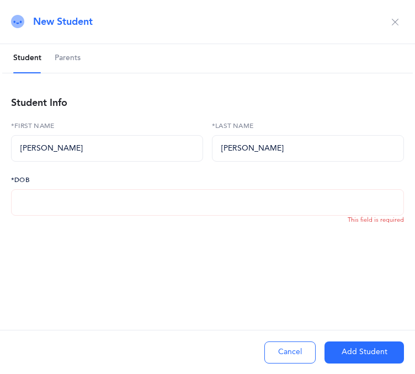
click at [71, 204] on input "text" at bounding box center [207, 202] width 393 height 27
type input "02/07/2020"
click at [341, 354] on button "Add Student" at bounding box center [365, 353] width 80 height 22
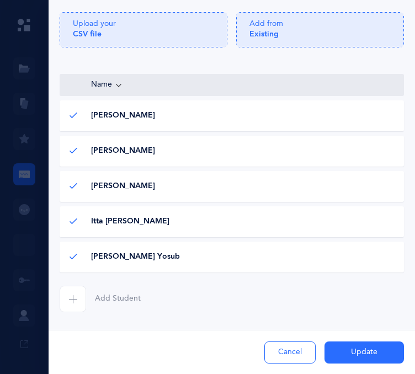
scroll to position [190, 0]
click at [129, 298] on span "Add Student" at bounding box center [118, 299] width 46 height 11
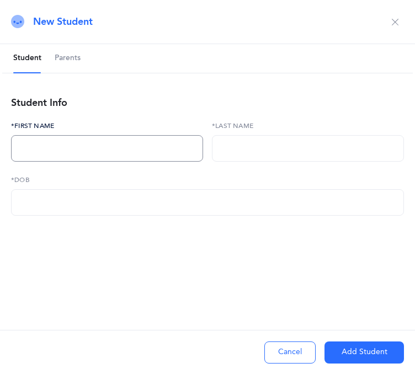
click at [38, 145] on input "text" at bounding box center [107, 148] width 192 height 27
type input "Zissel"
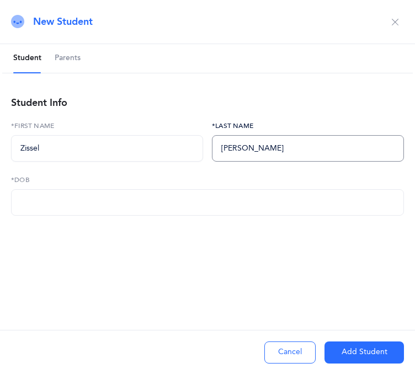
type input "Bialo"
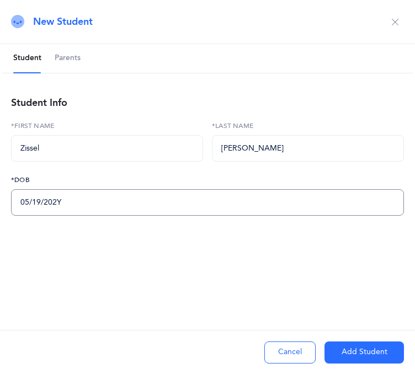
type input "05/19/2020"
click at [334, 351] on button "Add Student" at bounding box center [365, 353] width 80 height 22
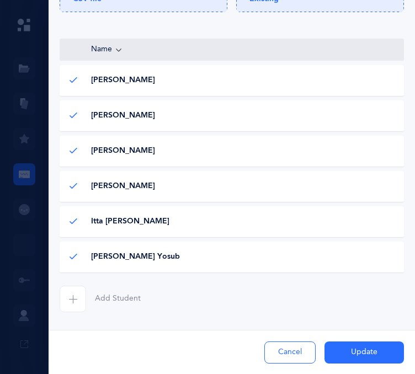
click at [336, 346] on button "Update" at bounding box center [365, 353] width 80 height 22
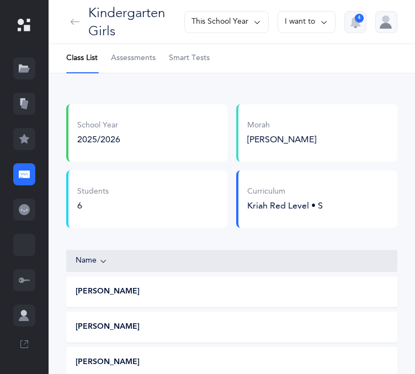
click at [316, 27] on button "I want to" at bounding box center [307, 22] width 58 height 22
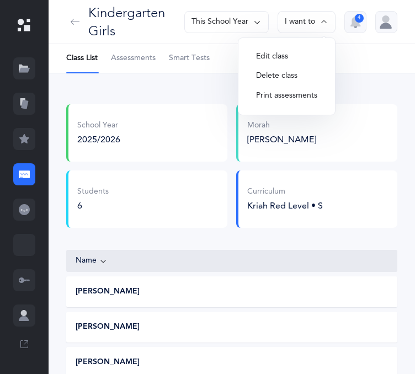
click at [281, 55] on button "Edit class" at bounding box center [286, 57] width 79 height 20
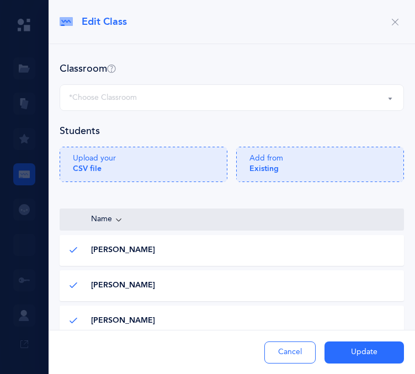
select select "1183"
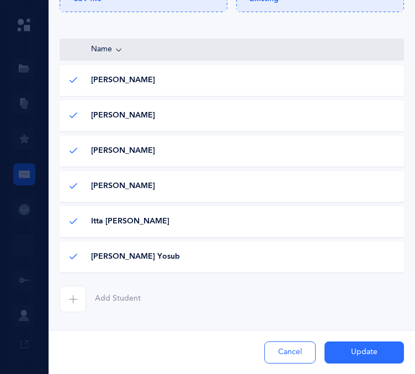
scroll to position [225, 0]
click at [146, 294] on div "Add Student" at bounding box center [232, 294] width 345 height 35
click at [71, 301] on icon "button" at bounding box center [72, 299] width 9 height 9
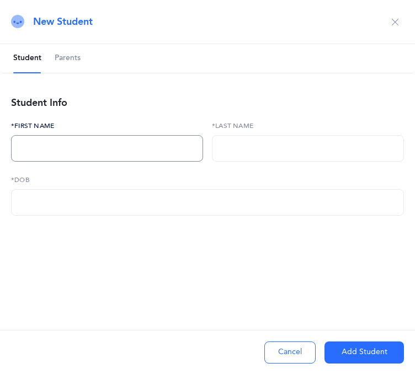
click at [39, 147] on input "text" at bounding box center [107, 148] width 192 height 27
type input "Chana"
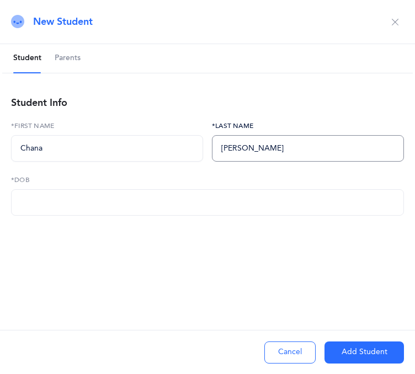
type input "Shemtov"
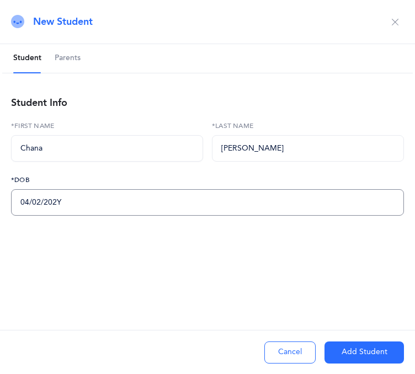
type input "04/02/2020"
click at [339, 345] on button "Add Student" at bounding box center [365, 353] width 80 height 22
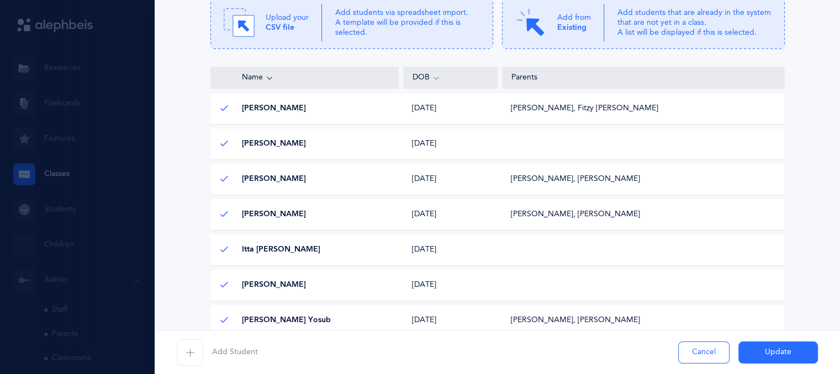
scroll to position [214, 0]
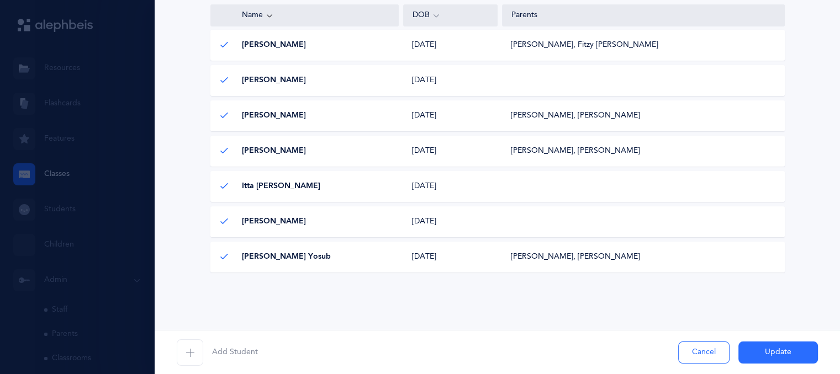
click at [764, 354] on button "Update" at bounding box center [778, 353] width 80 height 22
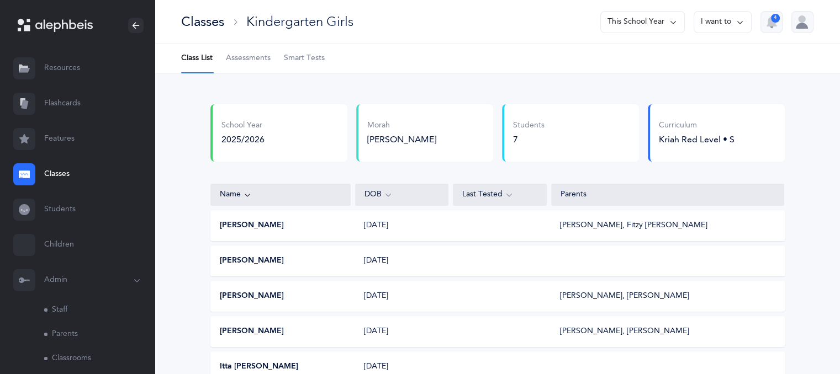
click at [689, 131] on div "Curriculum Kriah Red Level • S" at bounding box center [697, 132] width 76 height 25
click at [725, 26] on button "I want to" at bounding box center [723, 22] width 58 height 22
click at [650, 22] on button "This School Year" at bounding box center [642, 22] width 84 height 22
click at [64, 358] on link "Classrooms" at bounding box center [99, 359] width 110 height 24
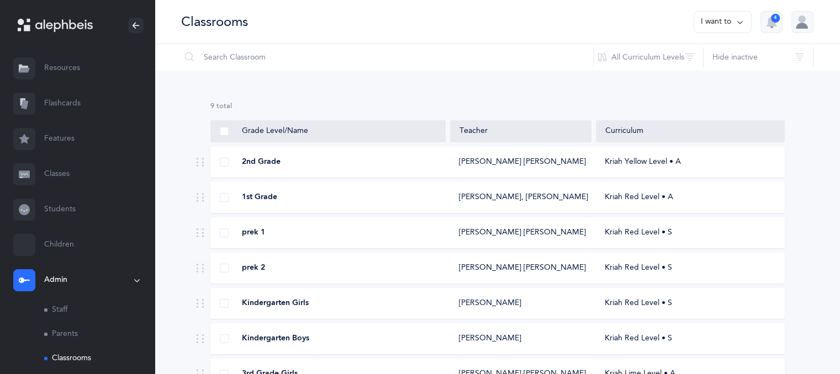
click at [301, 309] on div "Kindergarten Girls Chaya Deray Kriah Red Level • S" at bounding box center [497, 303] width 574 height 31
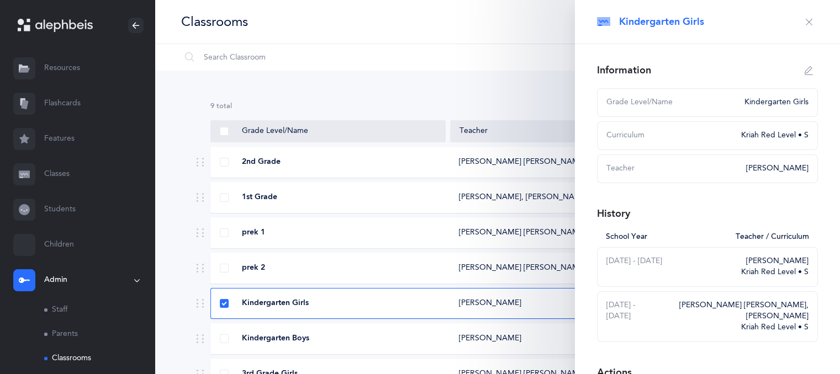
click at [751, 138] on div "Kriah Red Level • S" at bounding box center [771, 135] width 74 height 11
click at [800, 70] on button "button" at bounding box center [809, 71] width 18 height 18
type input "Kindergarten Girls"
select select "14"
select select "2664"
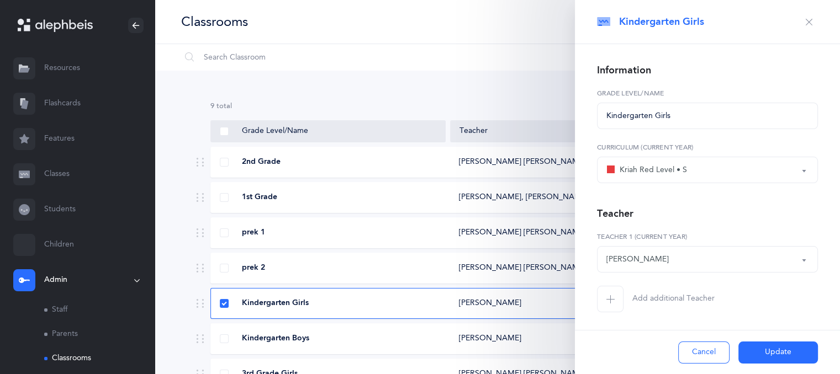
click at [796, 169] on button "Kriah Red Level • S" at bounding box center [707, 170] width 221 height 27
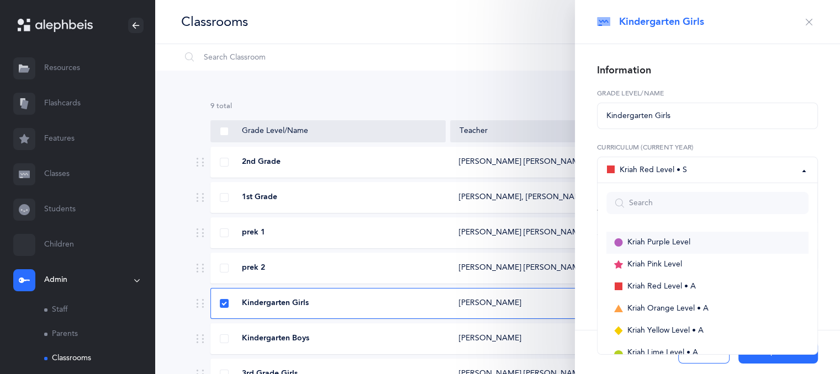
click at [671, 240] on span "Kriah Purple Level" at bounding box center [658, 243] width 63 height 10
select select "1"
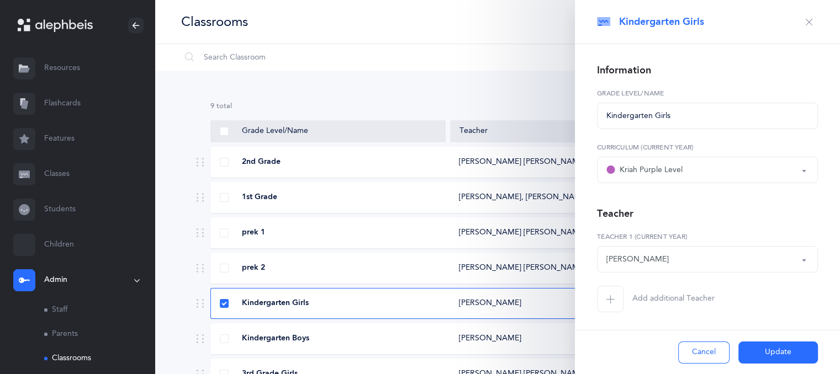
click at [771, 354] on button "Update" at bounding box center [778, 353] width 80 height 22
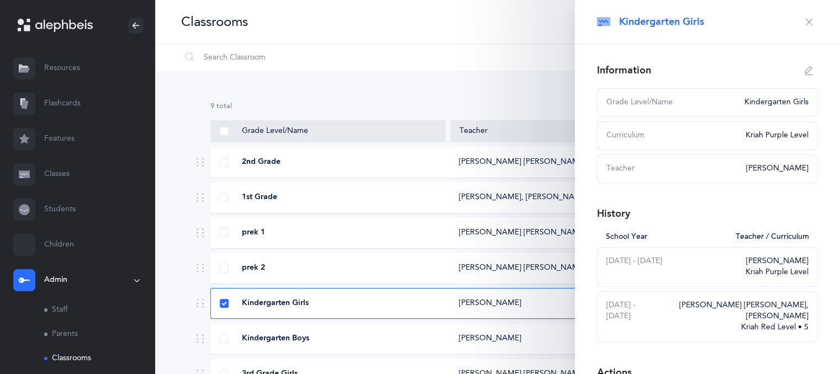
click at [805, 23] on icon "button" at bounding box center [809, 22] width 9 height 9
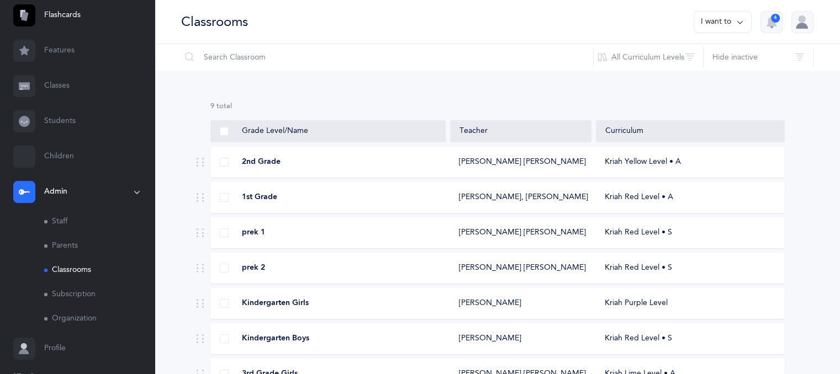
scroll to position [89, 0]
click at [736, 24] on icon at bounding box center [740, 22] width 9 height 12
click at [711, 54] on button "Add new classroom" at bounding box center [699, 57] width 86 height 20
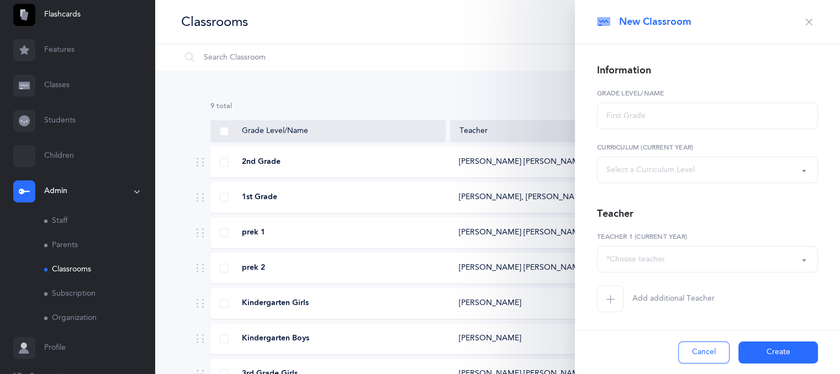
select select
click at [551, 51] on input "text" at bounding box center [387, 57] width 413 height 27
click at [805, 24] on icon "button" at bounding box center [809, 22] width 9 height 9
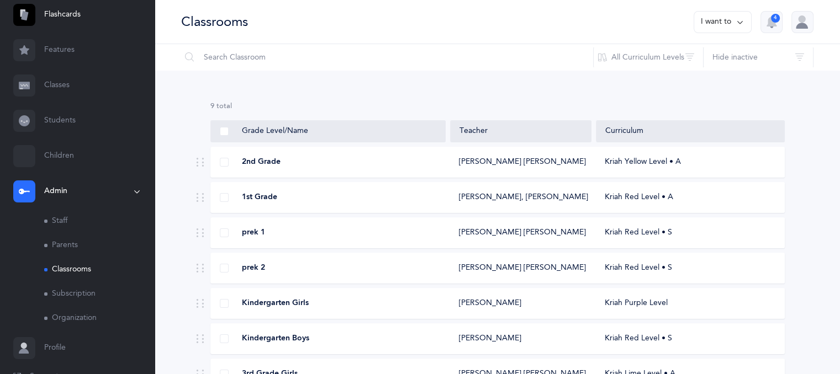
click at [481, 342] on div "Mendy Grifkin" at bounding box center [490, 339] width 62 height 11
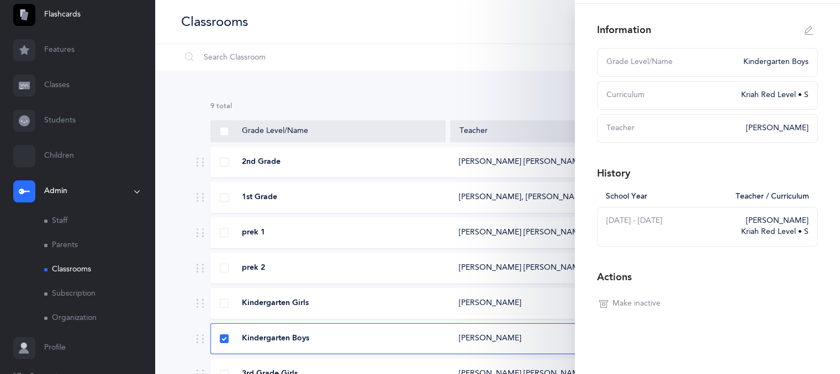
scroll to position [0, 0]
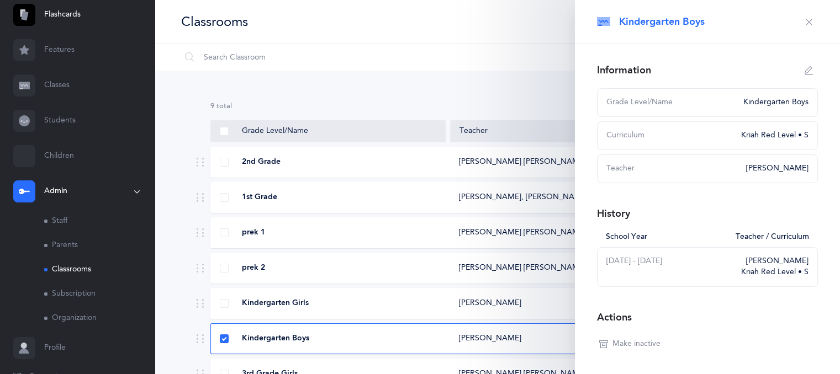
click at [805, 70] on icon "button" at bounding box center [809, 70] width 9 height 9
type input "Kindergarten Boys"
select select "14"
select select "2392"
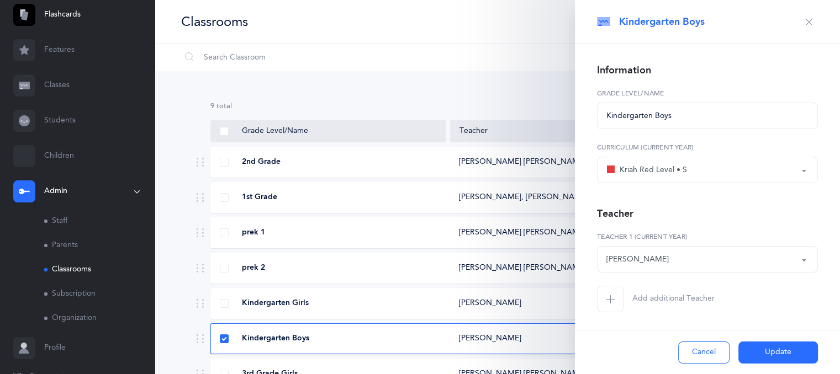
click at [697, 350] on button "Cancel" at bounding box center [703, 353] width 51 height 22
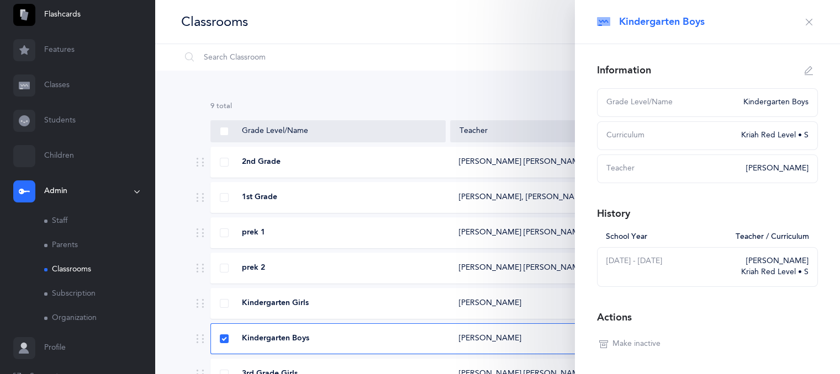
click at [805, 24] on icon "button" at bounding box center [809, 22] width 9 height 9
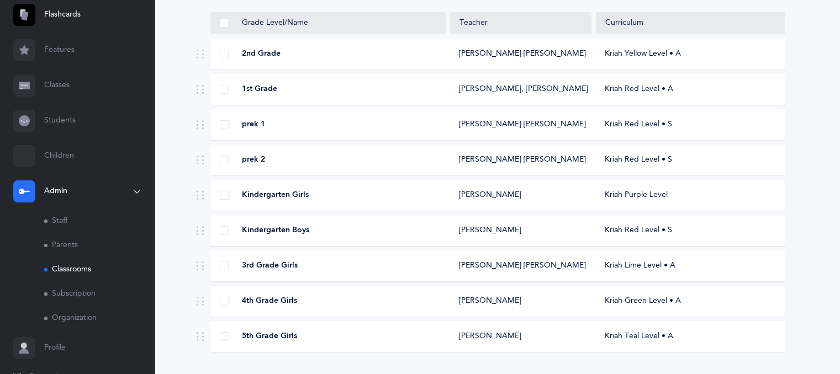
scroll to position [110, 0]
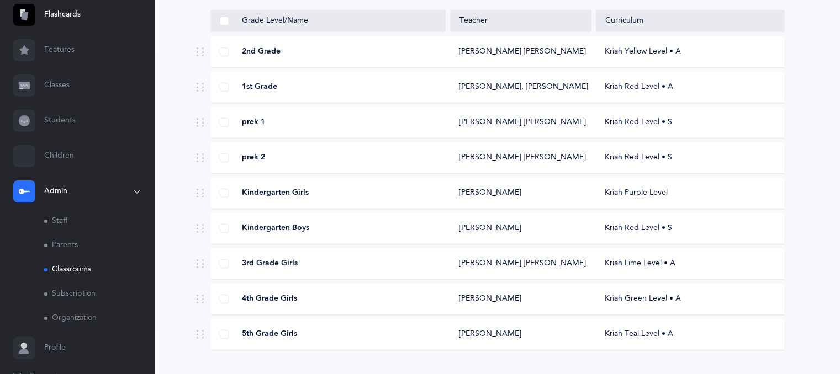
click at [62, 82] on link "Classes" at bounding box center [77, 85] width 155 height 35
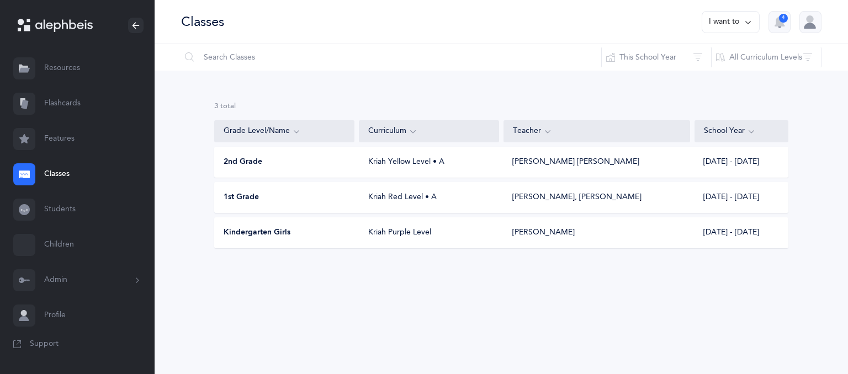
click at [726, 23] on button "I want to" at bounding box center [731, 22] width 58 height 22
click at [709, 73] on button "Add new" at bounding box center [719, 76] width 61 height 20
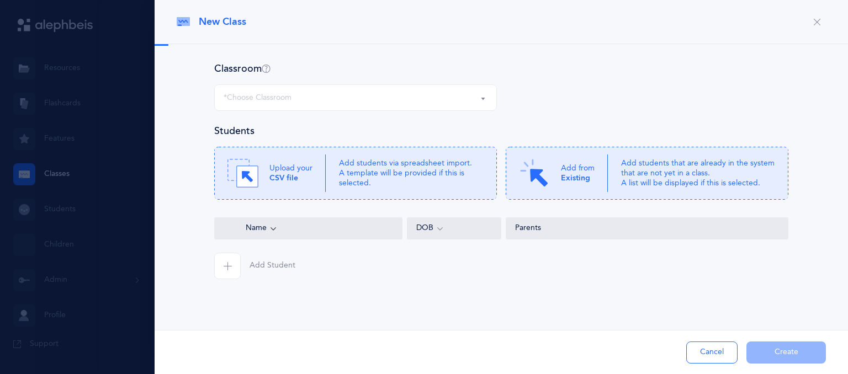
click at [395, 94] on div "*Choose Classroom" at bounding box center [356, 97] width 264 height 19
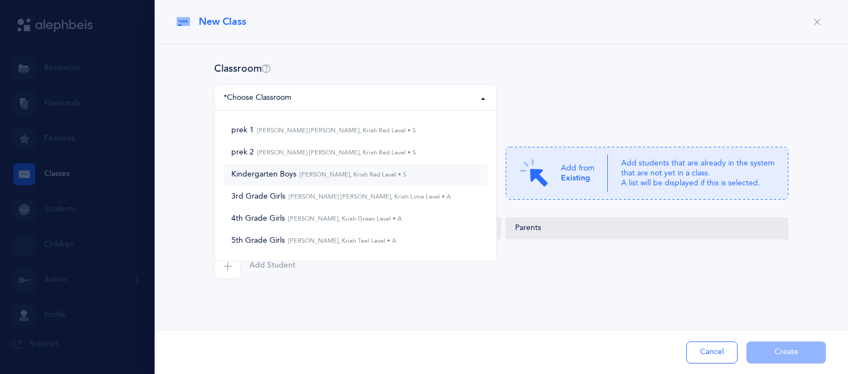
click at [412, 175] on link "Kindergarten Boys Mendy Grifkin, Kriah Red Level • S" at bounding box center [356, 175] width 264 height 22
select select "1184"
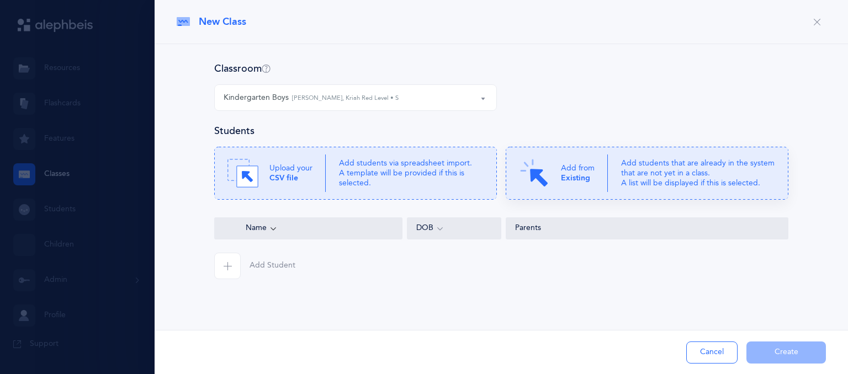
click at [562, 167] on p "Add from Existing" at bounding box center [578, 173] width 34 height 20
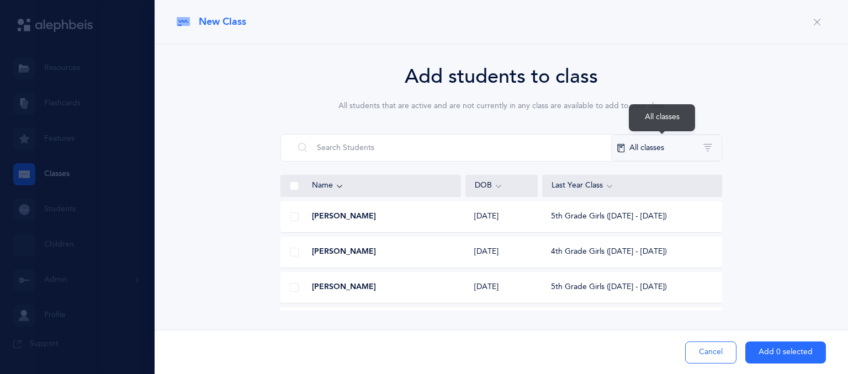
click at [646, 144] on button "All classes" at bounding box center [666, 148] width 110 height 27
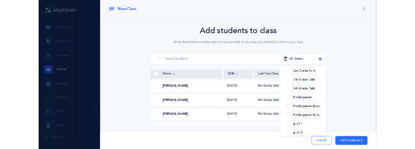
scroll to position [115, 0]
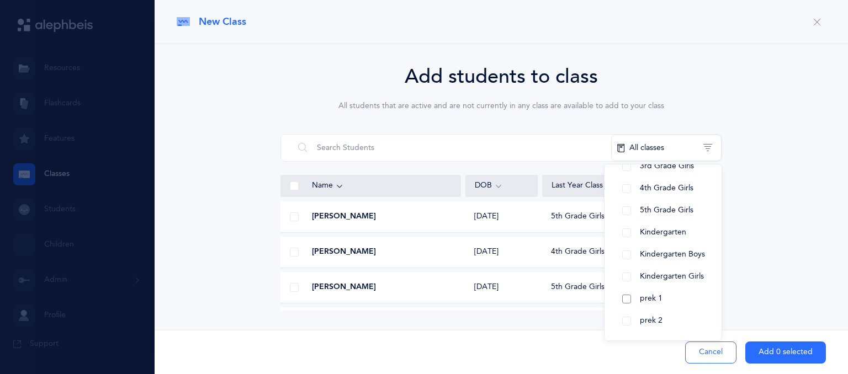
click at [664, 304] on button "prek 1" at bounding box center [663, 299] width 99 height 22
click at [627, 323] on button "prek 2" at bounding box center [663, 321] width 99 height 22
click at [568, 318] on div "Add students to class All students that are active and are not currently in any…" at bounding box center [502, 208] width 694 height 329
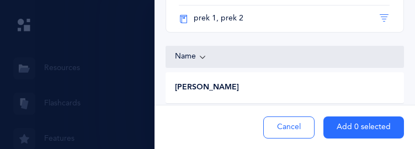
scroll to position [0, 0]
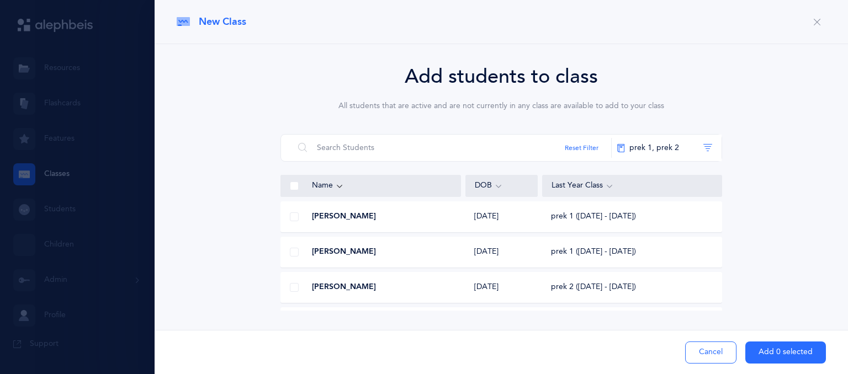
click at [296, 189] on span at bounding box center [294, 186] width 9 height 9
click at [0, 0] on input "checkbox" at bounding box center [0, 0] width 0 height 0
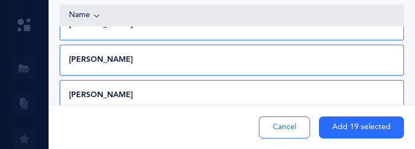
scroll to position [223, 0]
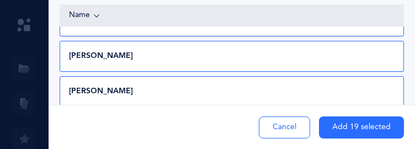
click at [378, 86] on div "Asher Fleischmann" at bounding box center [230, 91] width 341 height 11
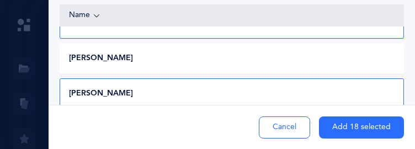
scroll to position [44, 0]
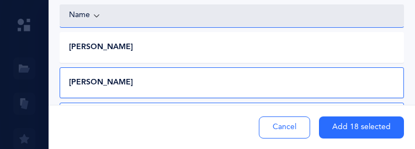
click at [376, 67] on div "Geula Shaina Gerlitzky 03/23/2020 prek 1 (2024 - 2025)" at bounding box center [232, 82] width 345 height 31
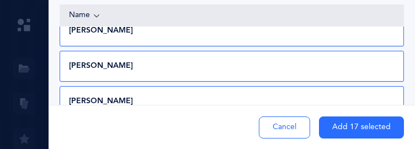
scroll to position [177, 0]
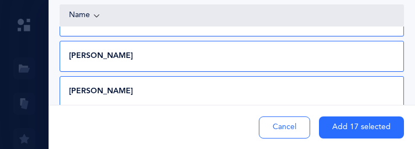
click at [382, 86] on div "Rosie Mindick" at bounding box center [230, 91] width 341 height 11
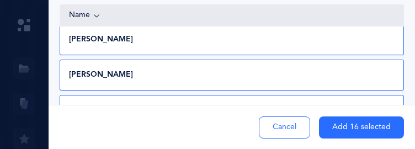
scroll to position [309, 0]
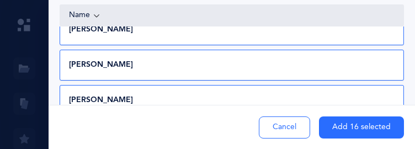
click at [366, 95] on div "Shaina Nessenoff" at bounding box center [230, 100] width 341 height 11
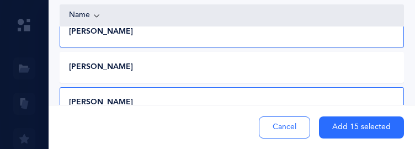
scroll to position [353, 0]
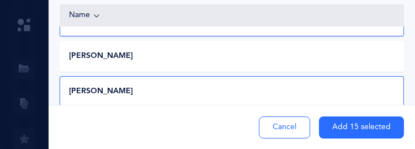
click at [371, 86] on div "Shaina Ovadia" at bounding box center [230, 91] width 341 height 11
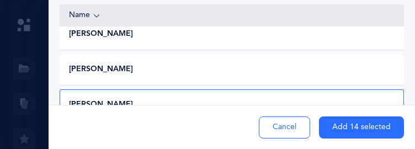
scroll to position [398, 0]
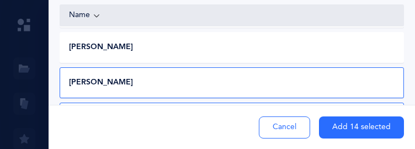
click at [367, 77] on div "Shmuel Ovadia" at bounding box center [230, 82] width 341 height 11
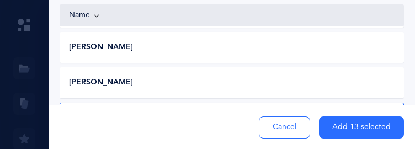
scroll to position [420, 0]
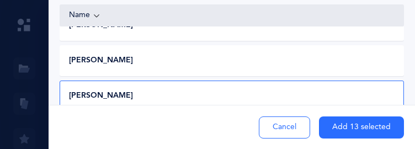
click at [375, 91] on div "Aliza Rivka Rice" at bounding box center [230, 96] width 341 height 11
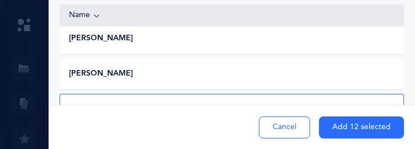
scroll to position [464, 0]
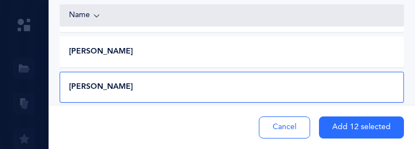
click at [376, 82] on div "Menachem Mendel Seigel" at bounding box center [230, 87] width 341 height 11
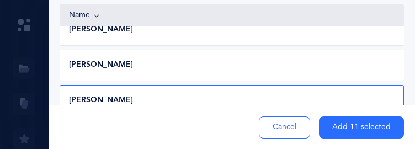
scroll to position [508, 0]
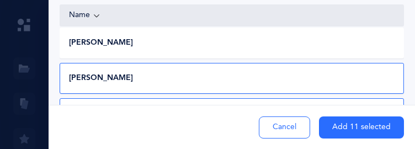
click at [368, 73] on div "Devorah Leah Silberstein" at bounding box center [230, 78] width 341 height 11
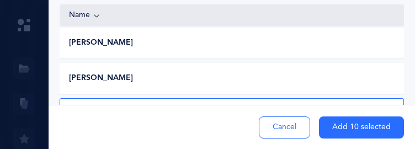
click at [382, 98] on div "Sholom Sirota 06/19/2020 prek 2 (2024 - 2025)" at bounding box center [232, 113] width 345 height 31
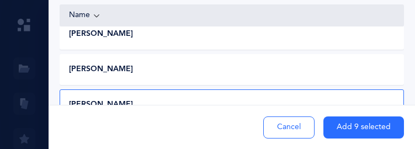
scroll to position [562, 0]
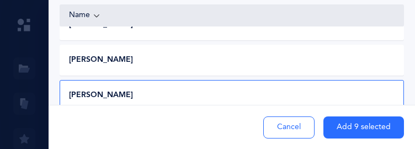
click at [380, 80] on div "Gittel Wajsbort 03/21/2020 prek 2 (2024 - 2025)" at bounding box center [232, 95] width 345 height 31
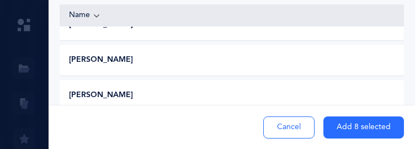
click at [341, 125] on button "Add 8 selected" at bounding box center [364, 128] width 81 height 22
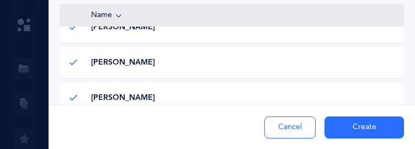
scroll to position [521, 0]
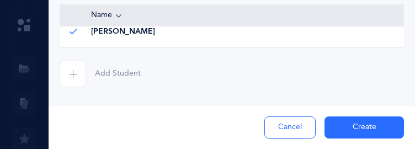
click at [75, 71] on icon "button" at bounding box center [72, 74] width 9 height 9
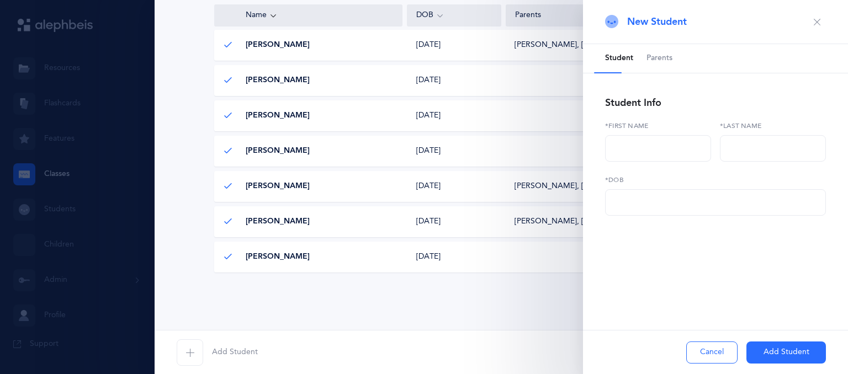
scroll to position [250, 0]
click at [817, 25] on icon "button" at bounding box center [817, 22] width 9 height 9
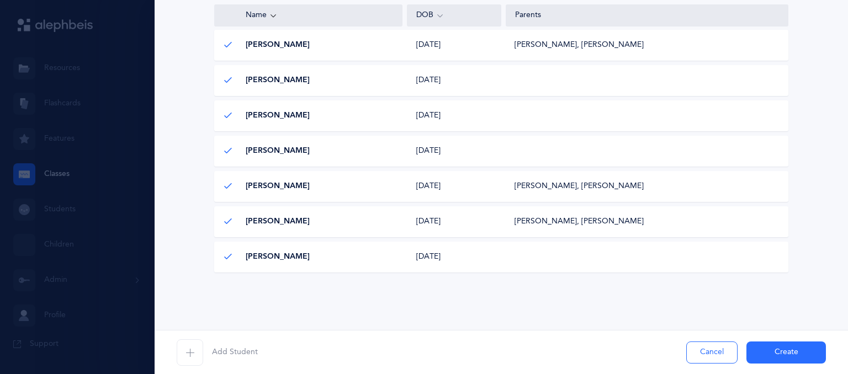
scroll to position [0, 0]
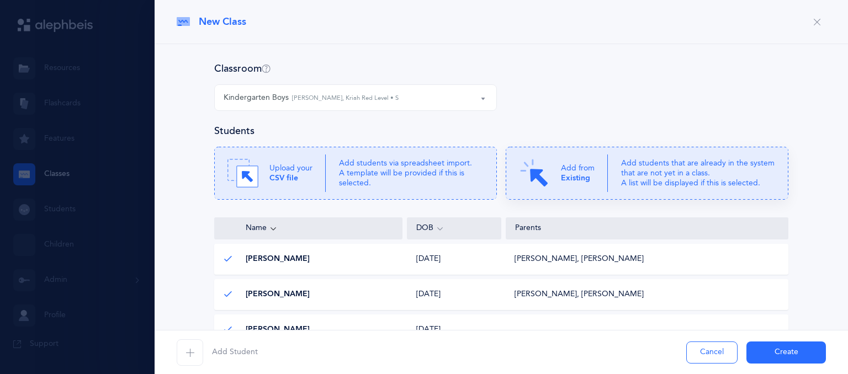
click at [596, 171] on div "Add from Existing" at bounding box center [563, 173] width 89 height 31
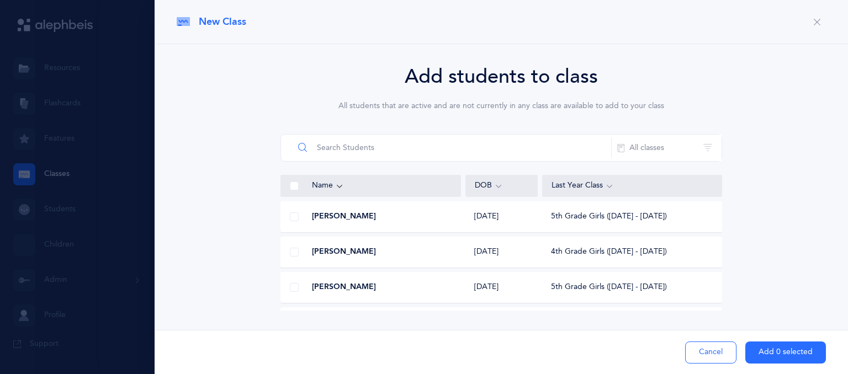
click at [418, 153] on input "text" at bounding box center [453, 148] width 318 height 27
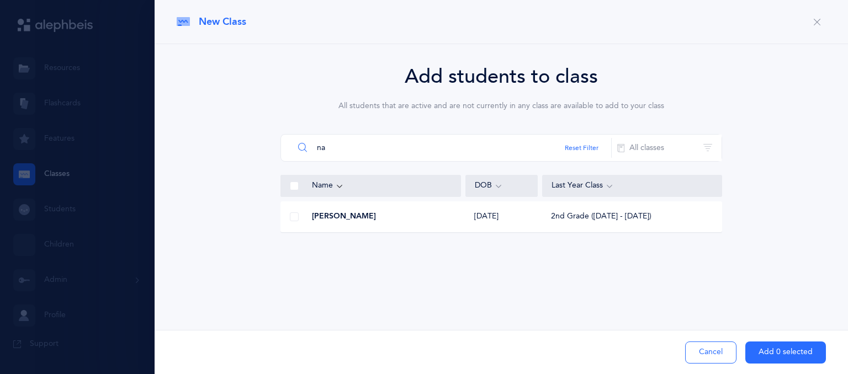
type input "n"
type input "a"
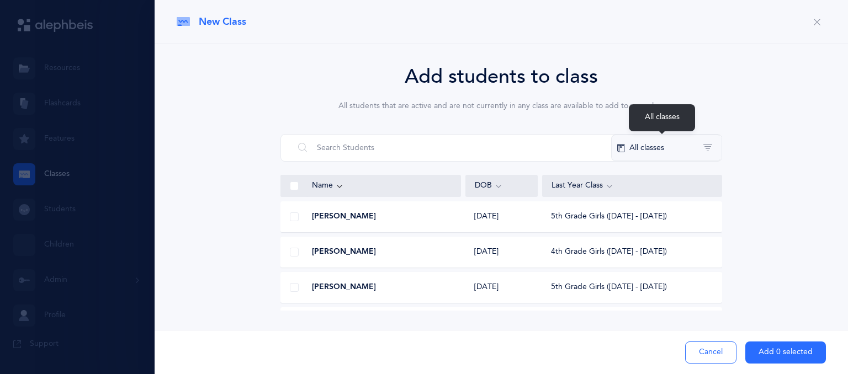
click at [685, 154] on button "All classes" at bounding box center [666, 148] width 110 height 27
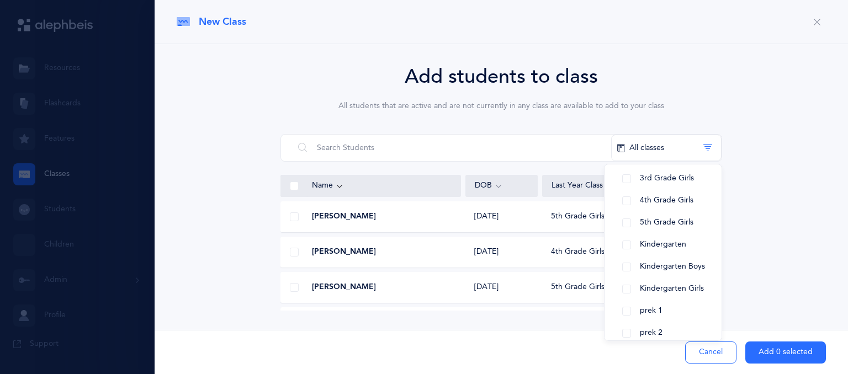
scroll to position [115, 0]
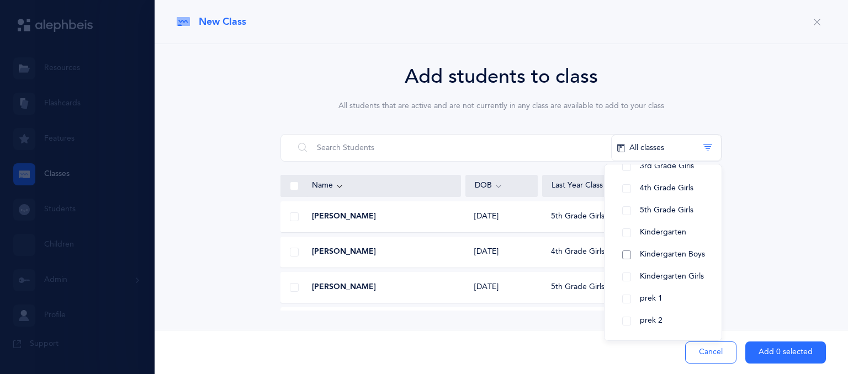
click at [692, 254] on span "Kindergarten Boys" at bounding box center [672, 254] width 65 height 9
click at [747, 242] on div "Add students to class All students that are active and are not currently in any…" at bounding box center [501, 186] width 649 height 249
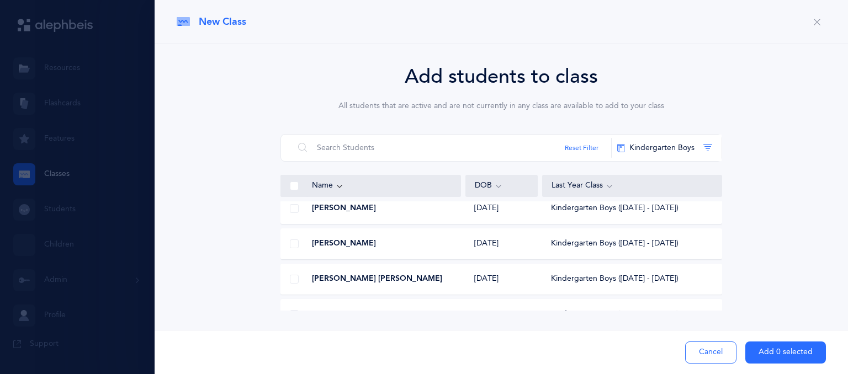
scroll to position [314, 0]
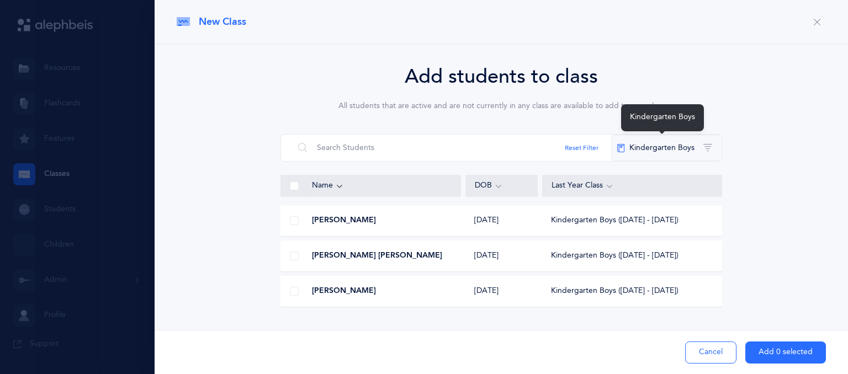
click at [688, 147] on button "Kindergarten Boys" at bounding box center [666, 148] width 110 height 27
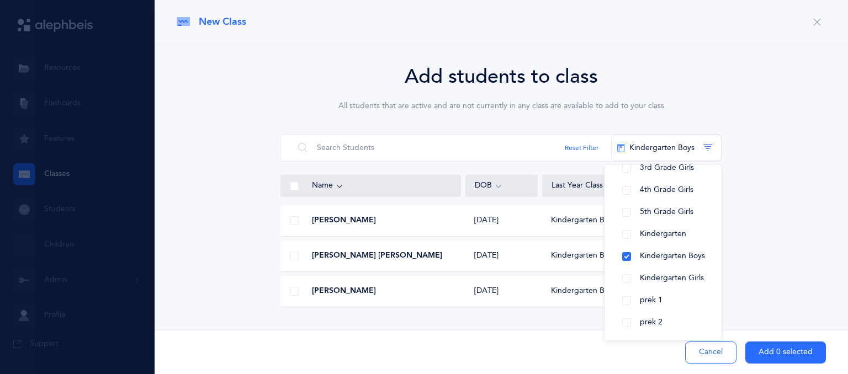
scroll to position [115, 0]
click at [632, 252] on button "Kindergarten Boys" at bounding box center [663, 255] width 99 height 22
click at [645, 234] on span "Kindergarten" at bounding box center [663, 232] width 46 height 9
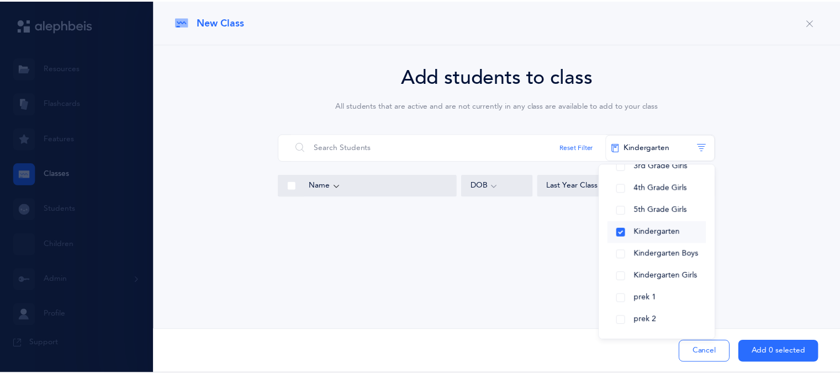
scroll to position [0, 0]
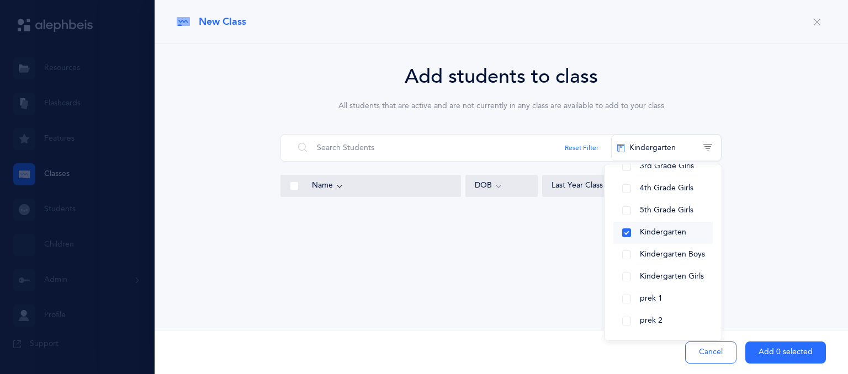
click at [632, 231] on button "Kindergarten" at bounding box center [663, 233] width 99 height 22
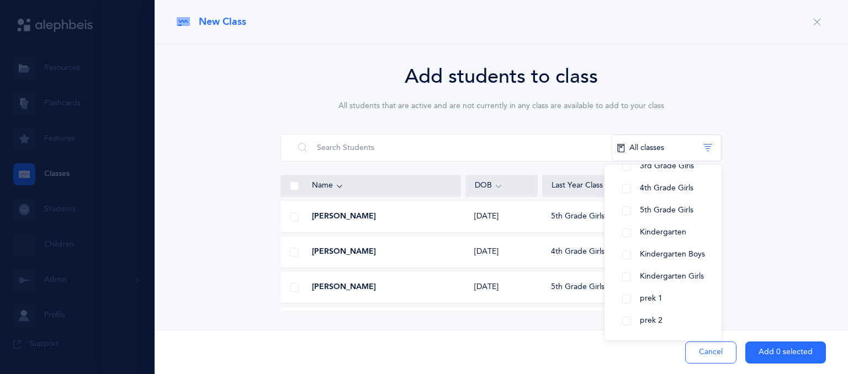
click at [762, 89] on div "Add students to class All students that are active and are not currently in any…" at bounding box center [501, 186] width 649 height 249
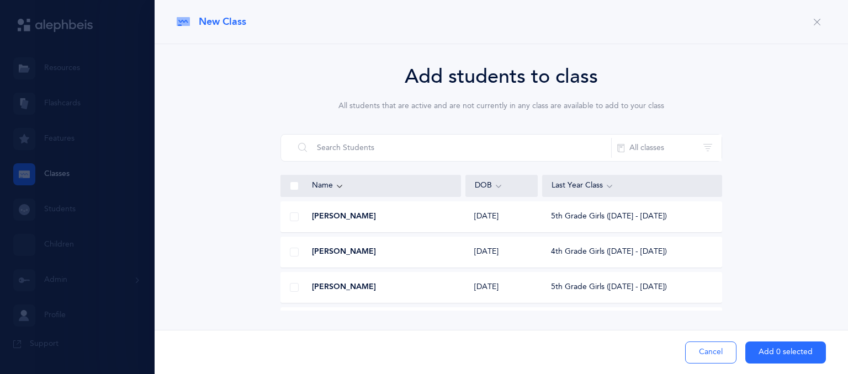
click at [709, 360] on button "Cancel" at bounding box center [710, 353] width 51 height 22
click at [0, 0] on button "Cancel" at bounding box center [0, 0] width 0 height 0
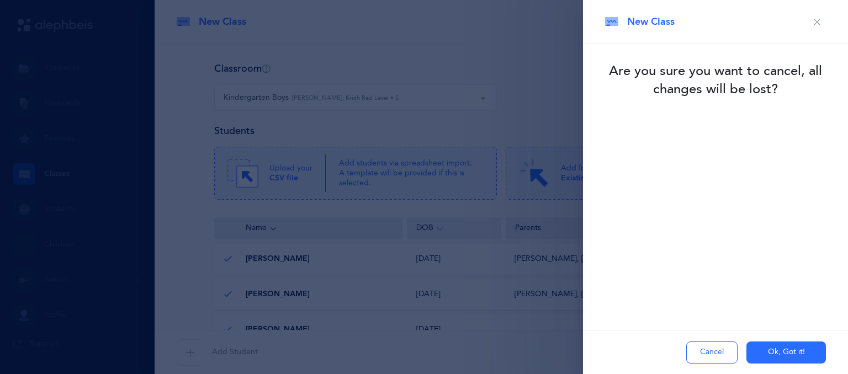
click at [816, 18] on icon "button" at bounding box center [817, 22] width 9 height 9
click at [727, 354] on button "Cancel" at bounding box center [711, 353] width 51 height 22
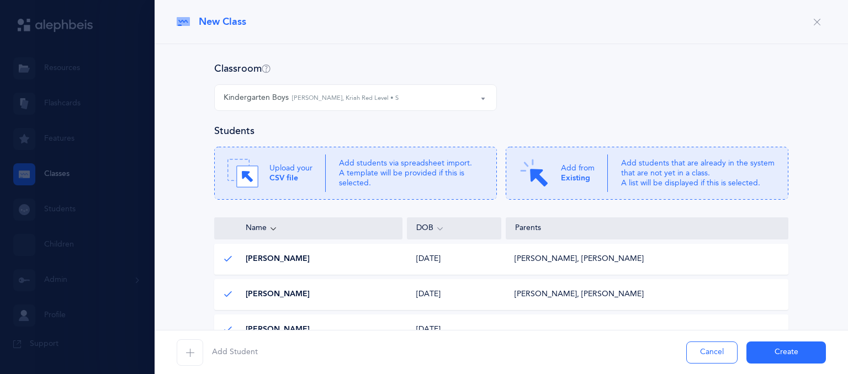
click at [769, 350] on button "Create" at bounding box center [787, 353] width 80 height 22
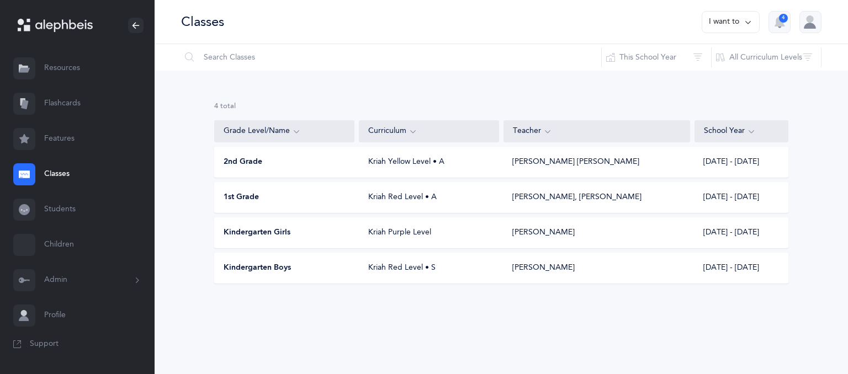
click at [657, 263] on div "Mendy Grifkin" at bounding box center [597, 268] width 187 height 11
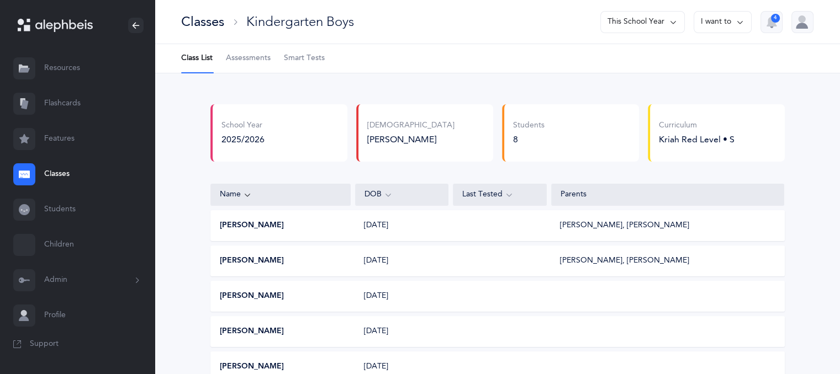
click at [727, 27] on button "I want to" at bounding box center [723, 22] width 58 height 22
click at [704, 61] on button "Edit class" at bounding box center [702, 57] width 79 height 20
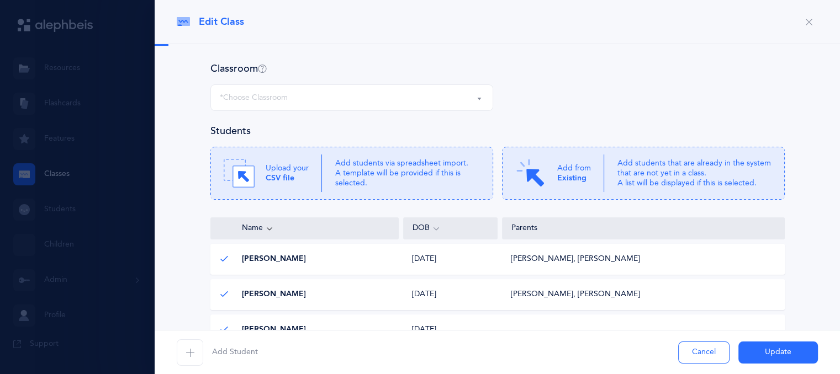
select select "1184"
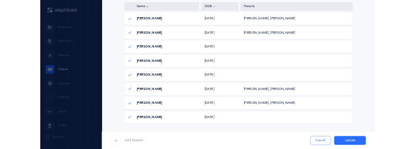
scroll to position [250, 0]
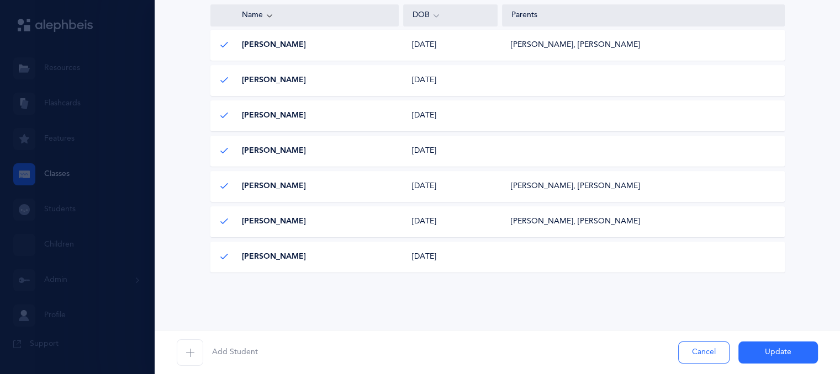
click at [238, 349] on span "Add Student" at bounding box center [235, 352] width 46 height 11
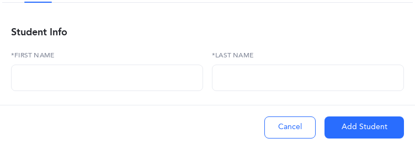
scroll to position [80, 0]
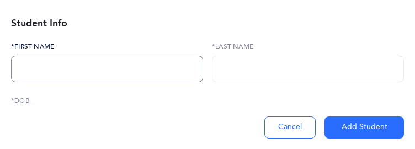
click at [139, 68] on input "text" at bounding box center [107, 69] width 192 height 27
type input "Aharon"
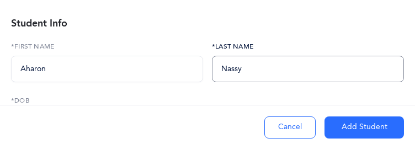
type input "Nassy"
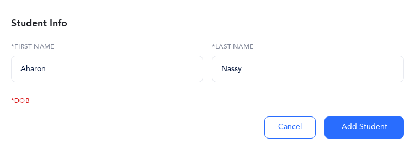
click at [218, 110] on div "Cancel Add Student" at bounding box center [207, 127] width 415 height 44
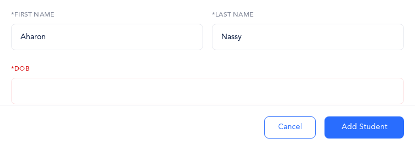
scroll to position [113, 0]
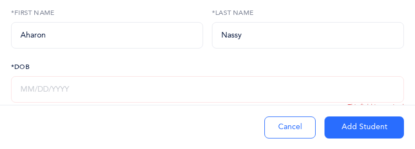
click at [19, 88] on input "text" at bounding box center [207, 89] width 393 height 27
type input "03/11/2019"
click at [347, 129] on button "Add Student" at bounding box center [365, 128] width 80 height 22
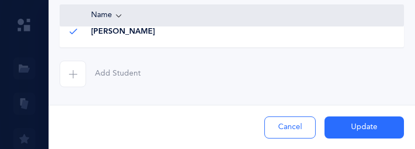
scroll to position [557, 0]
click at [75, 73] on icon "button" at bounding box center [72, 74] width 9 height 9
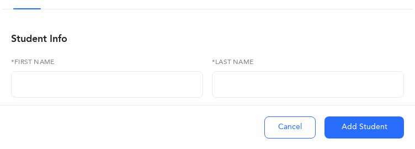
scroll to position [65, 0]
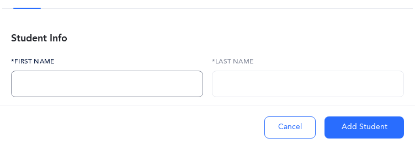
click at [22, 74] on input "text" at bounding box center [107, 84] width 192 height 27
type input "Shalom Dovber"
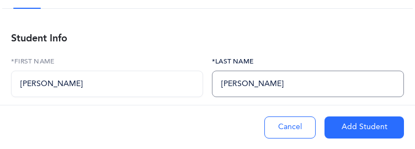
type input "Oirechman"
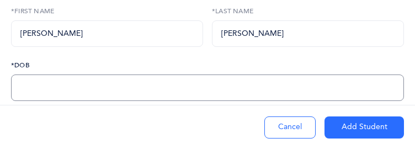
scroll to position [119, 0]
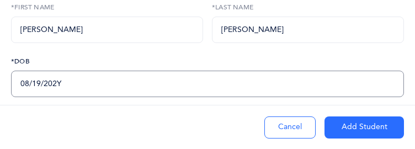
type input "08/19/2020"
click at [350, 129] on button "Add Student" at bounding box center [365, 128] width 80 height 22
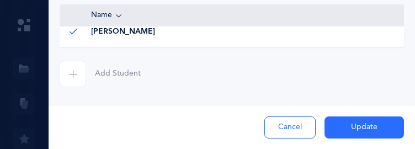
scroll to position [82, 0]
click at [71, 87] on span "button" at bounding box center [73, 74] width 27 height 27
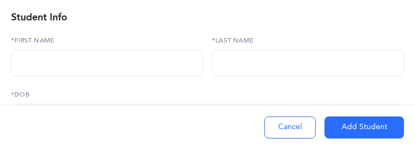
scroll to position [89, 0]
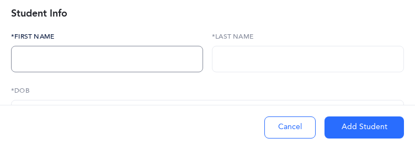
click at [87, 60] on input "text" at bounding box center [107, 59] width 192 height 27
type input "Shlomo Aharon"
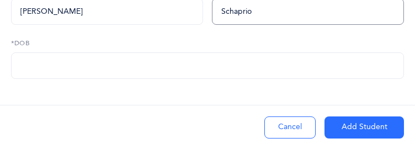
scroll to position [140, 0]
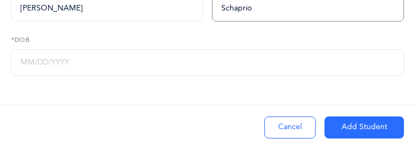
type input "Schaprio"
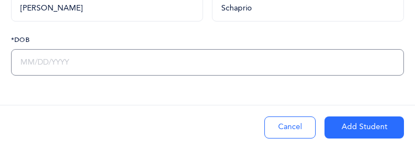
click at [18, 61] on input "text" at bounding box center [207, 62] width 393 height 27
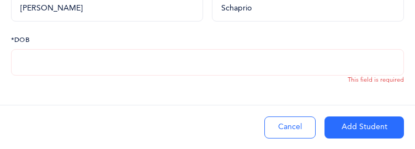
click at [18, 59] on input "text" at bounding box center [207, 62] width 393 height 27
type input "01/15/2020"
click at [342, 123] on button "Add Student" at bounding box center [365, 128] width 80 height 22
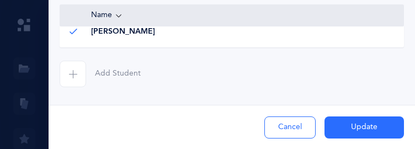
scroll to position [627, 0]
click at [82, 71] on span "button" at bounding box center [73, 74] width 27 height 27
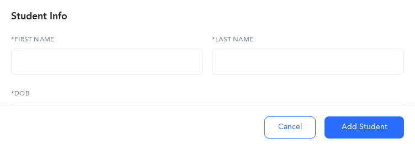
scroll to position [93, 0]
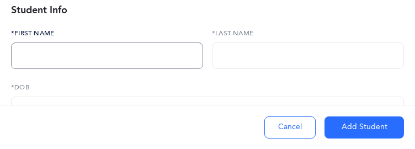
click at [99, 62] on input "text" at bounding box center [107, 56] width 192 height 27
type input "Yosef"
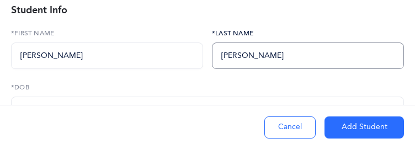
type input "Zuckerman"
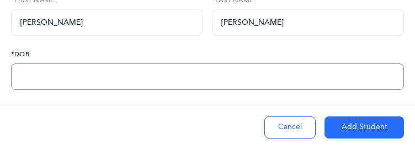
scroll to position [130, 0]
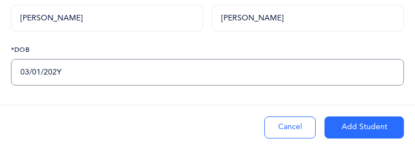
type input "03/01/2020"
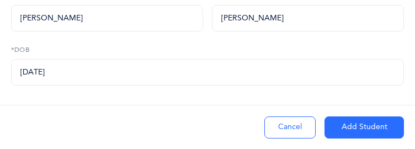
click at [340, 122] on button "Add Student" at bounding box center [365, 128] width 80 height 22
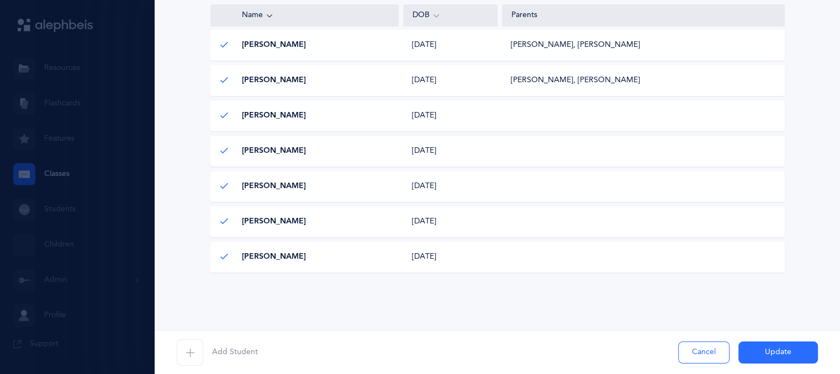
scroll to position [391, 0]
click at [752, 352] on button "Update" at bounding box center [778, 353] width 80 height 22
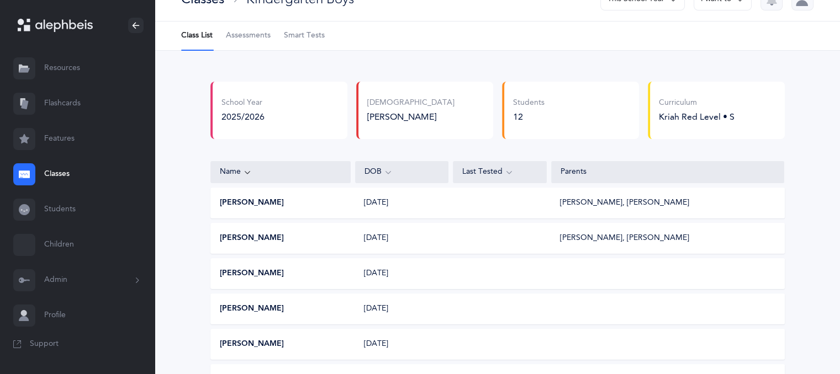
scroll to position [21, 0]
click at [136, 283] on icon at bounding box center [137, 280] width 12 height 9
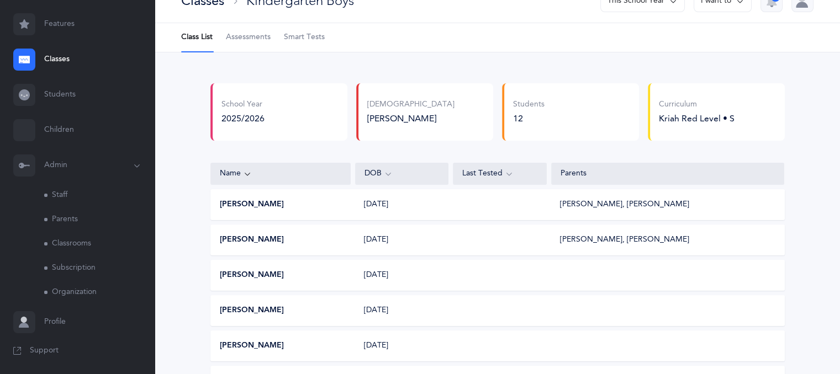
scroll to position [116, 0]
click at [121, 249] on link "Classrooms" at bounding box center [99, 243] width 110 height 24
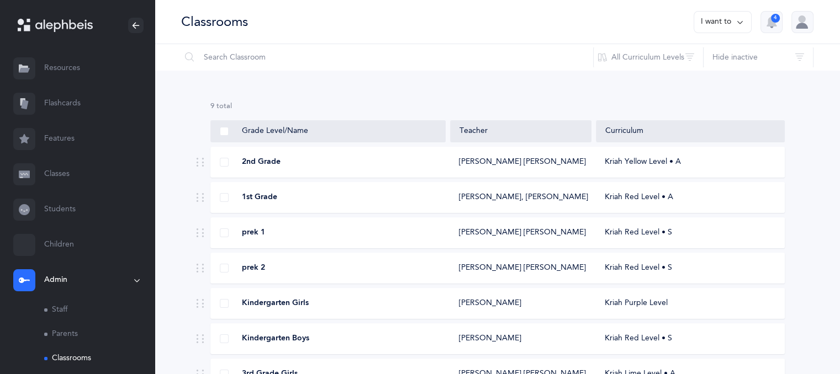
click at [736, 21] on icon at bounding box center [740, 22] width 9 height 12
click at [717, 55] on button "Add new classroom" at bounding box center [699, 57] width 86 height 20
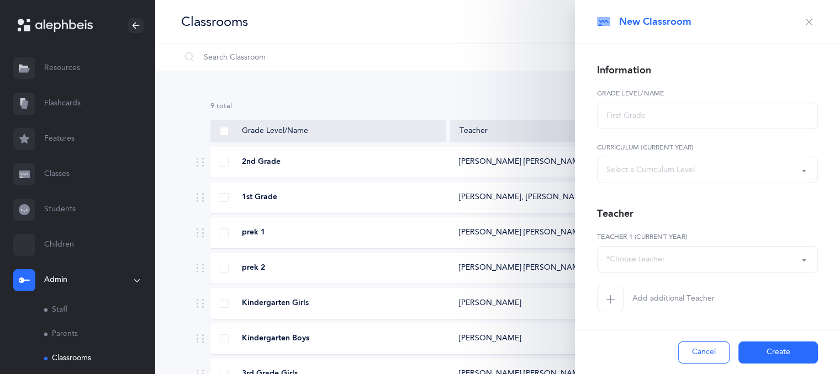
select select
click at [614, 117] on input "text" at bounding box center [707, 116] width 221 height 27
type input "Boys Kita Alef"
click at [691, 261] on div "*Choose teacher" at bounding box center [707, 259] width 202 height 19
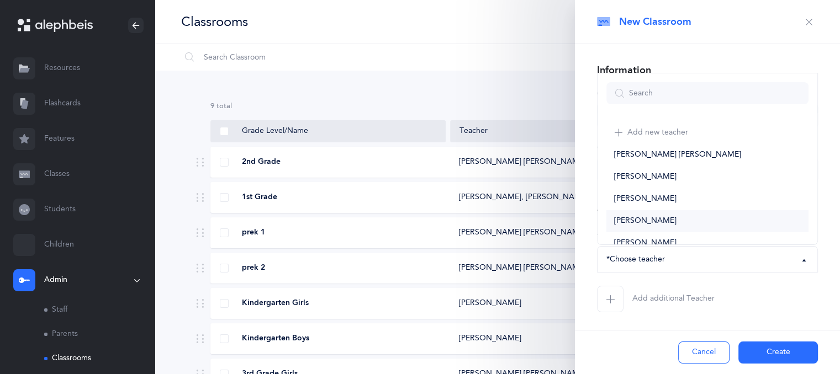
click at [681, 223] on link "Mendel Kohn" at bounding box center [707, 221] width 202 height 22
select select "2666"
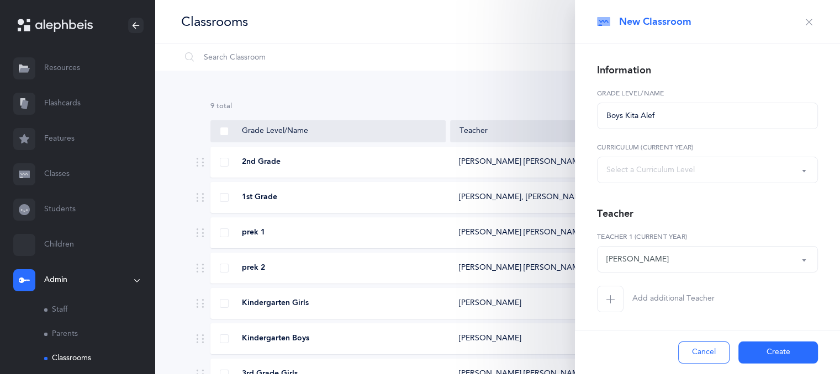
click at [768, 349] on button "Create" at bounding box center [778, 353] width 80 height 22
click at [768, 350] on button "Create" at bounding box center [778, 353] width 80 height 22
click at [752, 171] on div "Select a Curriculum Level" at bounding box center [707, 170] width 202 height 19
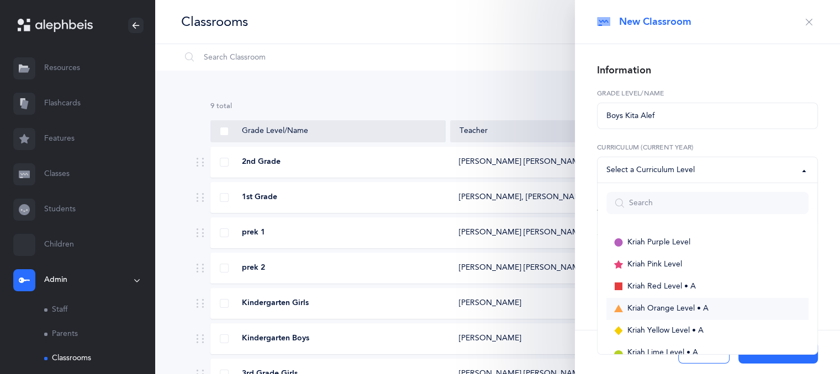
click at [689, 306] on span "Kriah Orange Level • A" at bounding box center [667, 309] width 81 height 10
select select "3"
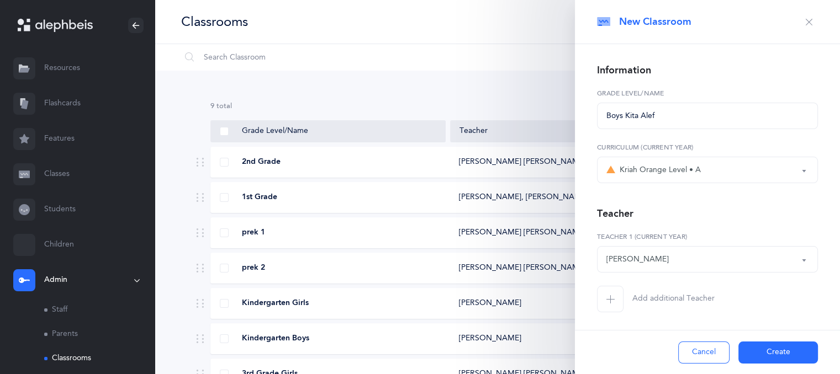
click at [764, 354] on button "Create" at bounding box center [778, 353] width 80 height 22
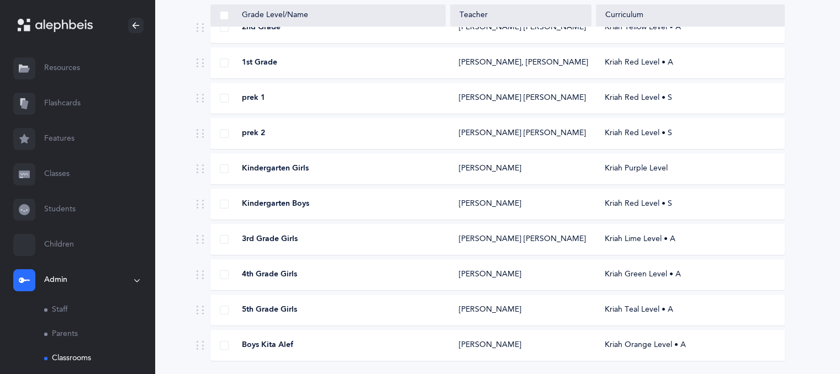
scroll to position [170, 0]
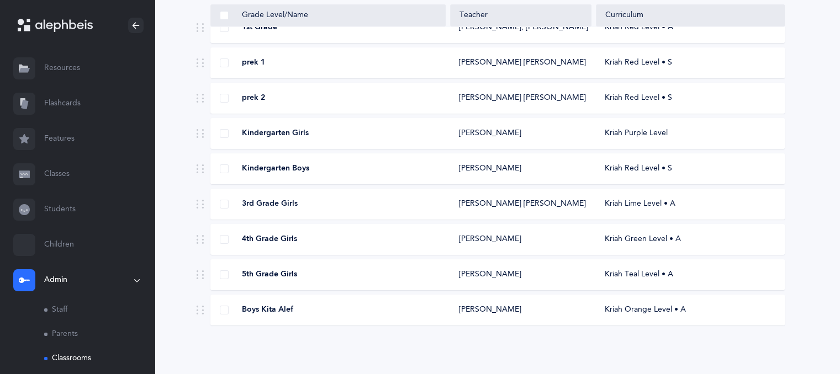
click at [426, 309] on div "Boys Kita Alef" at bounding box center [328, 310] width 235 height 11
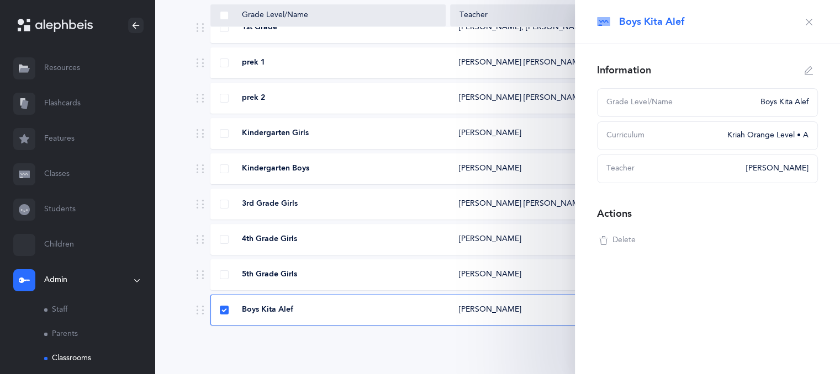
click at [66, 171] on link "Classes" at bounding box center [77, 174] width 155 height 35
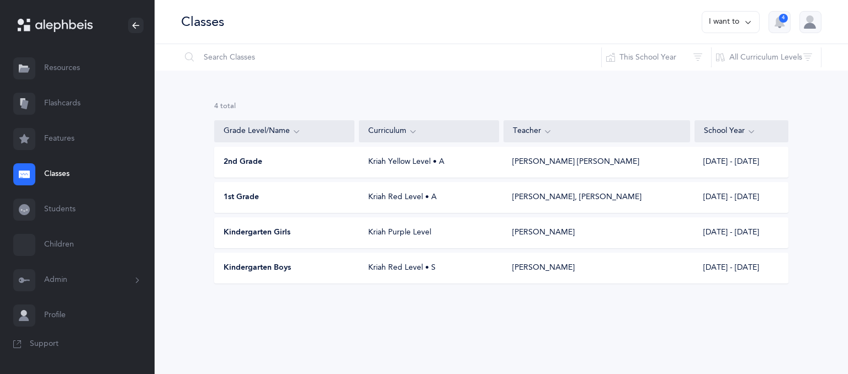
click at [740, 12] on button "I want to" at bounding box center [731, 22] width 58 height 22
click at [713, 73] on button "Add new" at bounding box center [719, 76] width 61 height 20
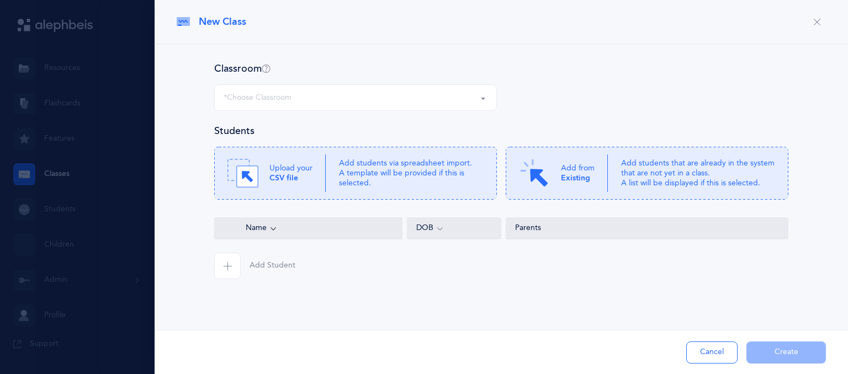
click at [418, 93] on div "*Choose Classroom" at bounding box center [356, 97] width 264 height 19
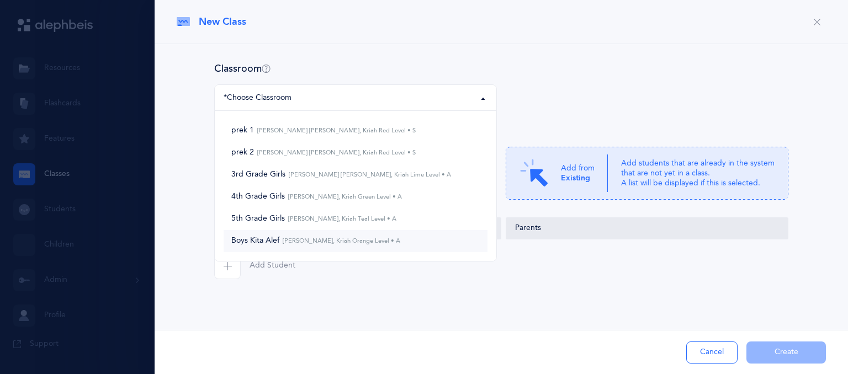
click at [376, 240] on small "Mendel Kohn, Kriah Orange Level • A" at bounding box center [339, 240] width 121 height 7
select select "1304"
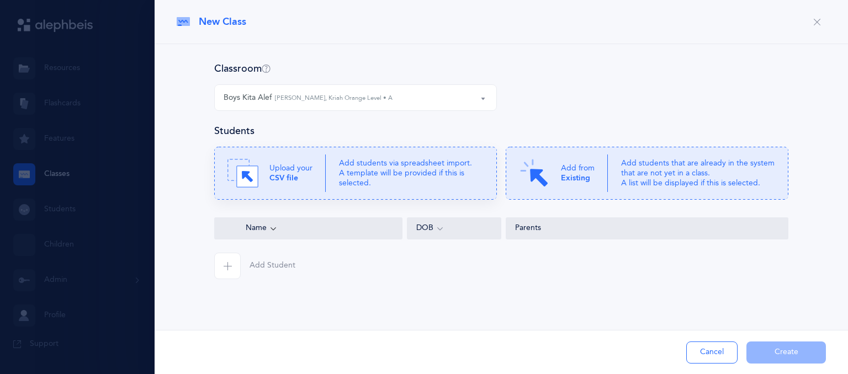
click at [375, 184] on p "Add students via spreadsheet import. A template will be provided if this is sel…" at bounding box center [411, 173] width 145 height 30
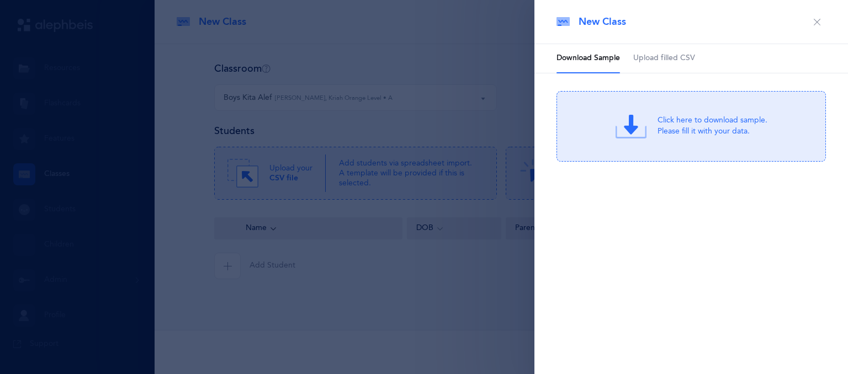
click at [634, 128] on icon at bounding box center [631, 125] width 14 height 20
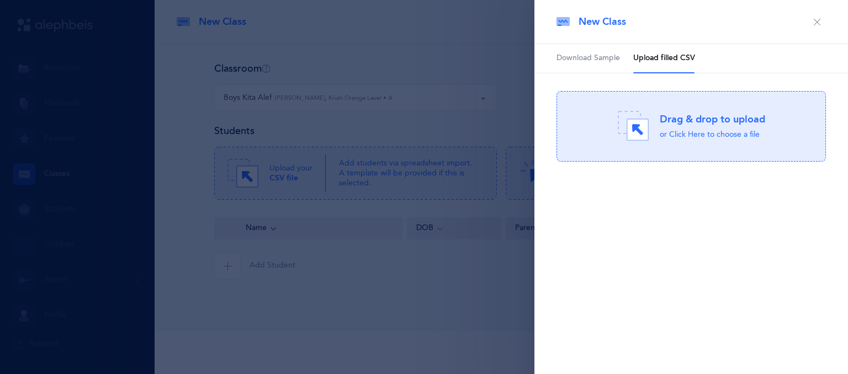
click at [673, 241] on div "New Class Download Sample Upload filled CSV Click here to download sample. Plea…" at bounding box center [692, 187] width 314 height 374
click at [633, 133] on icon at bounding box center [638, 130] width 22 height 22
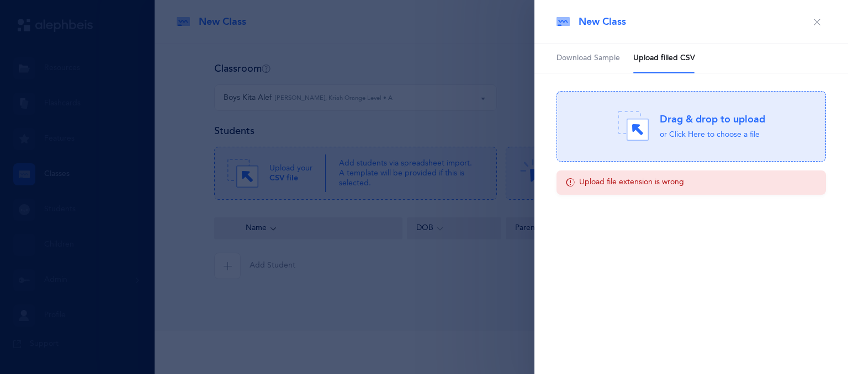
click at [819, 23] on icon "button" at bounding box center [817, 22] width 9 height 9
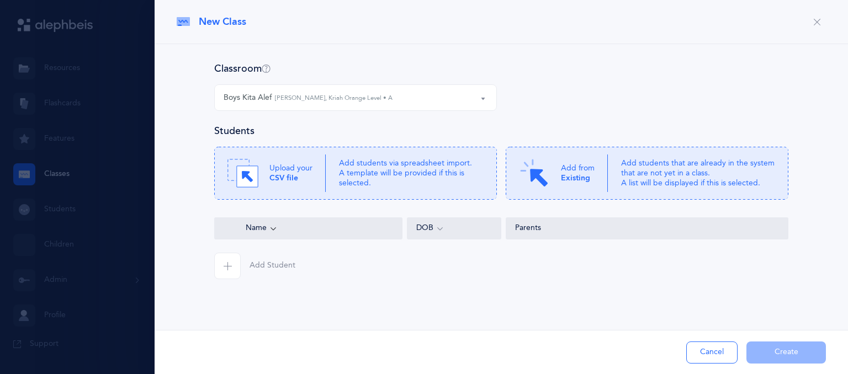
click at [232, 260] on span "button" at bounding box center [227, 266] width 27 height 27
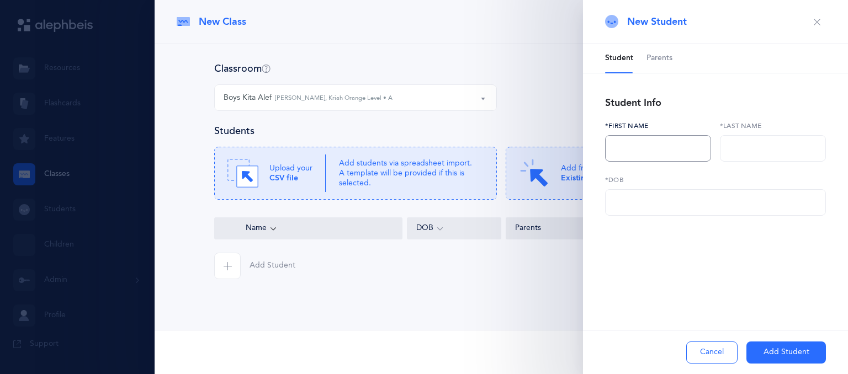
click at [641, 143] on input "text" at bounding box center [658, 148] width 106 height 27
type input "Moshe Eliyahu"
type input "Rivkin"
type input "12/27/2019"
click at [784, 348] on button "Add Student" at bounding box center [787, 353] width 80 height 22
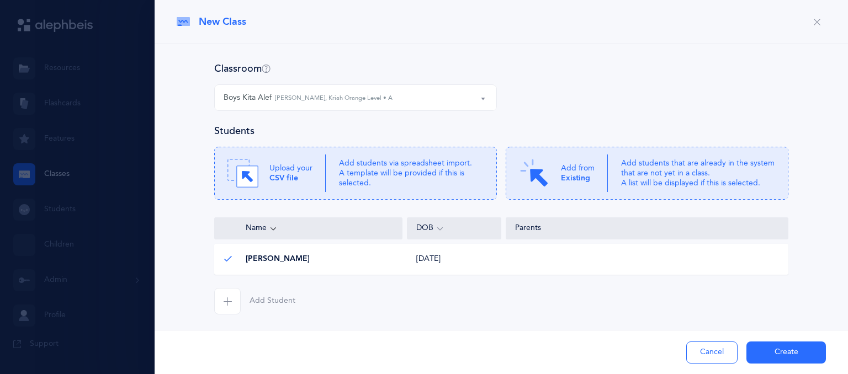
click at [64, 173] on div at bounding box center [424, 187] width 848 height 374
click at [809, 27] on button "button" at bounding box center [817, 22] width 18 height 18
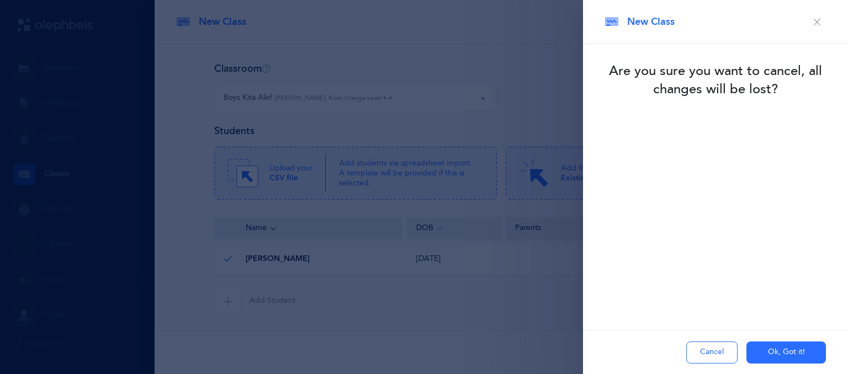
click at [812, 23] on button "button" at bounding box center [817, 22] width 18 height 18
click at [816, 19] on icon "button" at bounding box center [817, 22] width 9 height 9
click at [548, 65] on div at bounding box center [424, 187] width 848 height 374
click at [757, 351] on button "Ok, Got it!" at bounding box center [787, 353] width 80 height 22
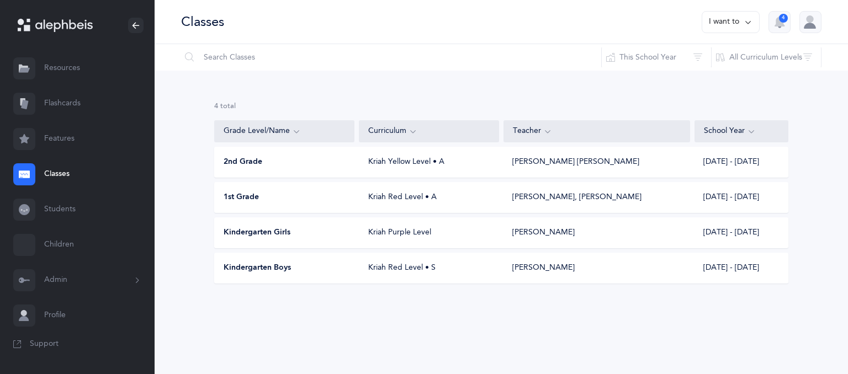
click at [725, 20] on button "I want to" at bounding box center [731, 22] width 58 height 22
click at [720, 76] on button "Add new" at bounding box center [719, 76] width 61 height 20
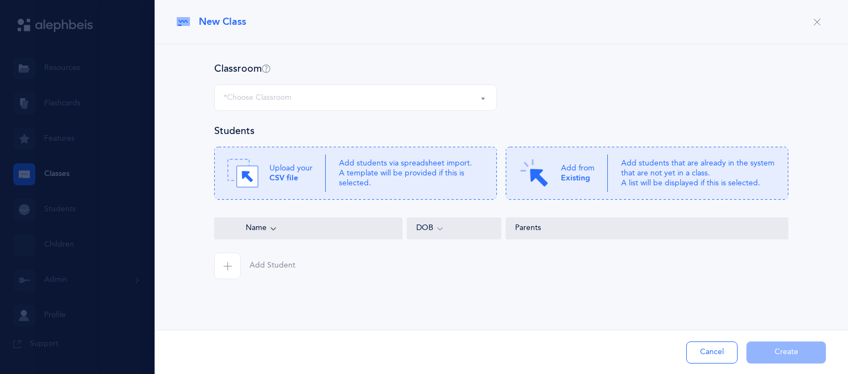
click at [410, 94] on div "*Choose Classroom" at bounding box center [356, 97] width 264 height 19
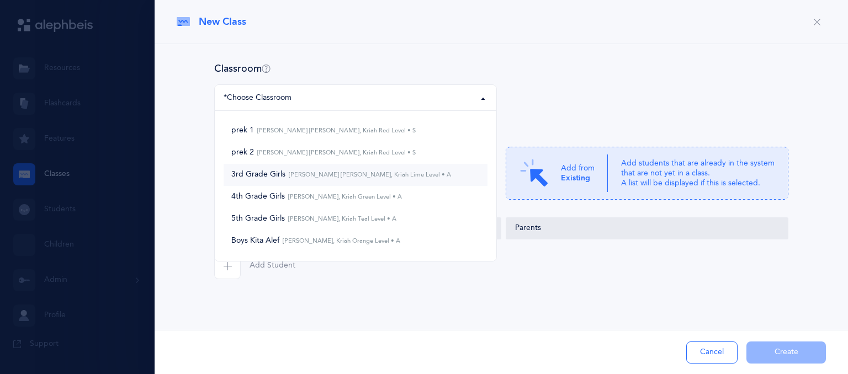
click at [369, 173] on small "Chana Hinda Rivkin, Kriah Lime Level • A" at bounding box center [369, 174] width 166 height 7
select select "1194"
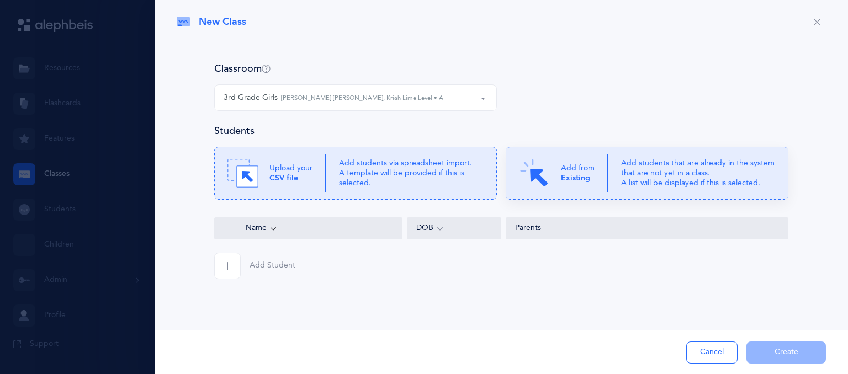
click at [593, 180] on p "Add from Existing" at bounding box center [578, 173] width 34 height 20
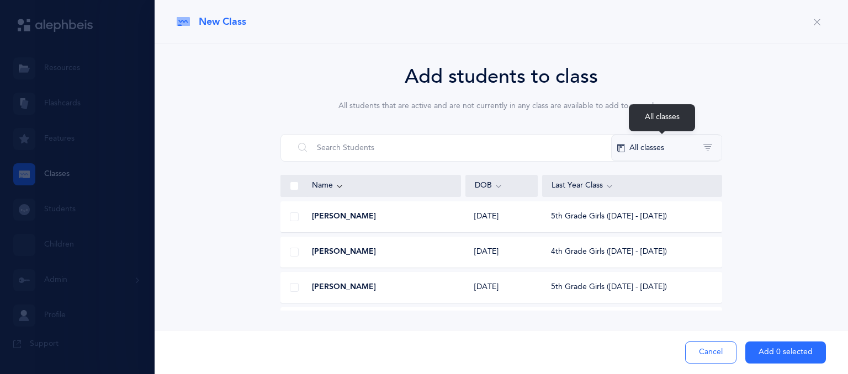
click at [665, 146] on button "All classes" at bounding box center [666, 148] width 110 height 27
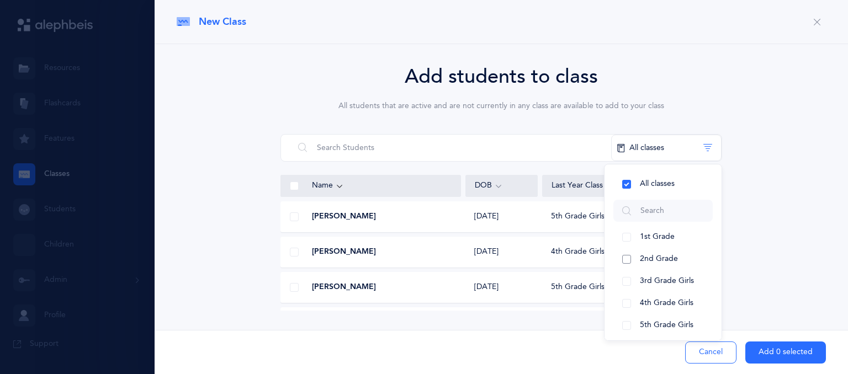
click at [667, 255] on span "2nd Grade" at bounding box center [659, 259] width 38 height 9
click at [794, 217] on div "Add students to class All students that are active and are not currently in any…" at bounding box center [501, 186] width 649 height 249
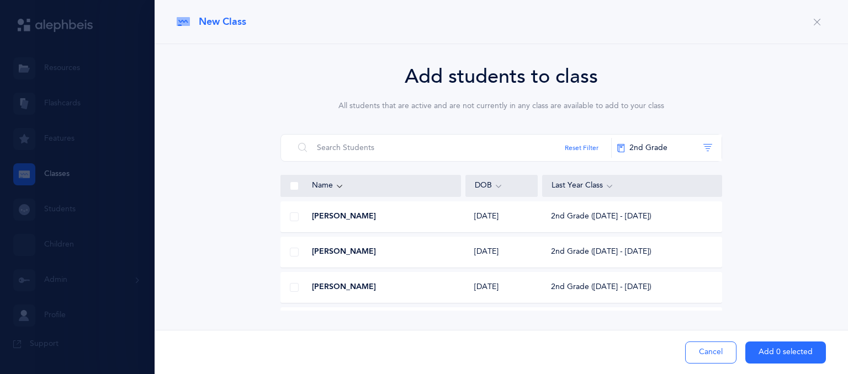
click at [294, 188] on span at bounding box center [294, 186] width 9 height 9
click at [0, 0] on input "checkbox" at bounding box center [0, 0] width 0 height 0
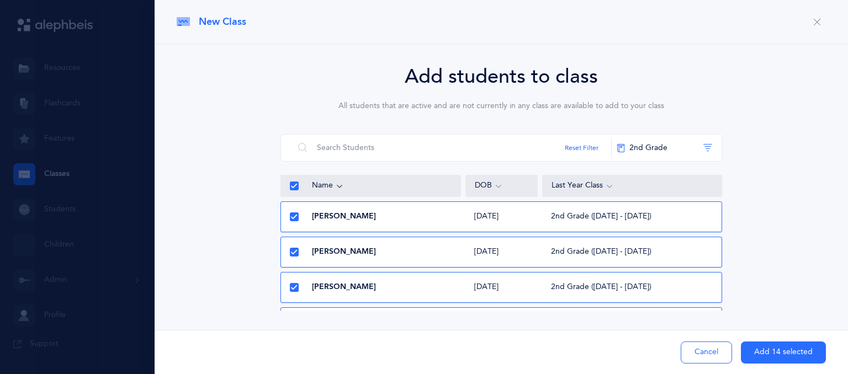
click at [293, 255] on icon at bounding box center [294, 253] width 6 height 6
click at [0, 0] on input "checkbox" at bounding box center [0, 0] width 0 height 0
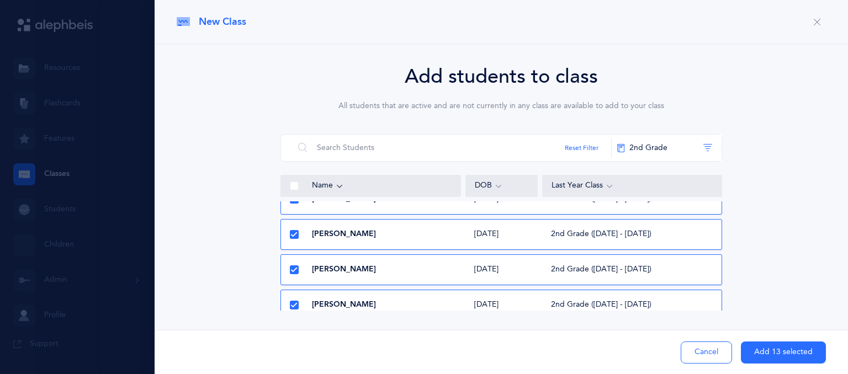
scroll to position [110, 0]
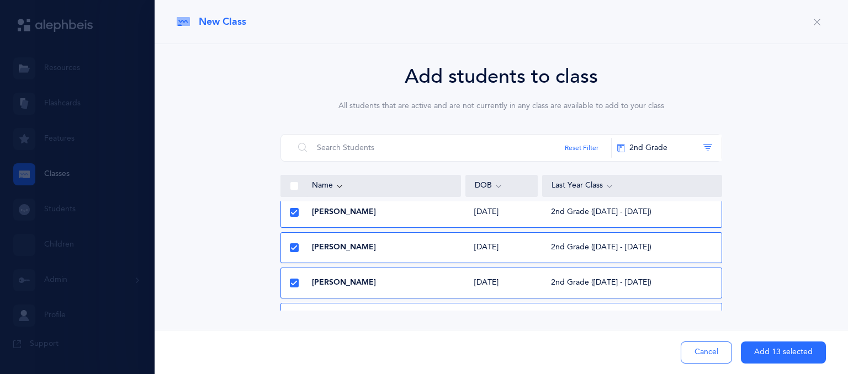
click at [297, 213] on icon at bounding box center [294, 213] width 6 height 6
click at [0, 0] on input "checkbox" at bounding box center [0, 0] width 0 height 0
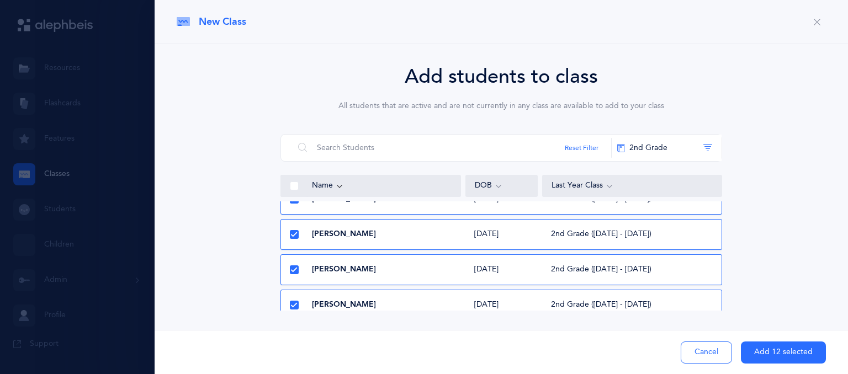
click at [296, 232] on icon at bounding box center [294, 235] width 6 height 6
click at [0, 0] on input "checkbox" at bounding box center [0, 0] width 0 height 0
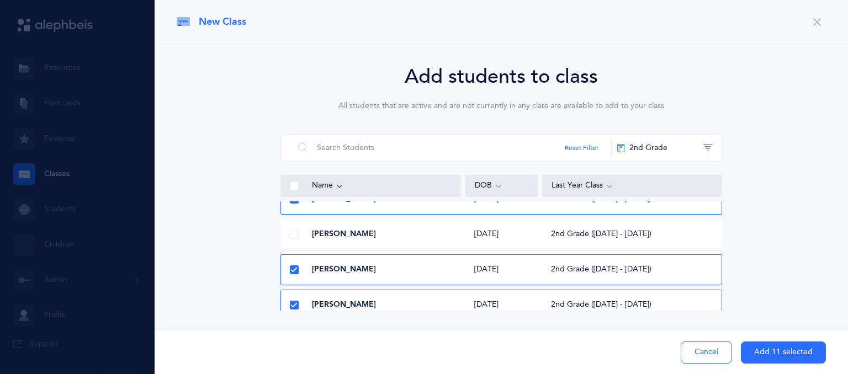
click at [294, 270] on icon at bounding box center [294, 270] width 6 height 6
click at [0, 0] on input "checkbox" at bounding box center [0, 0] width 0 height 0
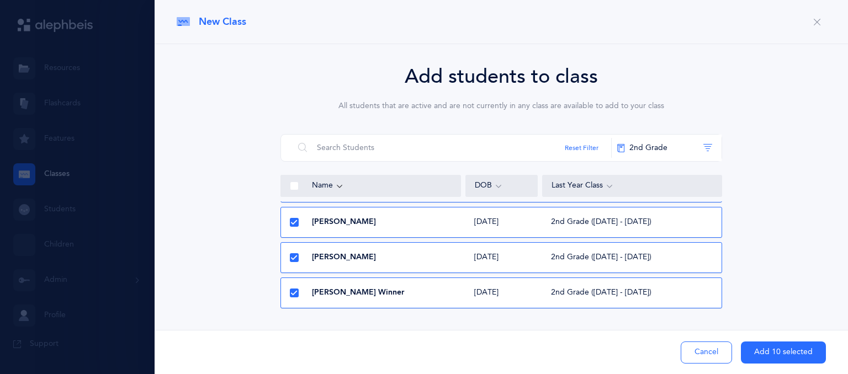
scroll to position [385, 0]
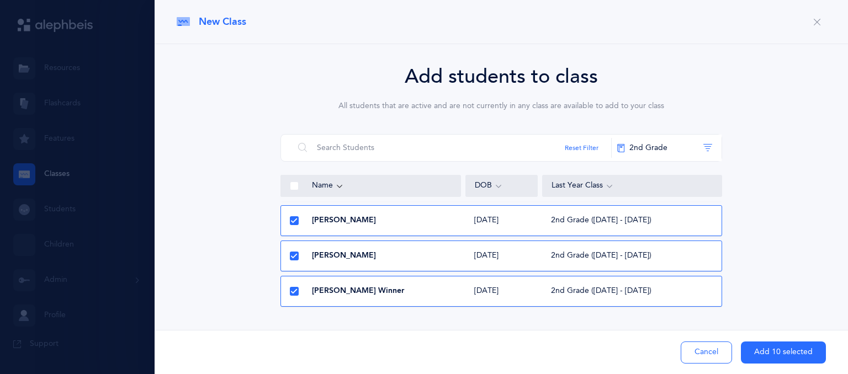
click at [760, 346] on button "Add 10 selected" at bounding box center [783, 353] width 85 height 22
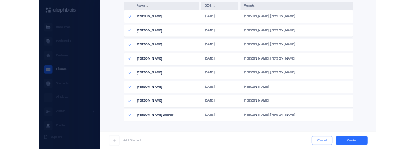
scroll to position [320, 0]
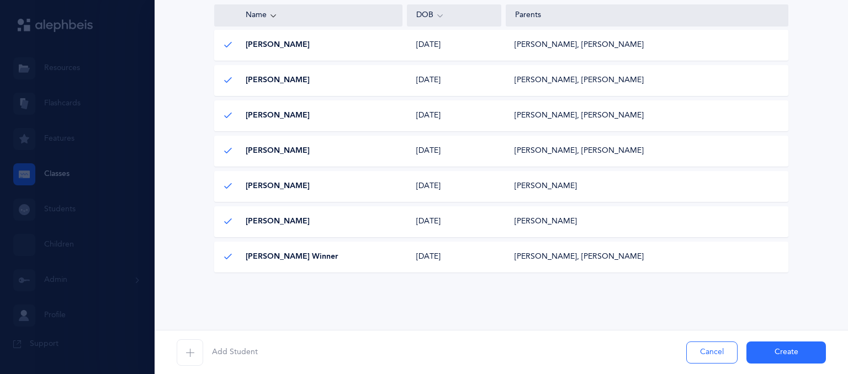
click at [786, 357] on button "Create" at bounding box center [787, 353] width 80 height 22
click at [223, 349] on span "Add Student" at bounding box center [235, 352] width 46 height 11
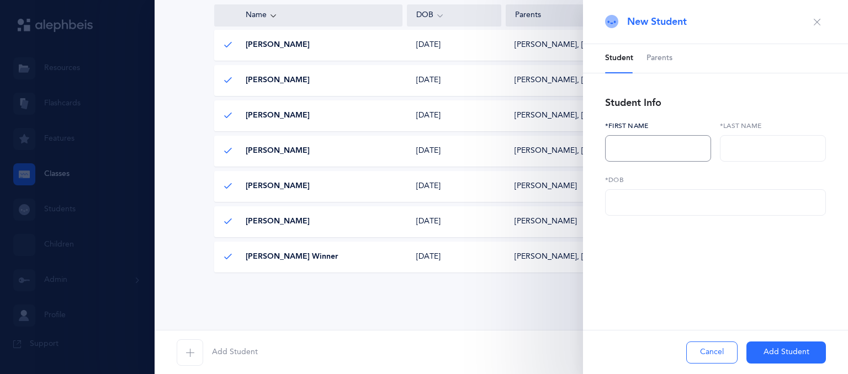
click at [646, 142] on input "text" at bounding box center [658, 148] width 106 height 27
click at [813, 20] on icon "button" at bounding box center [817, 22] width 9 height 9
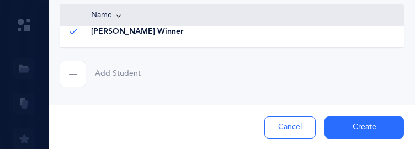
scroll to position [592, 0]
click at [79, 73] on span "button" at bounding box center [73, 74] width 27 height 27
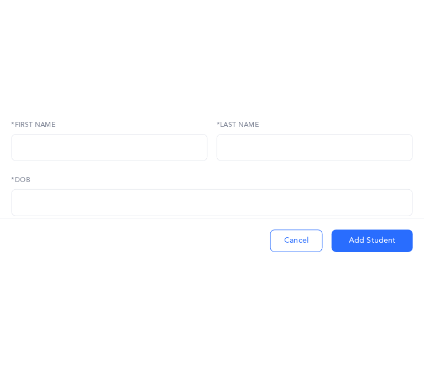
scroll to position [117, 0]
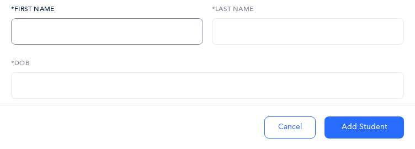
click at [60, 31] on input "text" at bounding box center [107, 31] width 192 height 27
type input "Plia"
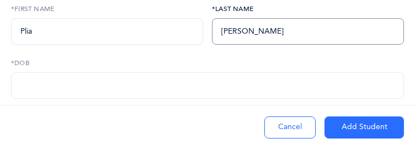
type input "Zuckerman"
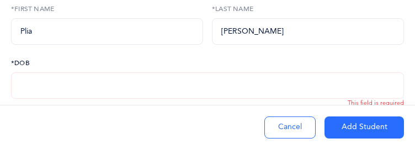
click at [11, 81] on input "text" at bounding box center [207, 85] width 393 height 27
type input "08/12/2017"
click at [355, 125] on button "Add Student" at bounding box center [365, 128] width 80 height 22
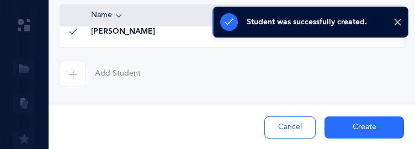
click at [355, 125] on button "Create" at bounding box center [365, 128] width 80 height 22
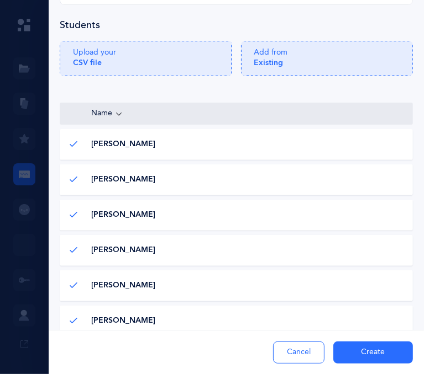
scroll to position [0, 0]
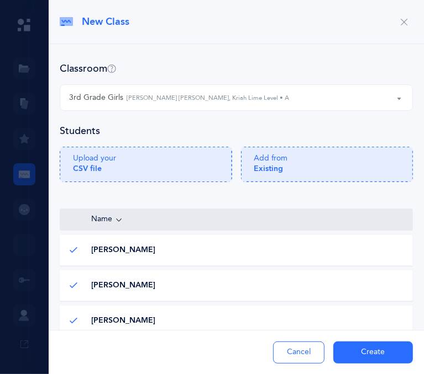
click at [399, 21] on icon "button" at bounding box center [403, 22] width 9 height 9
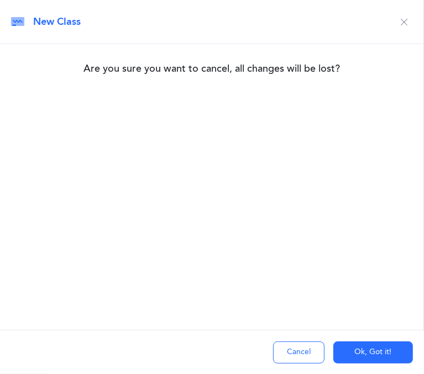
click at [315, 349] on button "Cancel" at bounding box center [298, 353] width 51 height 22
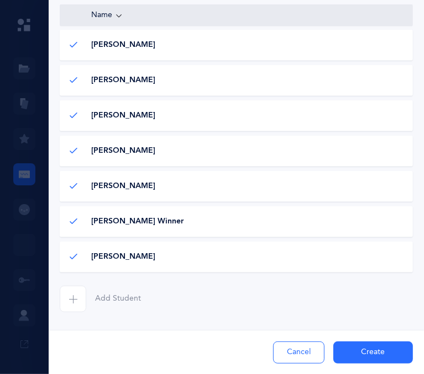
scroll to position [402, 0]
click at [345, 352] on button "Create" at bounding box center [373, 353] width 80 height 22
click at [413, 244] on div "Classroom prek 1 prek 2 3rd Grade Girls 4th Grade Girls 5th Grade Girls Boys Ki…" at bounding box center [236, 35] width 375 height 677
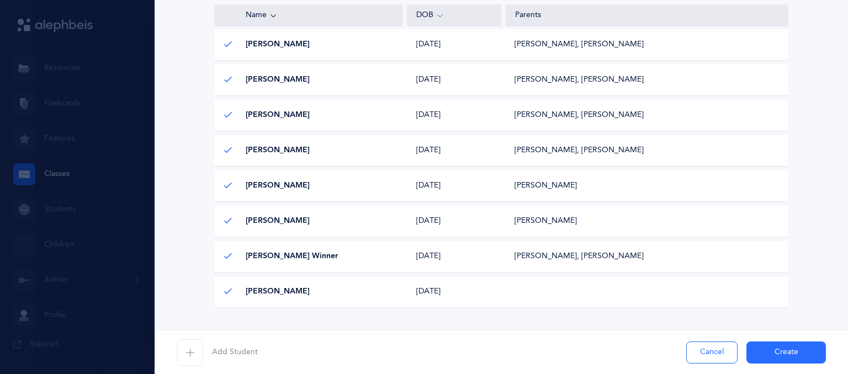
scroll to position [356, 0]
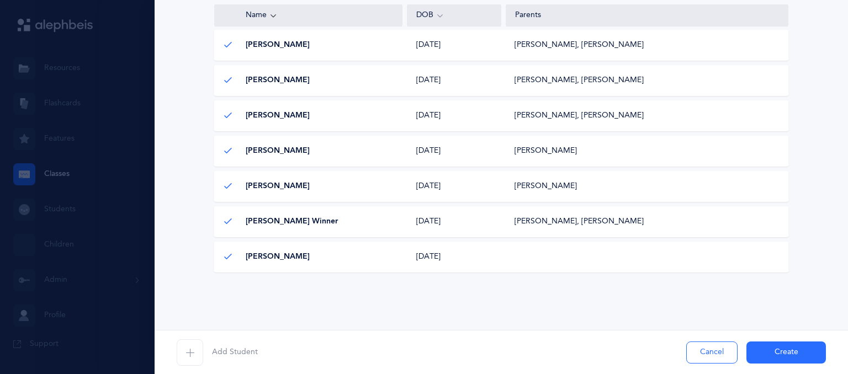
click at [766, 352] on button "Create" at bounding box center [787, 353] width 80 height 22
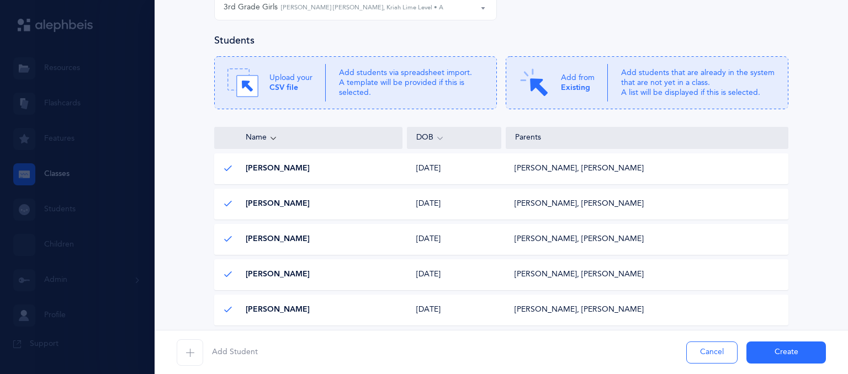
scroll to position [0, 0]
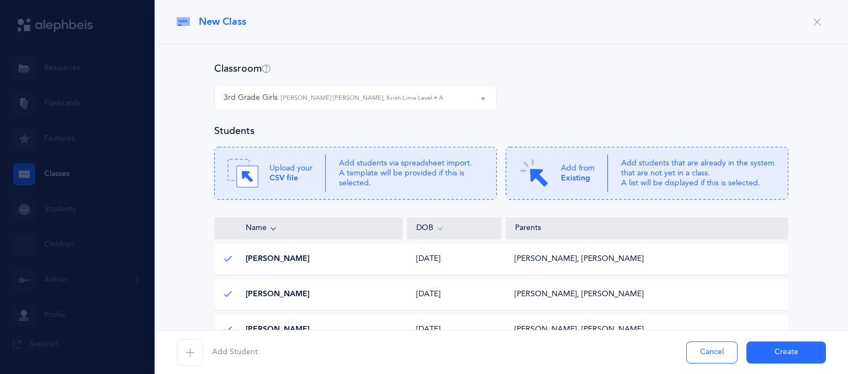
click at [765, 348] on button "Create" at bounding box center [787, 353] width 80 height 22
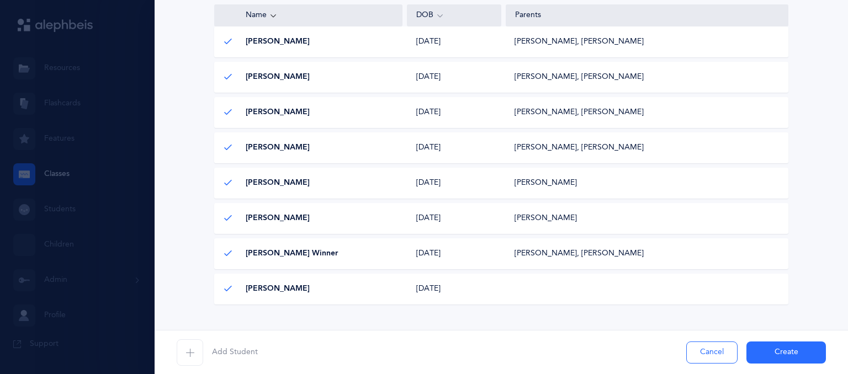
scroll to position [356, 0]
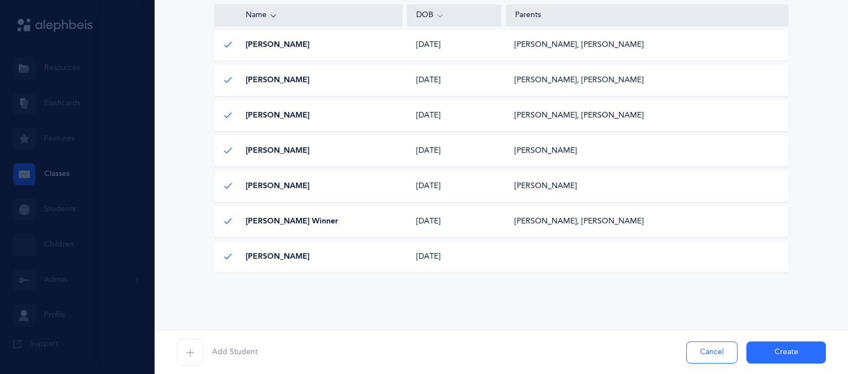
click at [757, 351] on button "Create" at bounding box center [787, 353] width 80 height 22
click at [57, 176] on div at bounding box center [424, 187] width 848 height 374
click at [59, 216] on div at bounding box center [424, 187] width 848 height 374
click at [757, 353] on button "Create" at bounding box center [787, 353] width 80 height 22
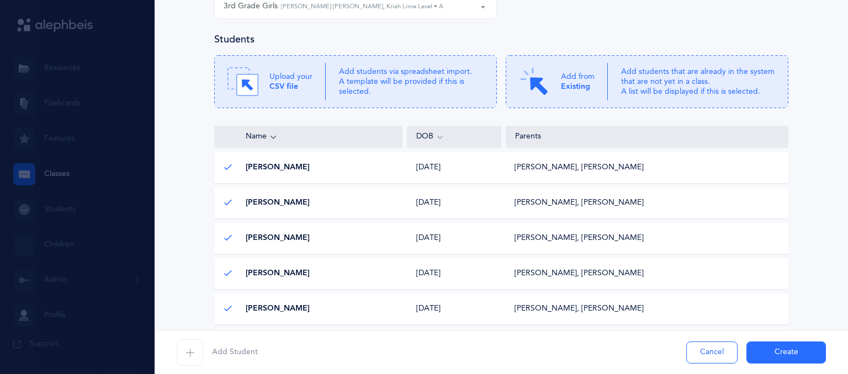
scroll to position [0, 0]
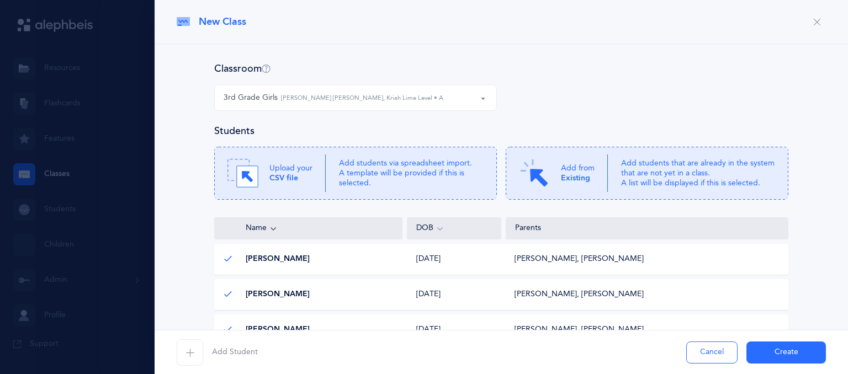
click at [477, 103] on button "3rd Grade Girls Chana Hinda Rivkin, Kriah Lime Level • A" at bounding box center [355, 97] width 283 height 27
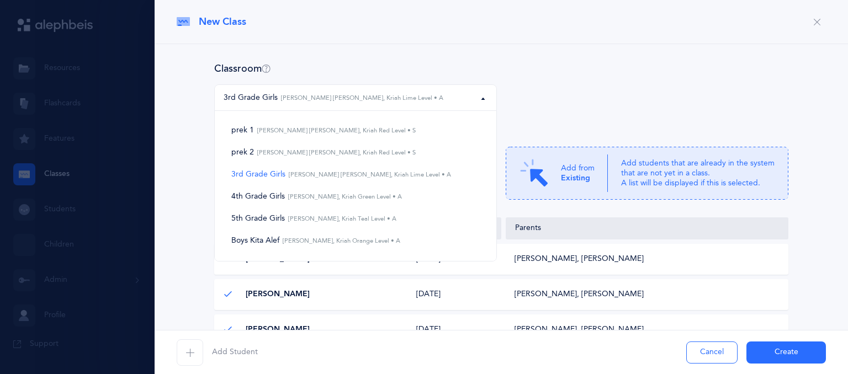
click at [477, 104] on button "3rd Grade Girls Chana Hinda Rivkin, Kriah Lime Level • A" at bounding box center [355, 97] width 283 height 27
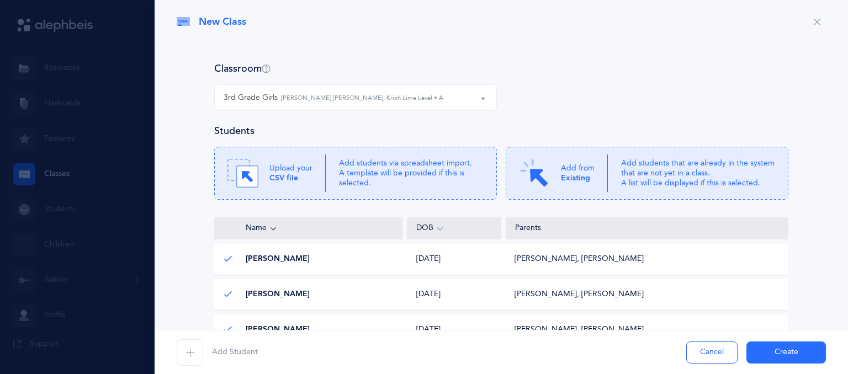
click at [477, 104] on button "3rd Grade Girls Chana Hinda Rivkin, Kriah Lime Level • A" at bounding box center [355, 97] width 283 height 27
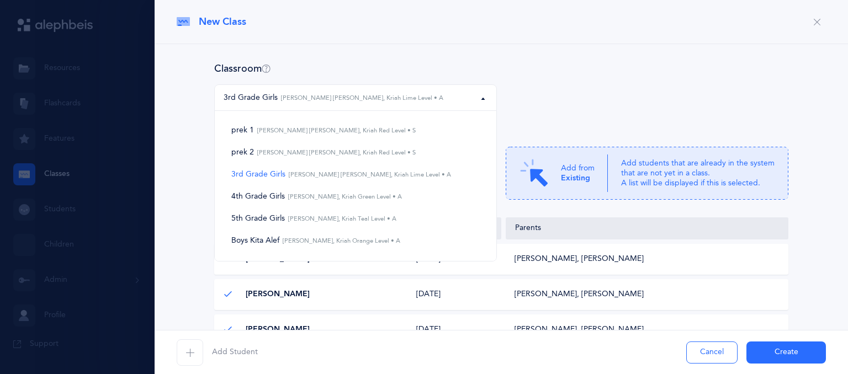
click at [766, 347] on button "Create" at bounding box center [787, 353] width 80 height 22
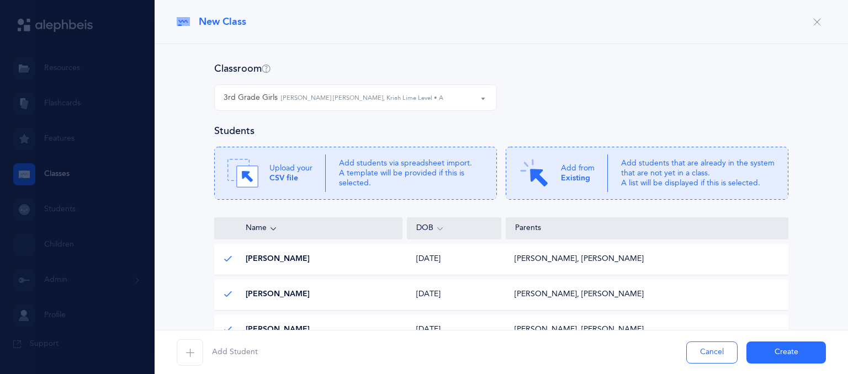
click at [766, 347] on button "Create" at bounding box center [787, 353] width 80 height 22
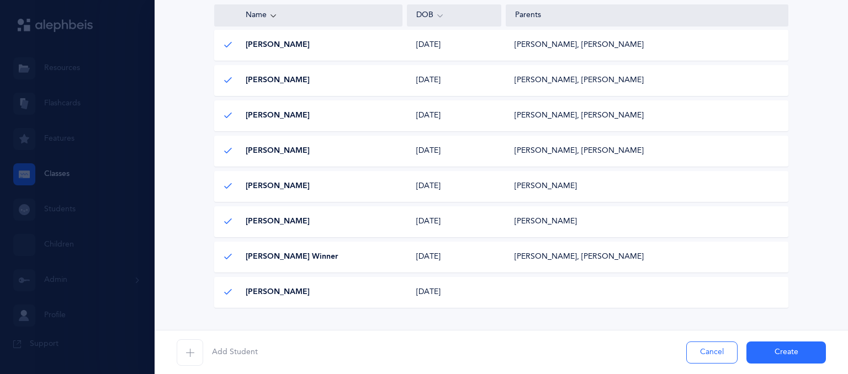
scroll to position [356, 0]
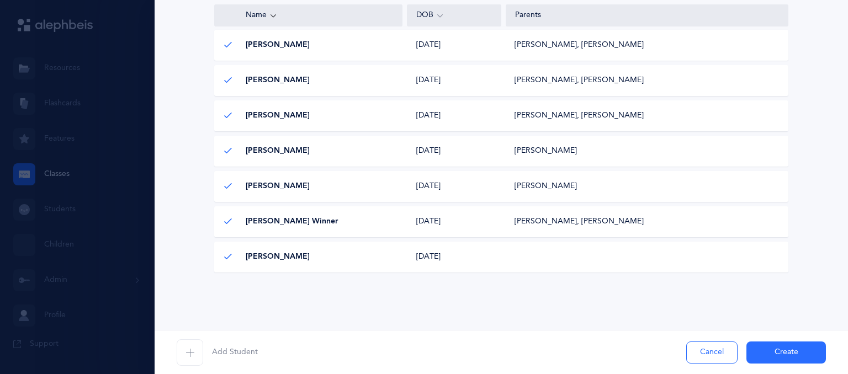
click at [753, 349] on button "Create" at bounding box center [787, 353] width 80 height 22
click at [191, 358] on span "button" at bounding box center [190, 353] width 27 height 27
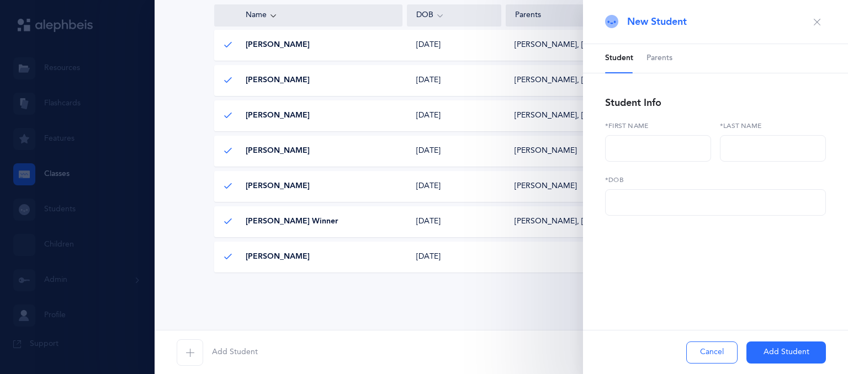
click at [713, 346] on button "Cancel" at bounding box center [711, 353] width 51 height 22
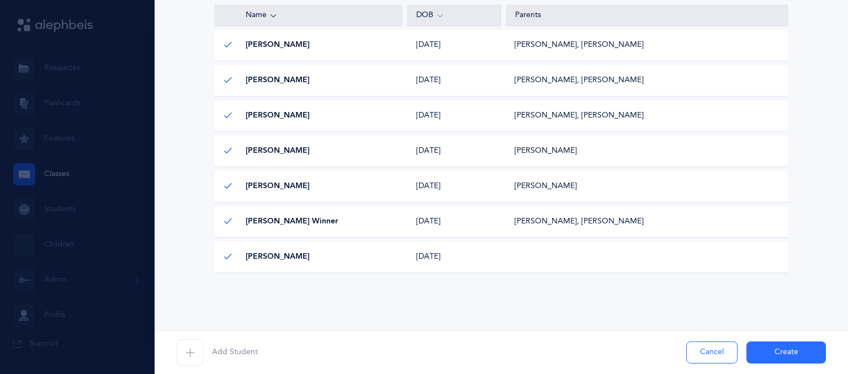
click at [790, 352] on button "Create" at bounding box center [787, 353] width 80 height 22
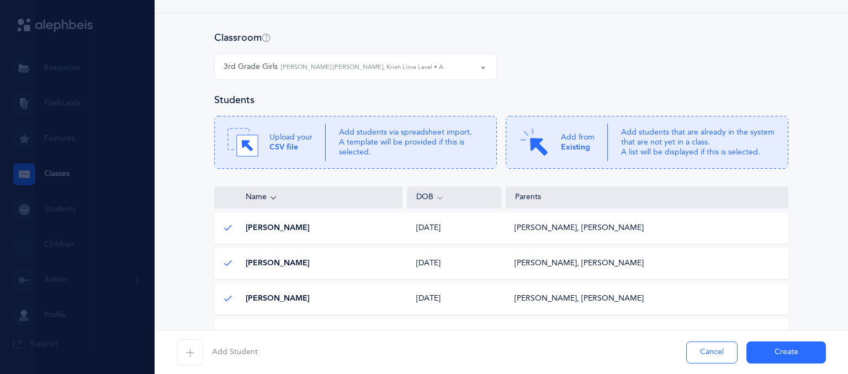
scroll to position [0, 0]
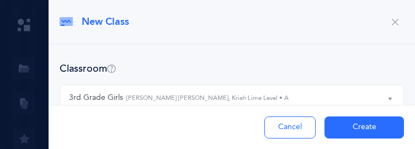
click at [126, 20] on span "New Class" at bounding box center [105, 22] width 47 height 14
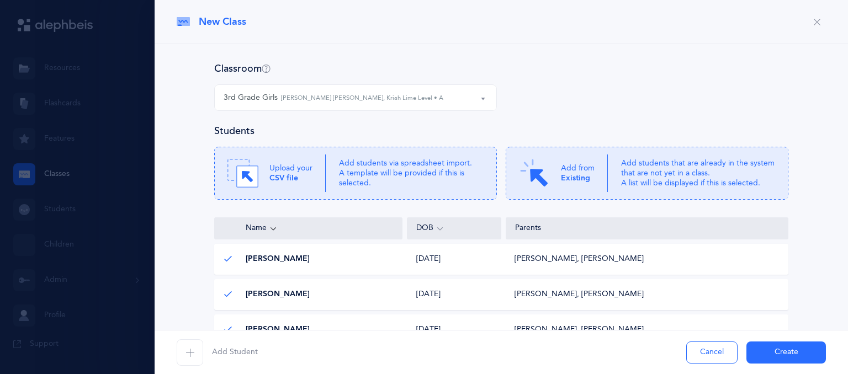
click at [479, 98] on button "3rd Grade Girls Chana Hinda Rivkin, Kriah Lime Level • A" at bounding box center [355, 97] width 283 height 27
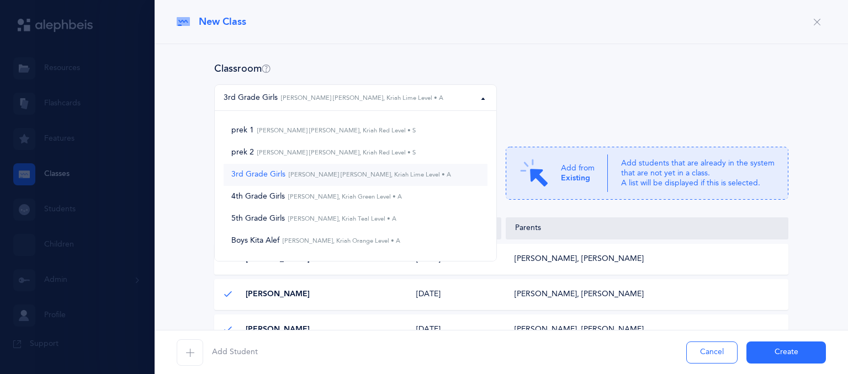
click at [367, 176] on small "Chana Hinda Rivkin, Kriah Lime Level • A" at bounding box center [369, 174] width 166 height 7
select select "1194"
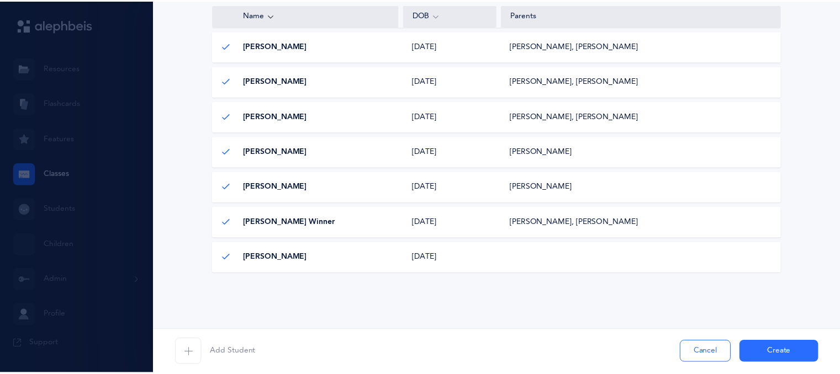
scroll to position [356, 0]
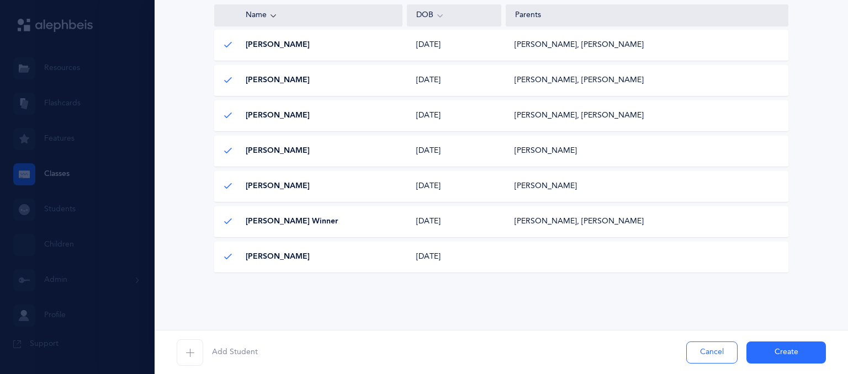
click at [771, 346] on button "Create" at bounding box center [787, 353] width 80 height 22
click at [722, 346] on button "Cancel" at bounding box center [711, 353] width 51 height 22
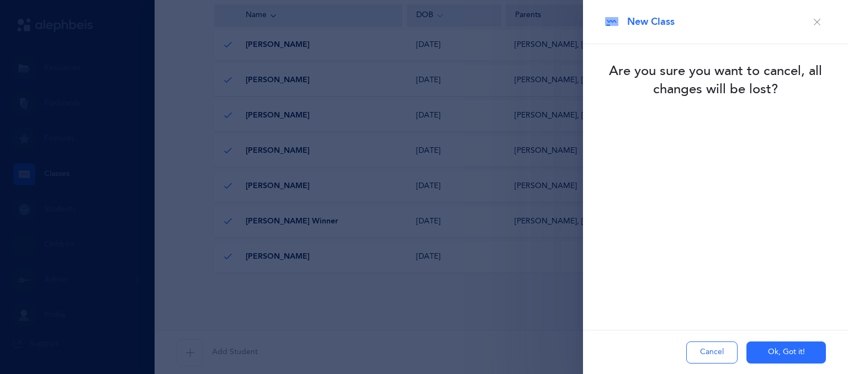
click at [774, 345] on button "Ok, Got it!" at bounding box center [787, 353] width 80 height 22
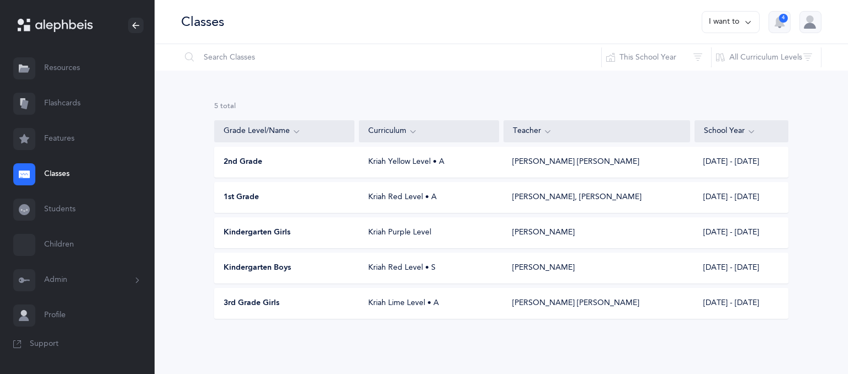
click at [475, 297] on div "3rd Grade Girls Kriah Lime Level • A Chana Hinda Rivkin 2025 - 2026" at bounding box center [501, 303] width 574 height 31
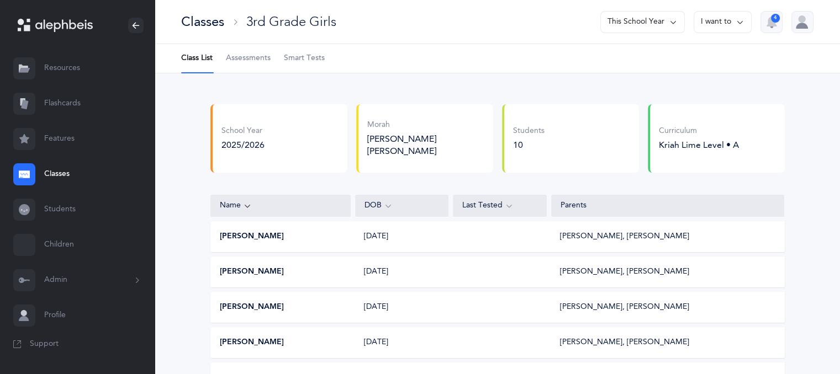
click at [726, 27] on button "I want to" at bounding box center [723, 22] width 58 height 22
click at [700, 57] on button "Edit class" at bounding box center [702, 57] width 79 height 20
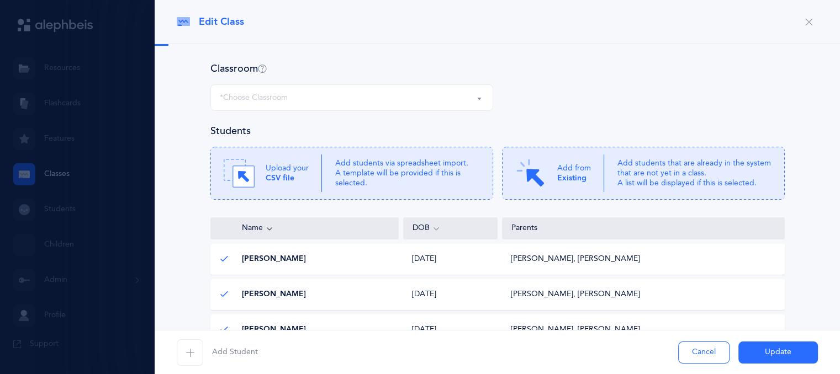
select select "1194"
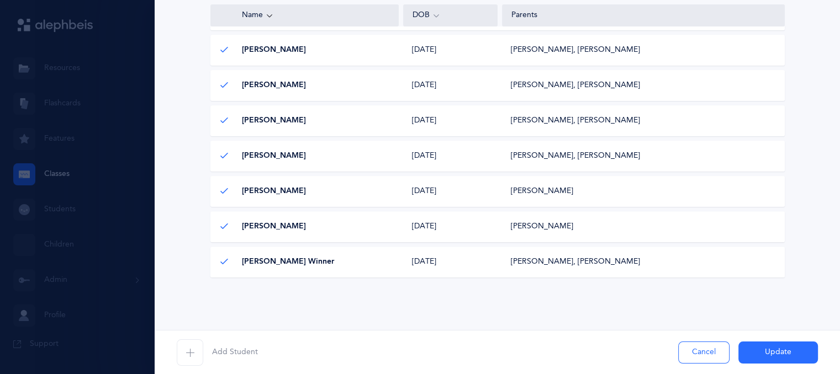
scroll to position [320, 0]
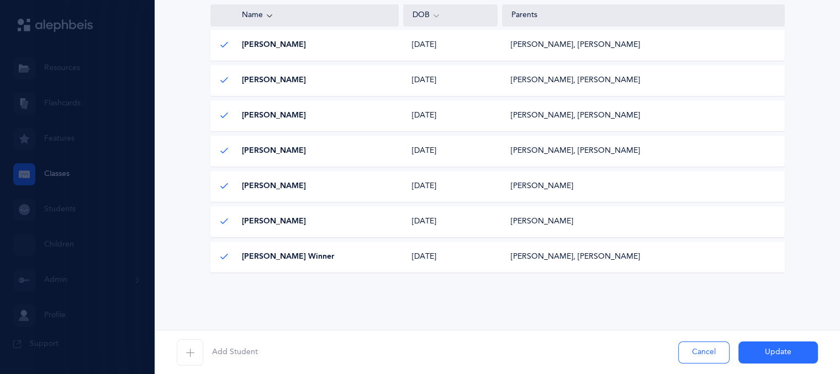
click at [183, 345] on span "button" at bounding box center [190, 353] width 27 height 27
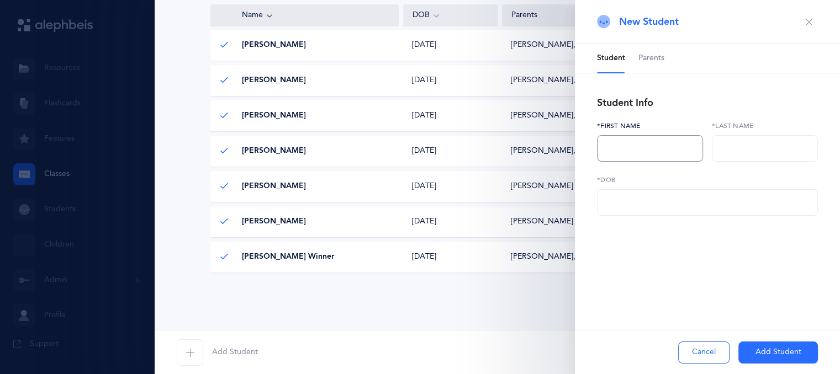
click at [610, 145] on input "text" at bounding box center [650, 148] width 106 height 27
type input "Plia"
type input "Zuckerman"
click at [694, 358] on button "Cancel" at bounding box center [703, 353] width 51 height 22
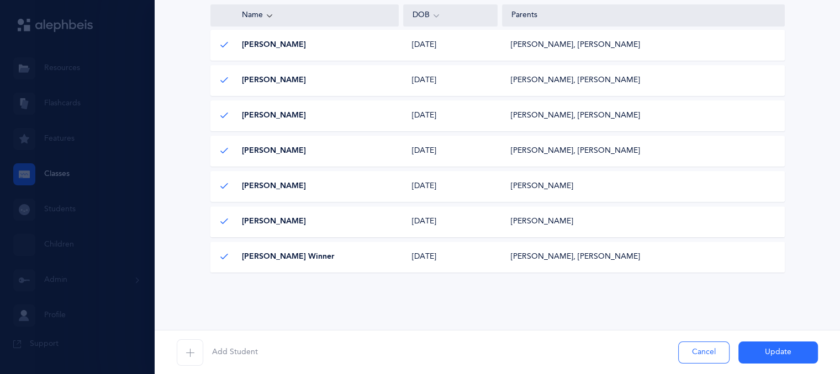
click at [690, 355] on button "Cancel" at bounding box center [703, 353] width 51 height 22
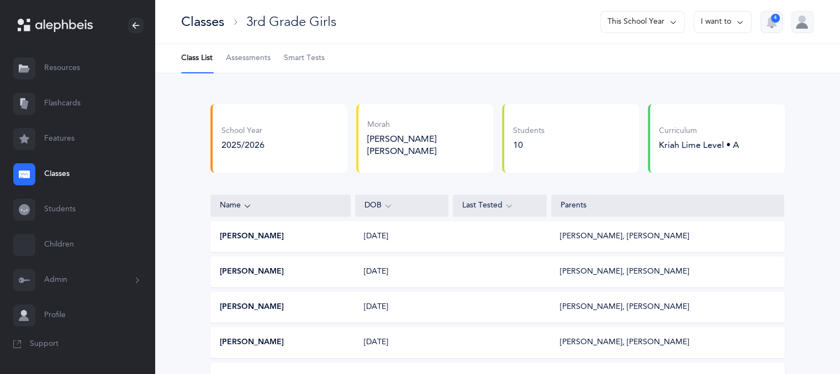
click at [82, 280] on button "Admin" at bounding box center [77, 280] width 155 height 35
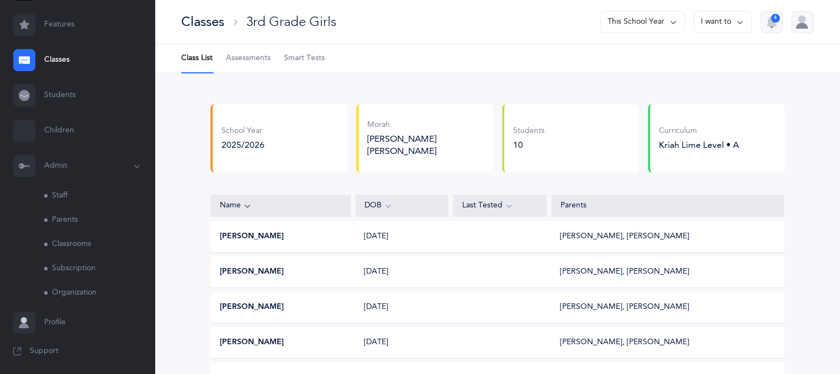
scroll to position [116, 0]
click at [60, 191] on link "Staff" at bounding box center [99, 194] width 110 height 24
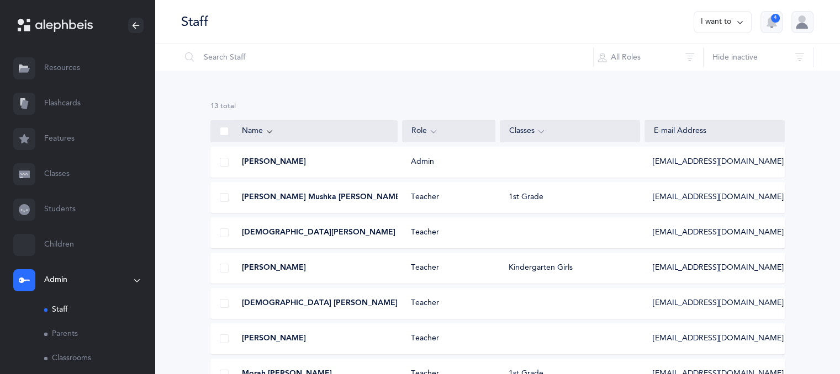
select select
click at [714, 33] on div "Staff I want to 4" at bounding box center [497, 22] width 685 height 44
click at [717, 17] on button "I want to" at bounding box center [723, 22] width 58 height 22
click at [708, 54] on button "Add staff member" at bounding box center [701, 57] width 82 height 20
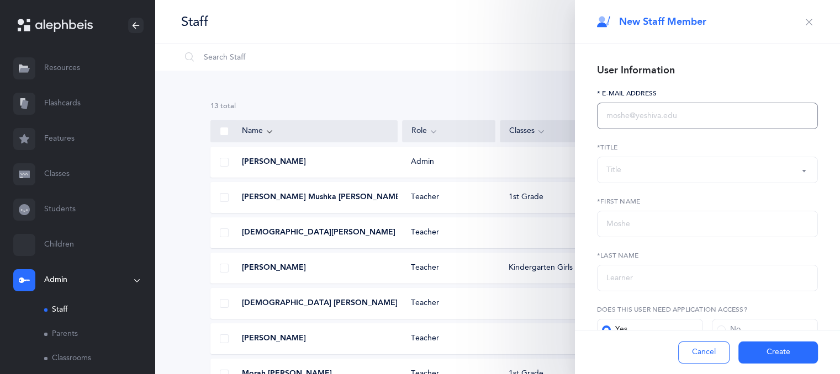
click at [643, 121] on input "text" at bounding box center [707, 116] width 221 height 27
type input "v"
paste input "elisheva232@gmail.com"
type input "elisheva232@gmail.com"
click at [607, 168] on div "Title" at bounding box center [613, 171] width 15 height 12
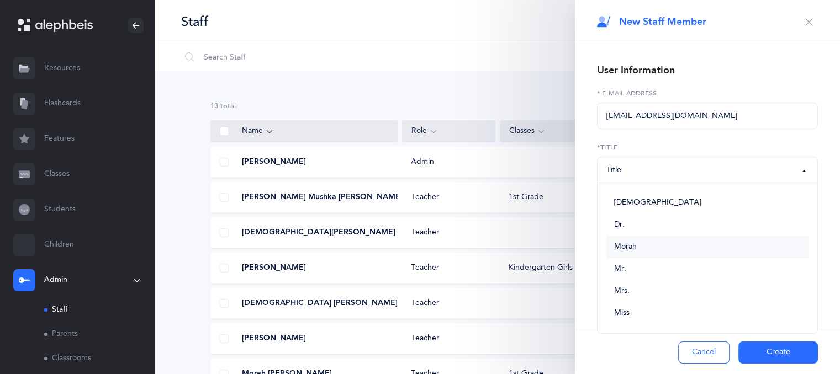
click at [619, 251] on span "Morah" at bounding box center [625, 247] width 23 height 10
select select "2"
click at [621, 225] on input "text" at bounding box center [707, 224] width 221 height 27
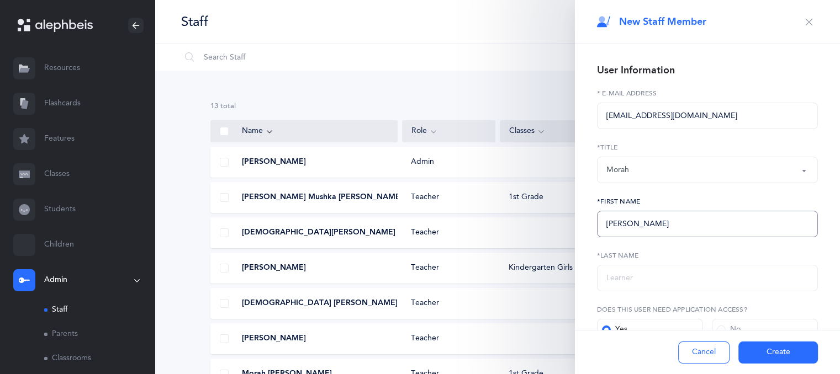
type input "Elisheva"
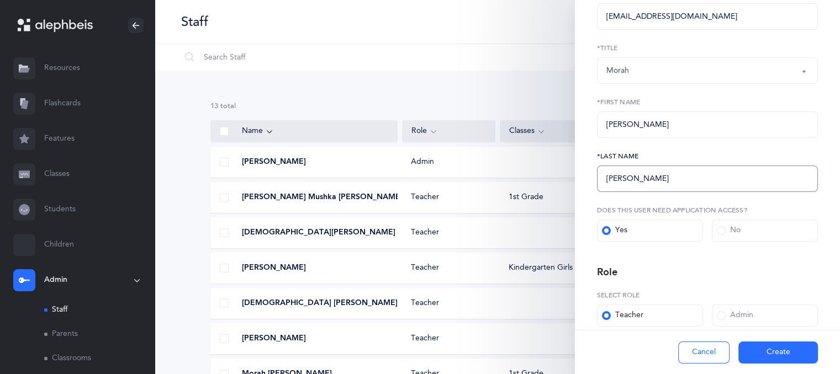
scroll to position [147, 0]
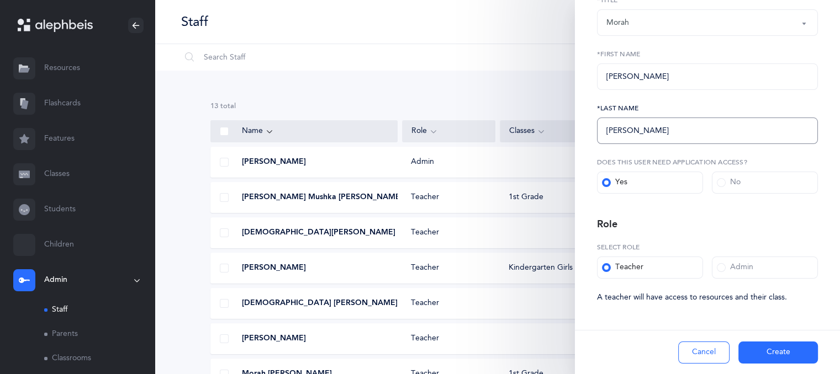
type input "Engel"
click at [771, 355] on button "Create" at bounding box center [778, 353] width 80 height 22
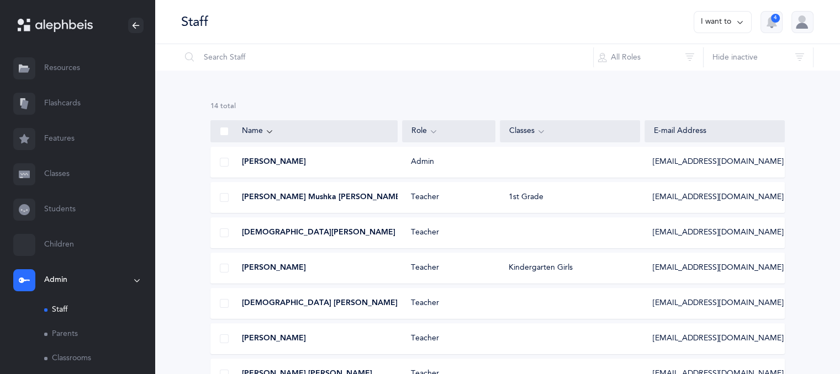
click at [88, 352] on link "Classrooms" at bounding box center [99, 359] width 110 height 24
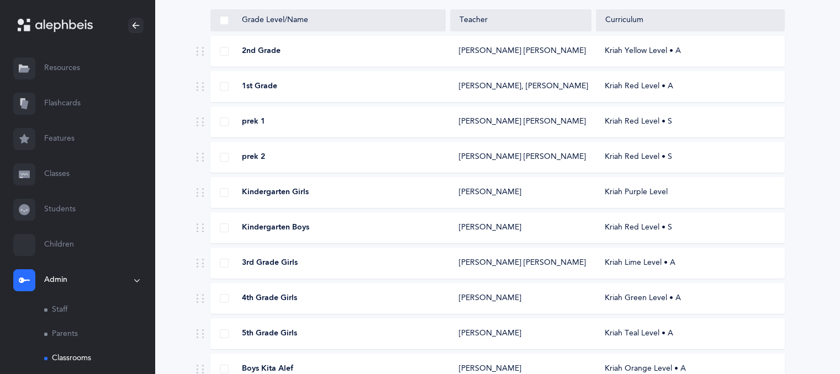
scroll to position [121, 0]
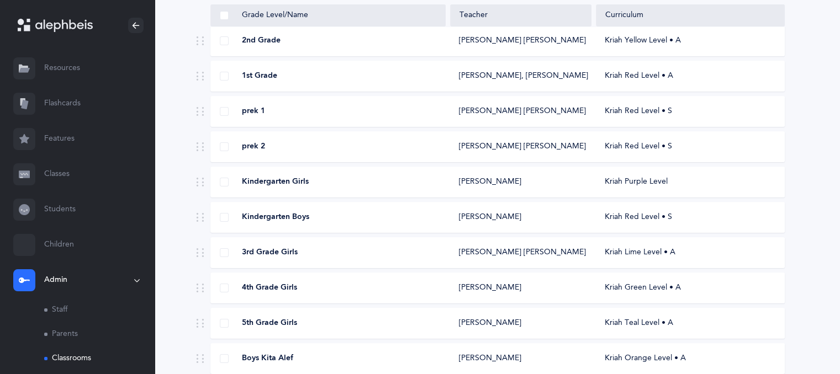
click at [589, 244] on div "3rd Grade Girls Chana Hinda Rivkin Kriah Lime Level • A" at bounding box center [497, 252] width 574 height 31
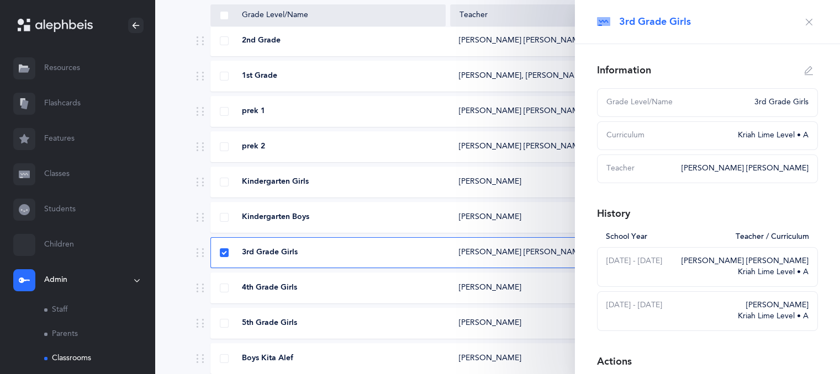
select select
click at [805, 71] on icon "button" at bounding box center [809, 70] width 9 height 9
type input "3rd Grade Girls"
select select "10"
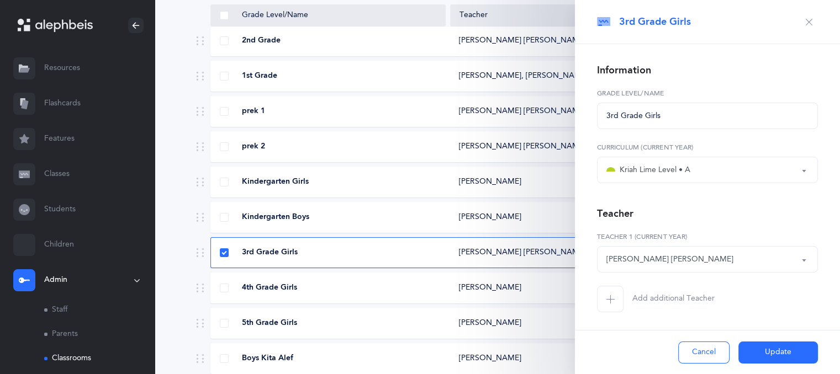
click at [796, 258] on button "Chana Hinda Rivkin" at bounding box center [707, 259] width 221 height 27
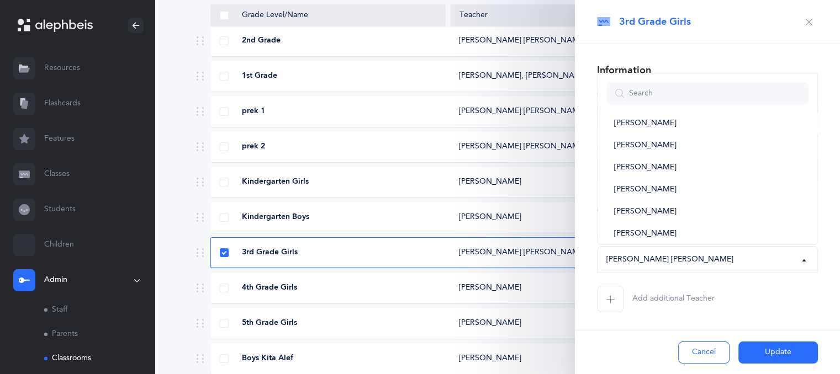
scroll to position [119, 0]
click at [731, 200] on link "Elisheva Engel" at bounding box center [707, 191] width 202 height 22
select select "2672"
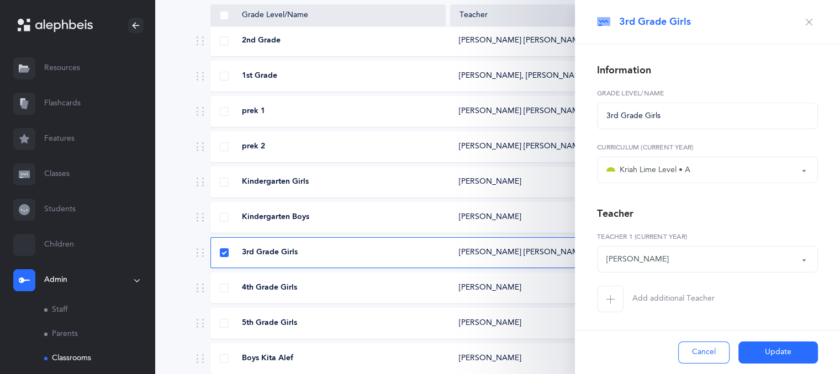
click at [765, 357] on button "Update" at bounding box center [778, 353] width 80 height 22
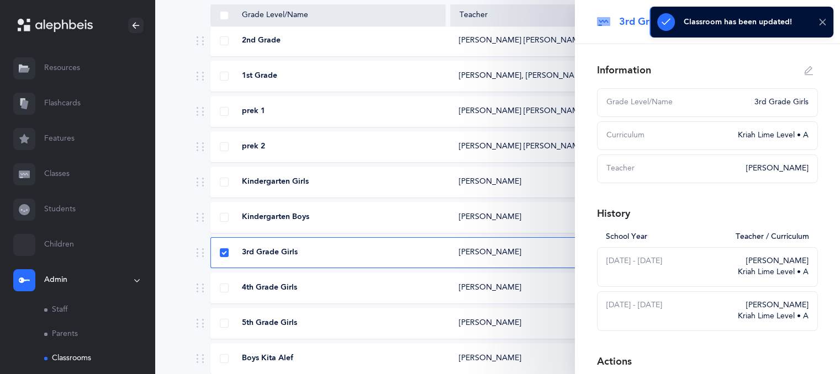
click at [823, 21] on icon at bounding box center [822, 22] width 8 height 9
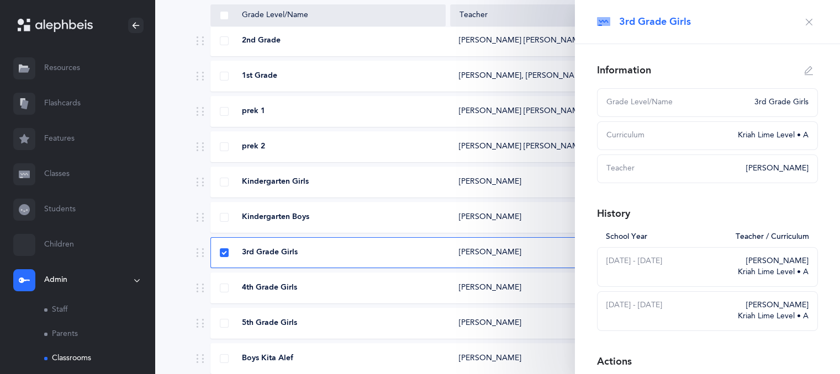
click at [805, 25] on icon "button" at bounding box center [809, 22] width 9 height 9
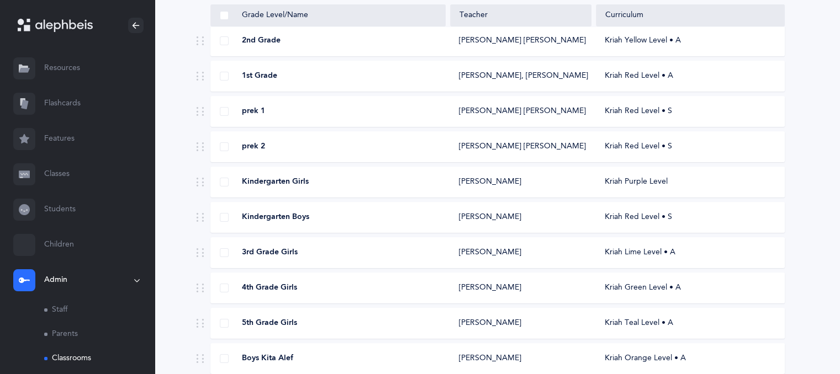
click at [67, 175] on link "Classes" at bounding box center [77, 174] width 155 height 35
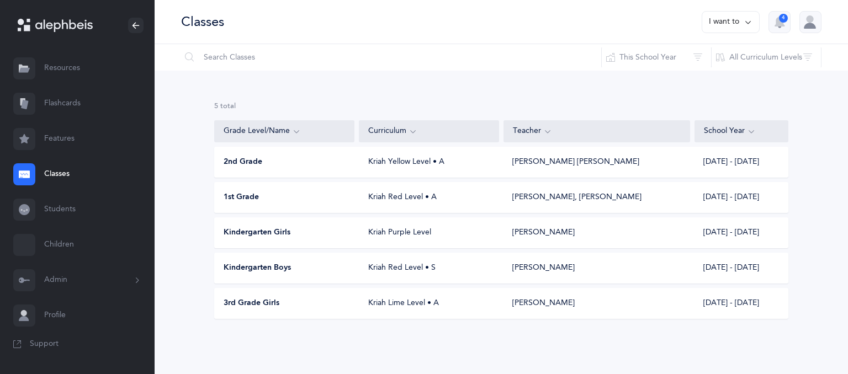
click at [297, 294] on div "3rd Grade Girls Kriah Lime Level • A Elisheva Engel 2025 - 2026" at bounding box center [501, 303] width 574 height 31
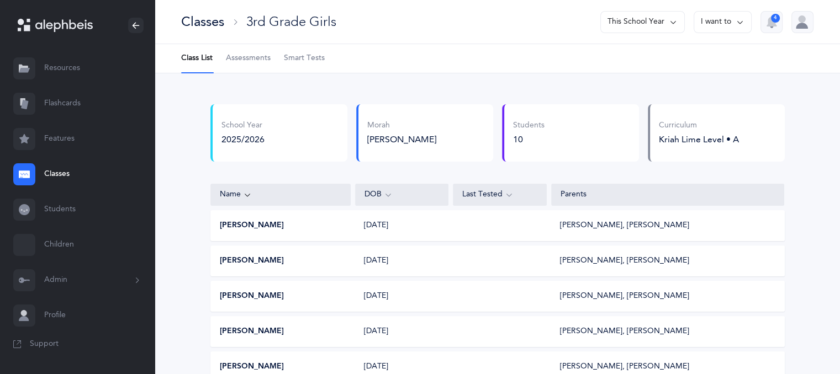
click at [726, 15] on button "I want to" at bounding box center [723, 22] width 58 height 22
click at [692, 57] on button "Edit class" at bounding box center [702, 57] width 79 height 20
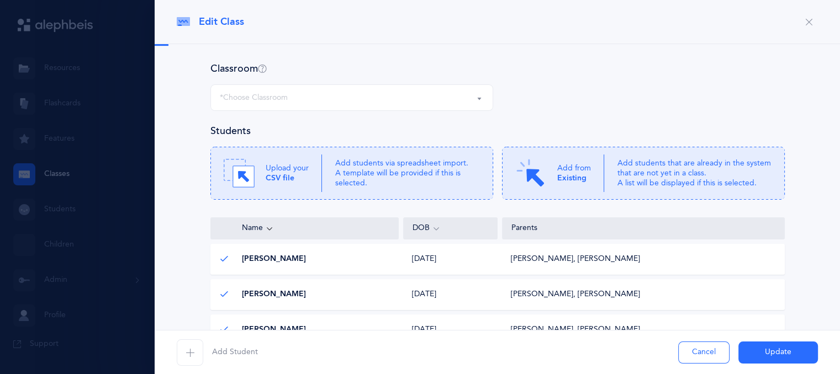
select select "1194"
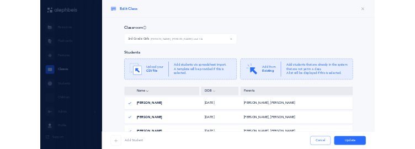
scroll to position [320, 0]
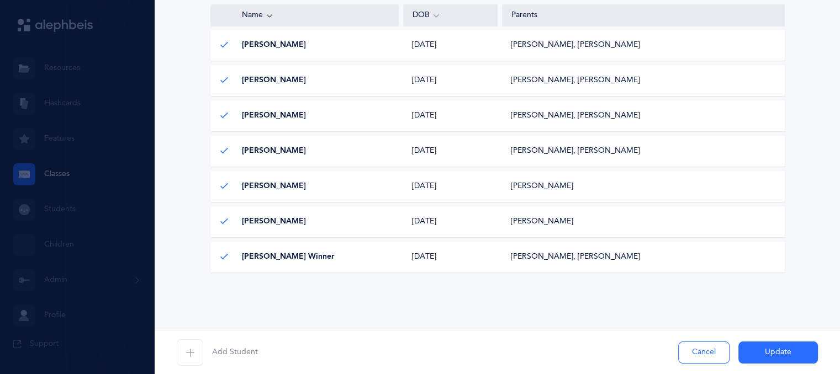
click at [184, 361] on span "button" at bounding box center [190, 353] width 27 height 27
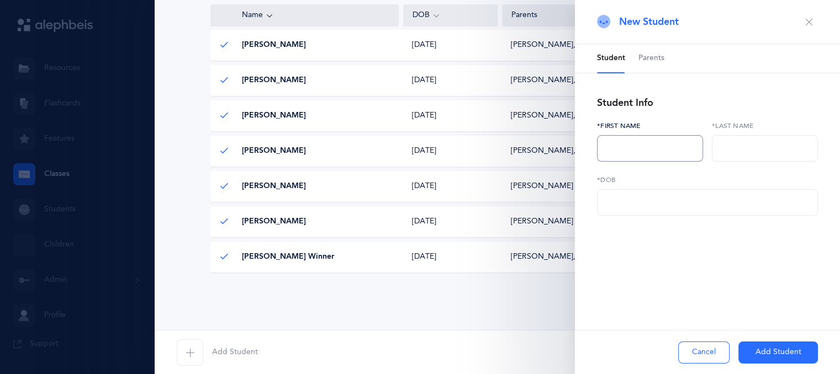
click at [609, 149] on input "text" at bounding box center [650, 148] width 106 height 27
type input "Plia"
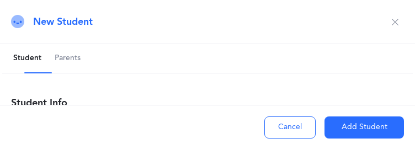
scroll to position [367, 0]
type input "Zuckerman"
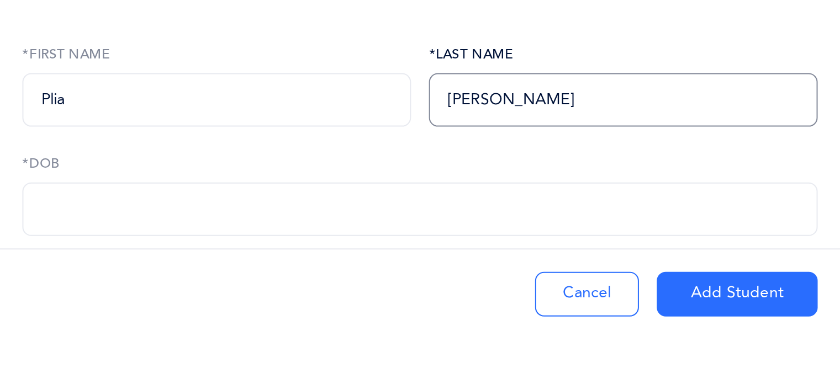
scroll to position [140, 0]
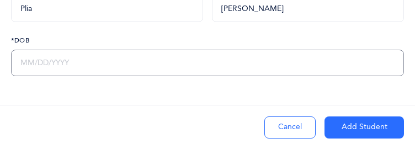
click at [113, 57] on input "text" at bounding box center [207, 63] width 393 height 27
type input "08/12/2017"
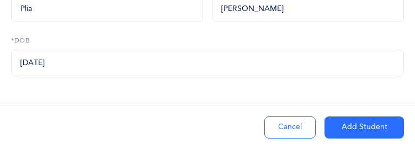
click at [334, 129] on button "Add Student" at bounding box center [365, 128] width 80 height 22
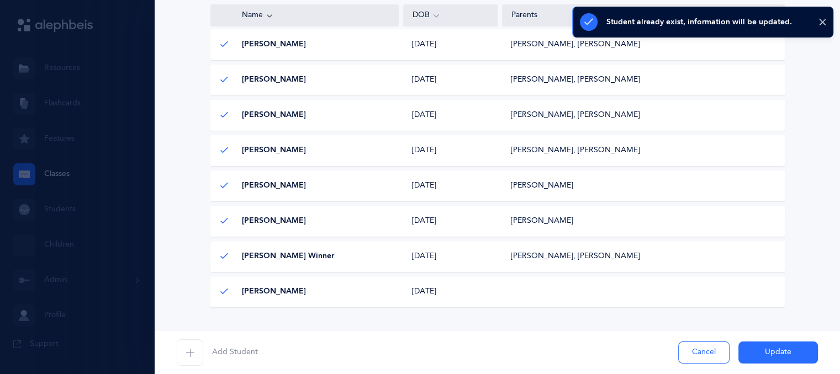
scroll to position [320, 0]
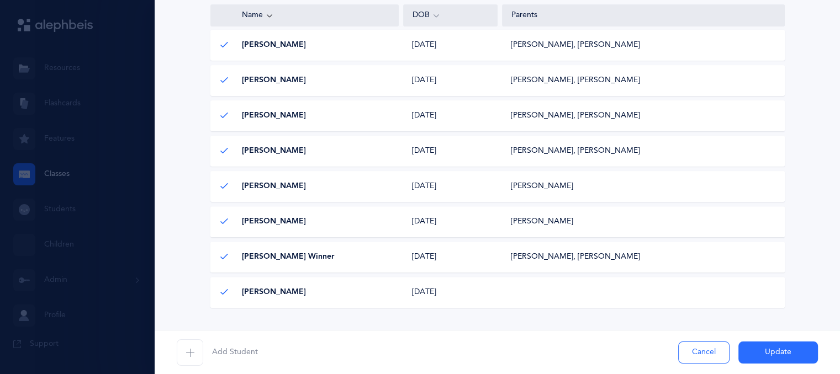
click at [756, 356] on button "Update" at bounding box center [778, 353] width 80 height 22
